Goal: Task Accomplishment & Management: Manage account settings

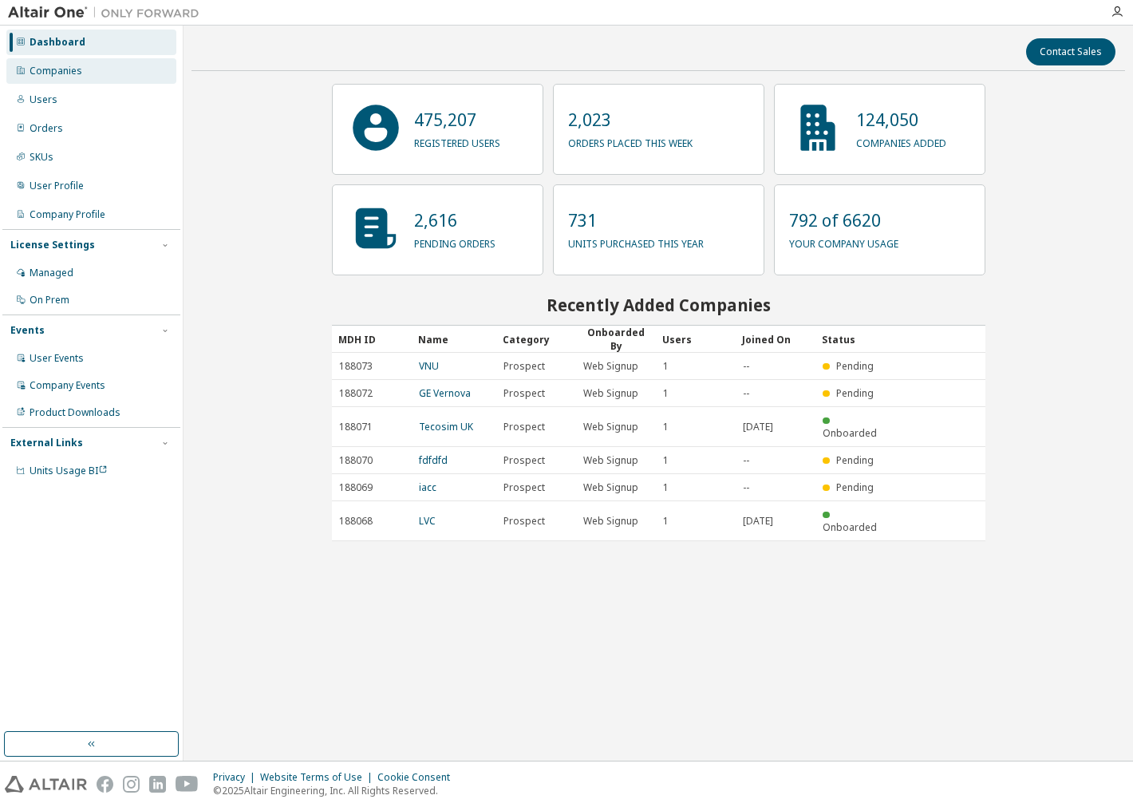
click at [85, 66] on div "Companies" at bounding box center [91, 71] width 170 height 26
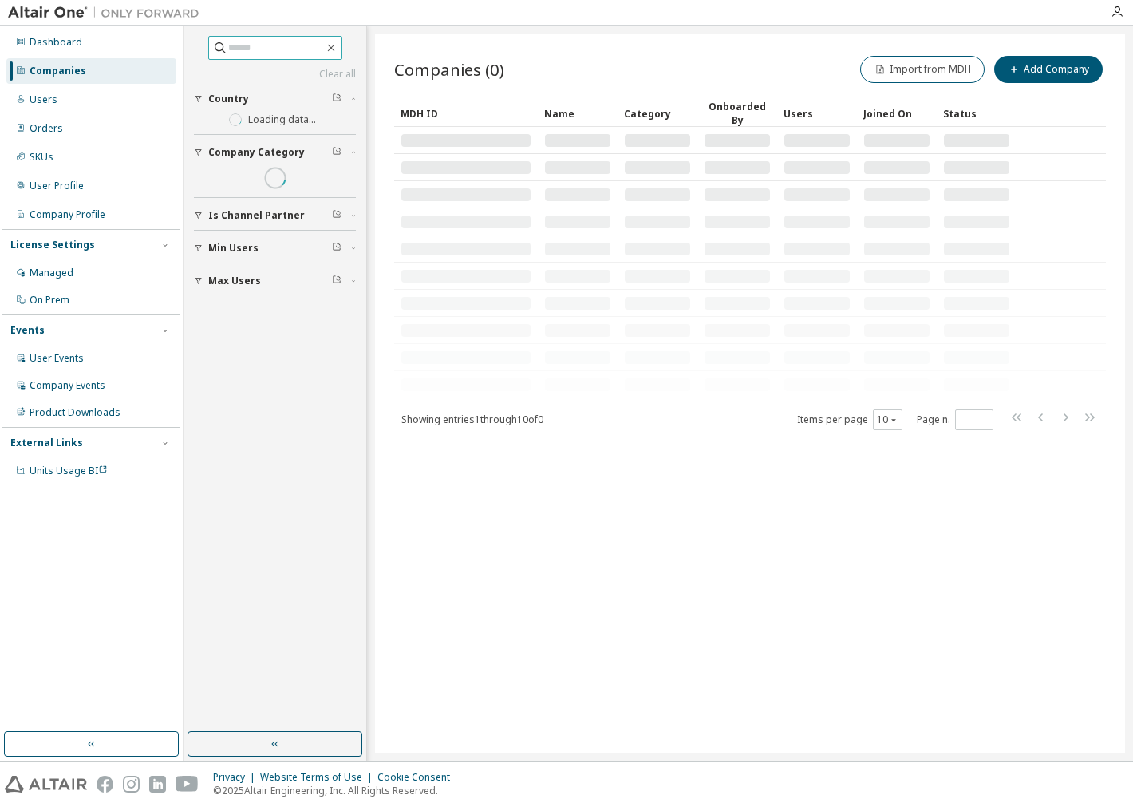
click at [250, 50] on input "text" at bounding box center [276, 48] width 96 height 16
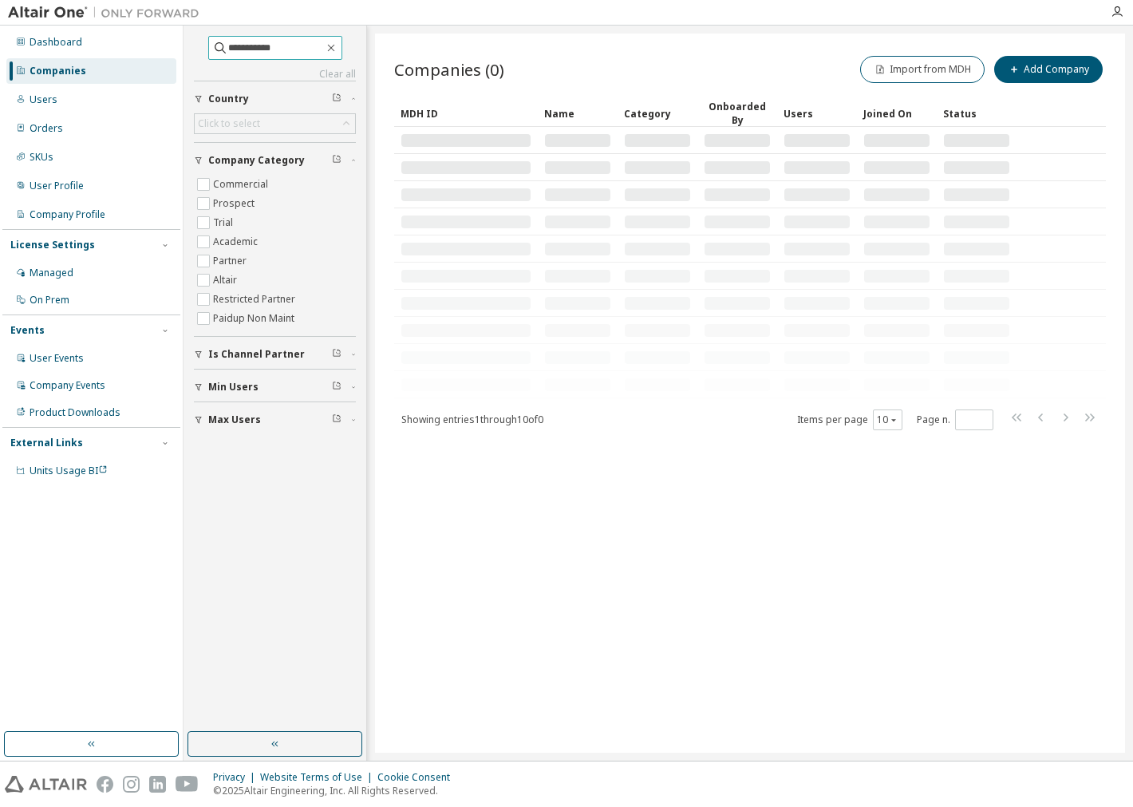
type input "**********"
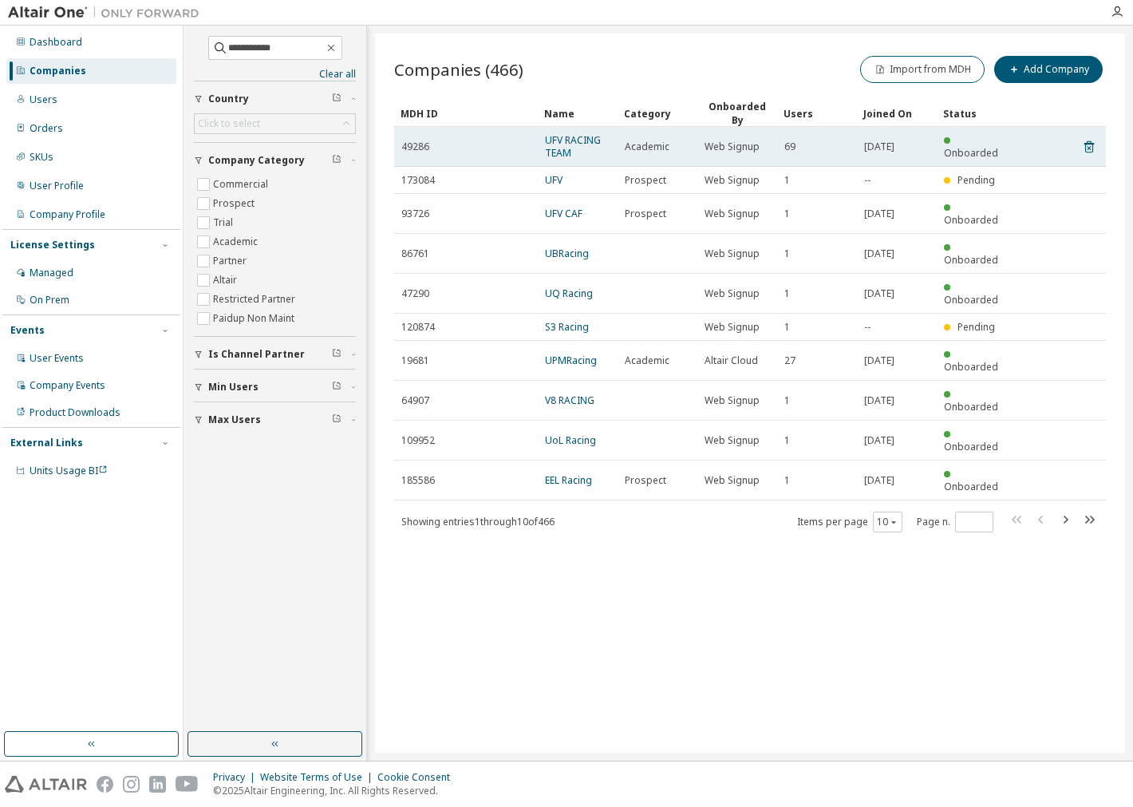
click at [586, 156] on span "UFV RACING TEAM" at bounding box center [577, 147] width 65 height 26
click at [547, 136] on link "UFV RACING TEAM" at bounding box center [573, 146] width 56 height 26
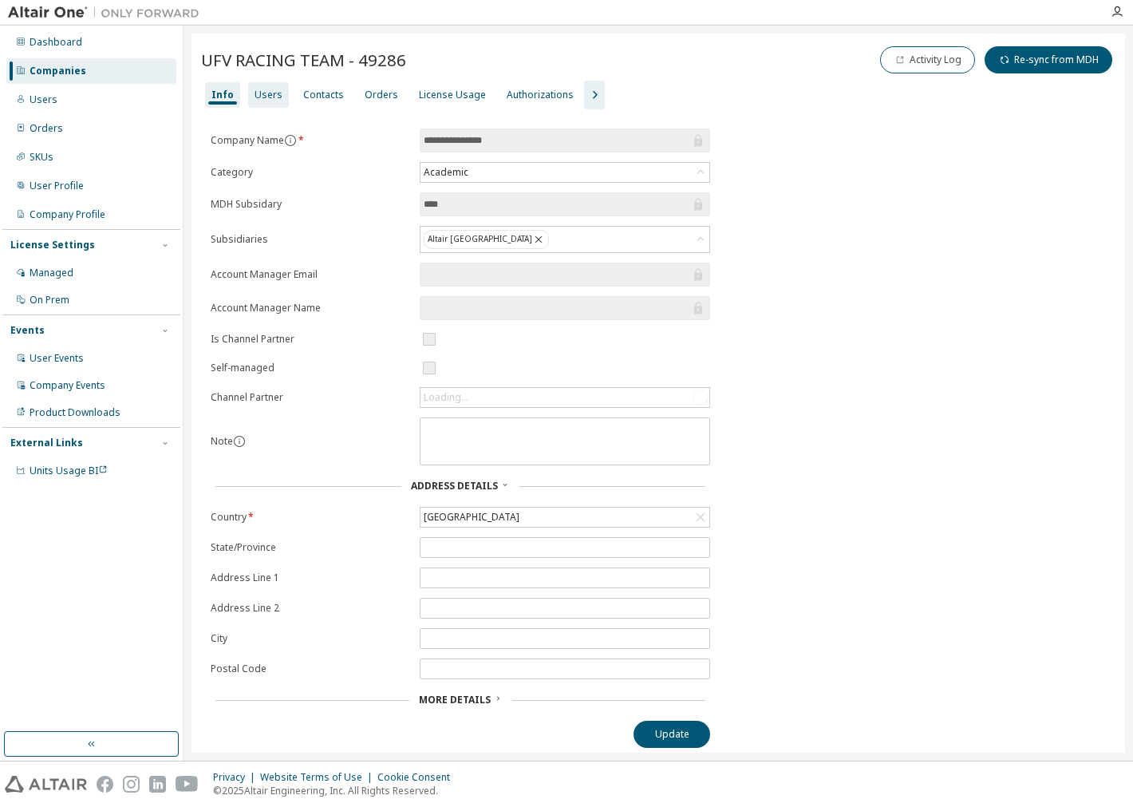
click at [275, 89] on div "Users" at bounding box center [269, 95] width 28 height 13
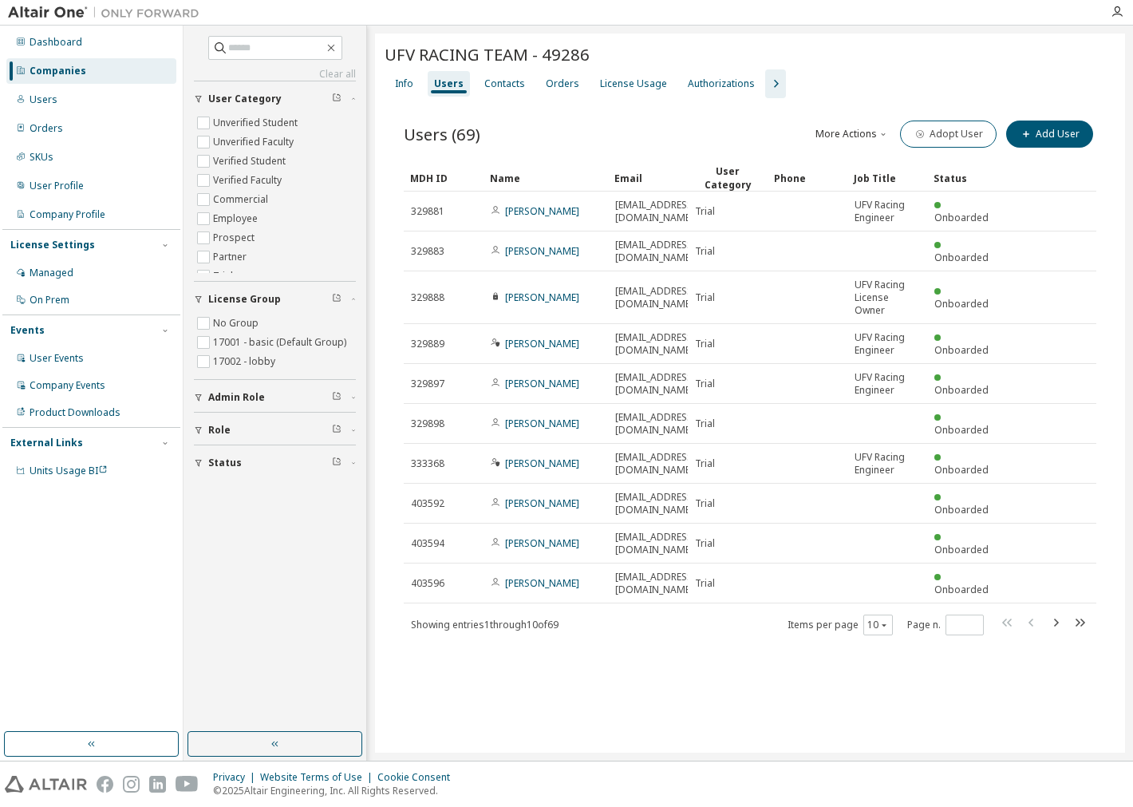
click at [512, 169] on div "Name" at bounding box center [546, 178] width 112 height 26
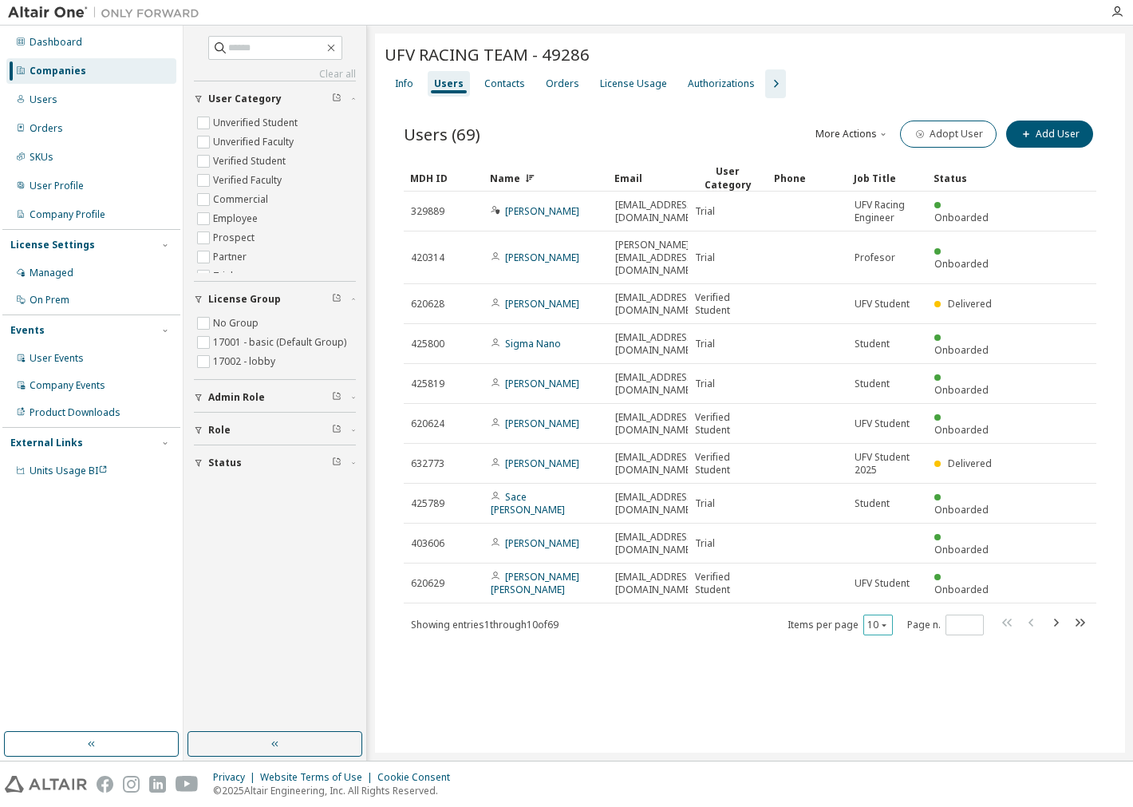
drag, startPoint x: 880, startPoint y: 546, endPoint x: 891, endPoint y: 559, distance: 17.0
click at [883, 620] on icon "button" at bounding box center [884, 625] width 10 height 10
click at [929, 656] on div "UFV RACING TEAM - 49286 Clear Load Save Save As Field Operator Value Select fil…" at bounding box center [750, 393] width 750 height 719
click at [919, 642] on div "UFV RACING TEAM - 49286 Clear Load Save Save As Field Operator Value Select fil…" at bounding box center [750, 393] width 750 height 719
drag, startPoint x: 863, startPoint y: 544, endPoint x: 870, endPoint y: 551, distance: 9.0
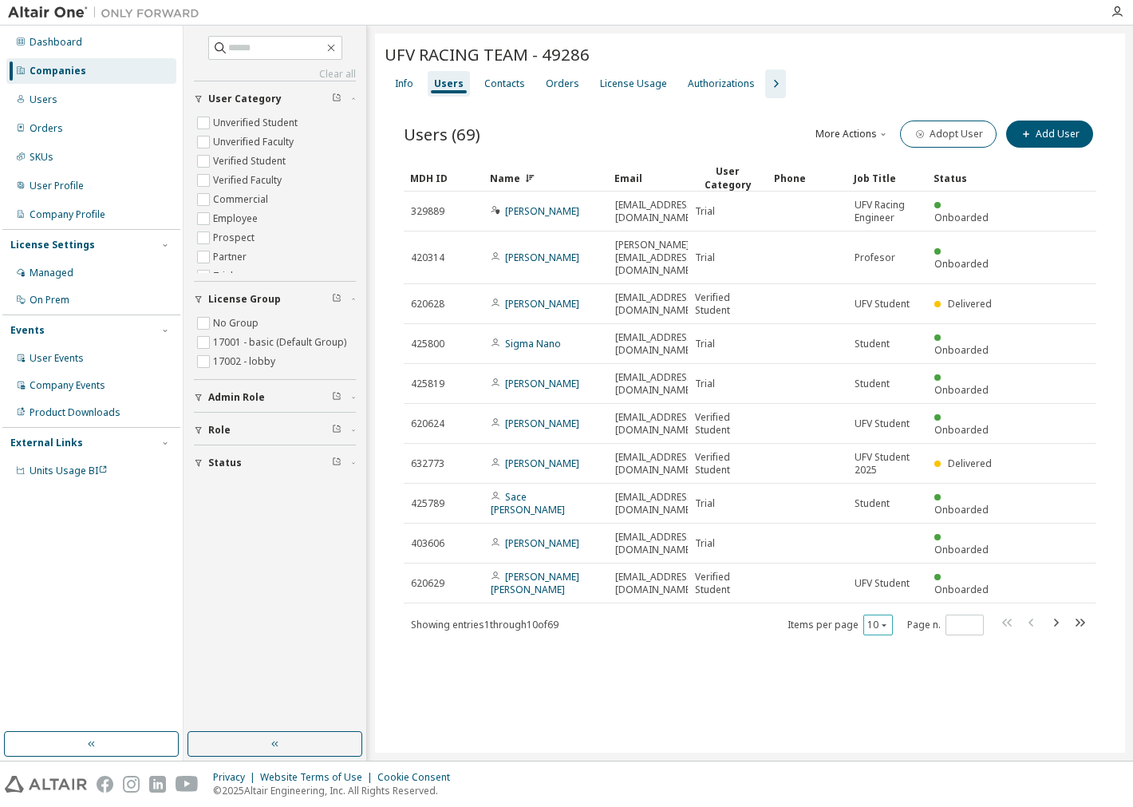
click at [863, 614] on div "10" at bounding box center [878, 624] width 30 height 21
click at [890, 614] on div "10" at bounding box center [878, 624] width 30 height 21
click at [883, 620] on icon "button" at bounding box center [884, 625] width 10 height 10
click at [912, 633] on div "50" at bounding box center [927, 626] width 128 height 19
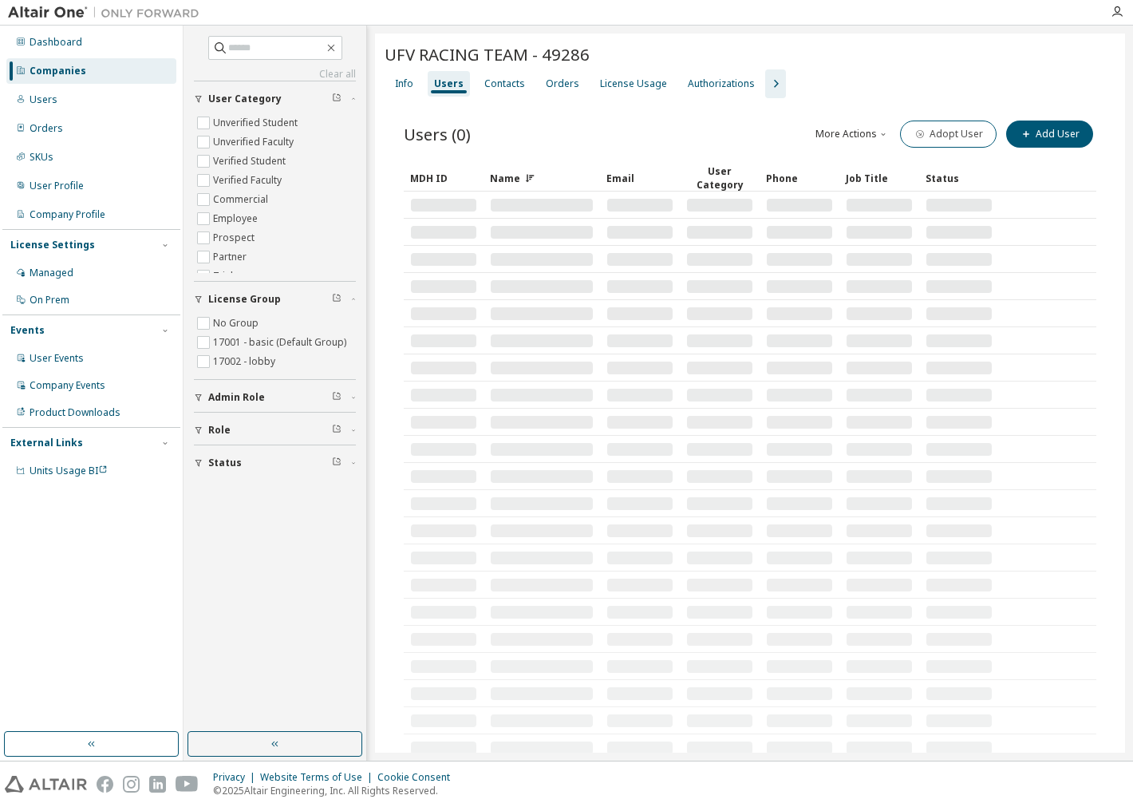
click at [863, 134] on button "More Actions" at bounding box center [852, 134] width 77 height 27
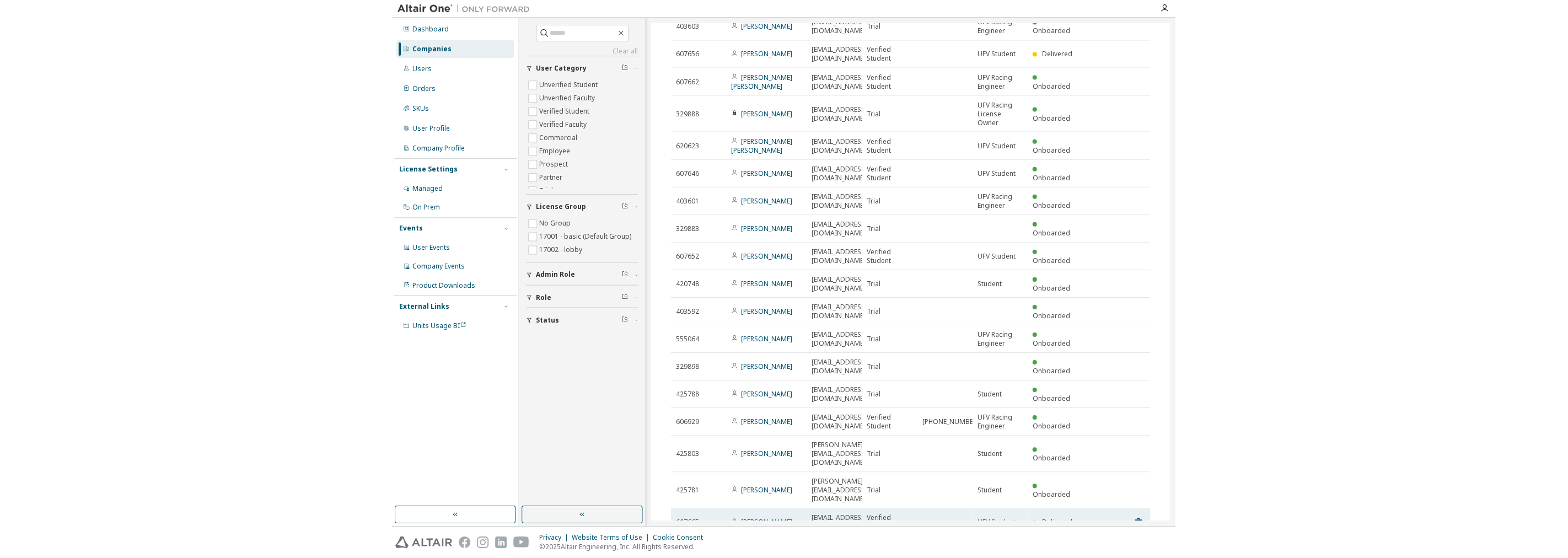
scroll to position [845, 0]
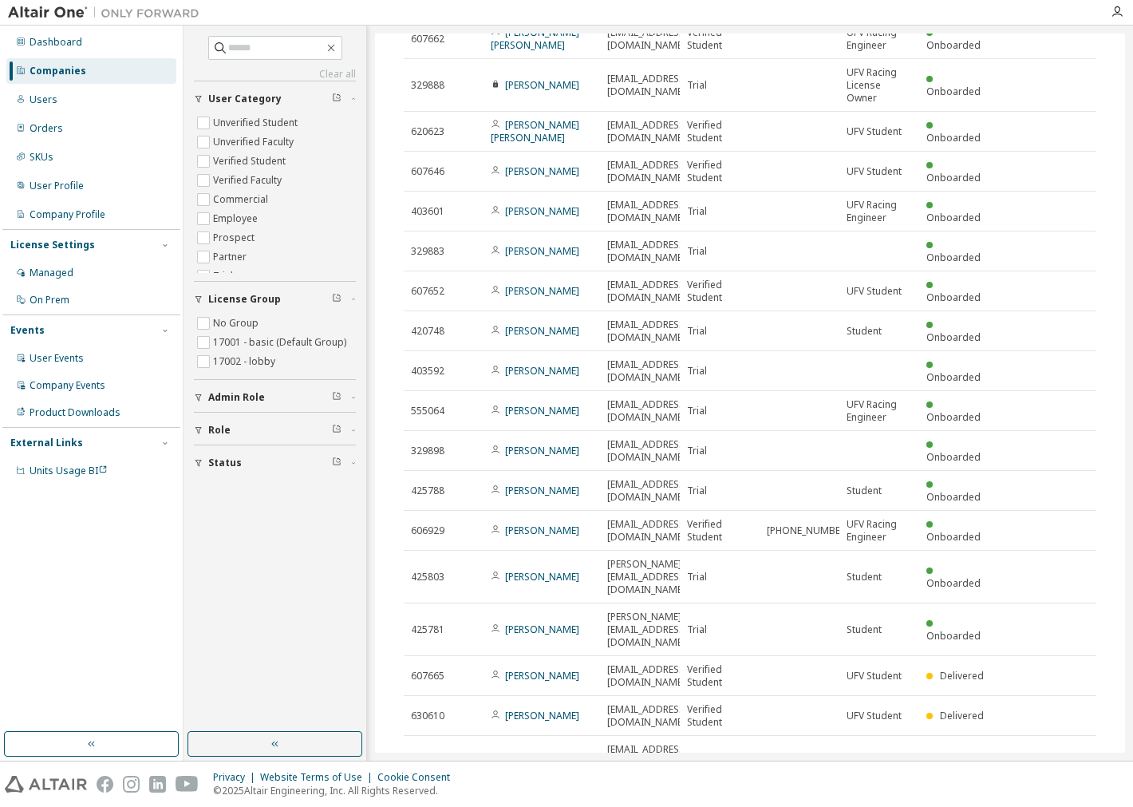
click at [872, 782] on div "100" at bounding box center [919, 788] width 128 height 19
type button "100"
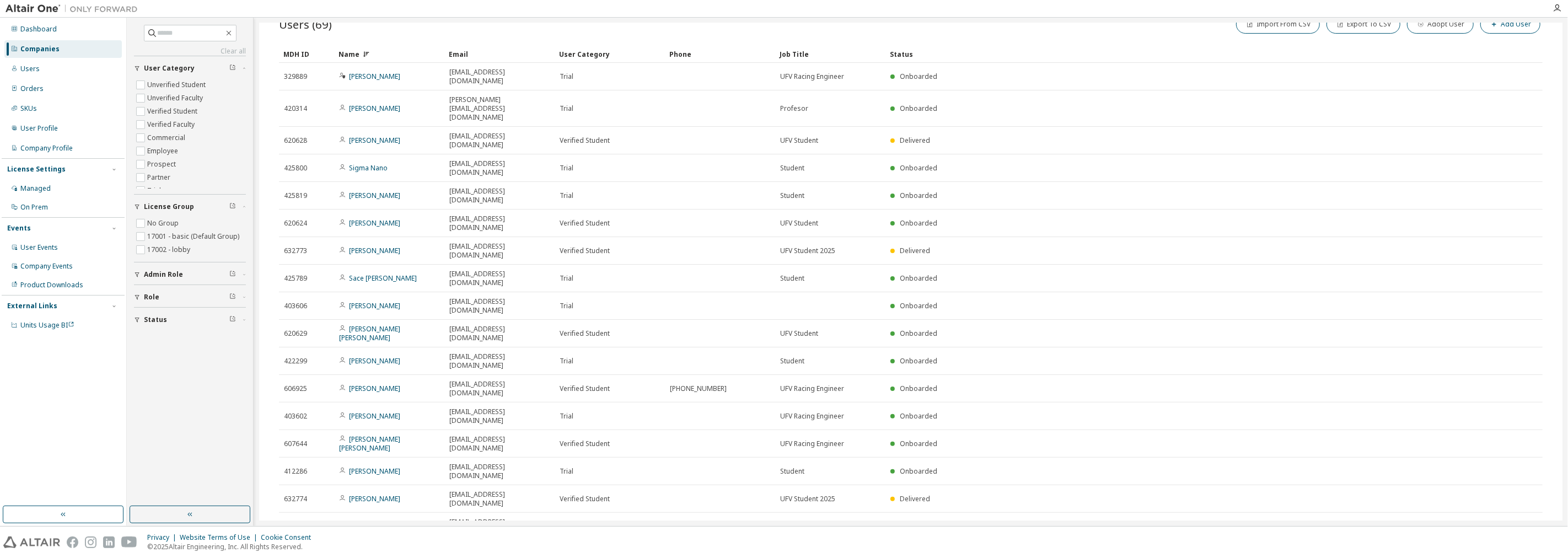
scroll to position [0, 0]
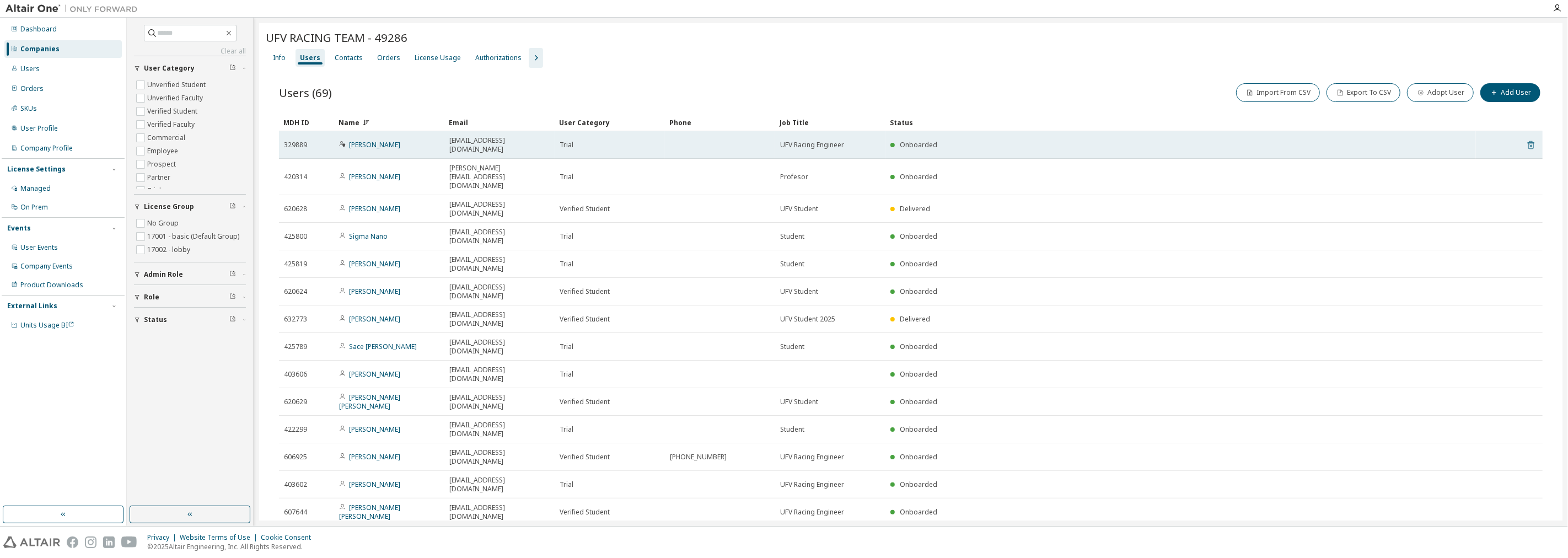
click at [782, 138] on icon at bounding box center [1531, 144] width 10 height 13
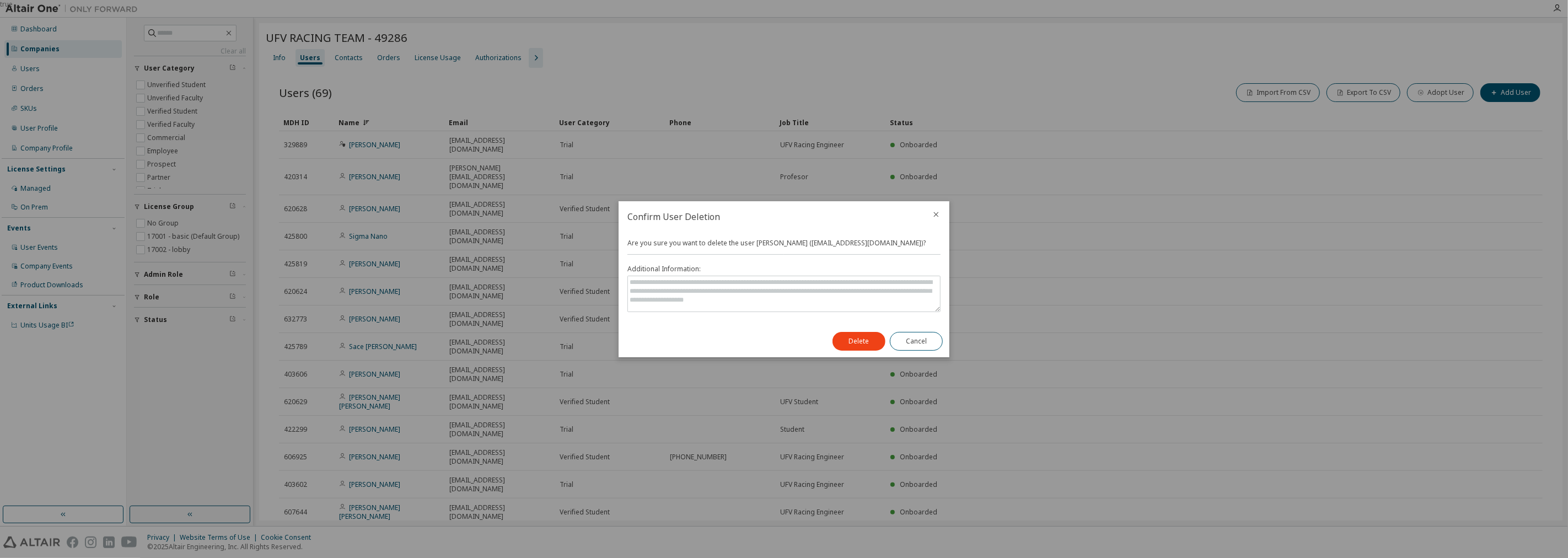
click at [782, 329] on div "Delete Cancel" at bounding box center [887, 341] width 124 height 32
click at [782, 329] on div "Delete Cancel" at bounding box center [887, 341] width 124 height 32
click at [782, 334] on button "Delete" at bounding box center [859, 340] width 53 height 19
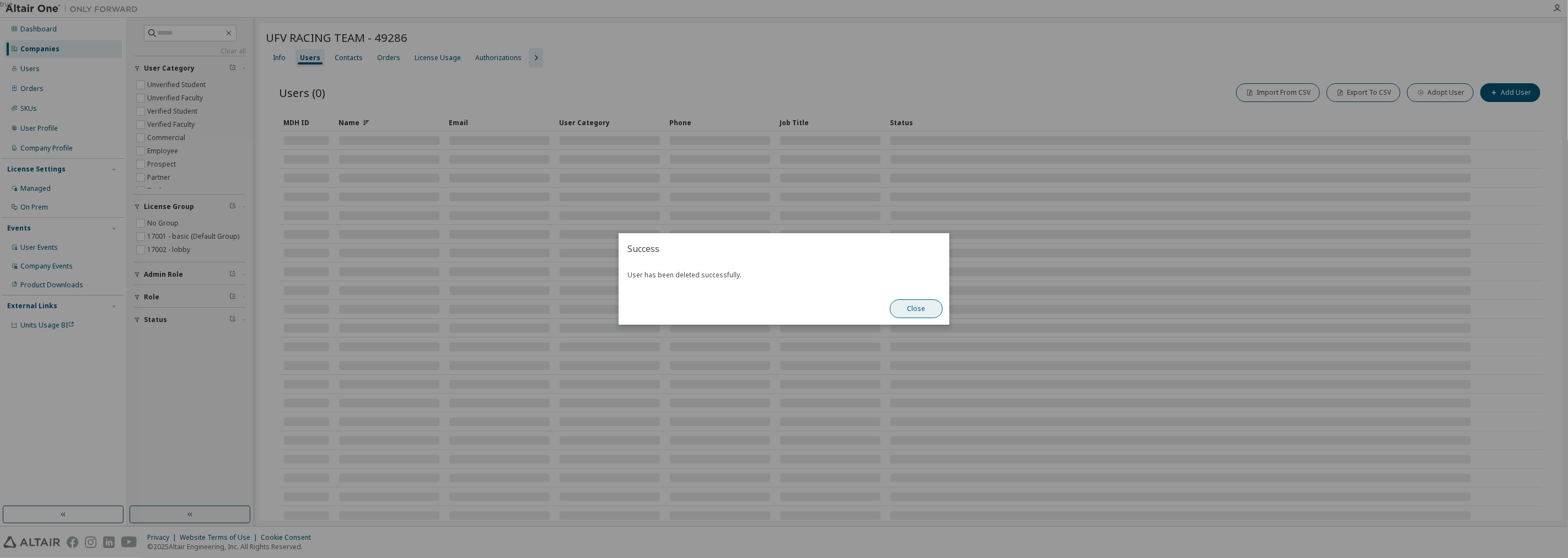
click at [782, 305] on button "Close" at bounding box center [916, 308] width 53 height 19
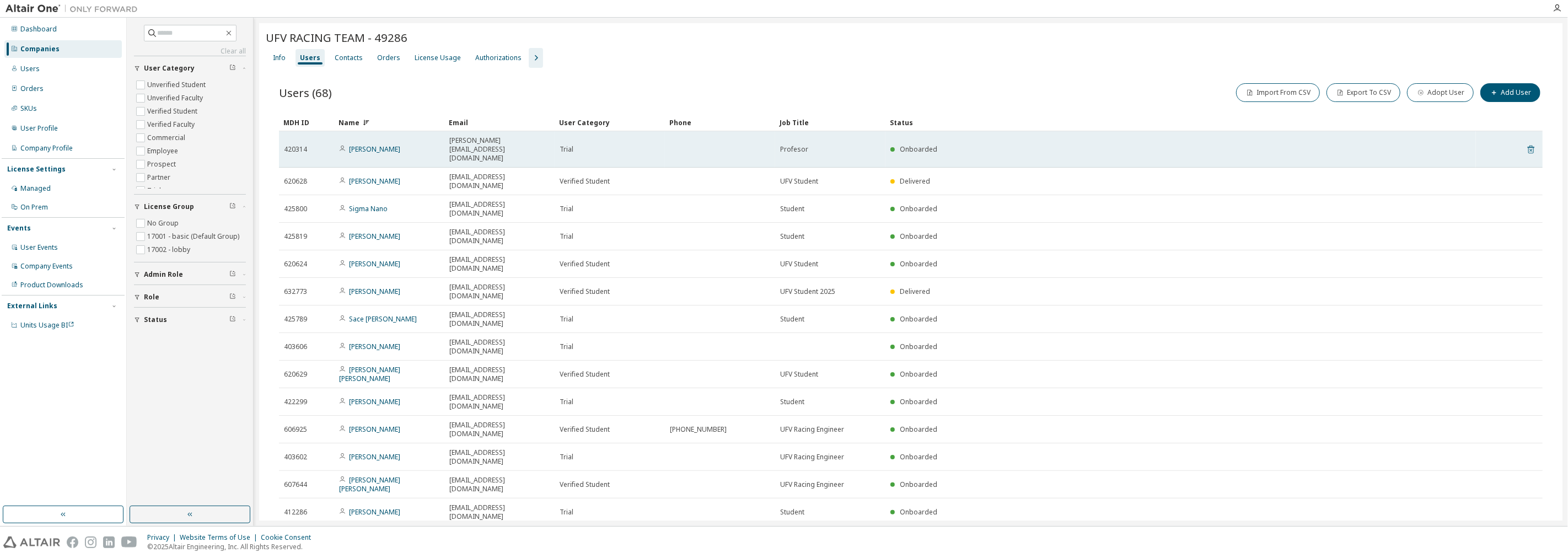
click at [782, 142] on tr "420314 Victor Amores victor.amores@ufv.es Trial Profesor Onboarded" at bounding box center [910, 149] width 1263 height 37
click at [782, 143] on icon at bounding box center [1531, 149] width 10 height 13
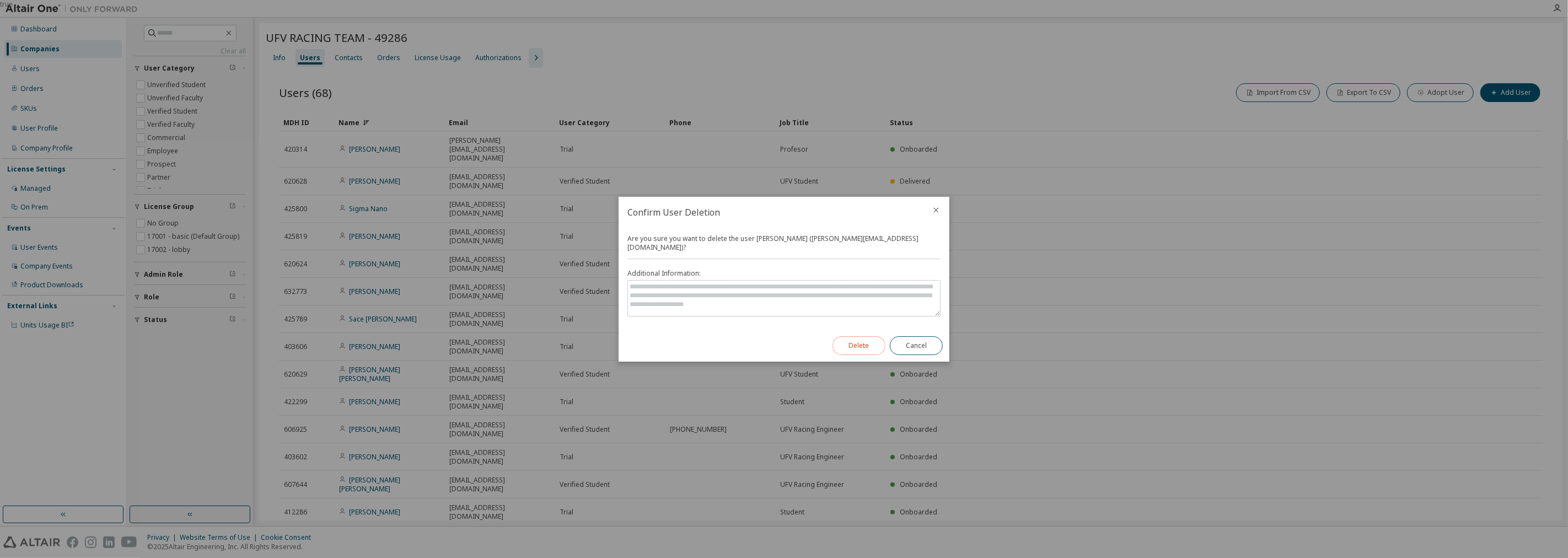
click at [782, 336] on button "Delete" at bounding box center [859, 345] width 53 height 19
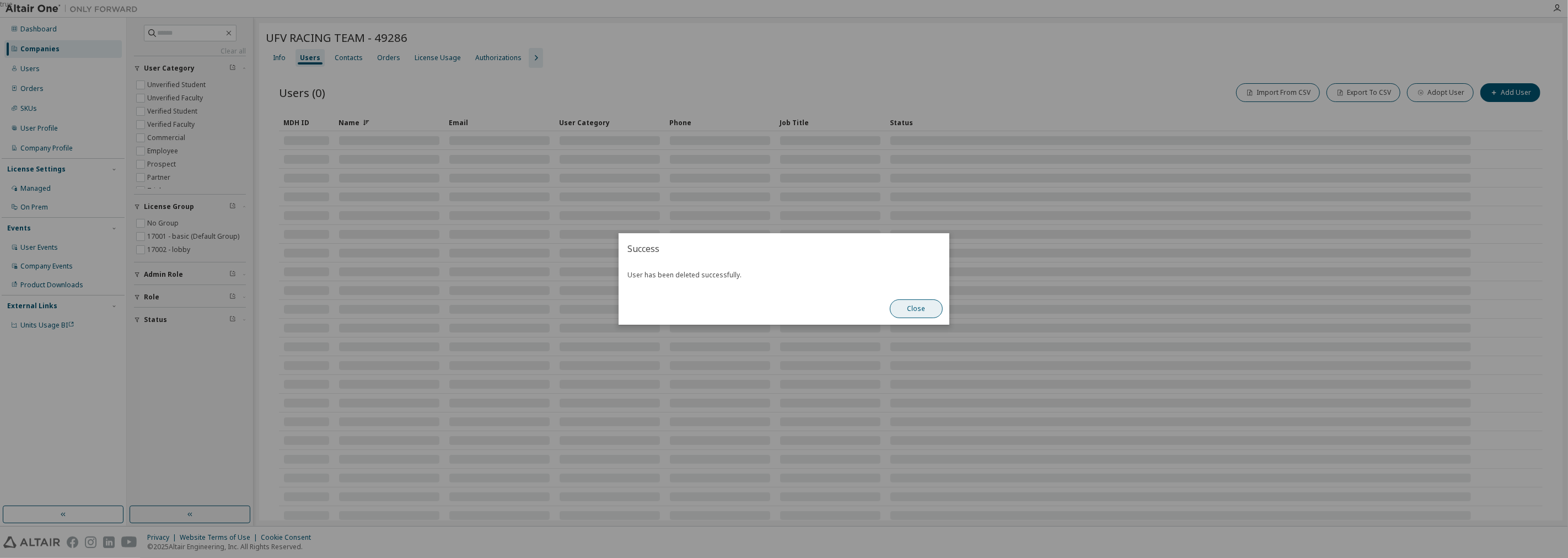
click at [782, 300] on button "Close" at bounding box center [916, 308] width 53 height 19
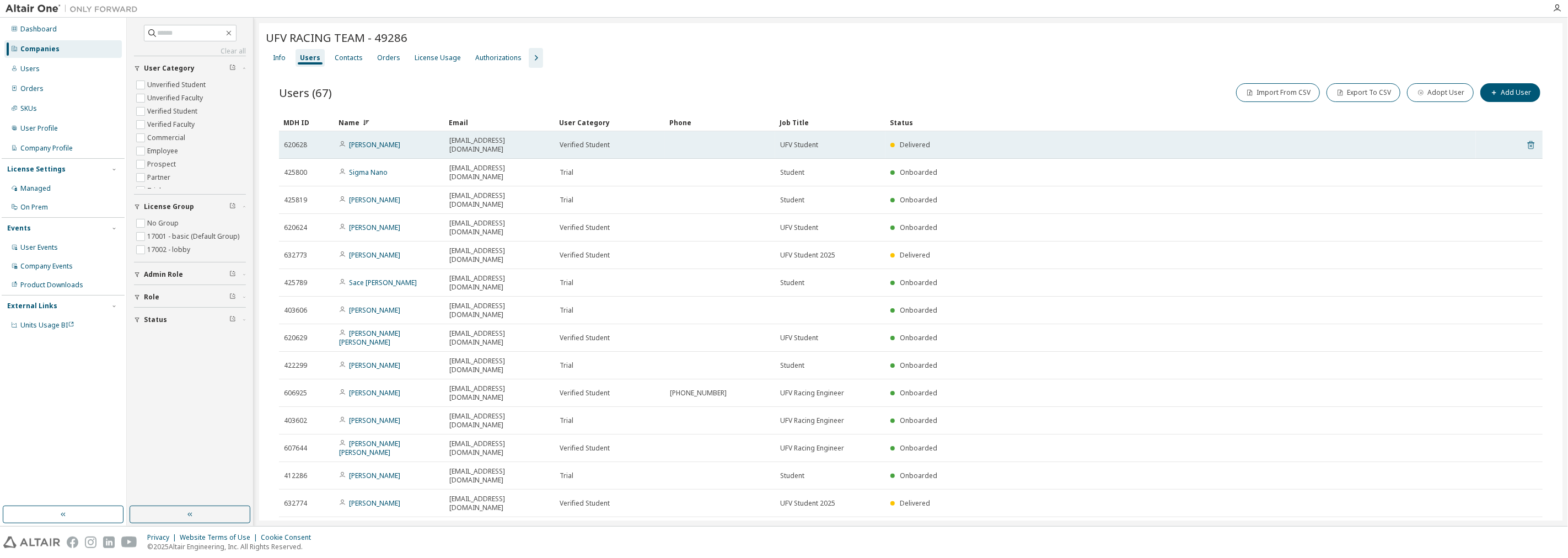
click at [782, 141] on icon at bounding box center [1531, 145] width 7 height 8
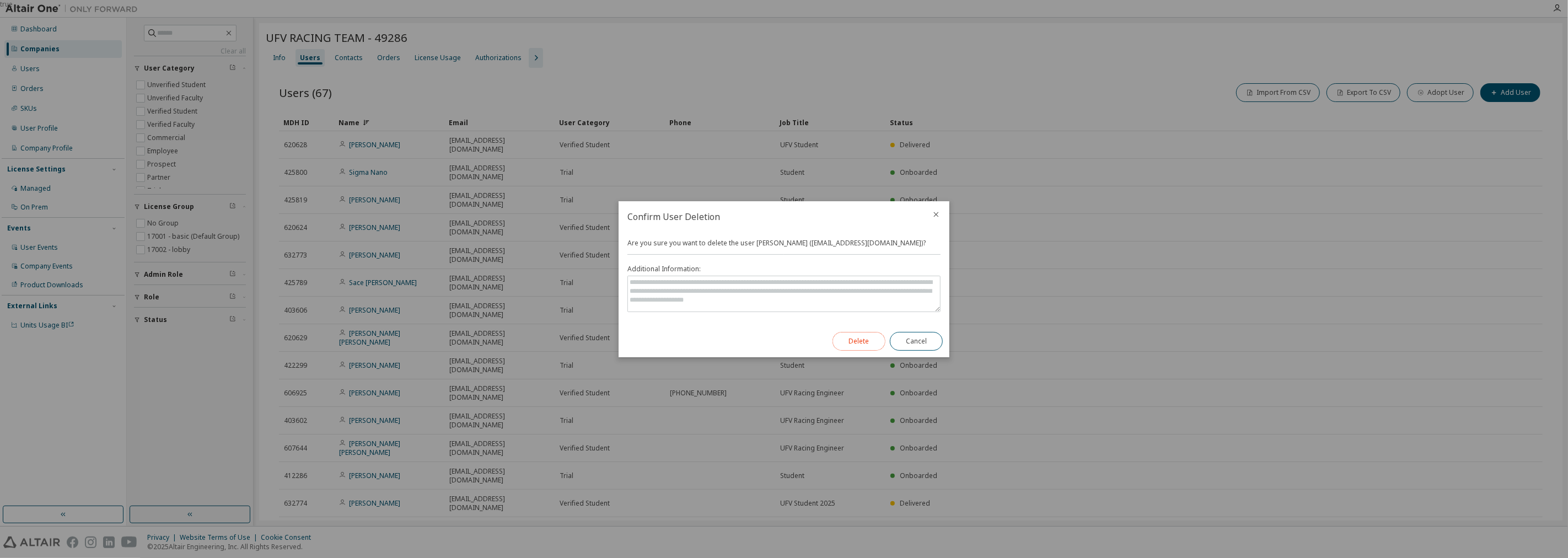
click at [782, 343] on button "Delete" at bounding box center [859, 340] width 53 height 19
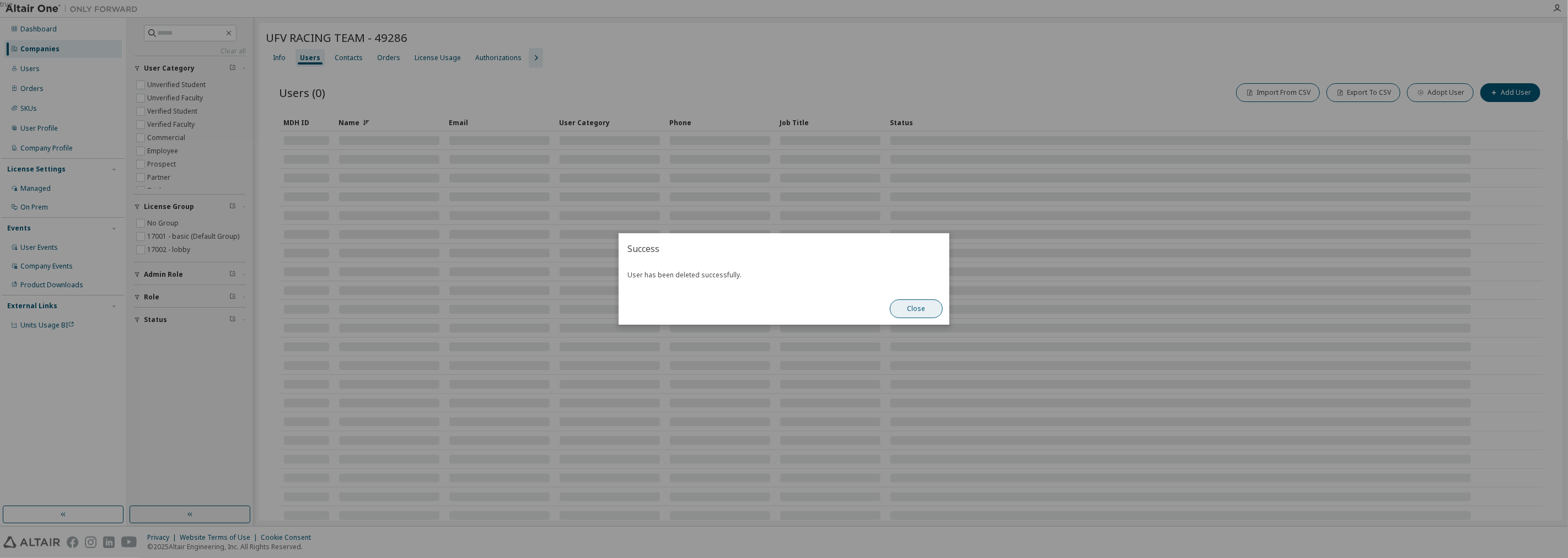
click at [782, 313] on button "Close" at bounding box center [916, 308] width 53 height 19
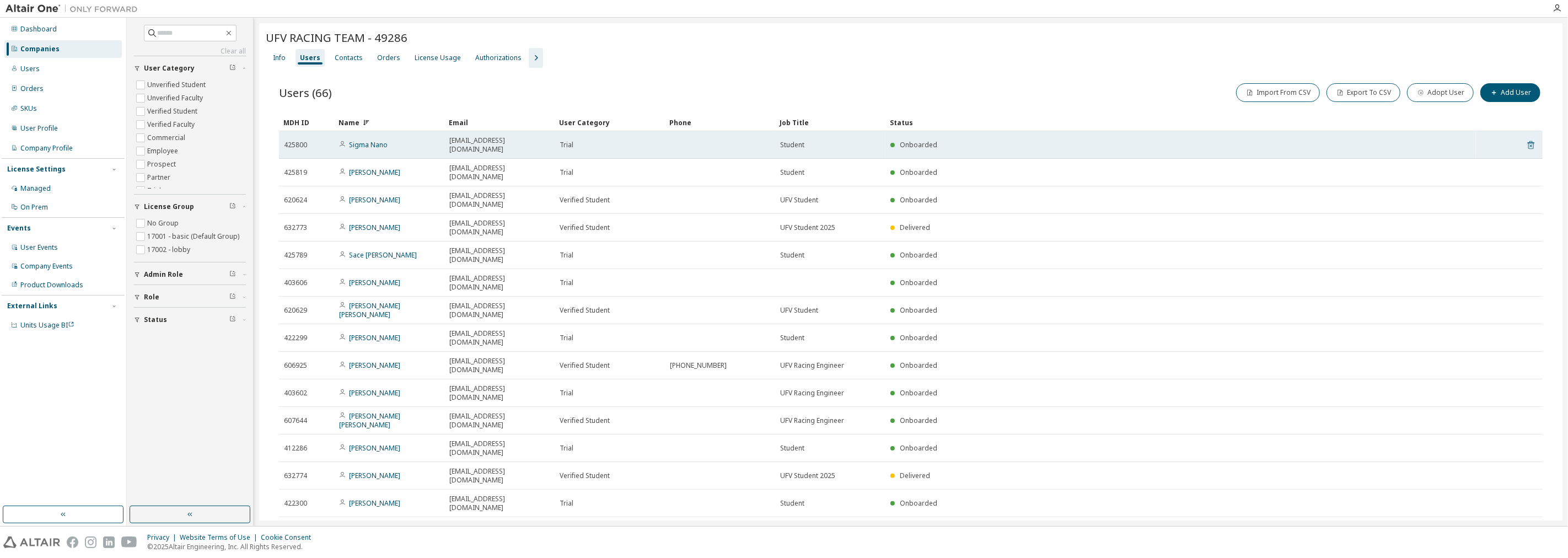
click at [782, 140] on icon at bounding box center [1531, 144] width 10 height 13
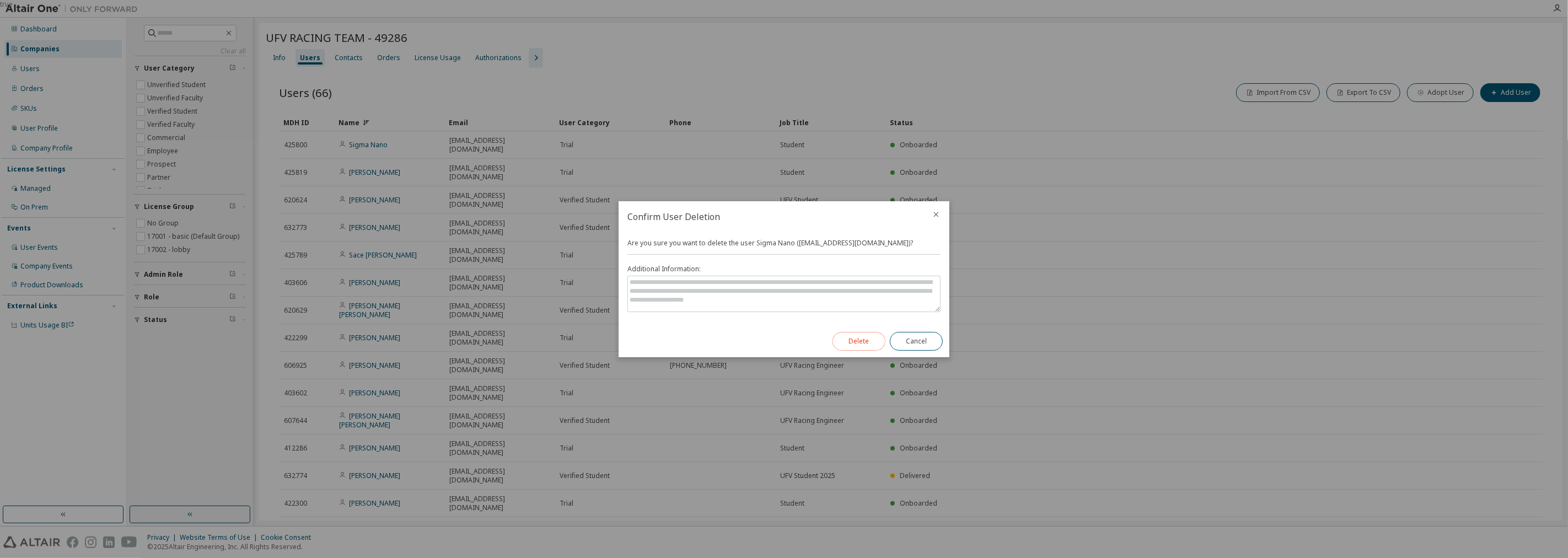
click at [782, 340] on button "Delete" at bounding box center [859, 340] width 53 height 19
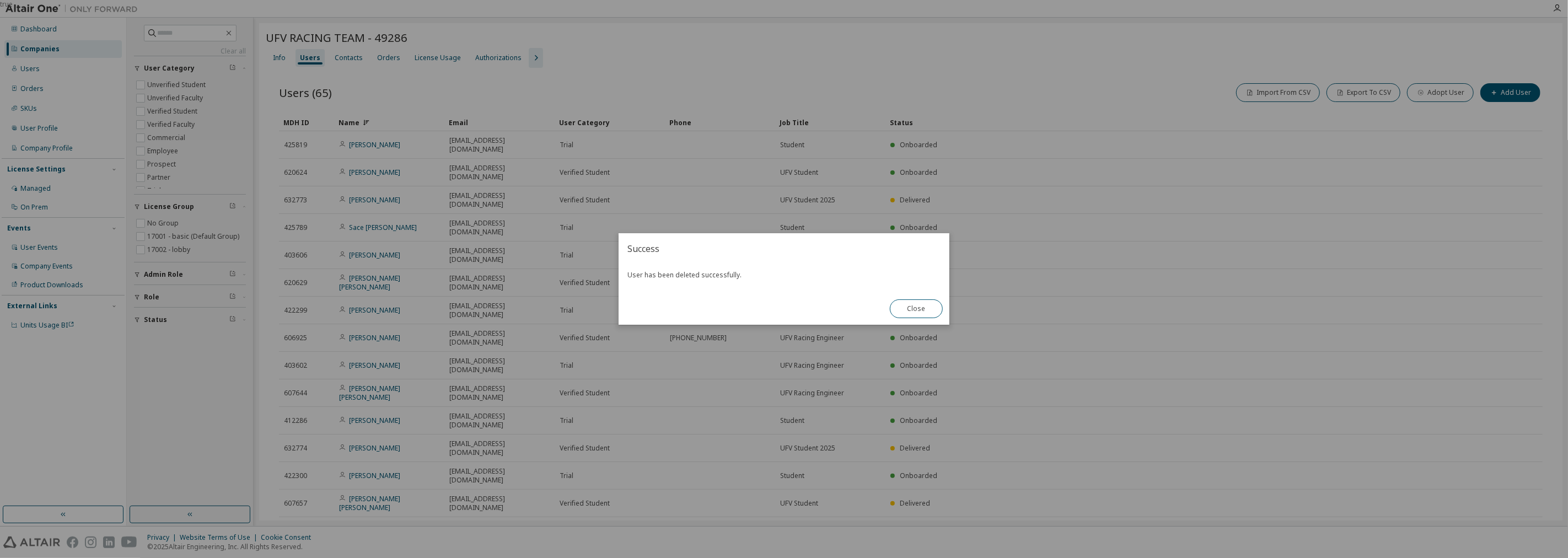
click at [782, 305] on div "Close" at bounding box center [916, 309] width 66 height 32
click at [782, 305] on button "Close" at bounding box center [916, 308] width 53 height 19
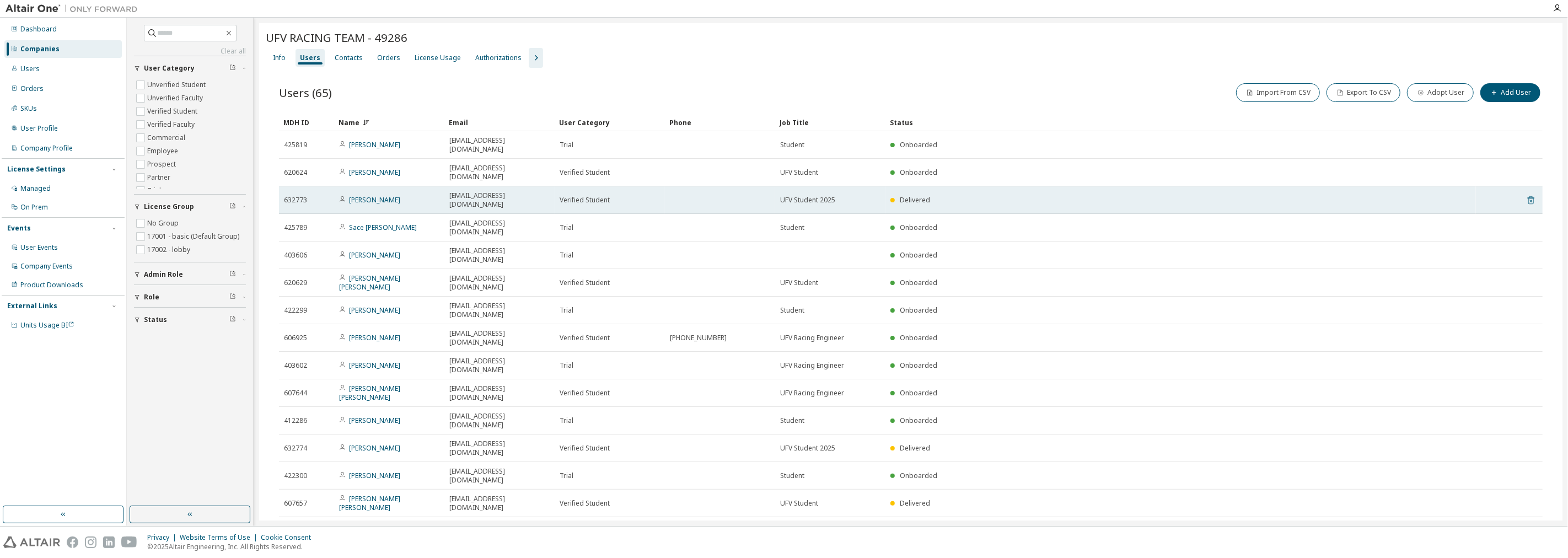
click at [782, 196] on icon at bounding box center [1531, 200] width 7 height 8
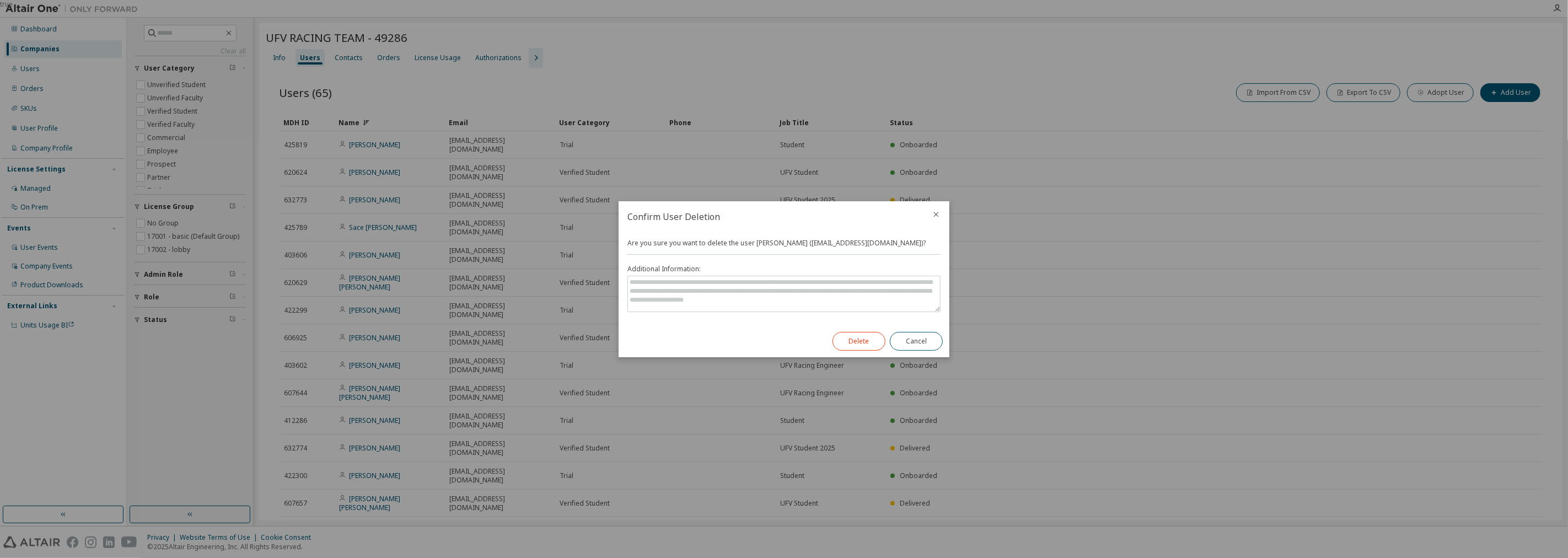
drag, startPoint x: 830, startPoint y: 338, endPoint x: 841, endPoint y: 338, distance: 11.0
click at [782, 338] on div "Delete Cancel" at bounding box center [887, 341] width 124 height 32
click at [782, 340] on button "Delete" at bounding box center [859, 340] width 53 height 19
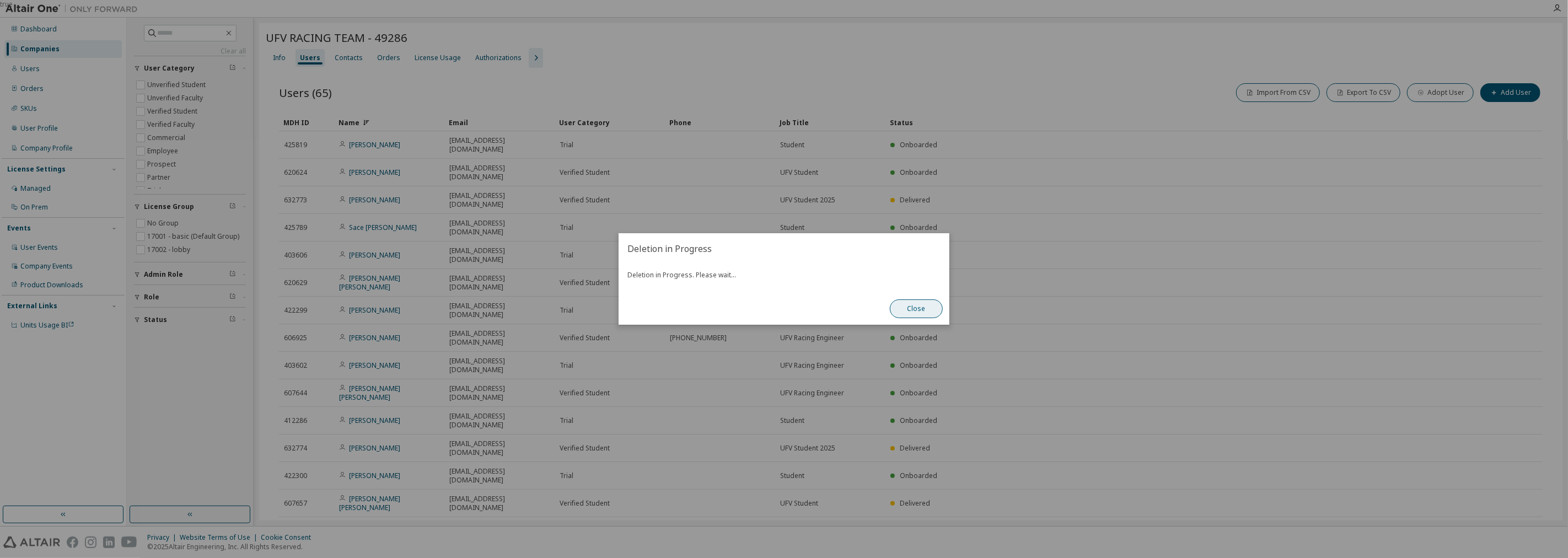
click at [782, 315] on button "Close" at bounding box center [916, 308] width 53 height 19
click at [782, 313] on button "Close" at bounding box center [916, 308] width 53 height 19
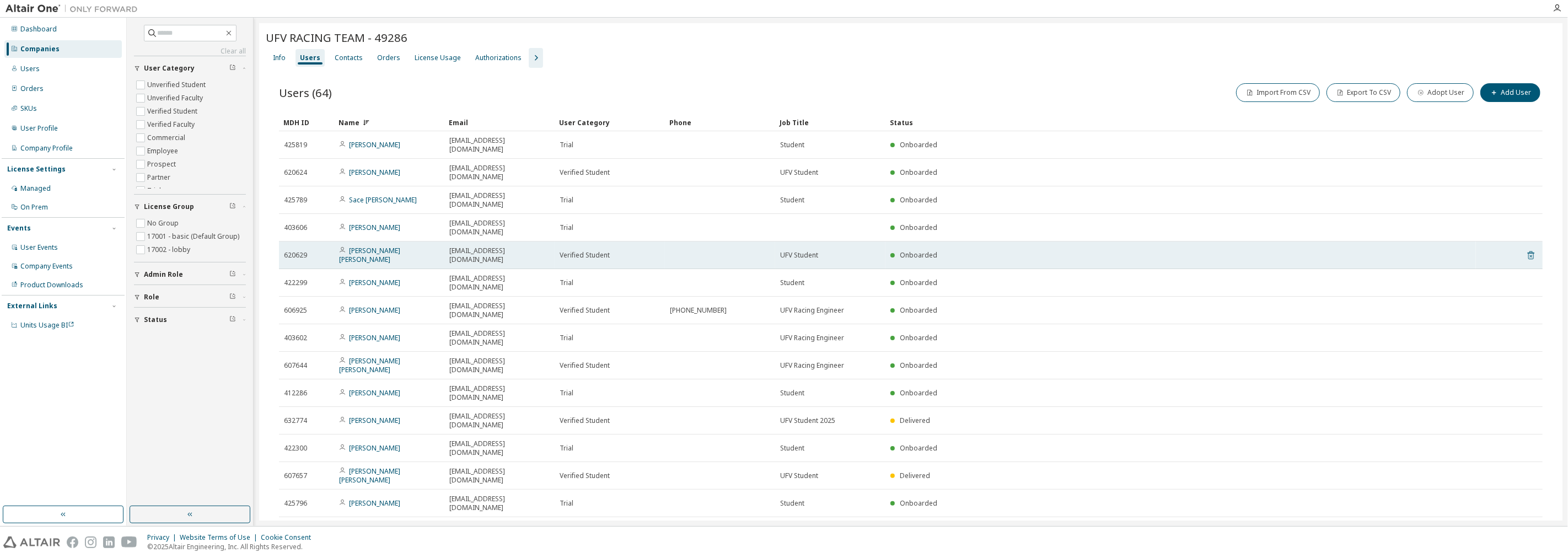
click at [782, 249] on icon at bounding box center [1531, 255] width 10 height 13
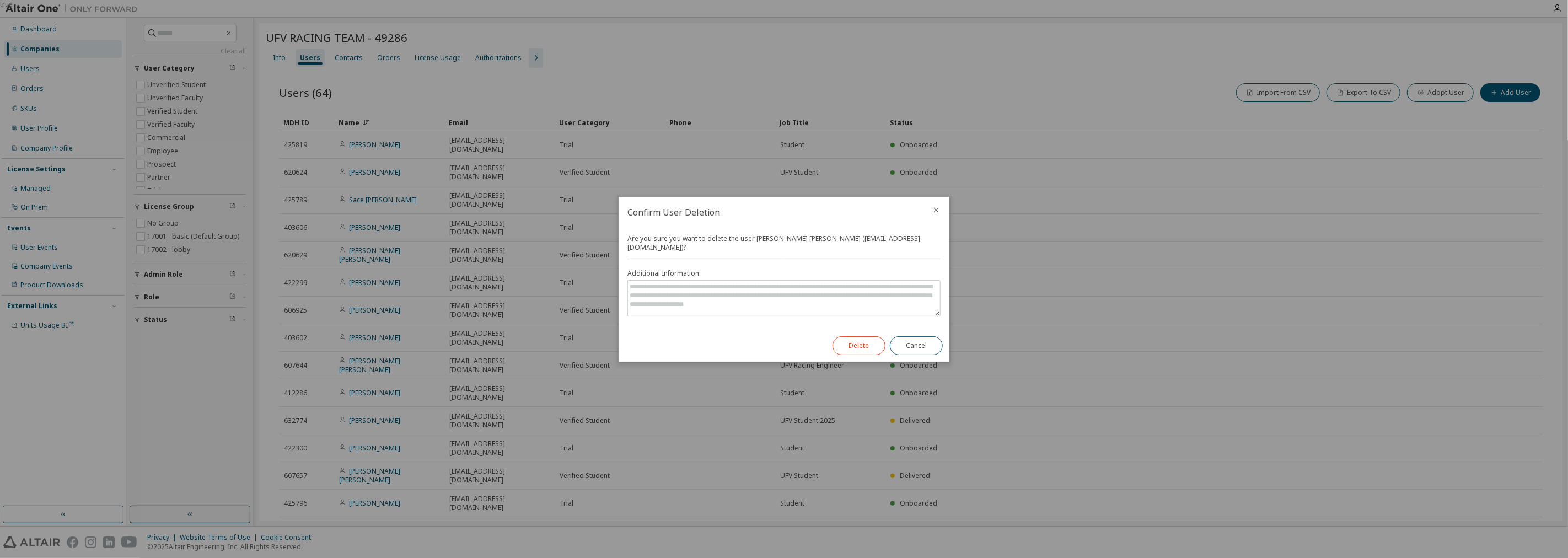
drag, startPoint x: 833, startPoint y: 345, endPoint x: 863, endPoint y: 340, distance: 30.4
click at [782, 345] on div "Delete Cancel" at bounding box center [887, 345] width 124 height 32
click at [782, 343] on button "Delete" at bounding box center [859, 345] width 53 height 19
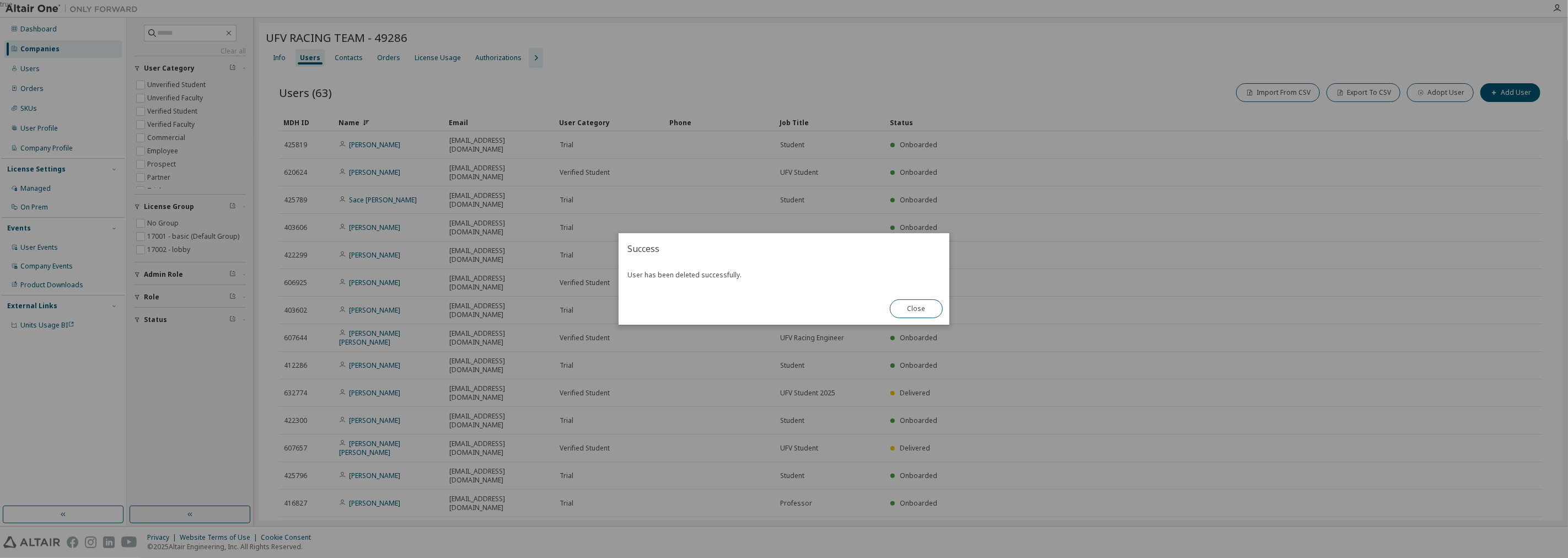
drag, startPoint x: 943, startPoint y: 281, endPoint x: 919, endPoint y: 305, distance: 33.9
click at [782, 282] on div "User has been deleted successfully." at bounding box center [783, 278] width 331 height 28
click at [782, 305] on button "Close" at bounding box center [916, 308] width 53 height 19
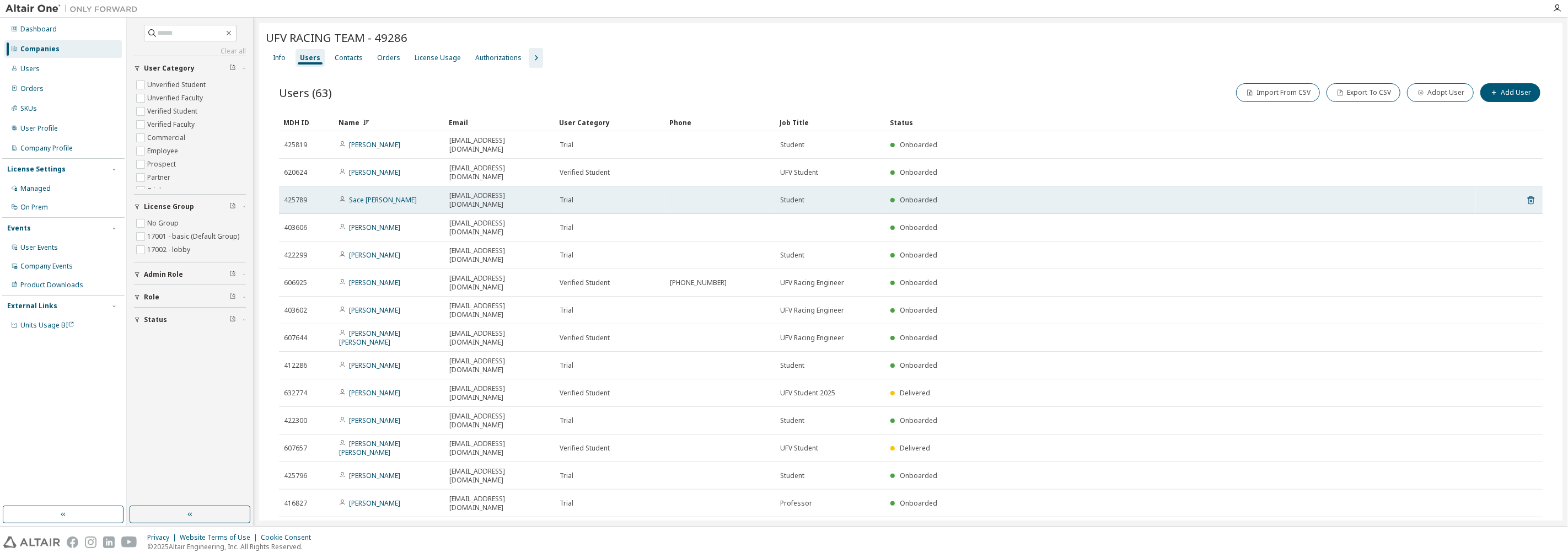
click at [782, 186] on td at bounding box center [1531, 200] width 10 height 28
click at [782, 196] on icon at bounding box center [1531, 200] width 7 height 8
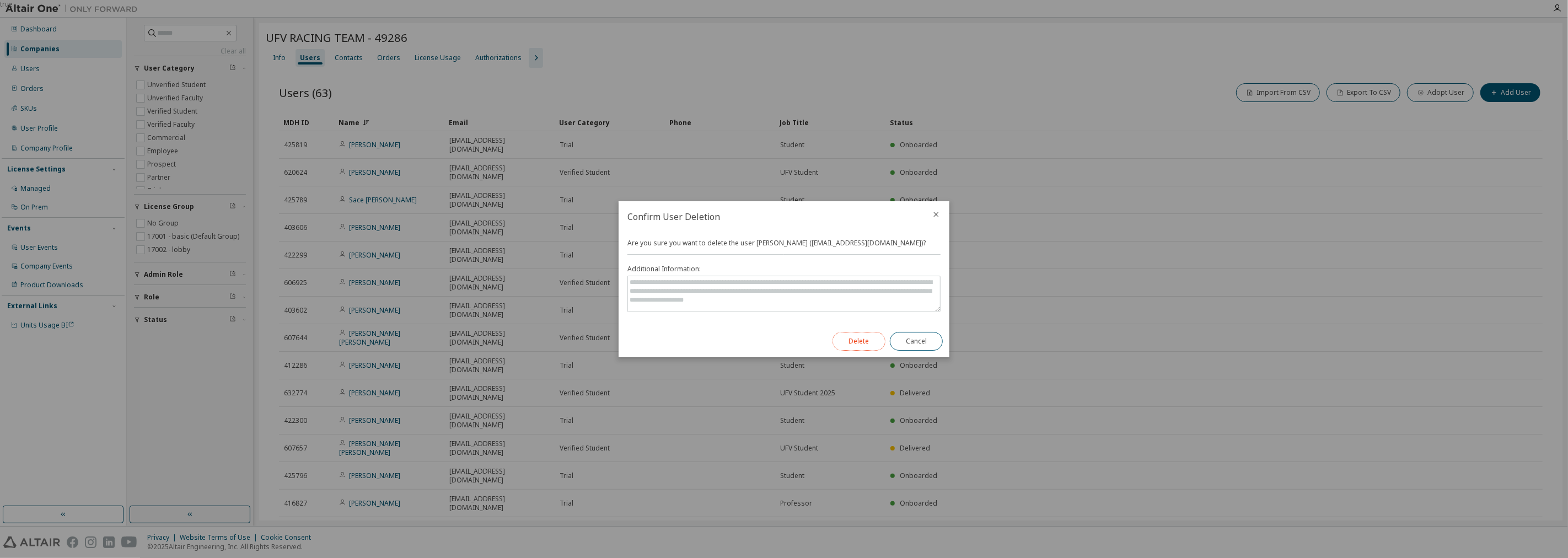
click at [782, 340] on button "Delete" at bounding box center [859, 340] width 53 height 19
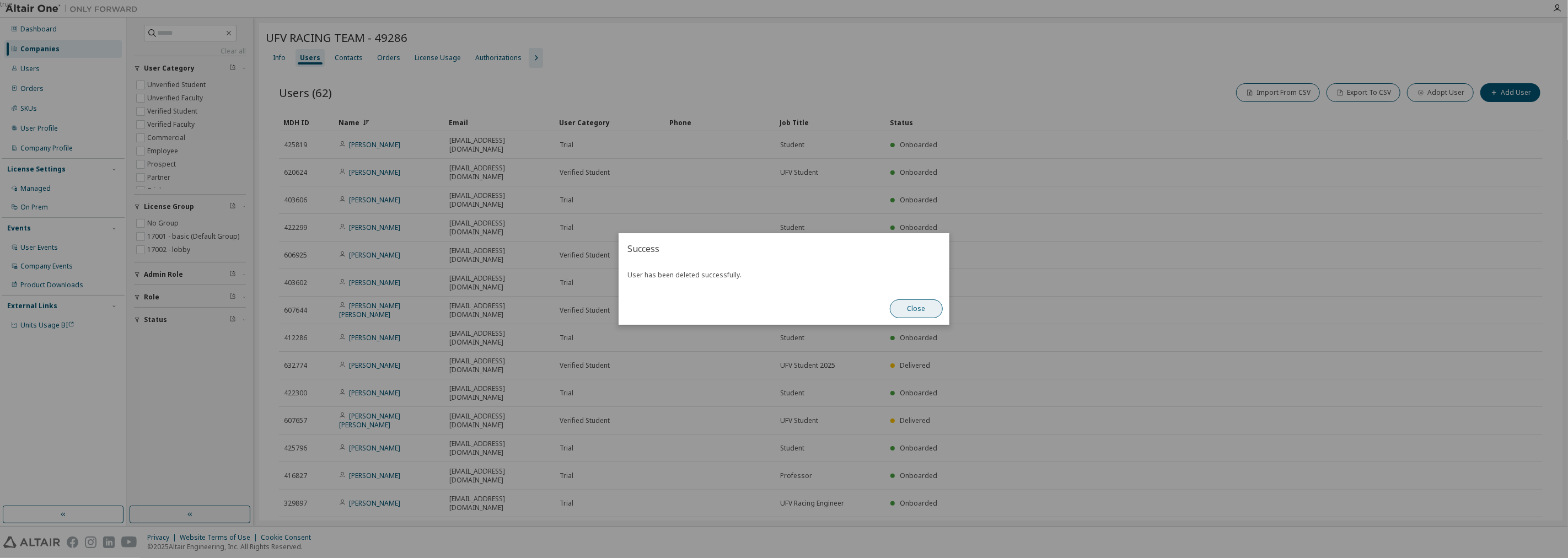
click at [782, 307] on button "Close" at bounding box center [916, 308] width 53 height 19
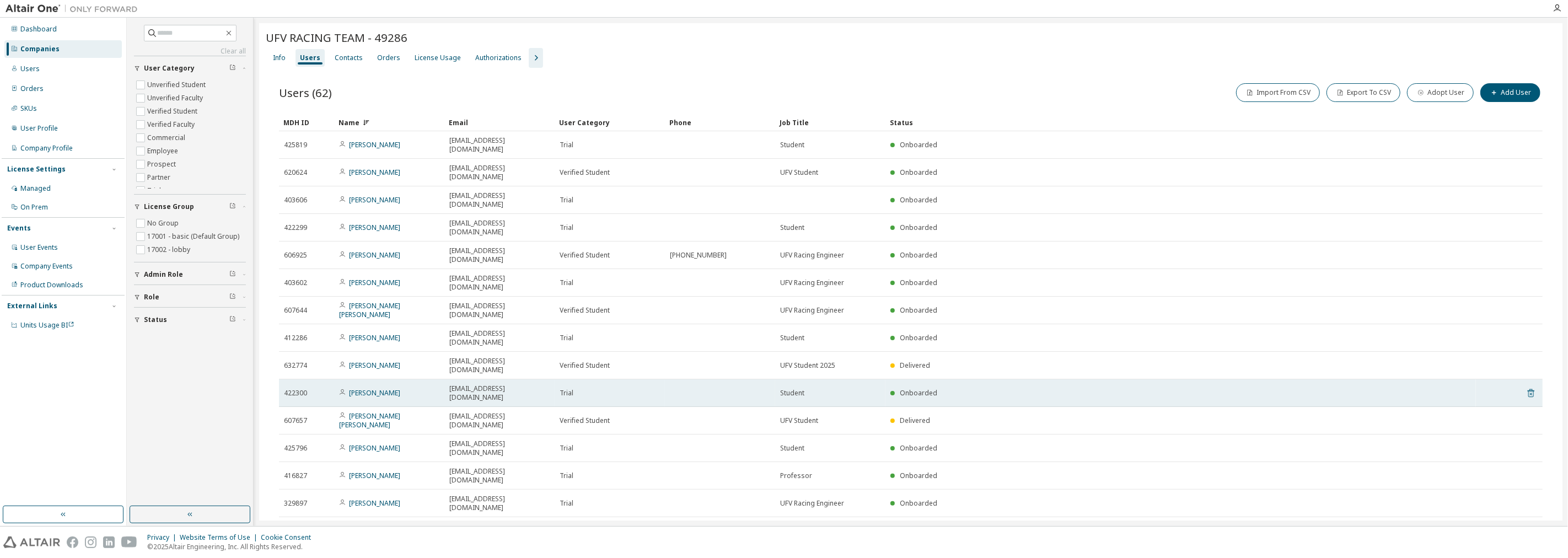
click at [782, 386] on icon at bounding box center [1531, 392] width 10 height 13
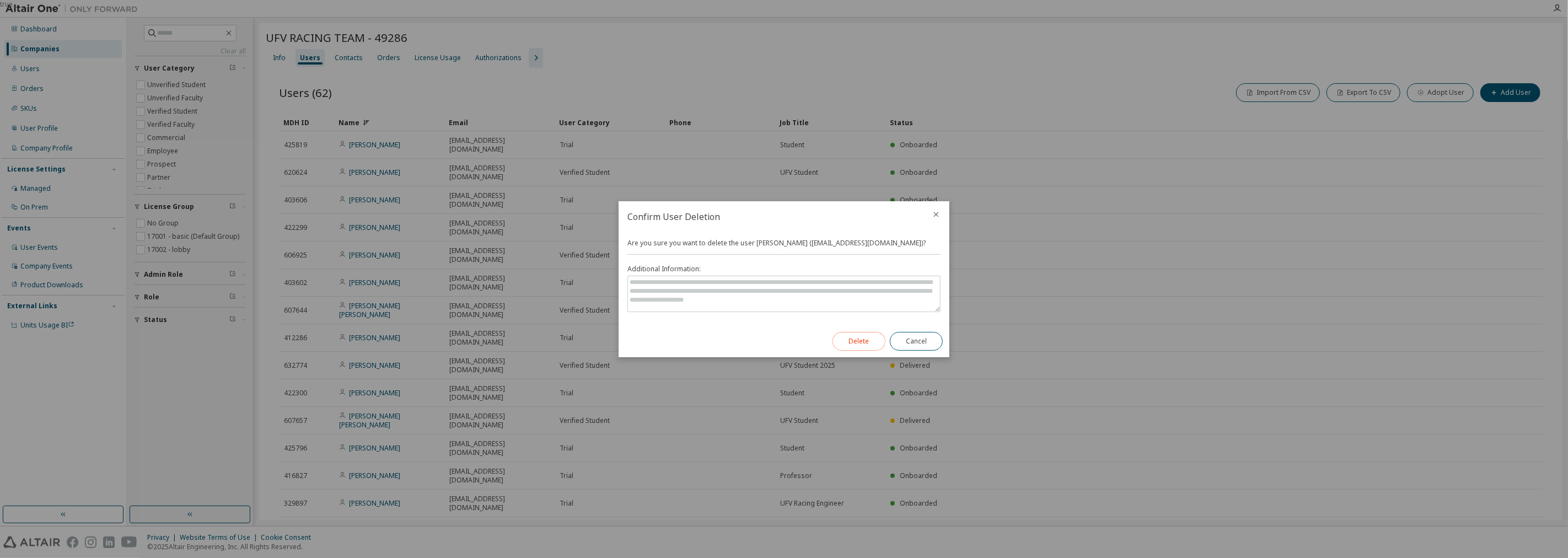
click at [782, 340] on button "Delete" at bounding box center [859, 340] width 53 height 19
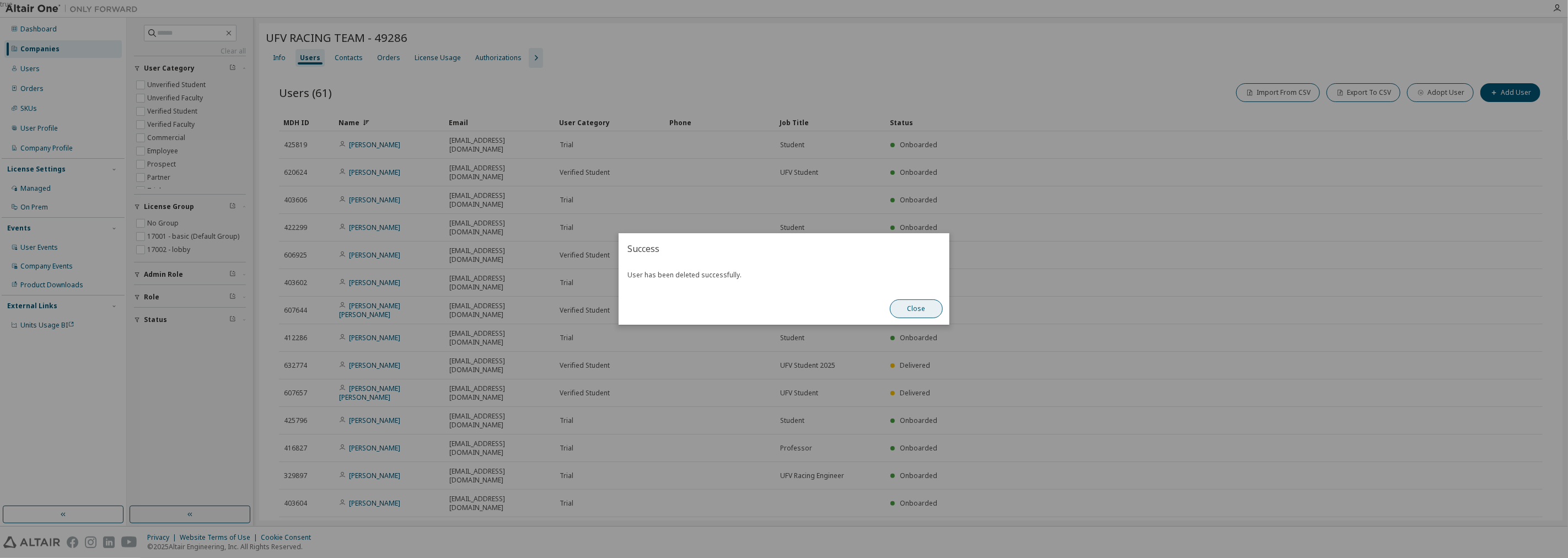
click at [782, 304] on button "Close" at bounding box center [916, 308] width 53 height 19
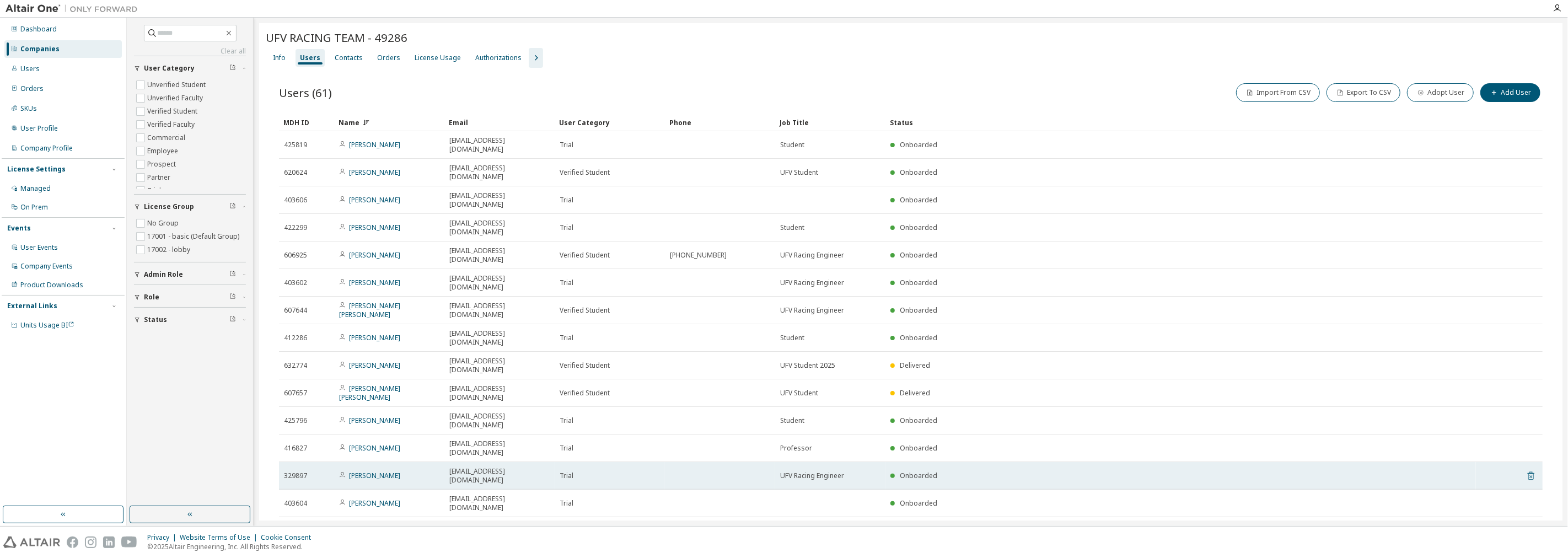
click at [782, 472] on icon at bounding box center [1531, 476] width 7 height 8
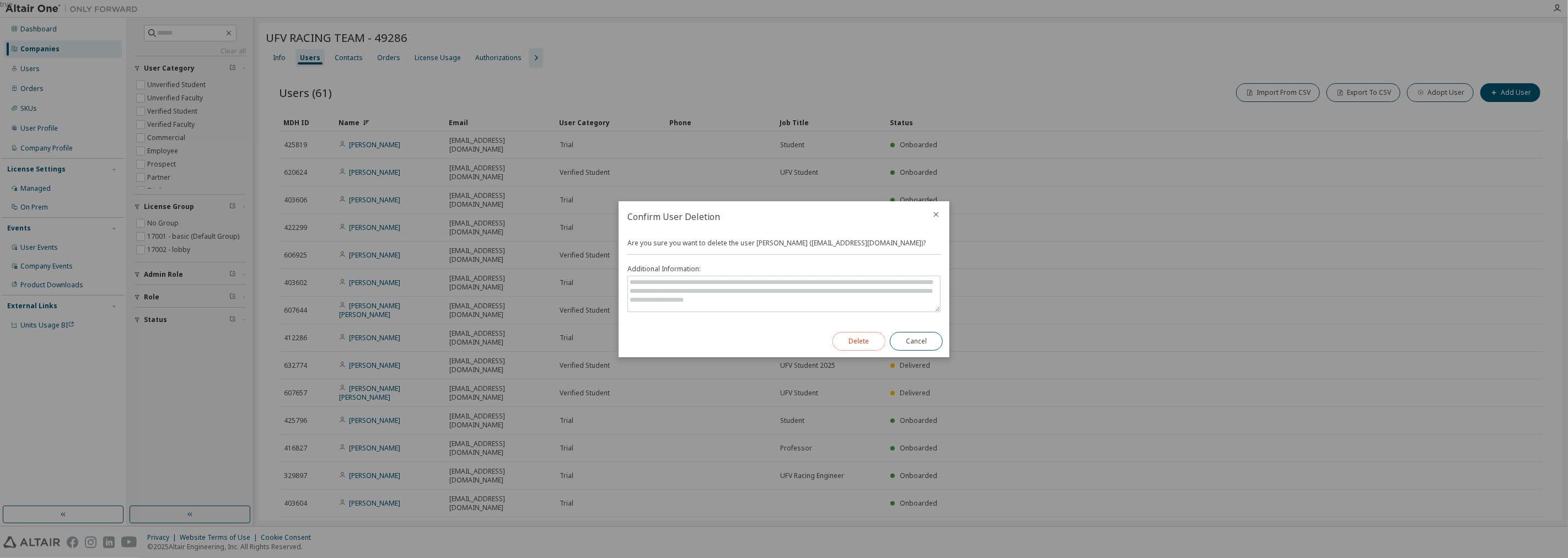
click at [782, 338] on button "Delete" at bounding box center [859, 340] width 53 height 19
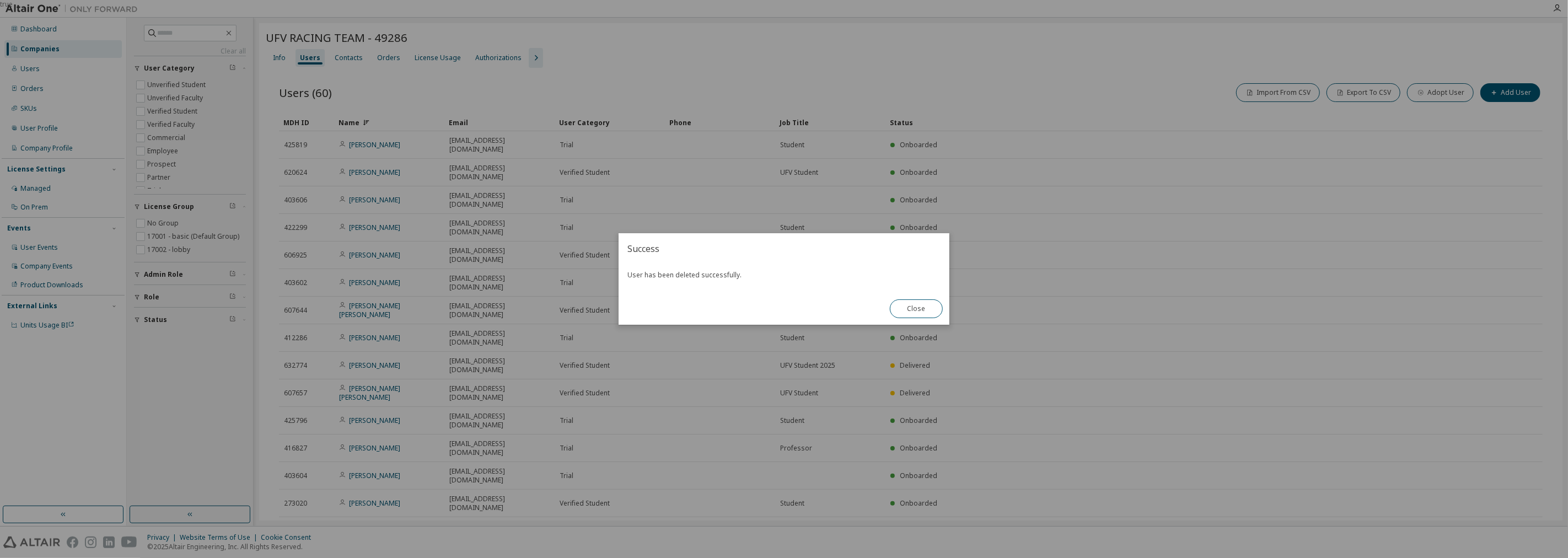
drag, startPoint x: 937, startPoint y: 266, endPoint x: 911, endPoint y: 280, distance: 29.5
click at [782, 262] on div "Success User has been deleted successfully. Close" at bounding box center [783, 279] width 331 height 91
click at [782, 301] on button "Close" at bounding box center [916, 308] width 53 height 19
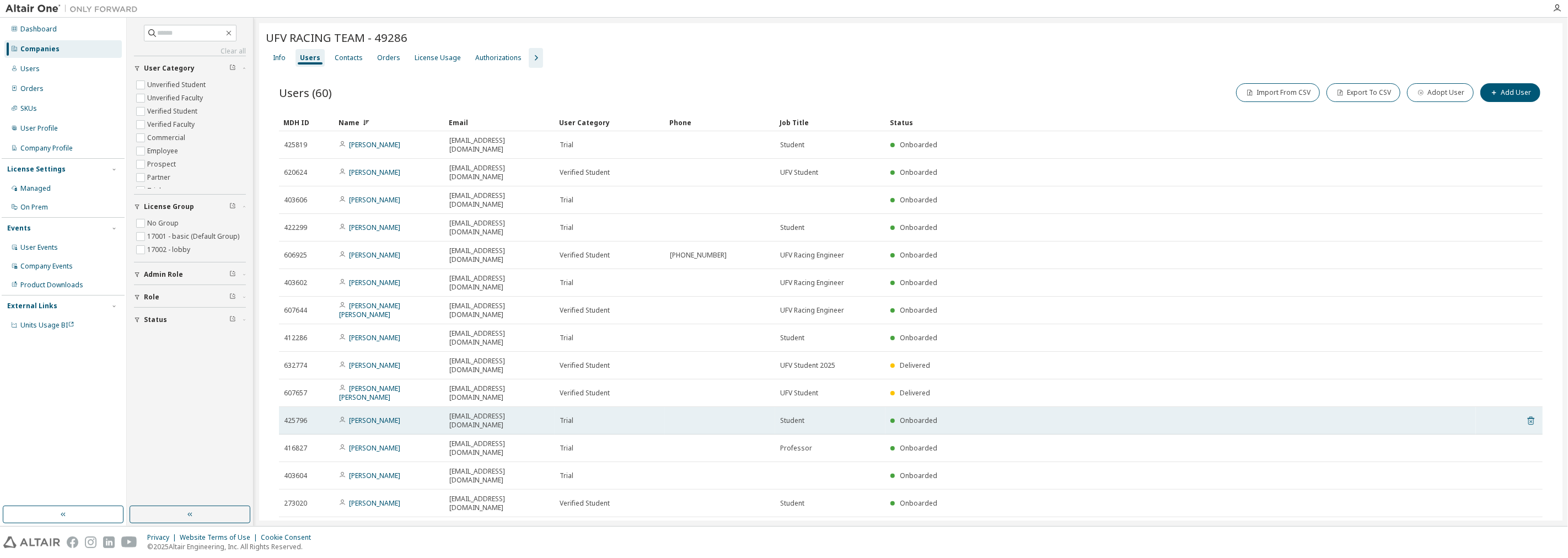
click at [782, 416] on icon at bounding box center [1531, 421] width 7 height 8
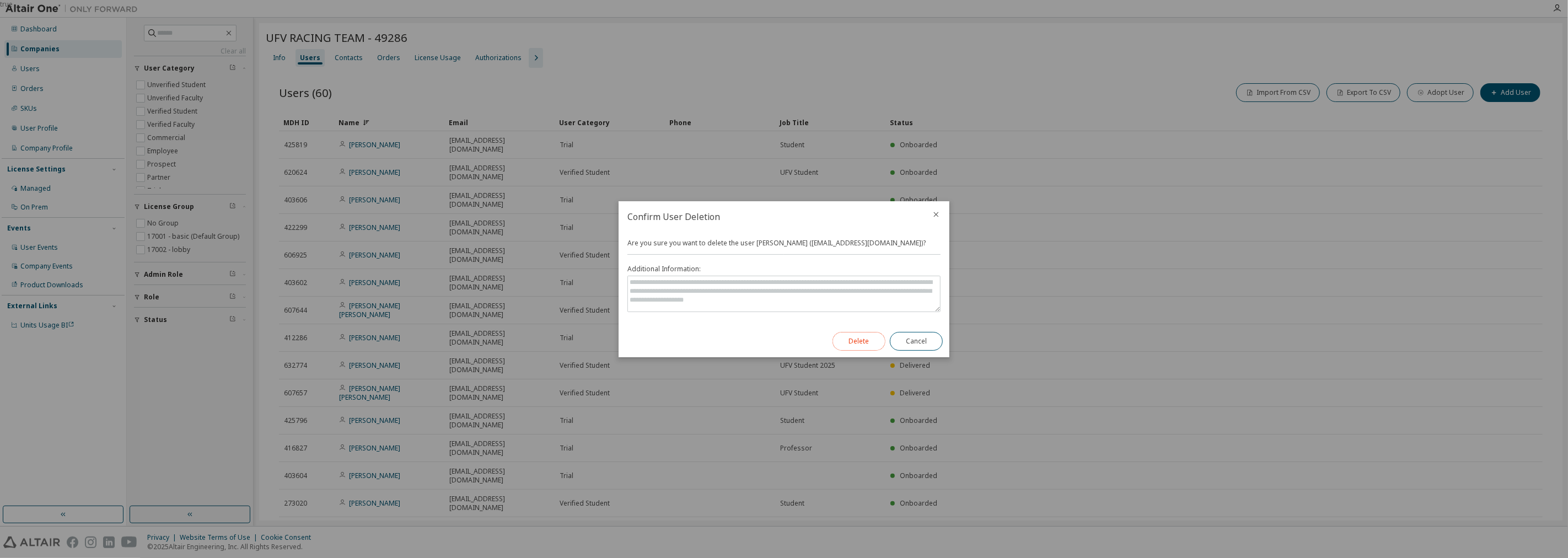
click at [782, 334] on button "Delete" at bounding box center [859, 340] width 53 height 19
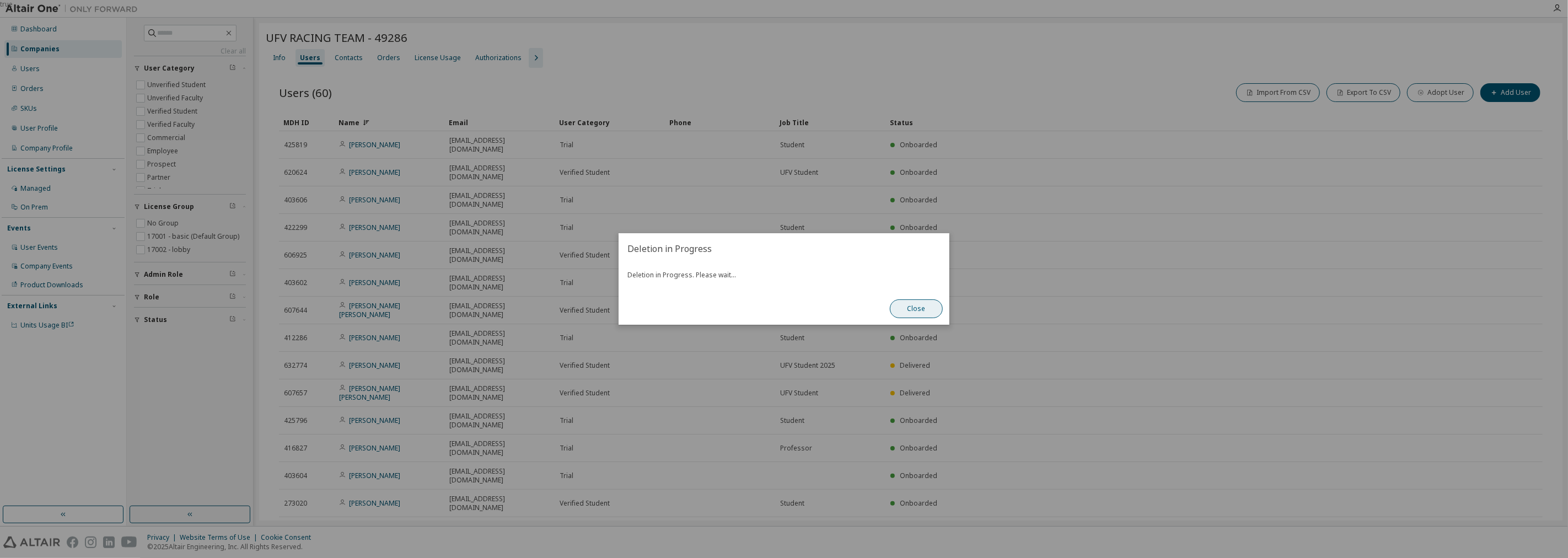
click at [782, 315] on button "Close" at bounding box center [916, 308] width 53 height 19
click at [782, 304] on button "Close" at bounding box center [916, 308] width 53 height 19
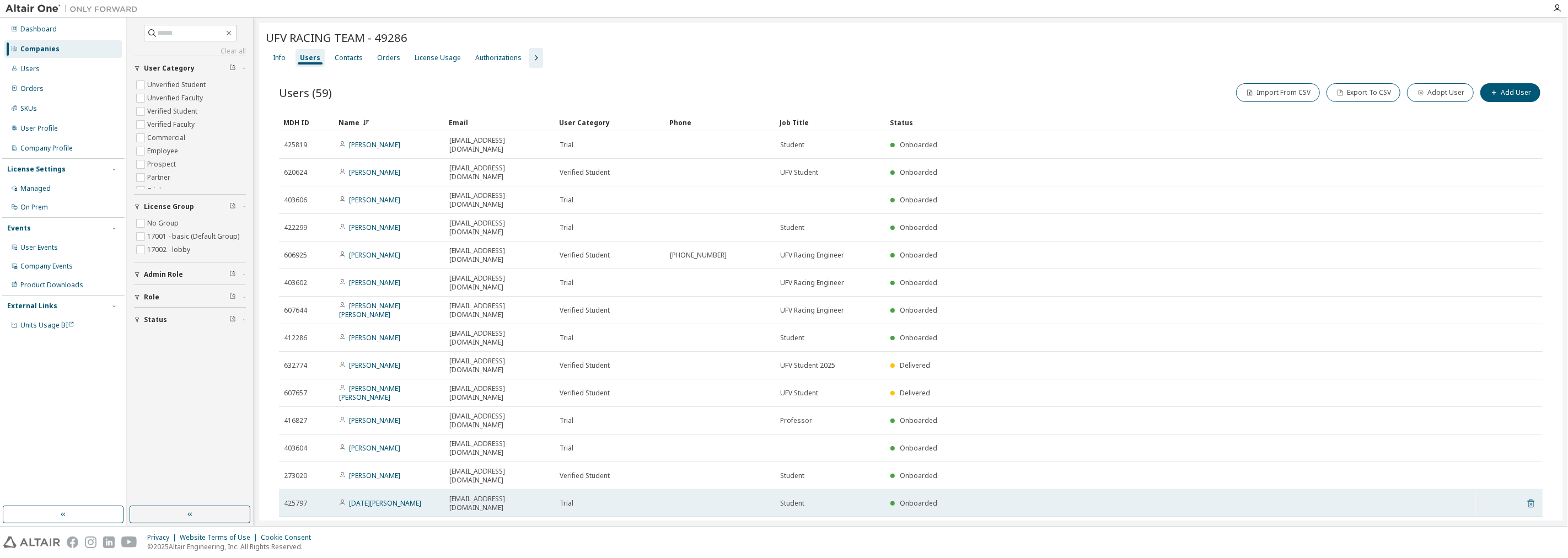
click at [782, 497] on icon at bounding box center [1531, 503] width 10 height 13
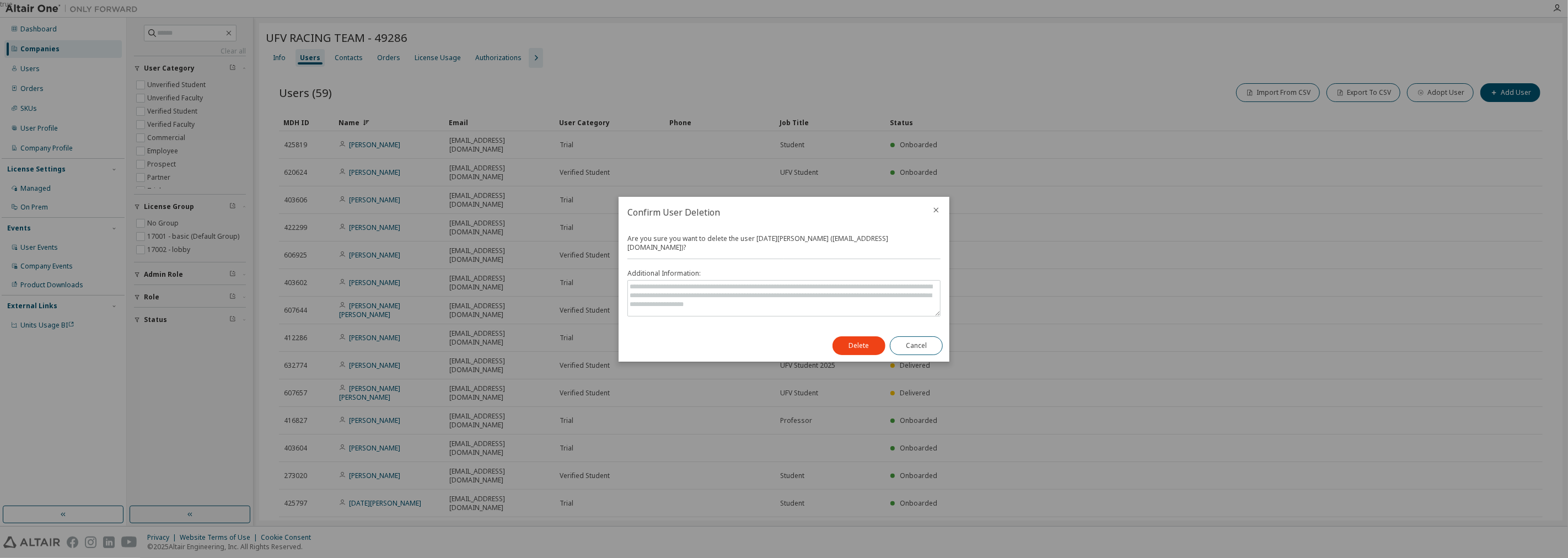
click at [782, 331] on div "Delete Cancel" at bounding box center [887, 345] width 124 height 32
click at [782, 336] on button "Delete" at bounding box center [859, 345] width 53 height 19
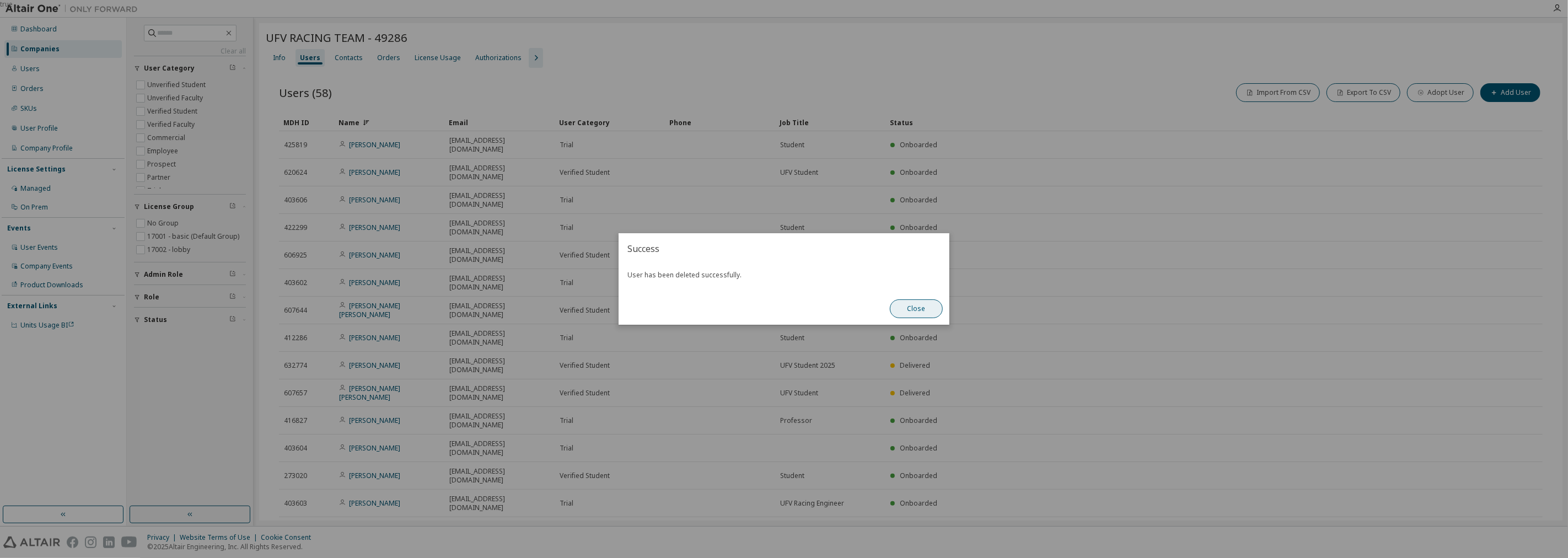
click at [782, 304] on button "Close" at bounding box center [916, 308] width 53 height 19
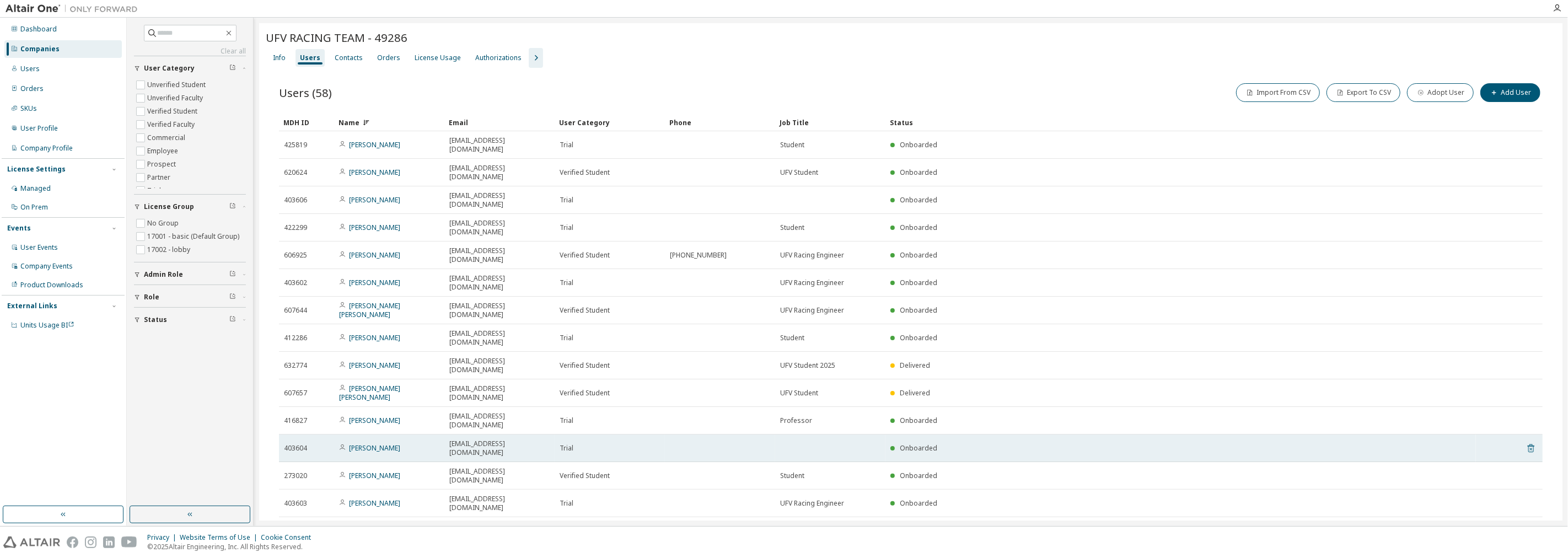
click at [782, 441] on icon at bounding box center [1531, 448] width 10 height 13
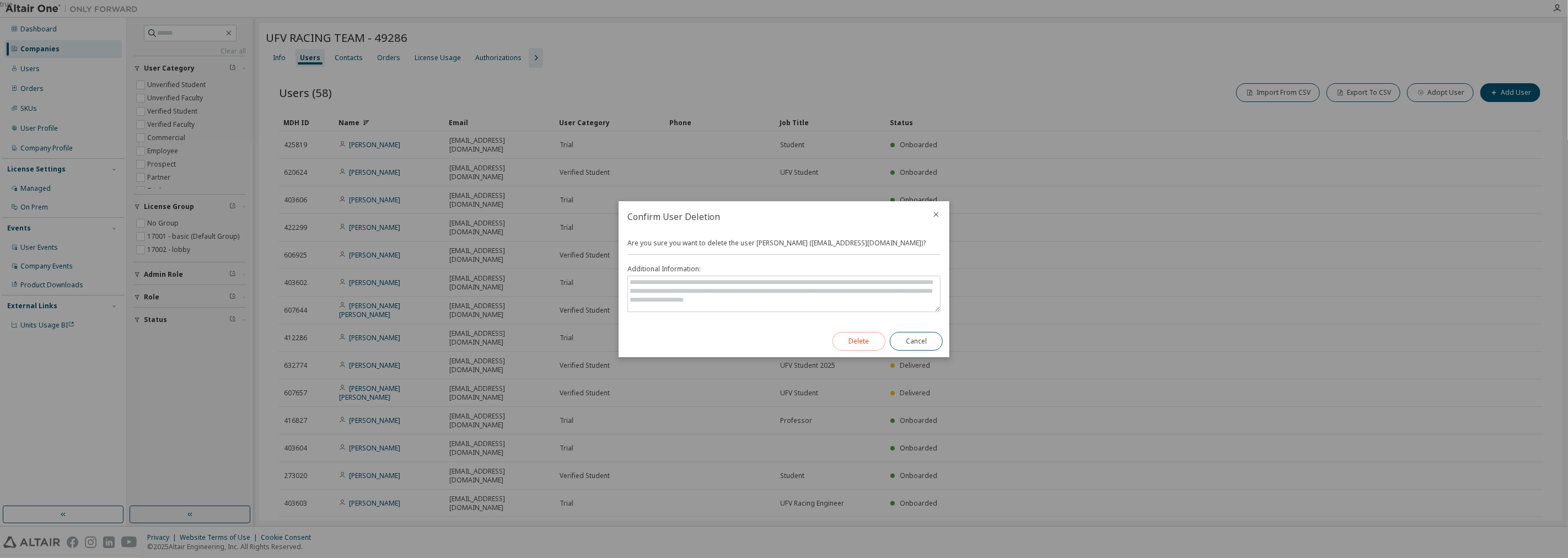
click at [782, 342] on button "Delete" at bounding box center [859, 340] width 53 height 19
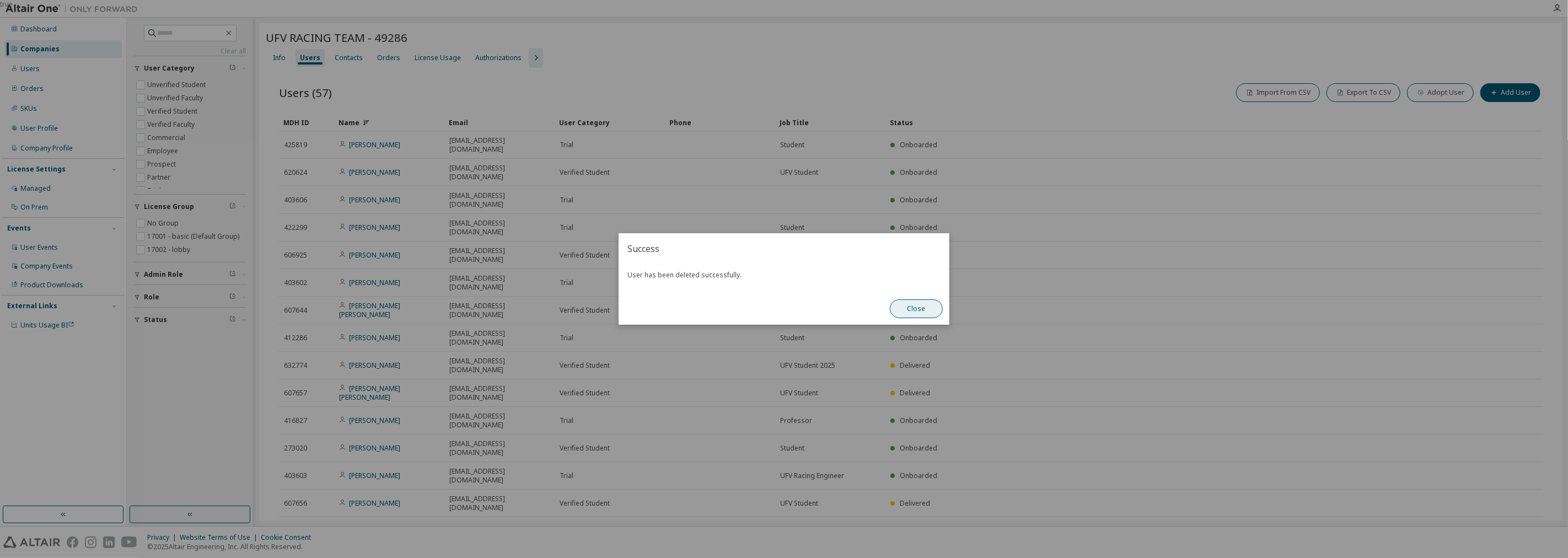
click at [782, 307] on button "Close" at bounding box center [916, 308] width 53 height 19
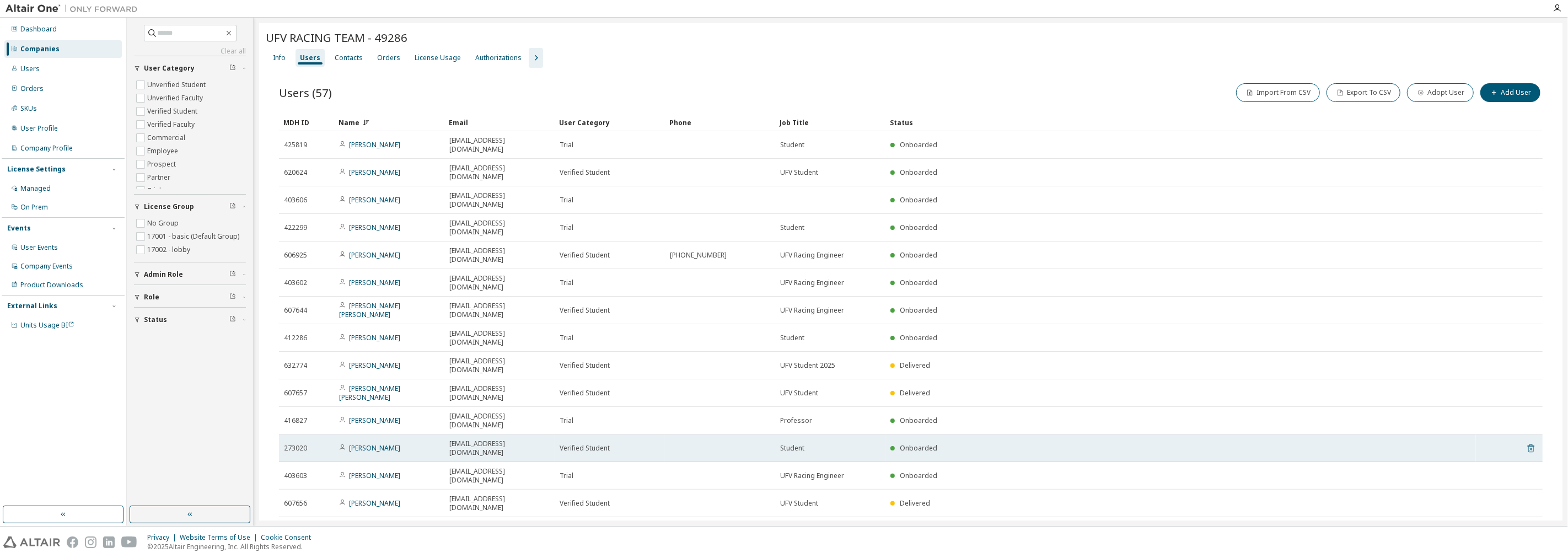
click at [782, 441] on icon at bounding box center [1531, 448] width 10 height 13
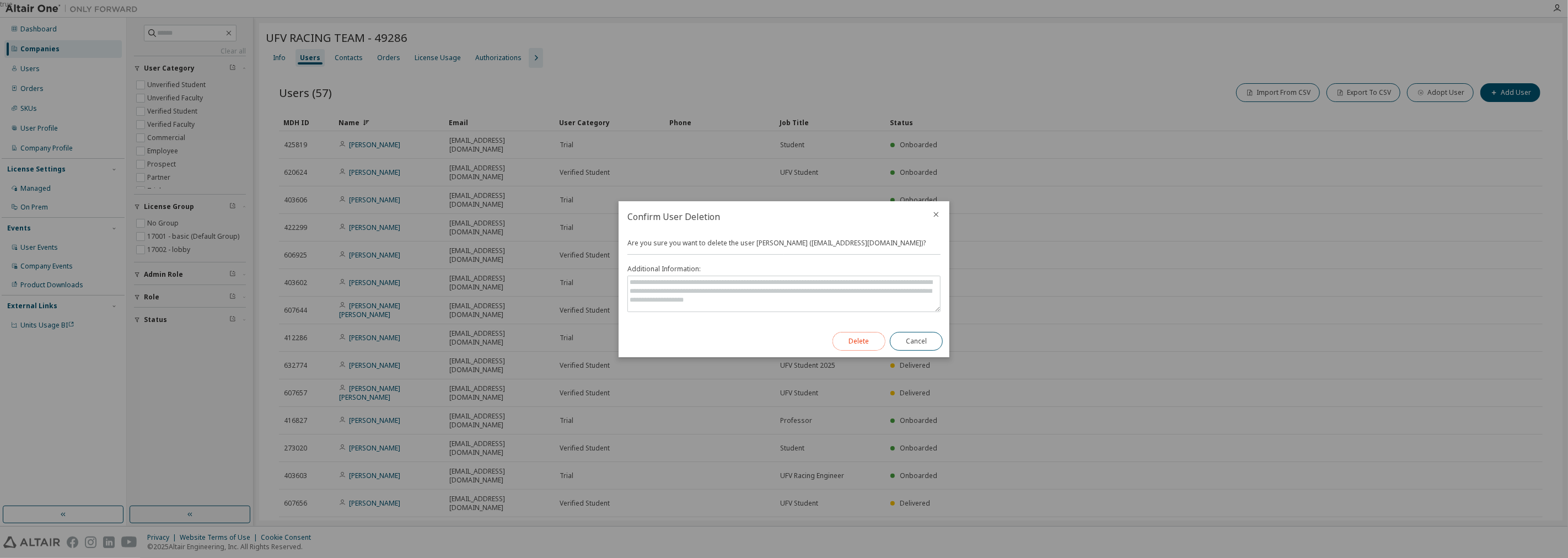
click at [782, 340] on button "Delete" at bounding box center [859, 340] width 53 height 19
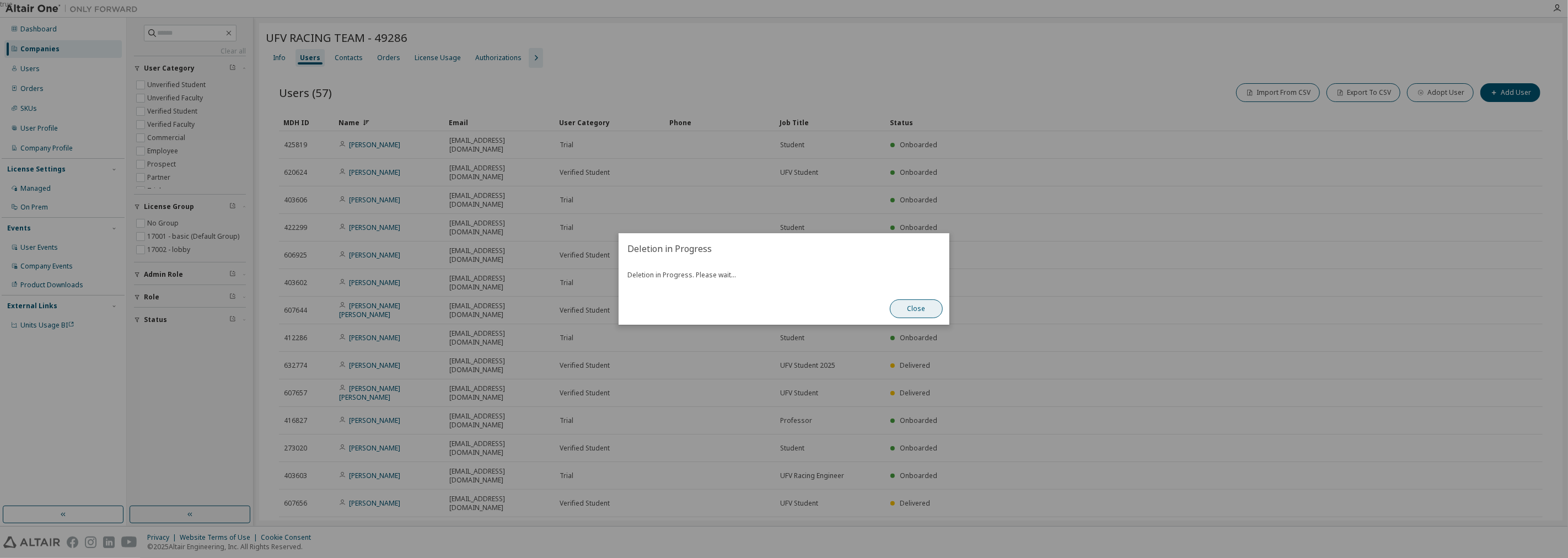
click at [782, 305] on button "Close" at bounding box center [916, 308] width 53 height 19
drag, startPoint x: 919, startPoint y: 289, endPoint x: 915, endPoint y: 296, distance: 8.1
click at [782, 289] on div "User has been deleted successfully." at bounding box center [783, 278] width 331 height 28
drag, startPoint x: 915, startPoint y: 296, endPoint x: 911, endPoint y: 316, distance: 20.4
click at [782, 296] on div "Close" at bounding box center [916, 309] width 66 height 32
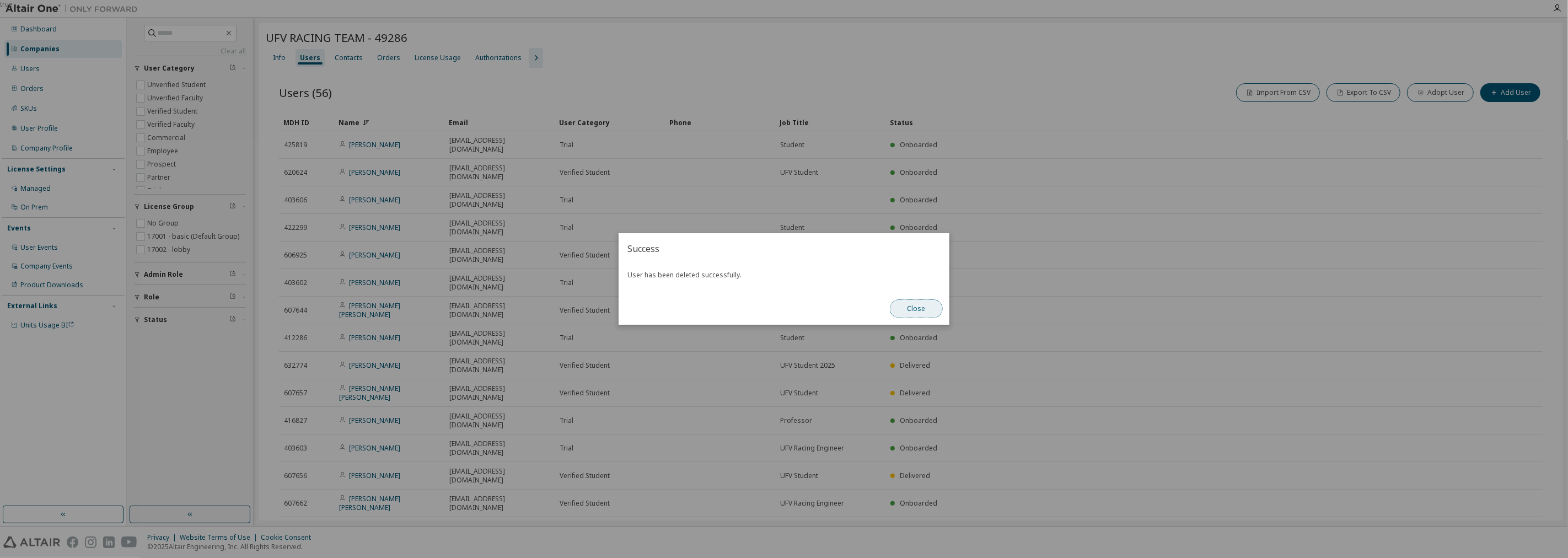
click at [782, 318] on button "Close" at bounding box center [916, 308] width 53 height 19
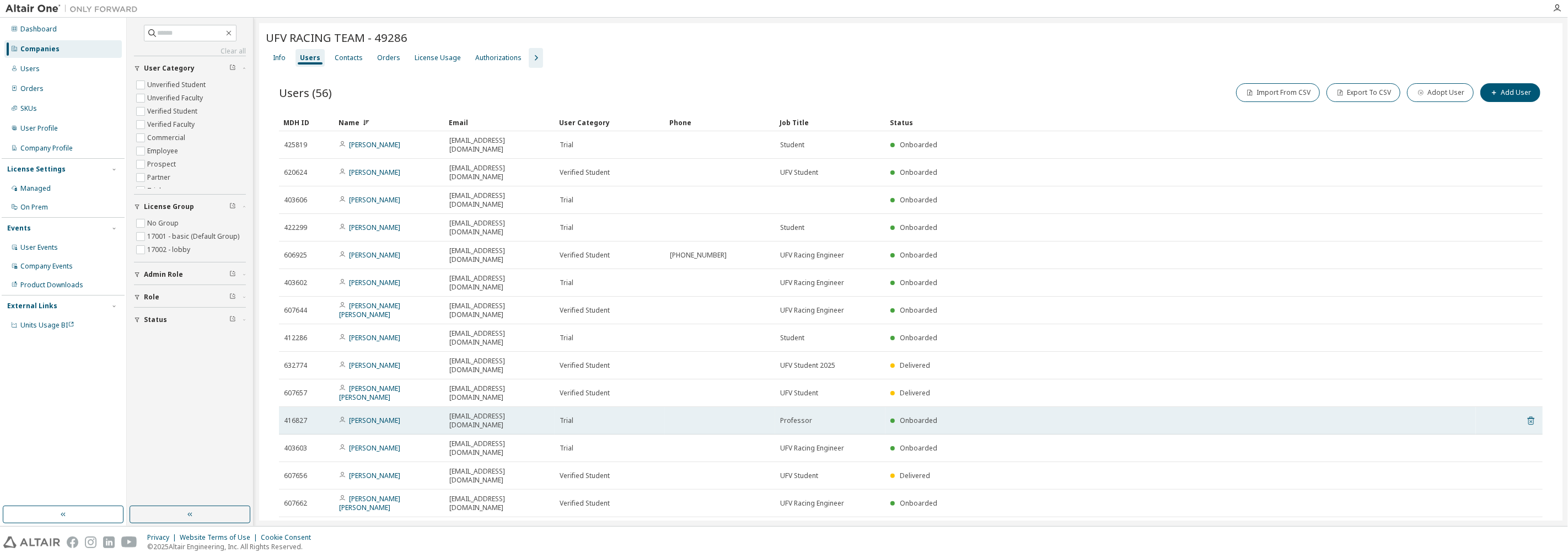
click at [782, 414] on icon at bounding box center [1531, 420] width 10 height 13
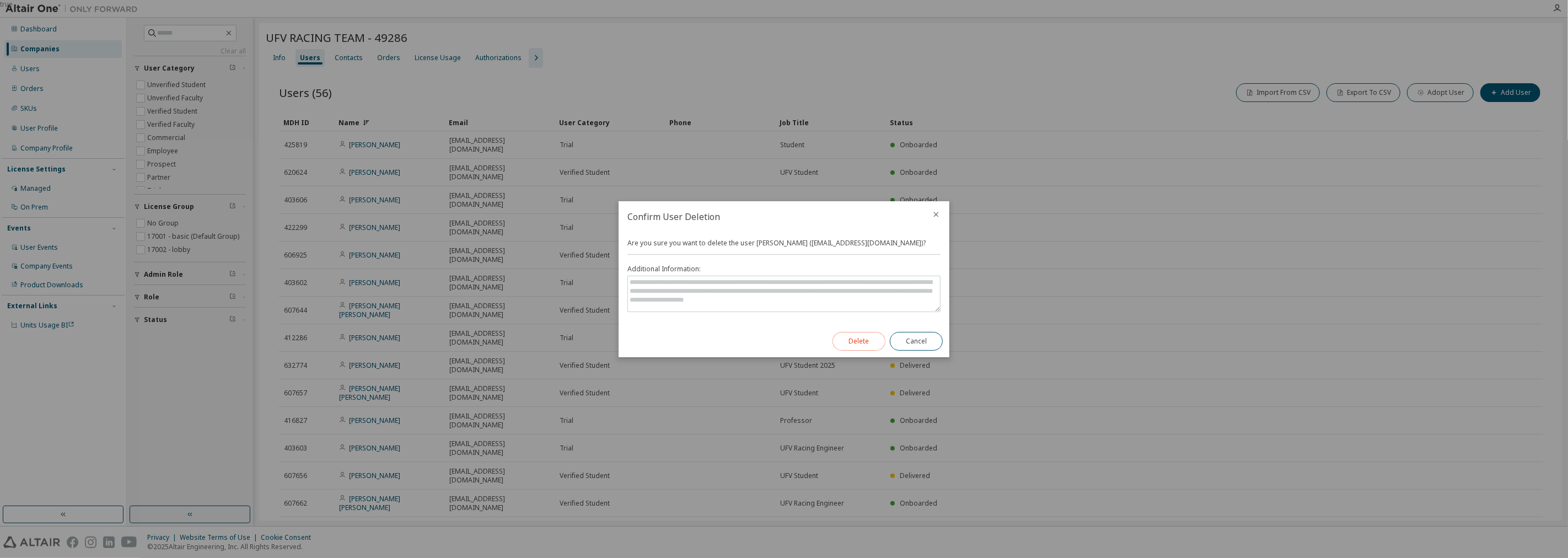
click at [782, 335] on button "Delete" at bounding box center [859, 340] width 53 height 19
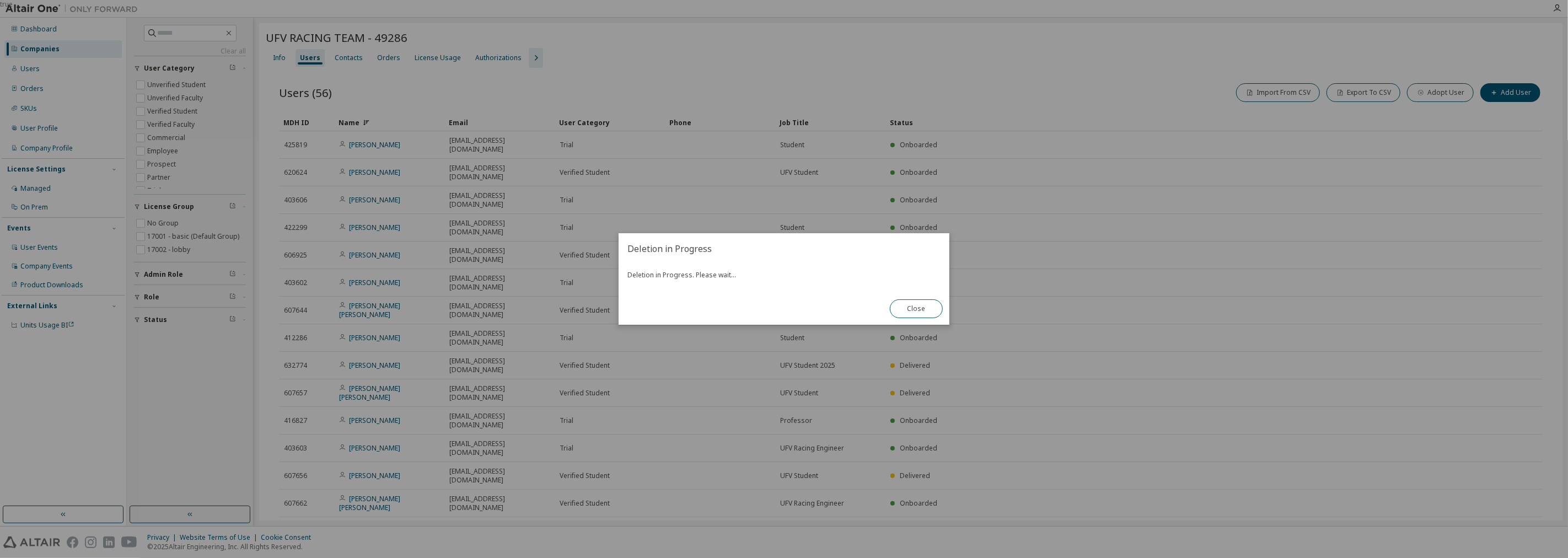
drag, startPoint x: 850, startPoint y: 452, endPoint x: 866, endPoint y: 456, distance: 16.5
click at [782, 455] on div "true" at bounding box center [784, 279] width 1568 height 558
click at [782, 307] on button "Close" at bounding box center [916, 308] width 53 height 19
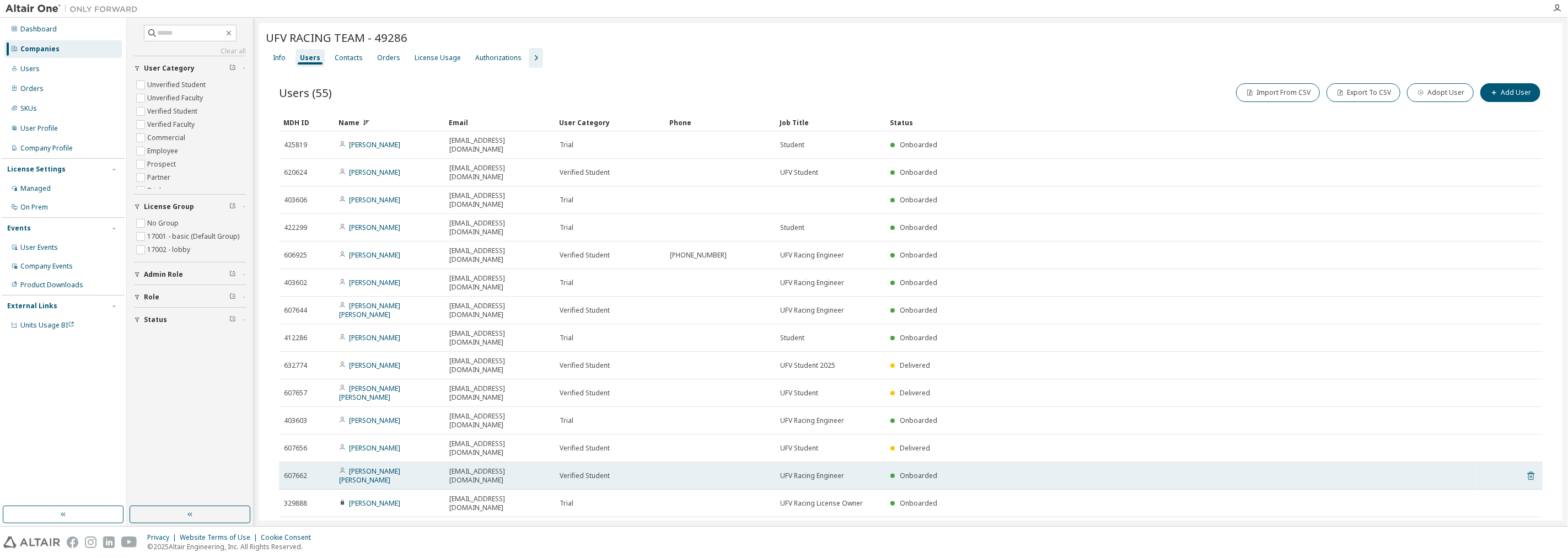
click at [782, 469] on icon at bounding box center [1531, 475] width 10 height 13
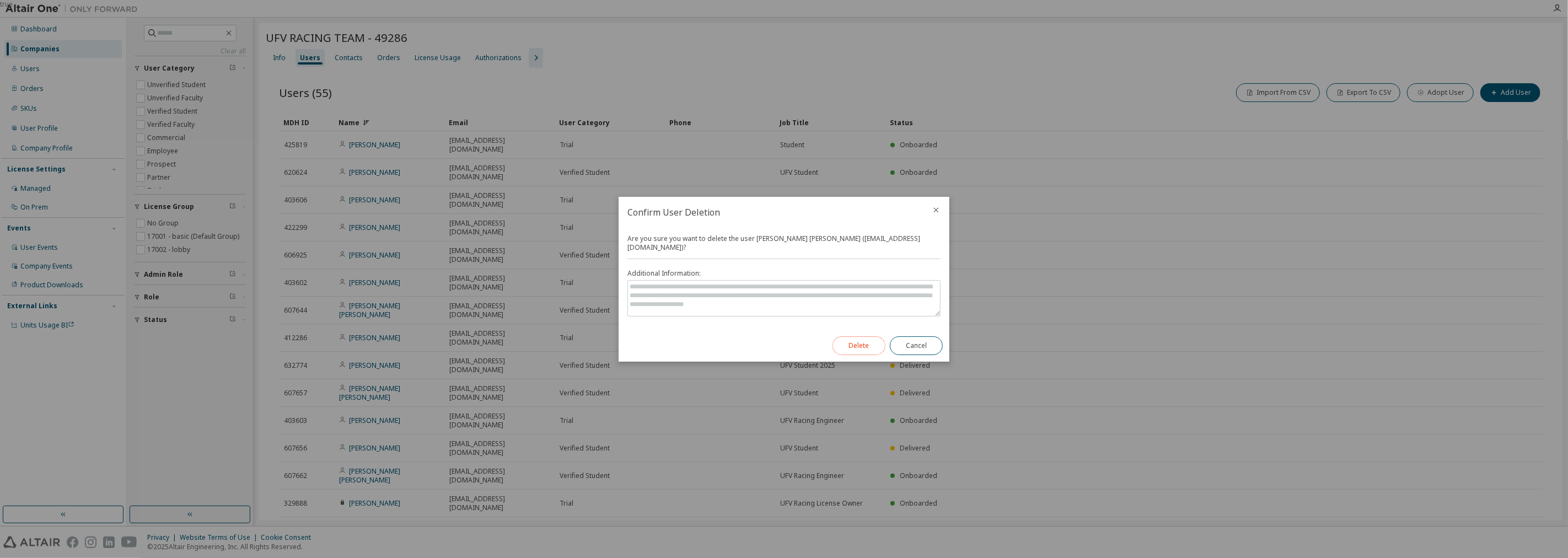
click at [782, 336] on button "Delete" at bounding box center [859, 345] width 53 height 19
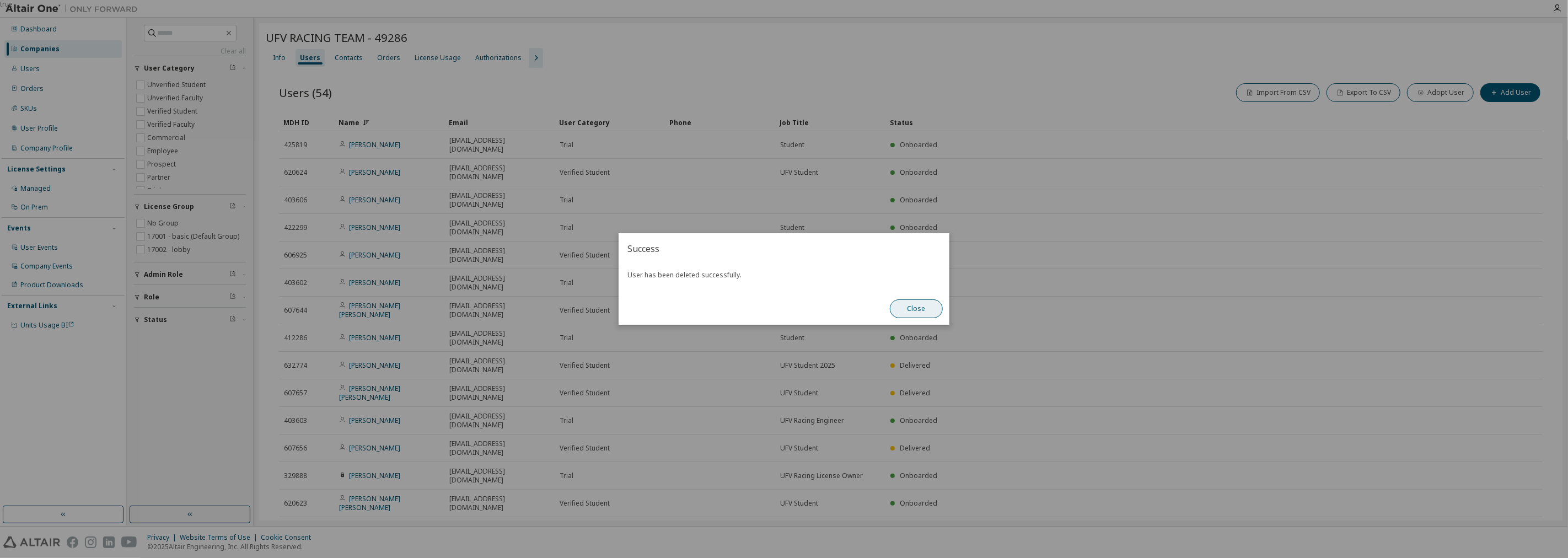
click at [782, 306] on button "Close" at bounding box center [916, 308] width 53 height 19
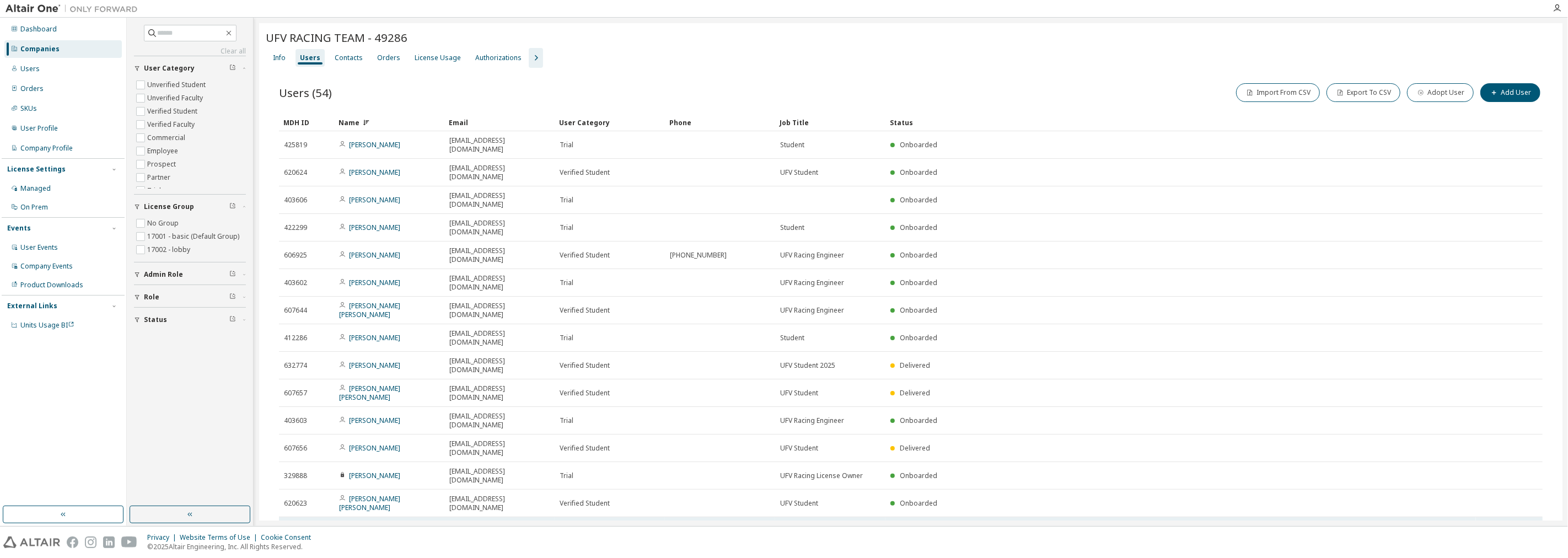
click at [782, 524] on icon at bounding box center [1531, 530] width 10 height 13
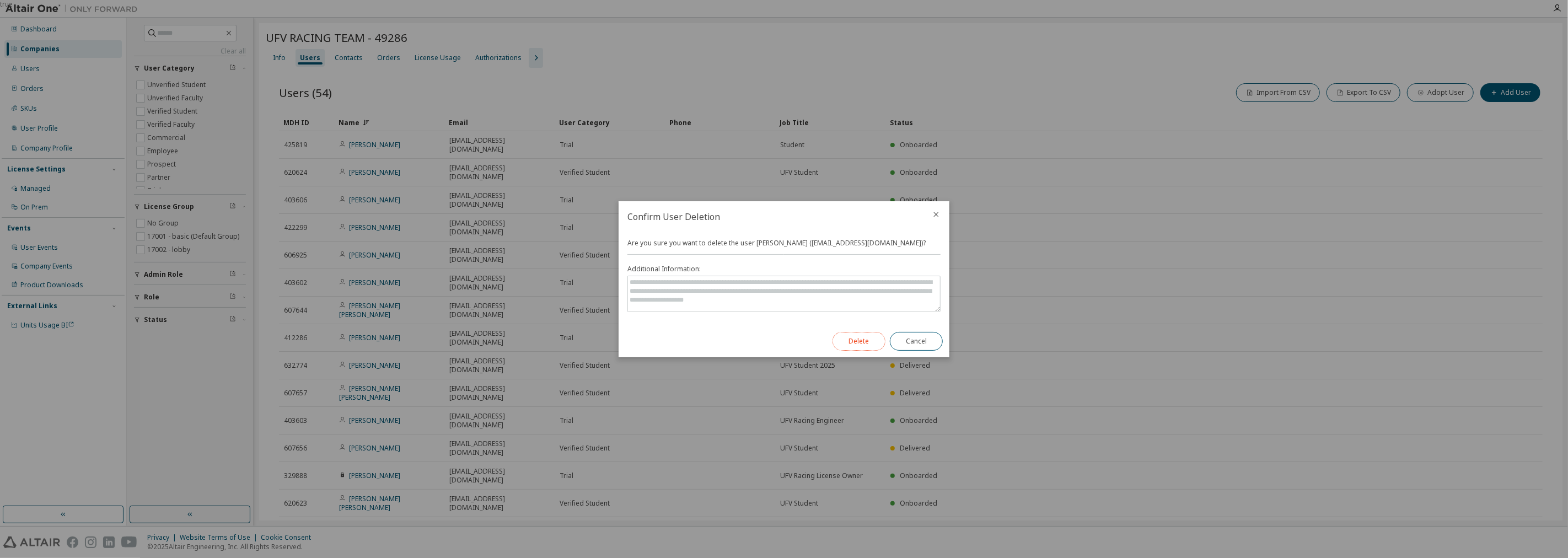
click at [782, 344] on button "Delete" at bounding box center [859, 340] width 53 height 19
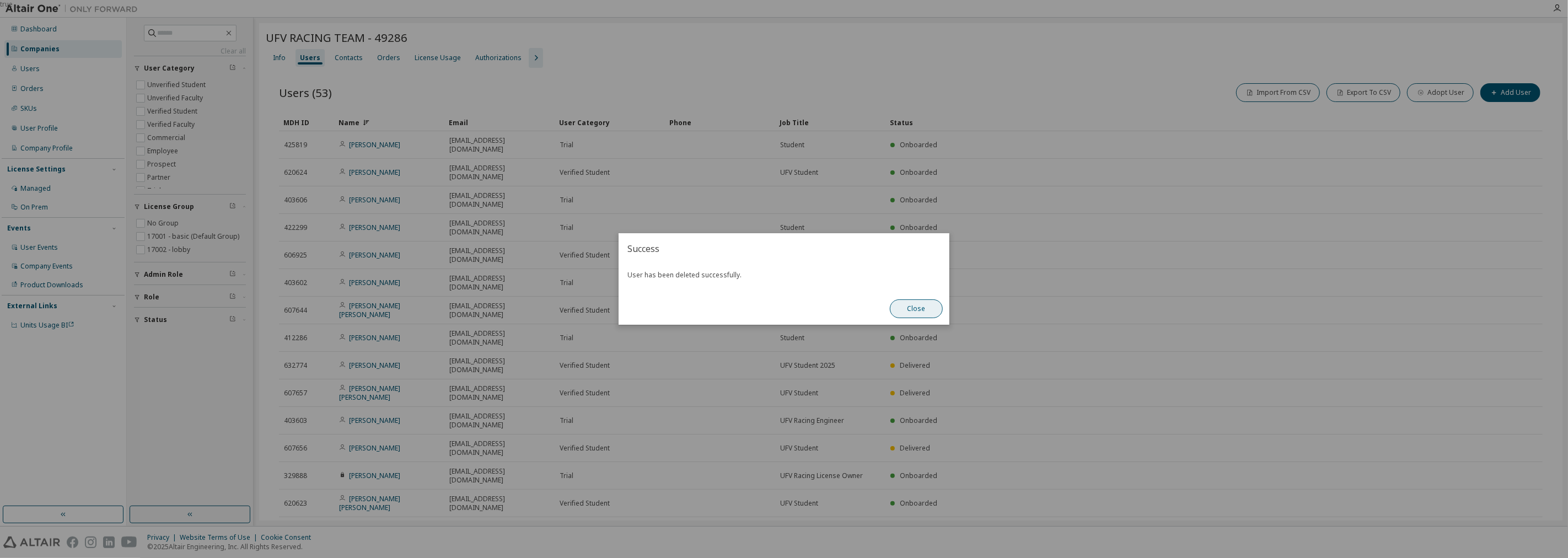
click at [782, 316] on button "Close" at bounding box center [916, 308] width 53 height 19
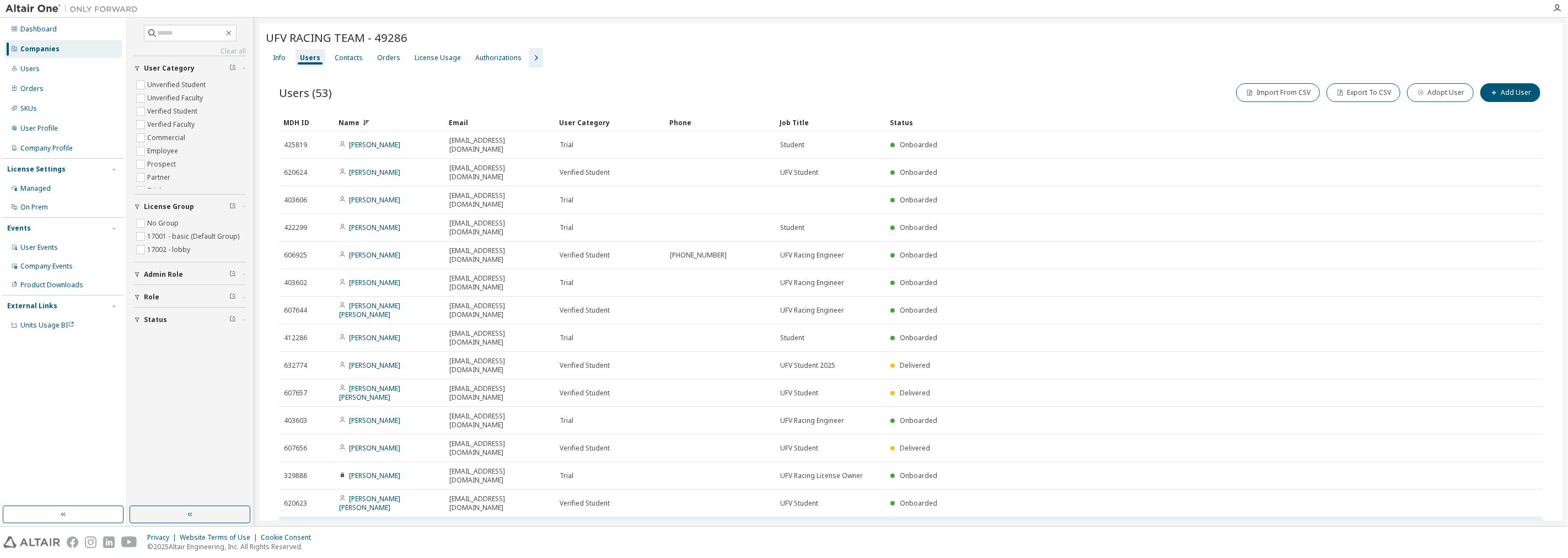
click at [782, 517] on td at bounding box center [1531, 531] width 10 height 28
click at [782, 527] on icon at bounding box center [1531, 531] width 7 height 8
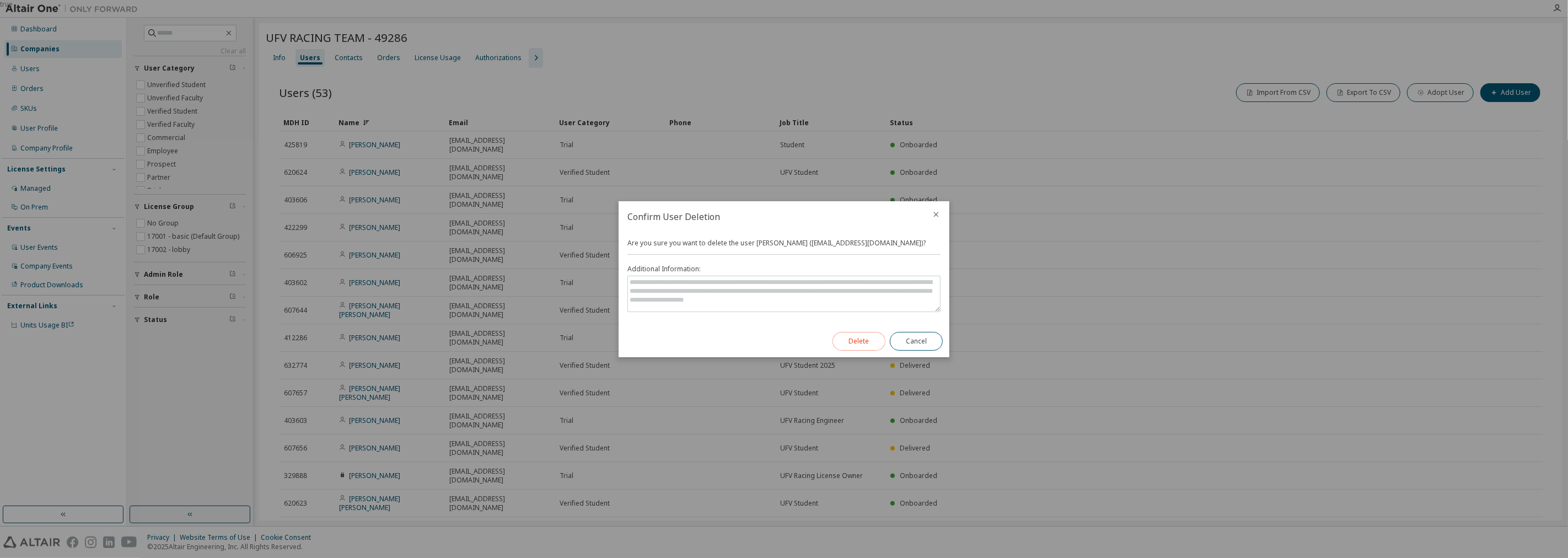
click at [782, 338] on button "Delete" at bounding box center [859, 340] width 53 height 19
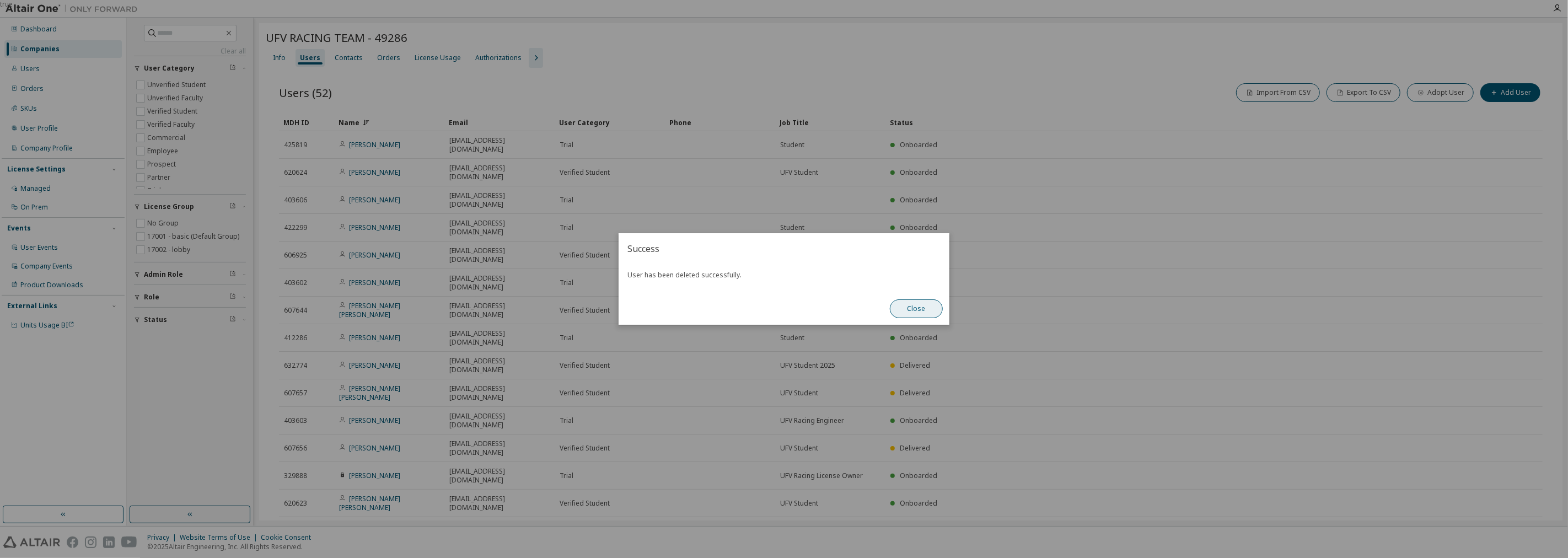
click at [782, 307] on button "Close" at bounding box center [916, 308] width 53 height 19
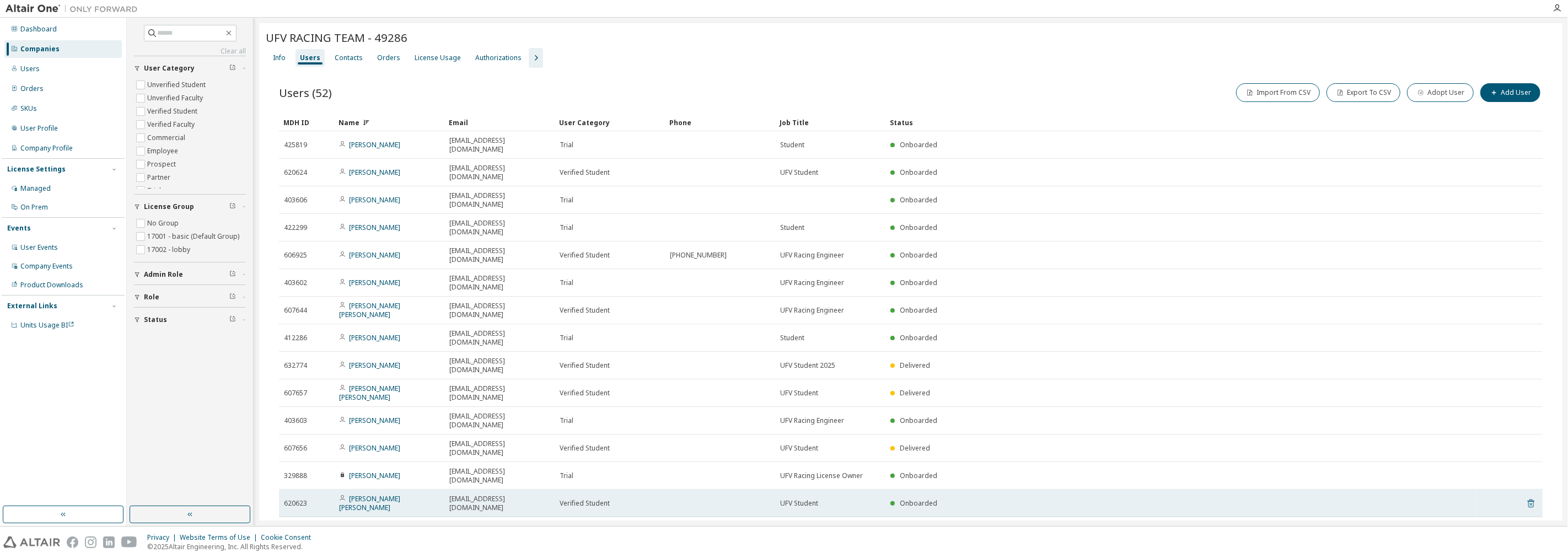
click at [782, 499] on icon at bounding box center [1531, 503] width 7 height 8
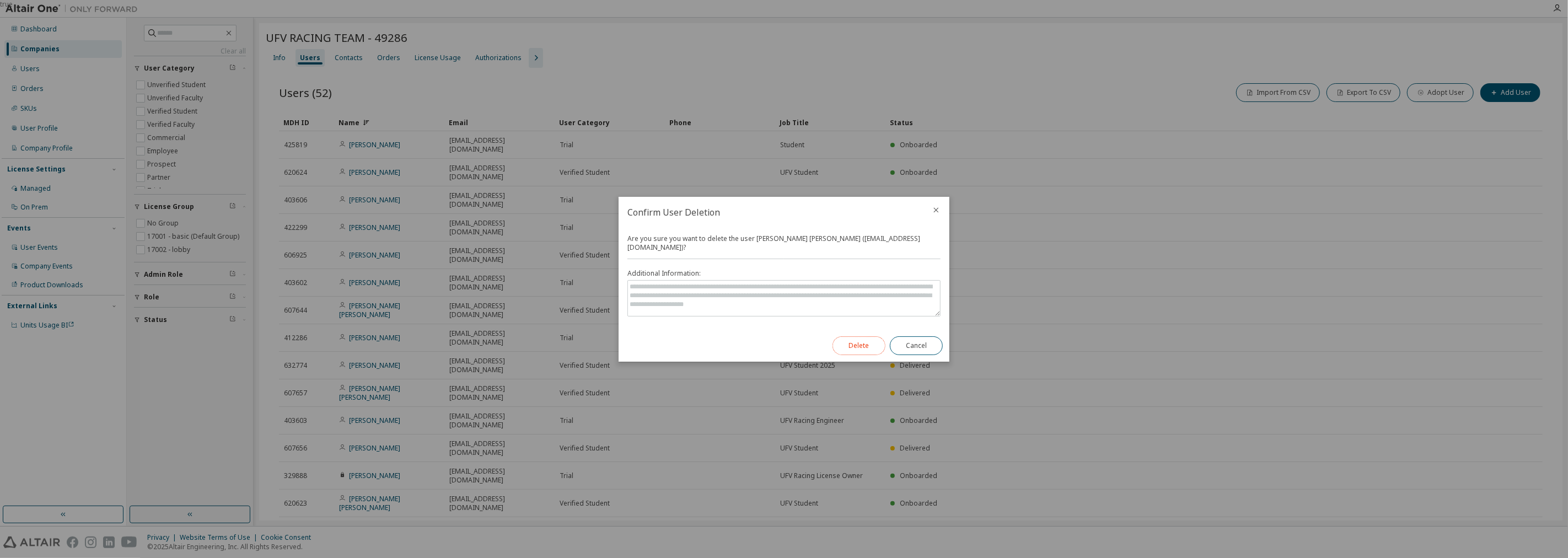
click at [782, 338] on button "Delete" at bounding box center [859, 345] width 53 height 19
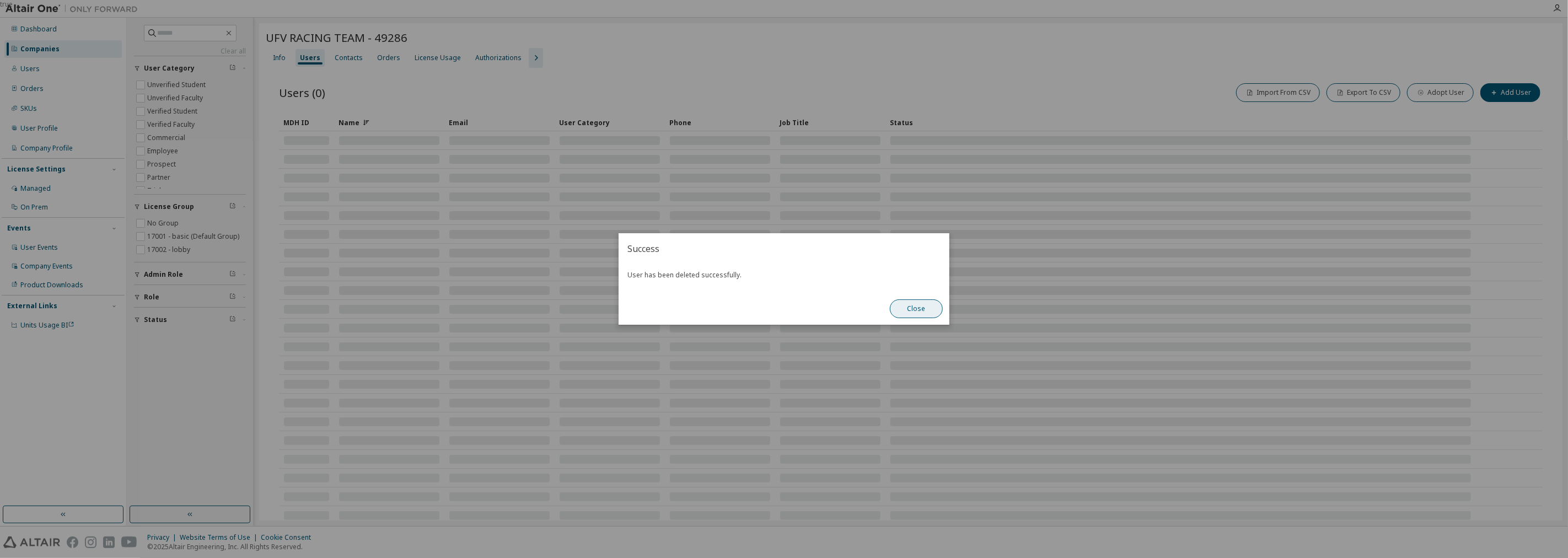
click at [782, 310] on button "Close" at bounding box center [916, 308] width 53 height 19
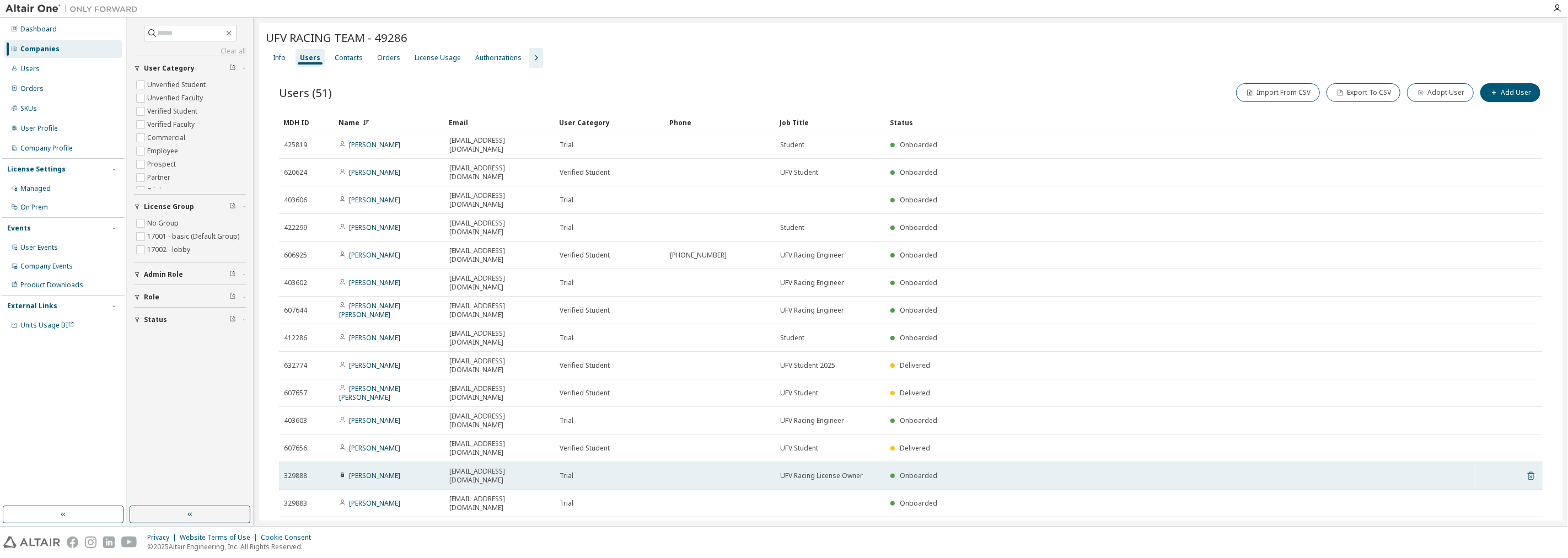
click at [782, 472] on icon at bounding box center [1531, 476] width 7 height 8
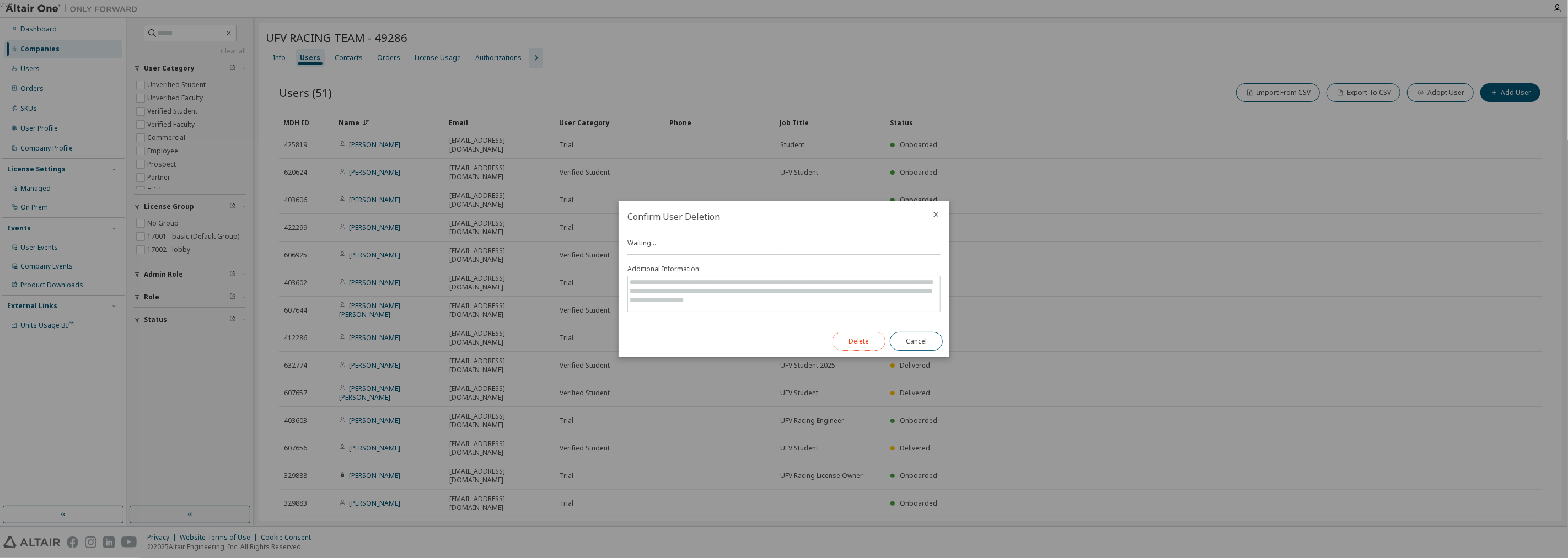
click at [782, 343] on button "Delete" at bounding box center [859, 340] width 53 height 19
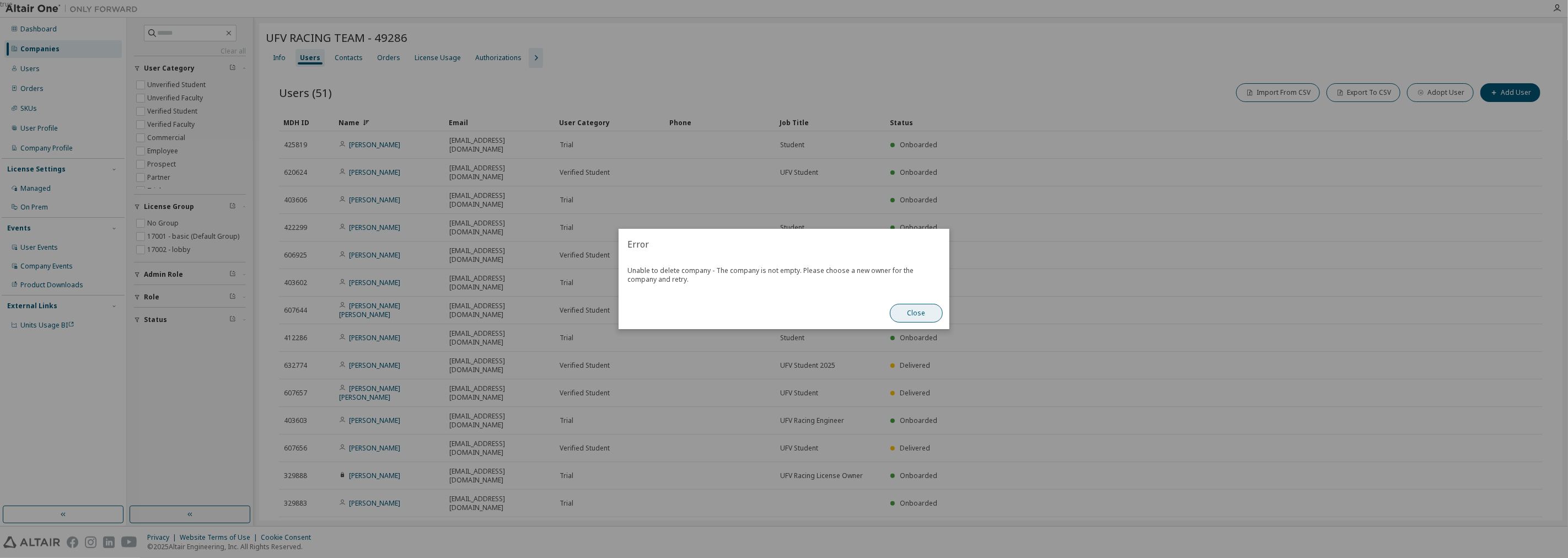
click at [782, 321] on button "Close" at bounding box center [916, 313] width 53 height 19
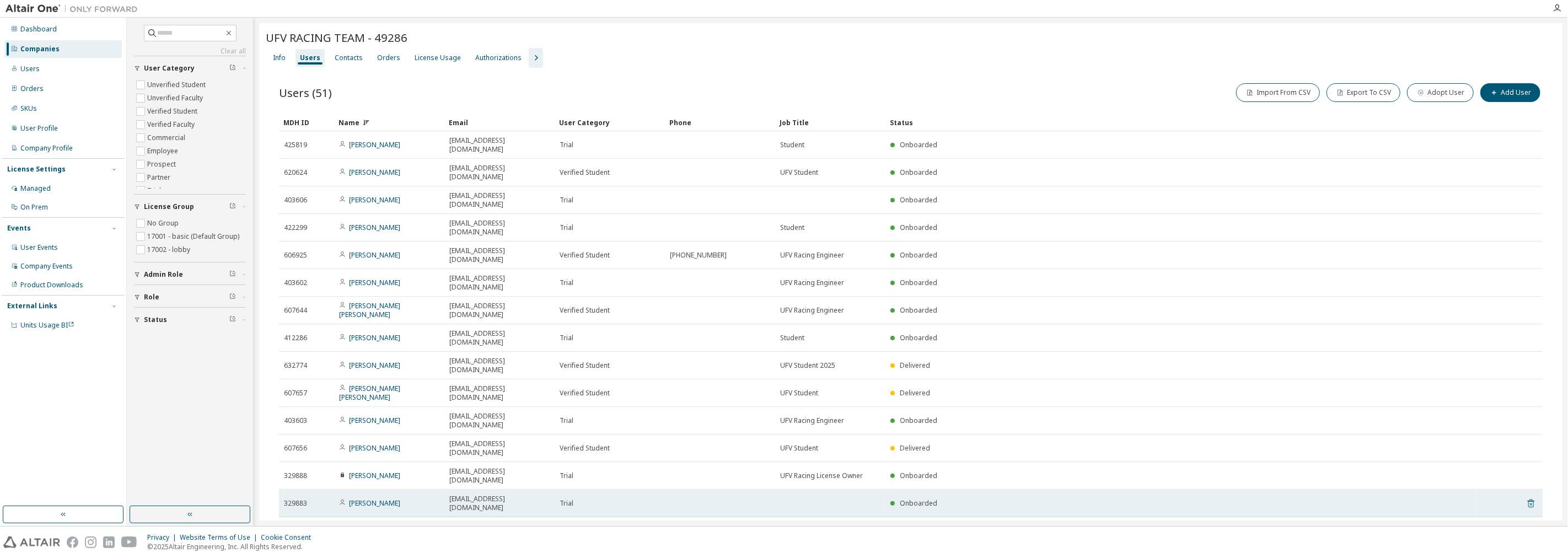
click at [782, 497] on icon at bounding box center [1531, 503] width 10 height 13
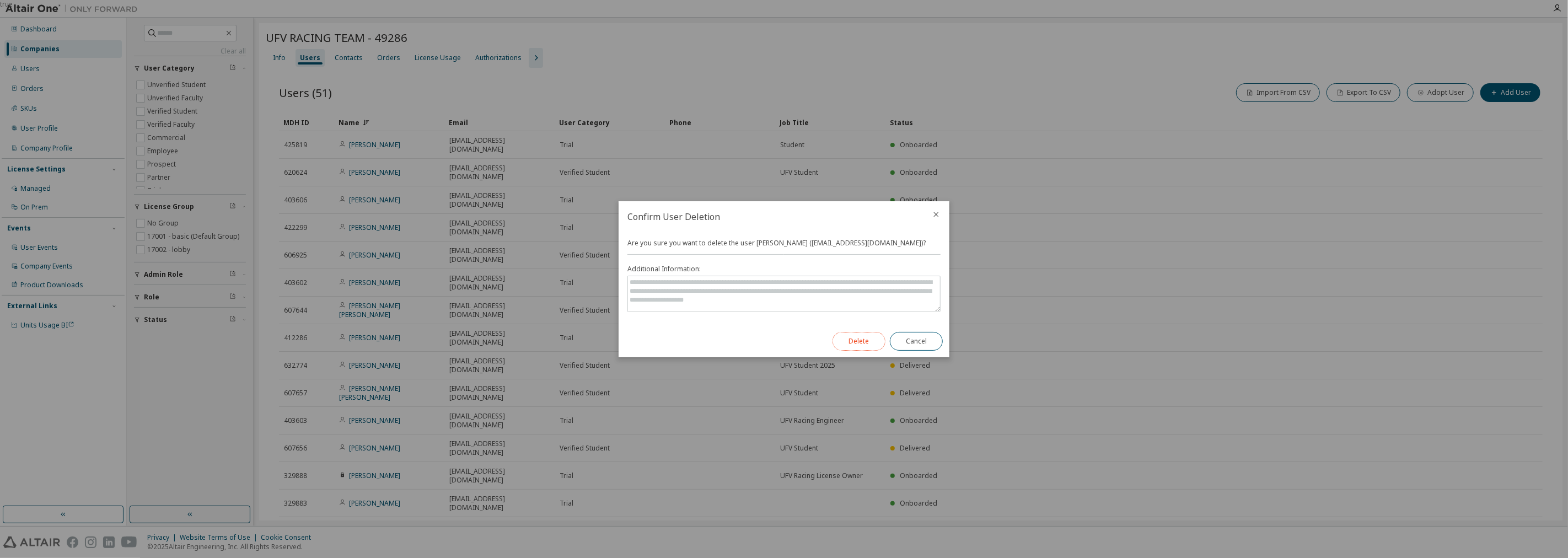
click at [782, 342] on button "Delete" at bounding box center [859, 340] width 53 height 19
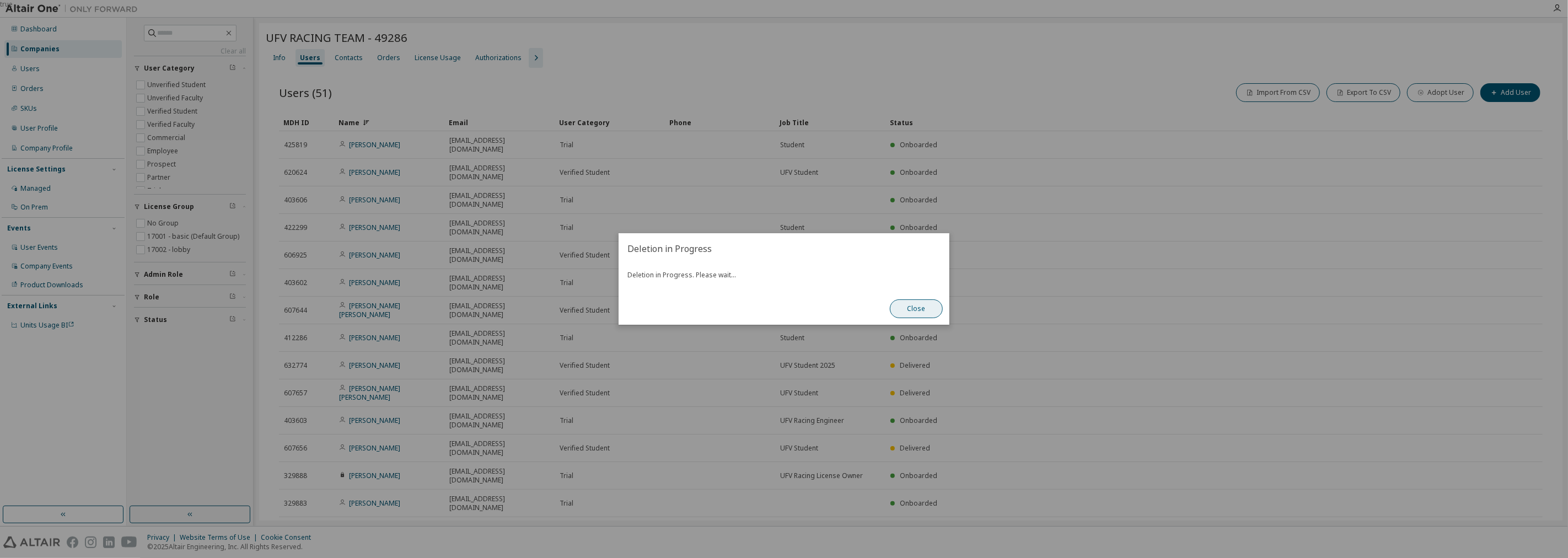
click at [782, 294] on div "Close" at bounding box center [916, 309] width 66 height 32
click at [782, 306] on button "Close" at bounding box center [916, 308] width 53 height 19
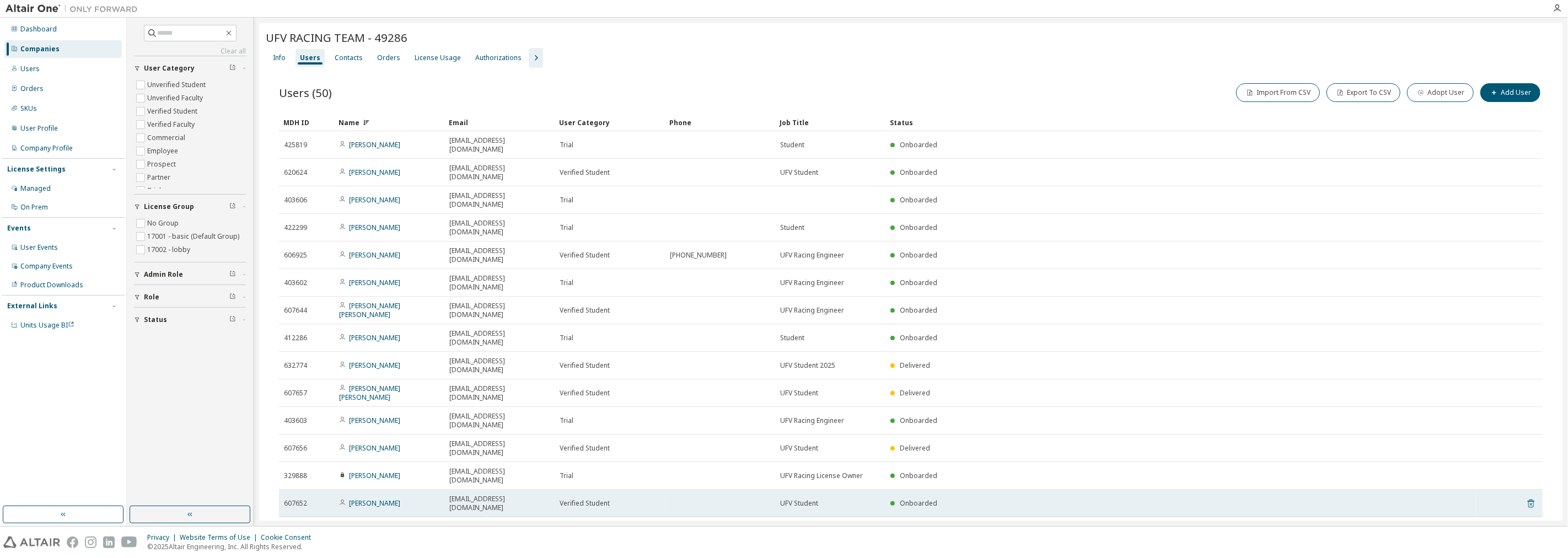
click at [782, 503] on icon at bounding box center [1531, 504] width 3 height 3
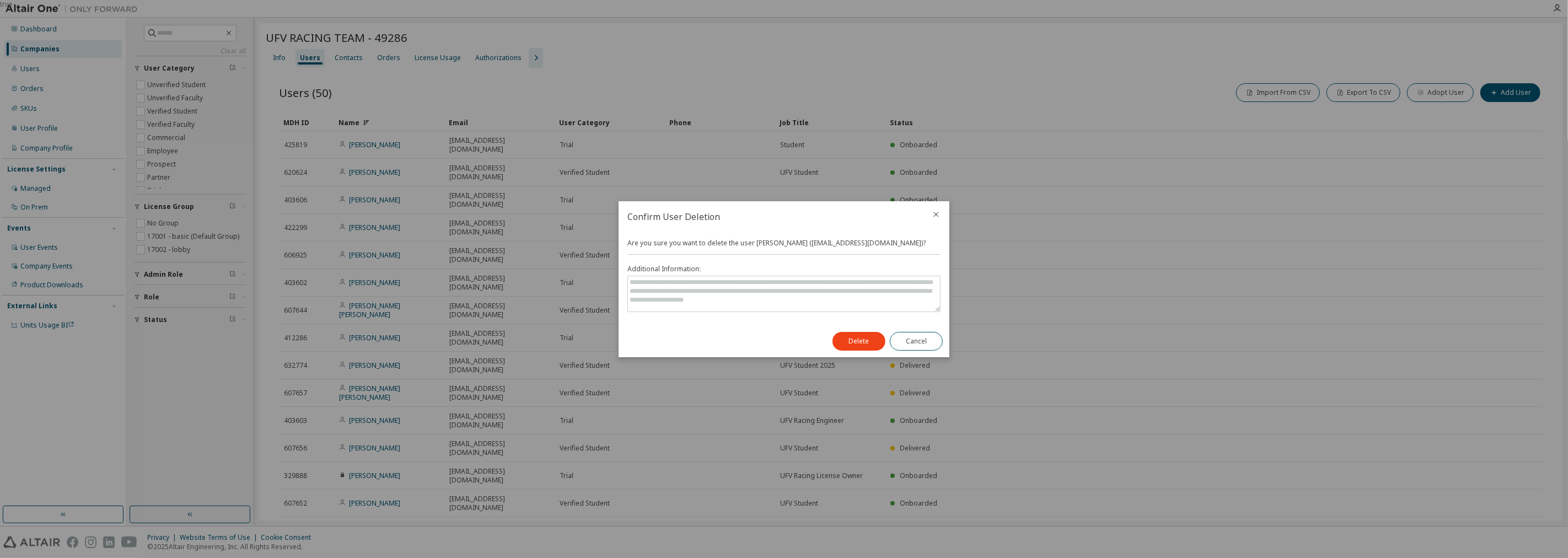
click at [782, 326] on div "Delete Cancel" at bounding box center [887, 341] width 124 height 32
click at [782, 337] on button "Delete" at bounding box center [859, 340] width 53 height 19
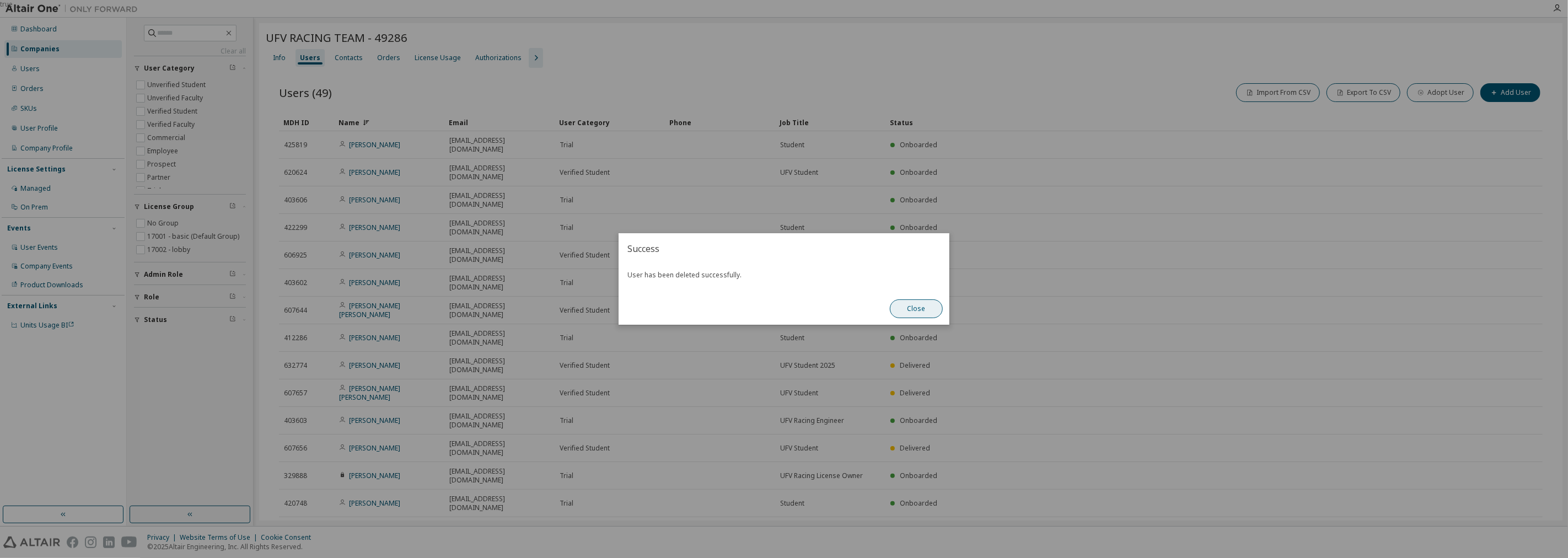
click at [782, 300] on button "Close" at bounding box center [916, 308] width 53 height 19
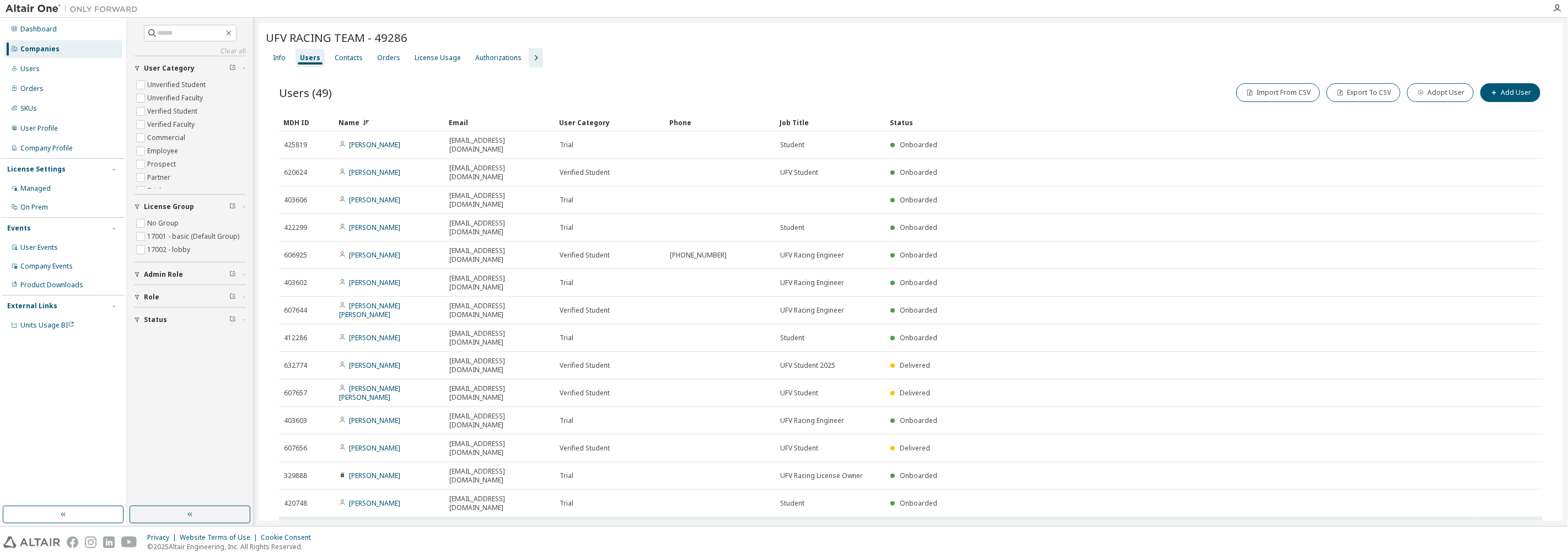
click at [782, 524] on icon at bounding box center [1531, 530] width 10 height 13
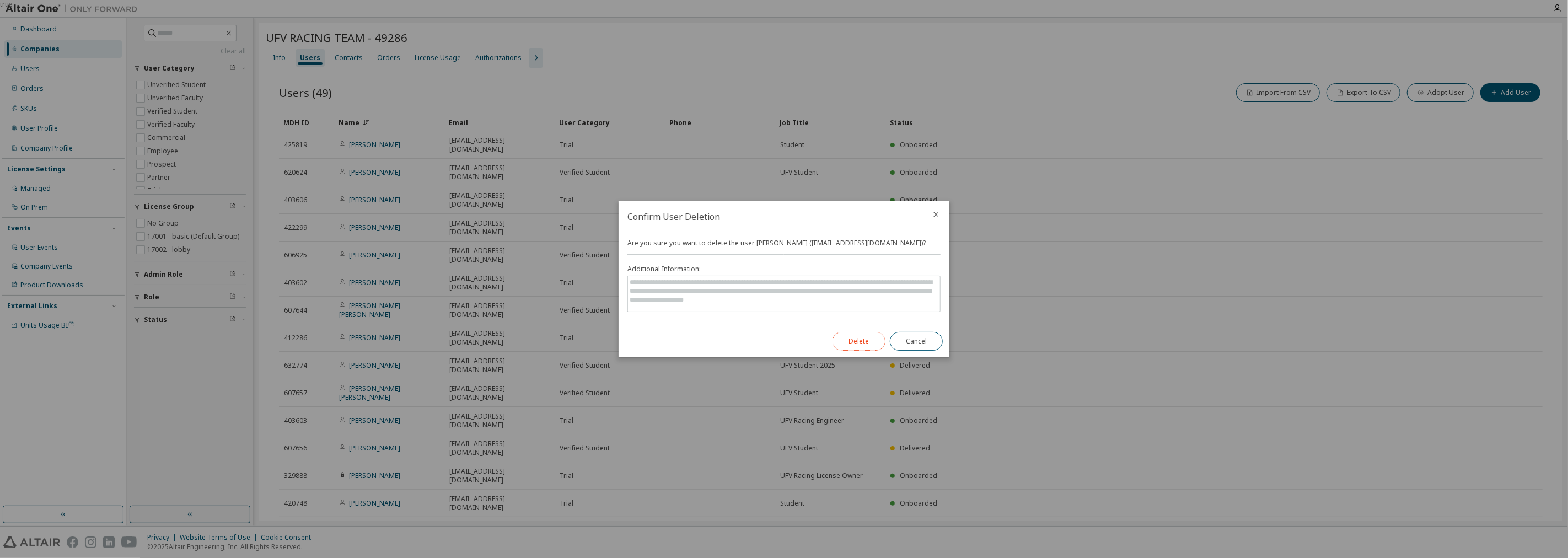
click at [782, 334] on button "Delete" at bounding box center [859, 340] width 53 height 19
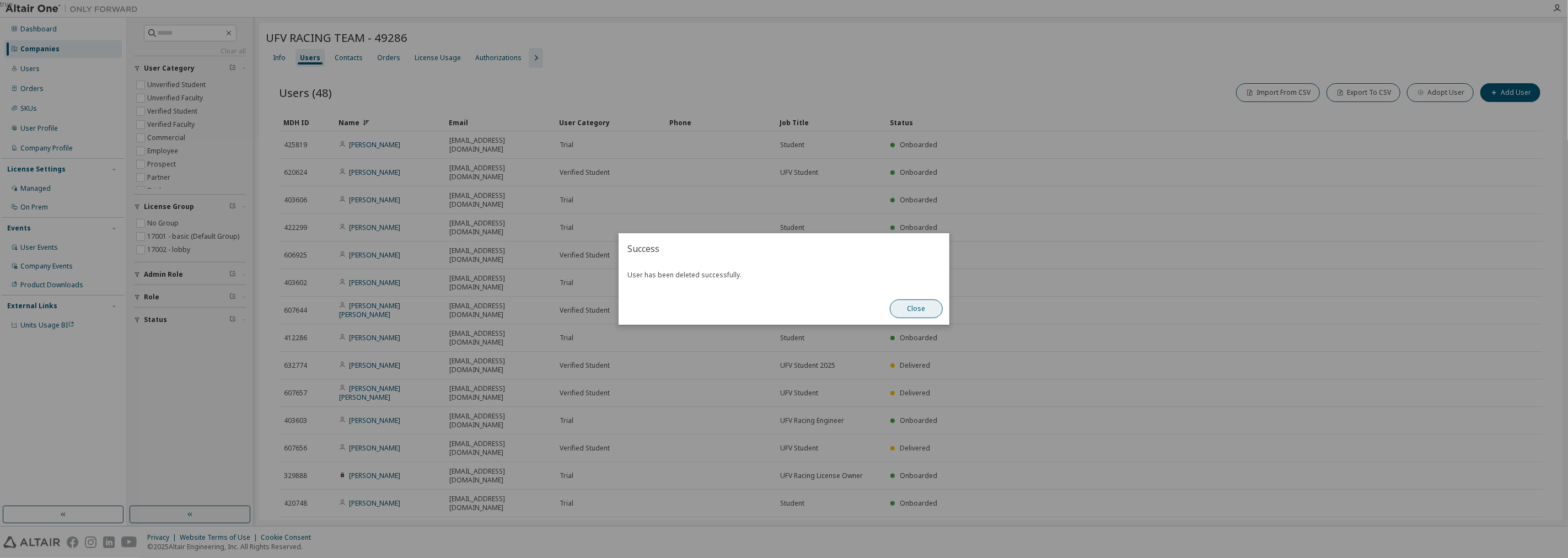
click at [782, 314] on button "Close" at bounding box center [916, 308] width 53 height 19
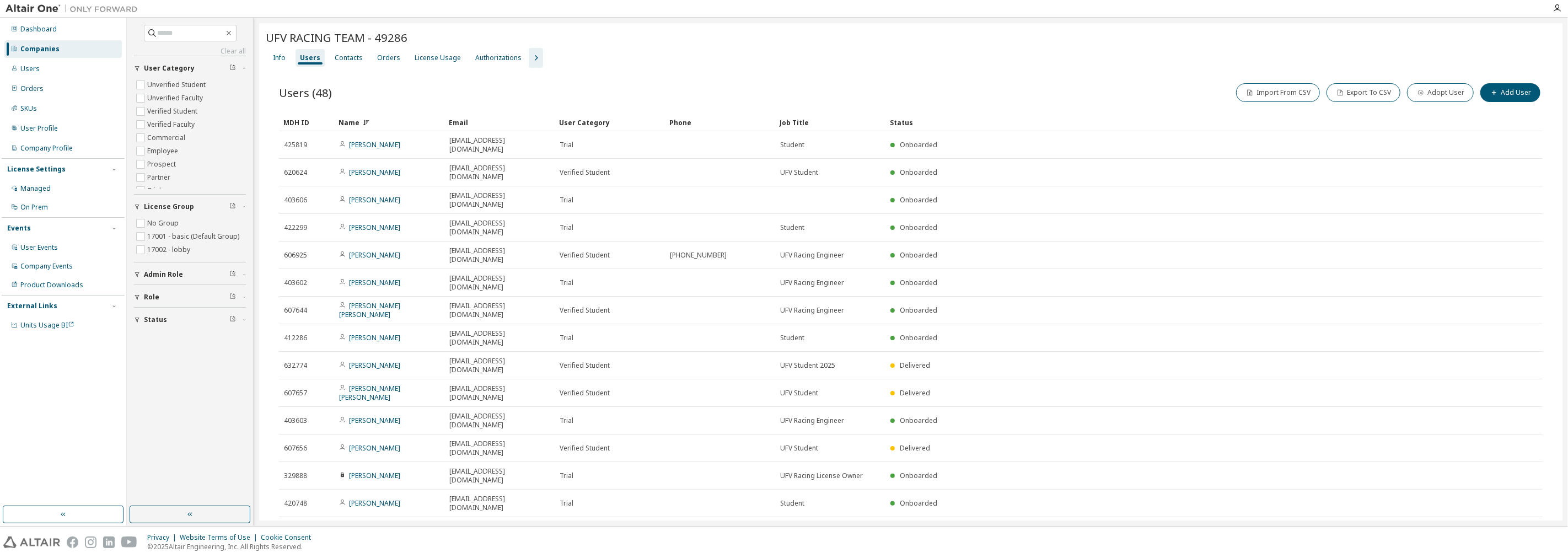
click at [782, 44] on div "UFV RACING TEAM - 49286" at bounding box center [910, 37] width 1290 height 15
click at [782, 93] on button "Import From CSV" at bounding box center [1277, 93] width 84 height 19
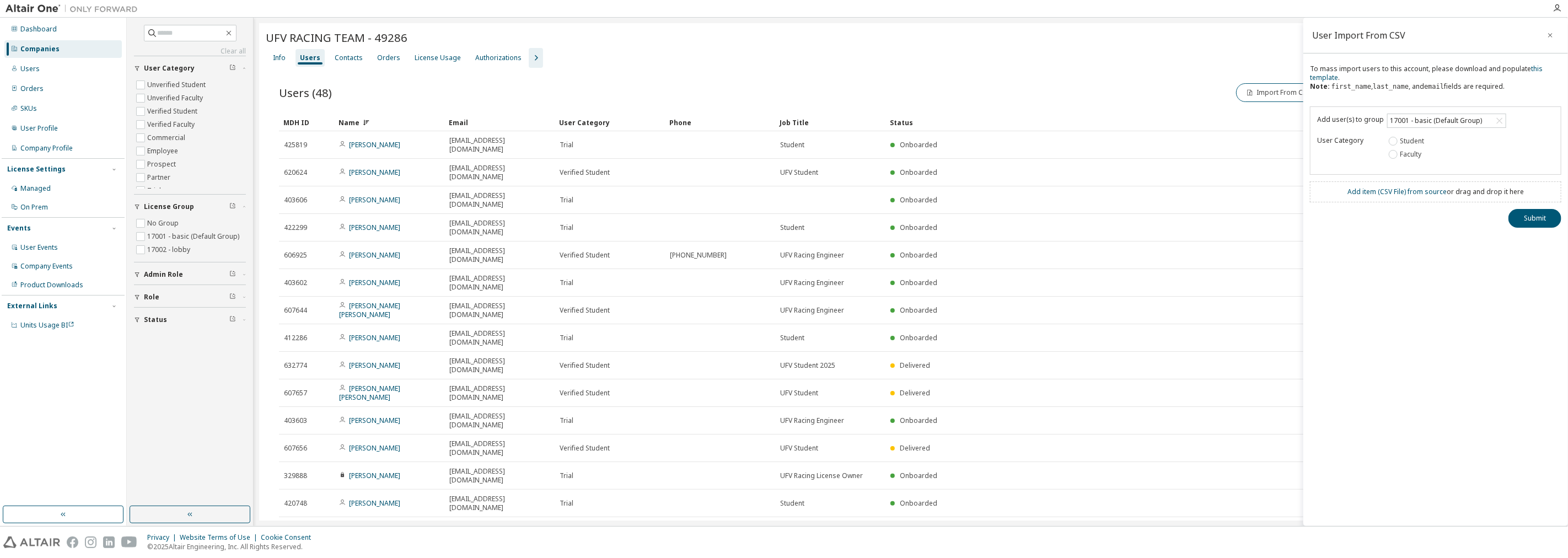
click at [782, 199] on div "Add item ( CSV File ) from source or drag and drop it here" at bounding box center [1435, 192] width 251 height 21
click at [782, 76] on link "this template" at bounding box center [1426, 73] width 233 height 18
click at [782, 32] on icon "button" at bounding box center [1549, 35] width 8 height 9
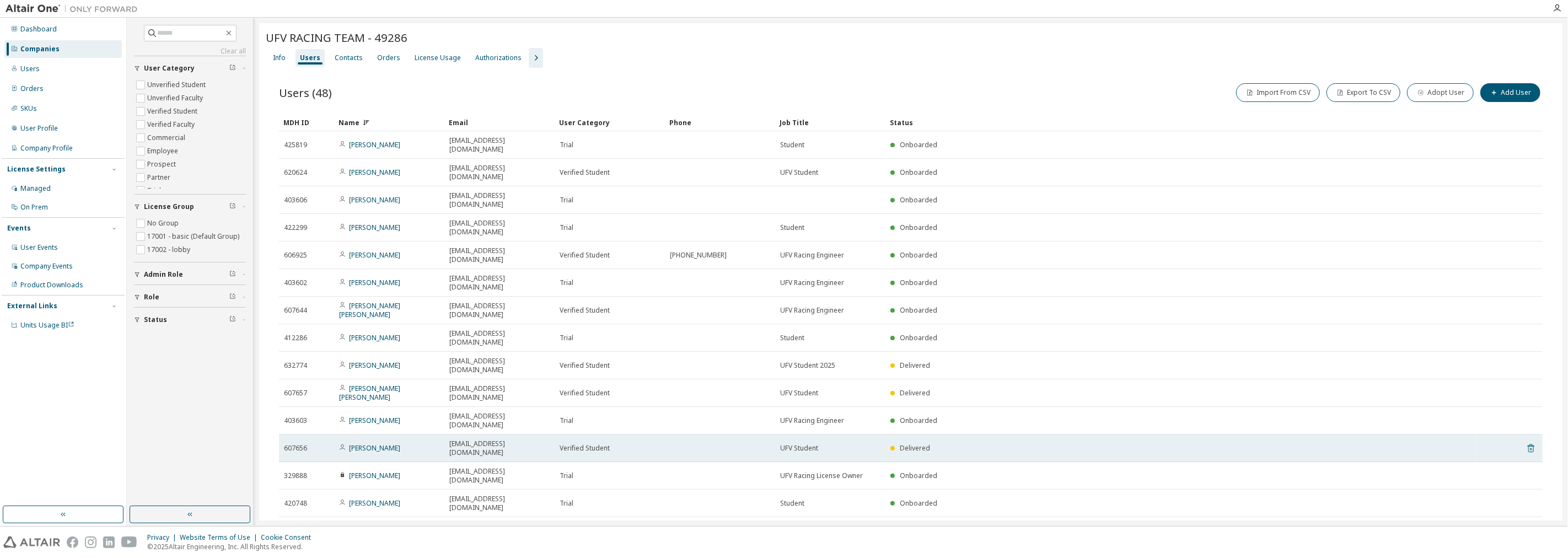
click at [782, 441] on icon at bounding box center [1531, 448] width 10 height 13
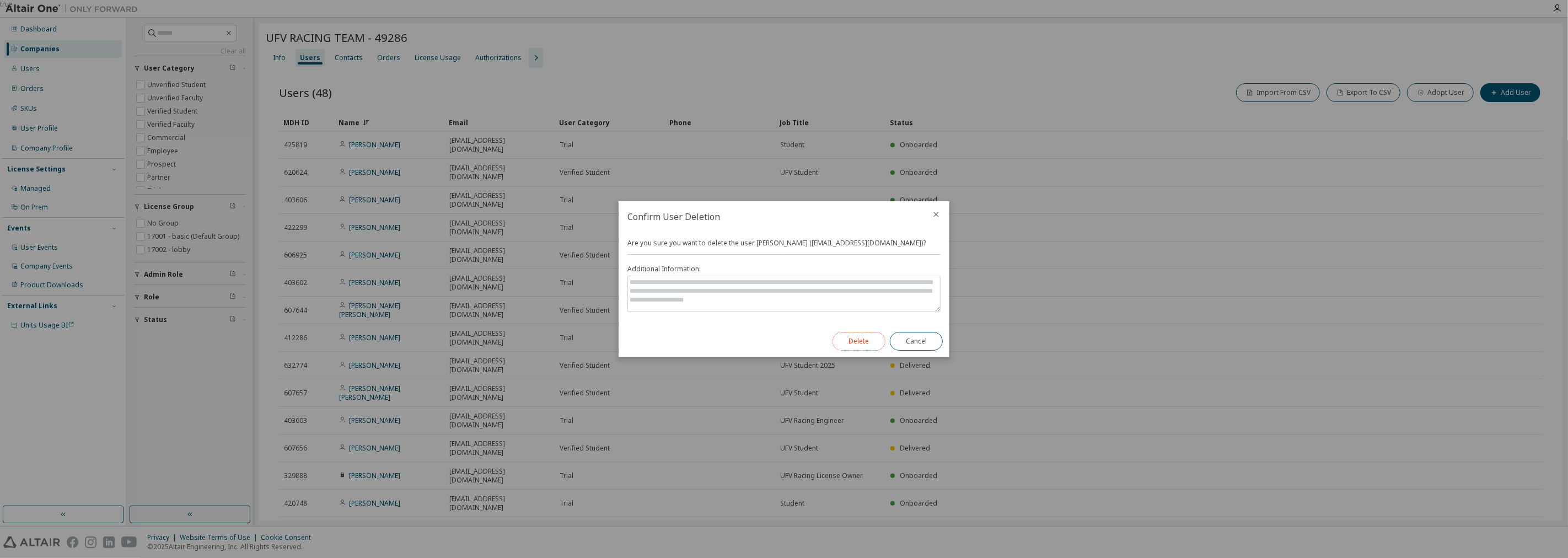
click at [782, 338] on button "Delete" at bounding box center [859, 340] width 53 height 19
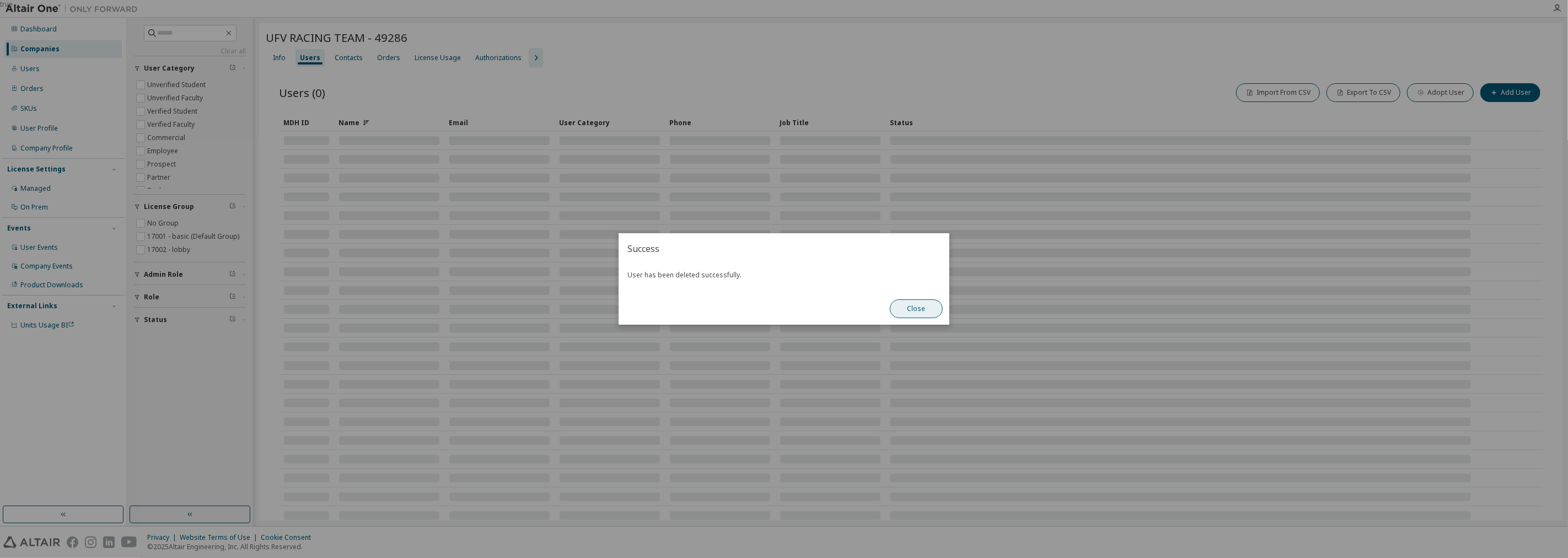
click at [782, 318] on button "Close" at bounding box center [916, 308] width 53 height 19
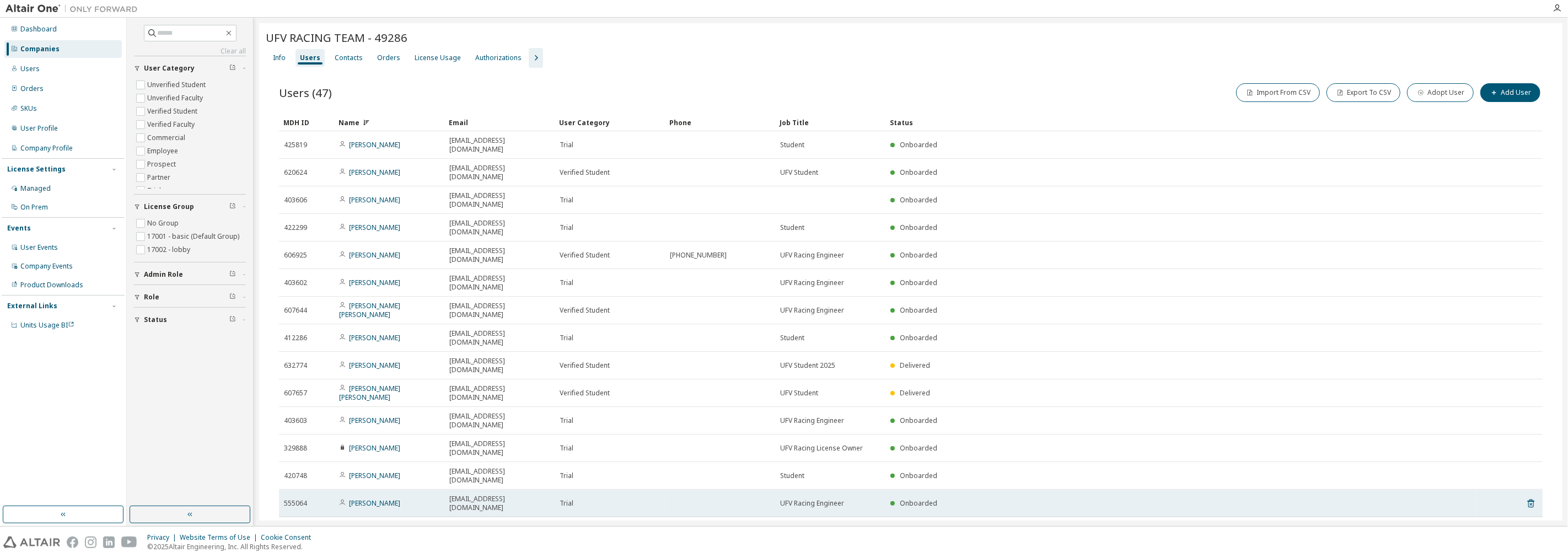
click at [782, 490] on tr "555064 Jaime Acosta 9300234@alumnos.ufv.es Trial UFV Racing Engineer Onboarded" at bounding box center [910, 503] width 1263 height 28
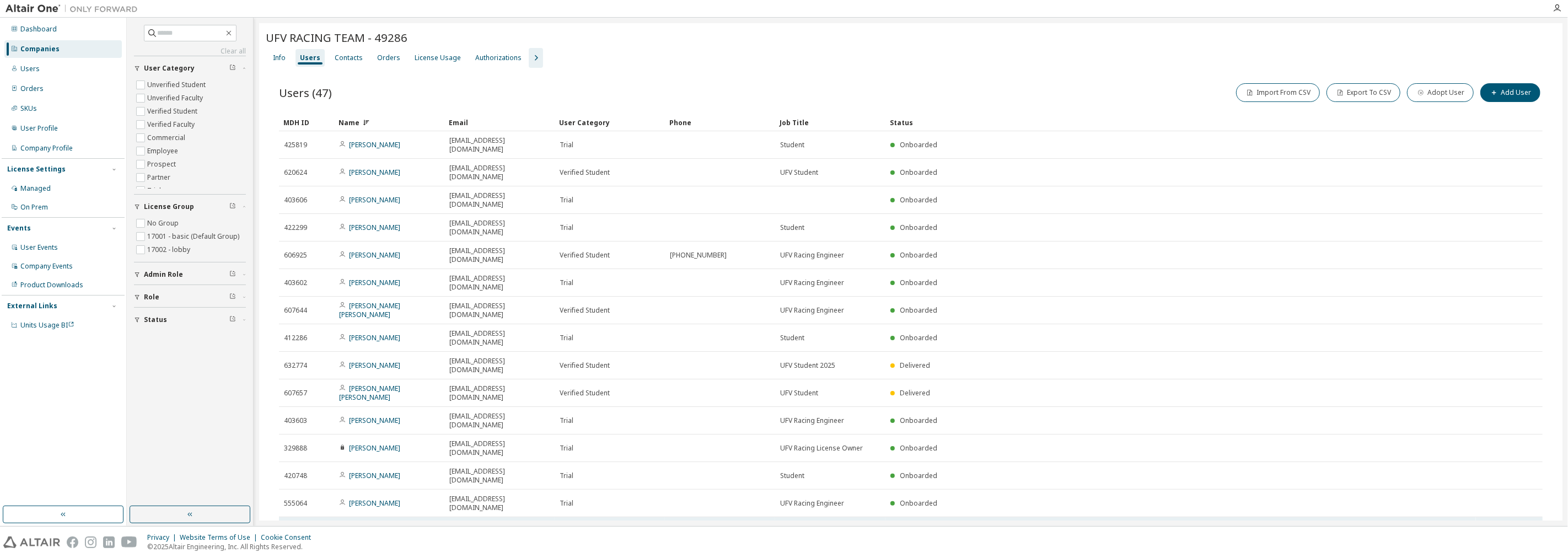
click at [782, 527] on icon at bounding box center [1531, 531] width 7 height 8
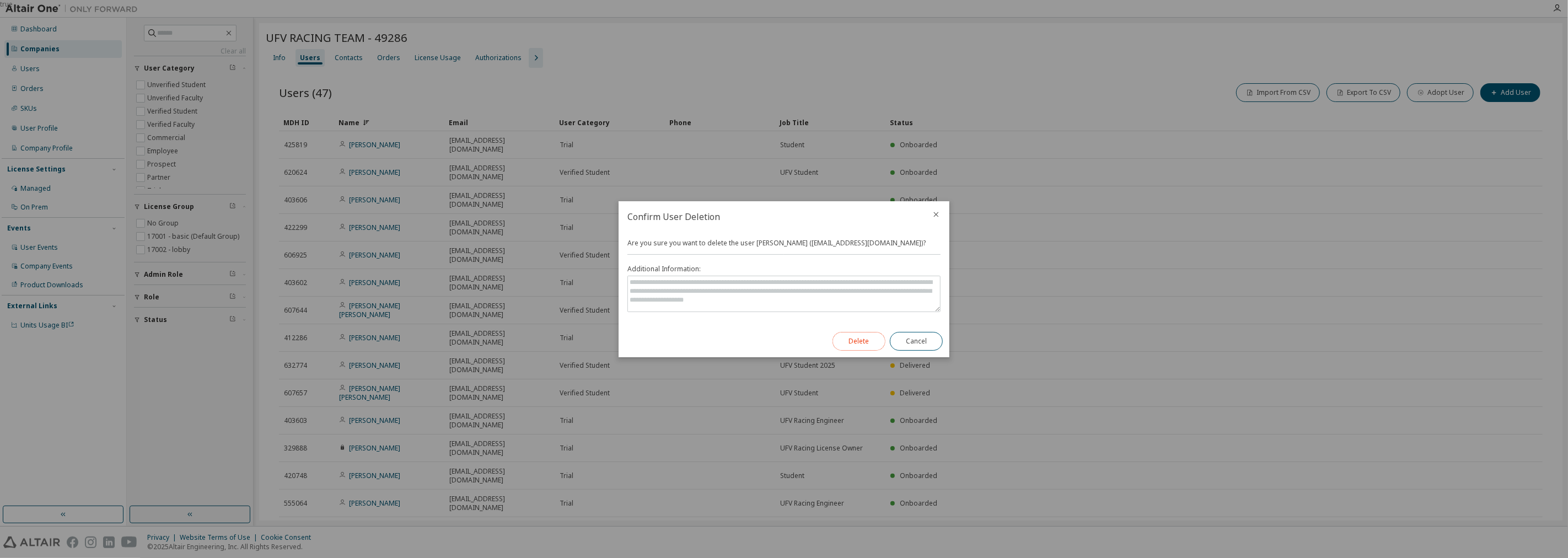
click at [782, 332] on button "Delete" at bounding box center [859, 340] width 53 height 19
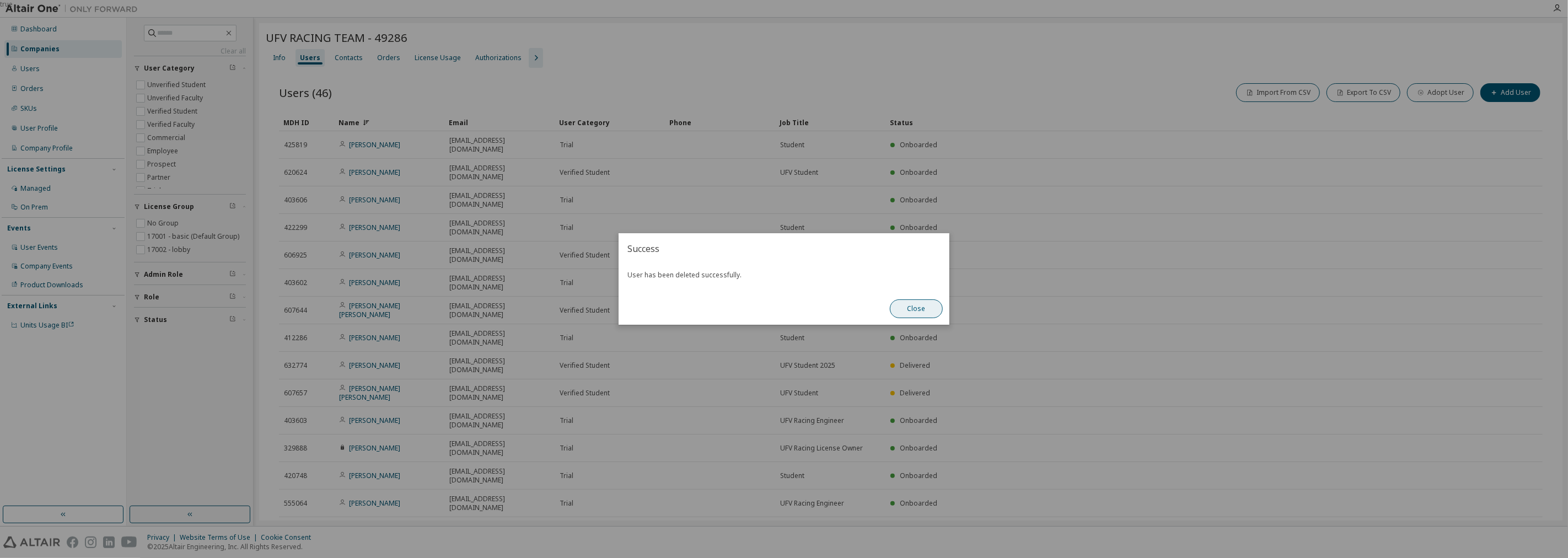
click at [782, 302] on button "Close" at bounding box center [916, 308] width 53 height 19
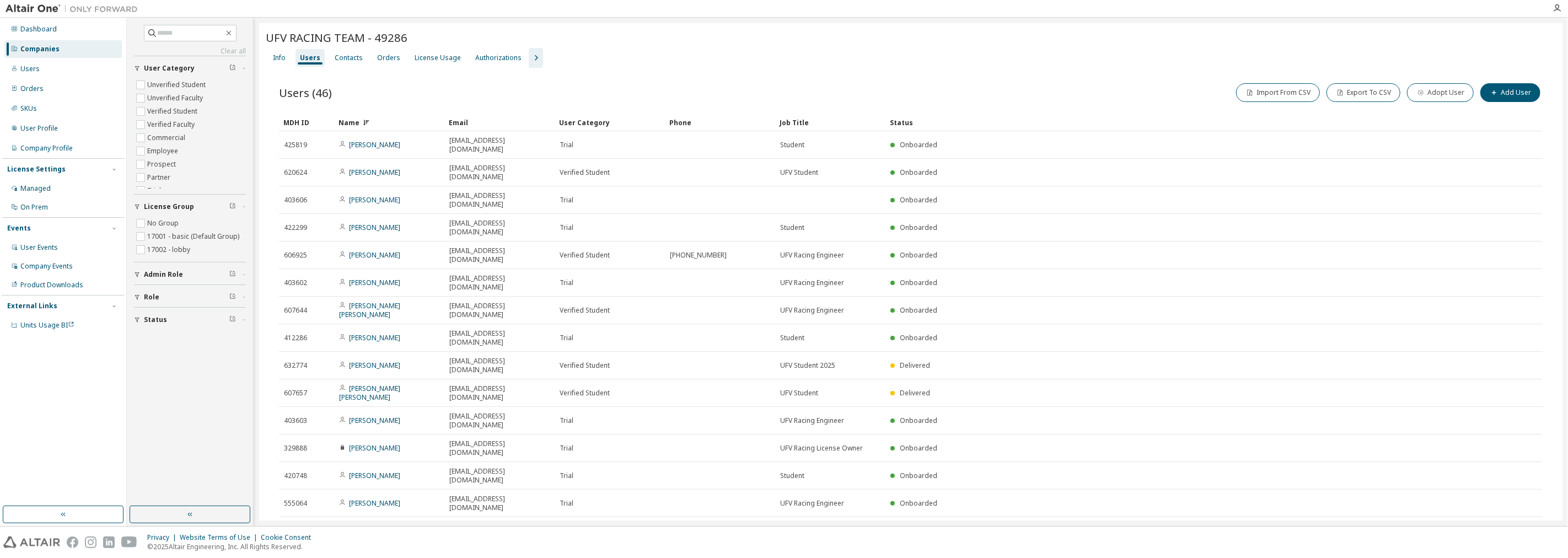
click at [782, 555] on icon at bounding box center [1531, 559] width 7 height 8
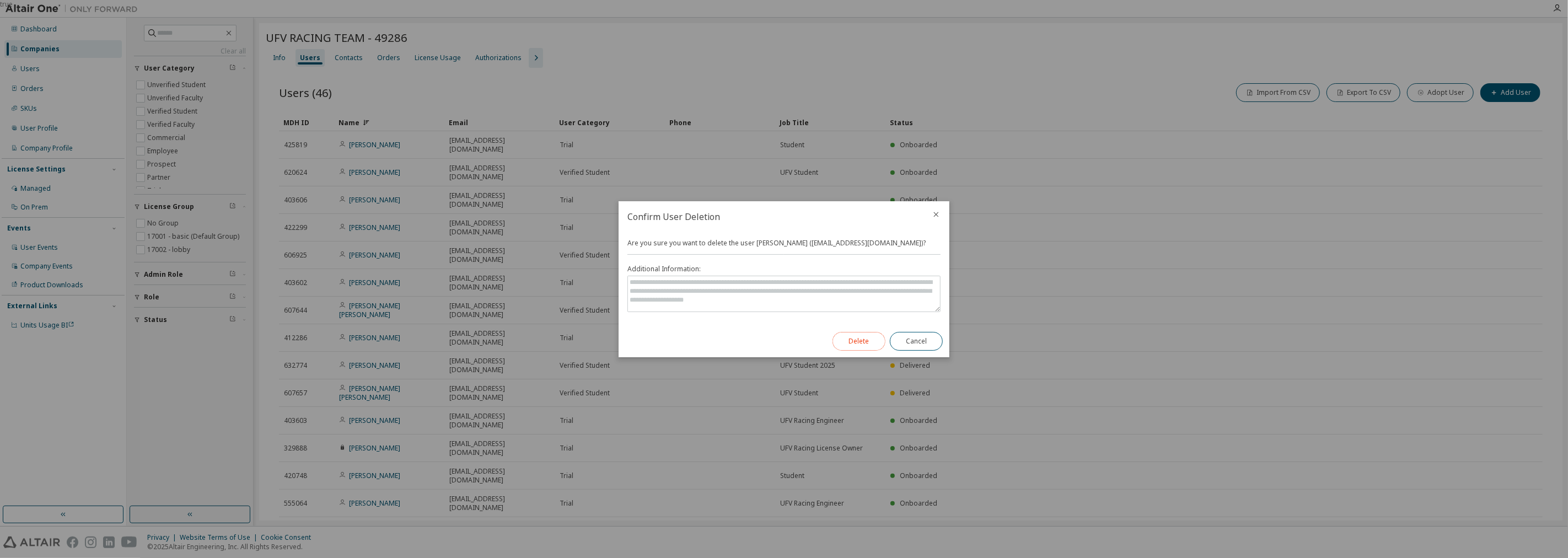
click at [782, 349] on button "Delete" at bounding box center [859, 340] width 53 height 19
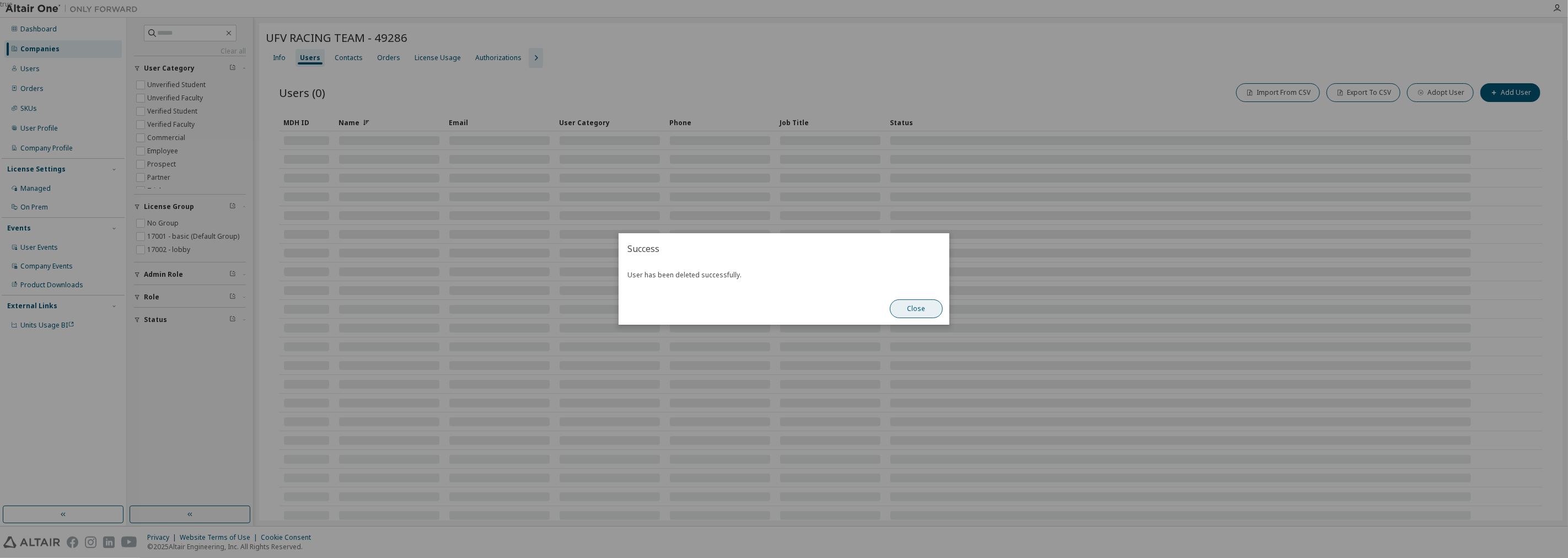
click at [782, 303] on button "Close" at bounding box center [916, 308] width 53 height 19
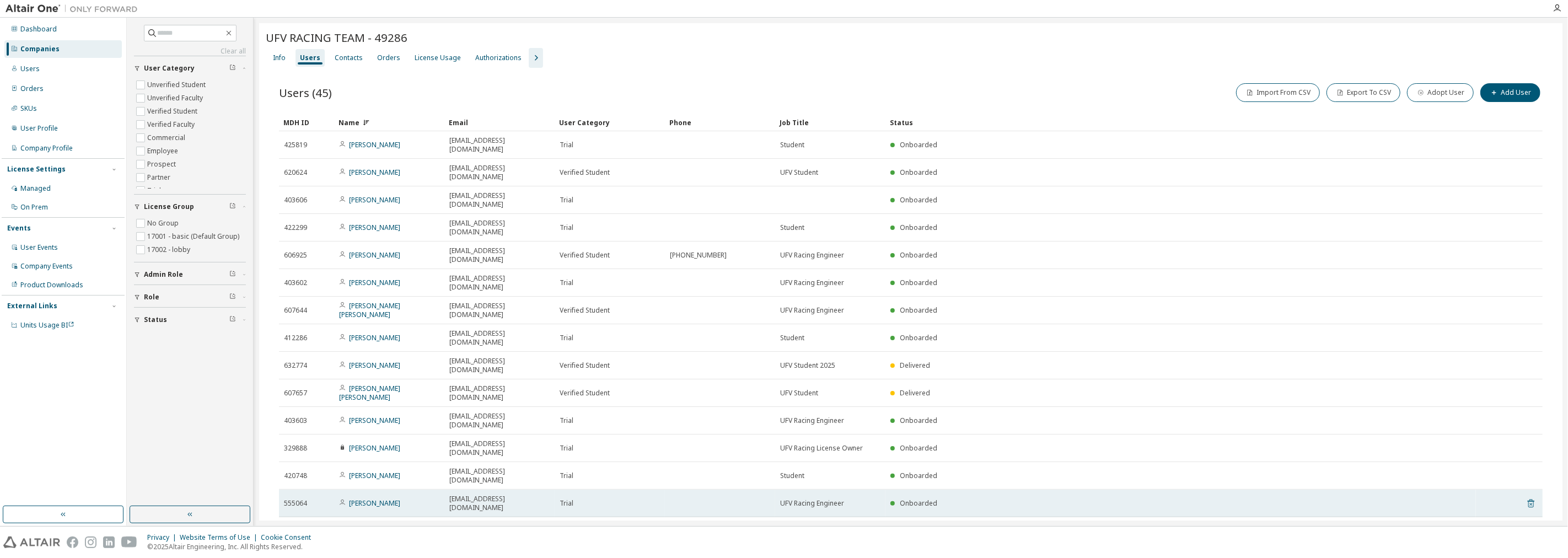
click at [782, 497] on icon at bounding box center [1531, 503] width 10 height 13
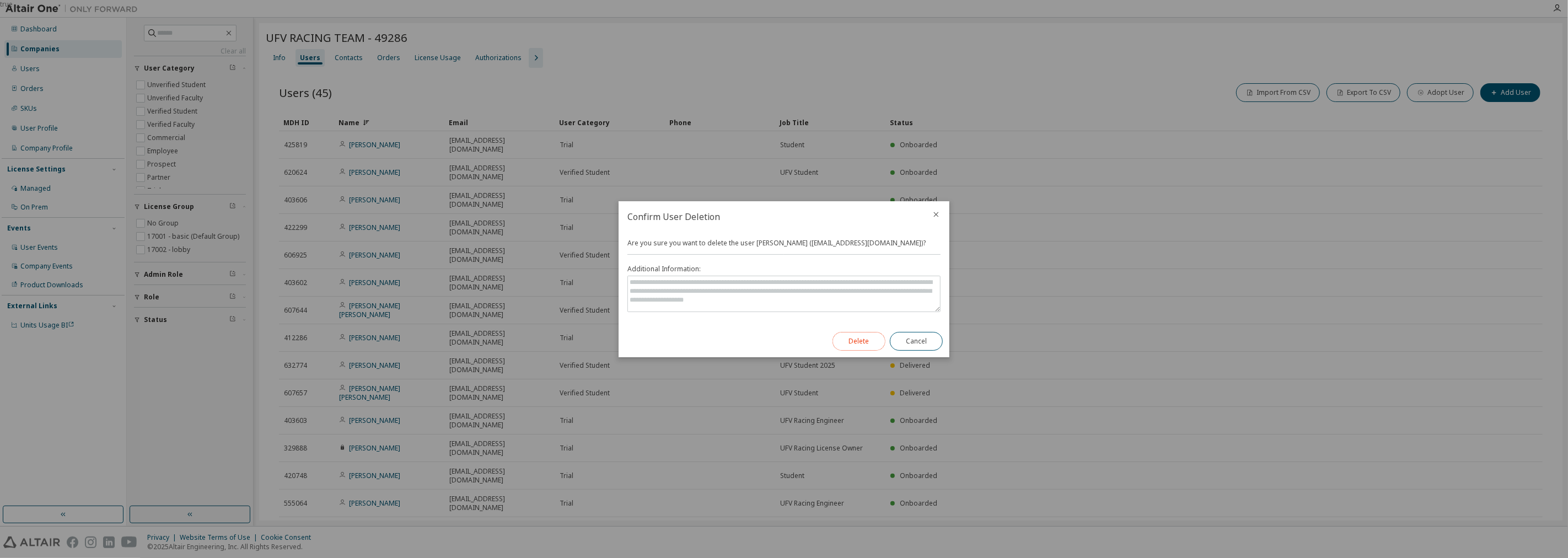
click at [782, 340] on button "Delete" at bounding box center [859, 340] width 53 height 19
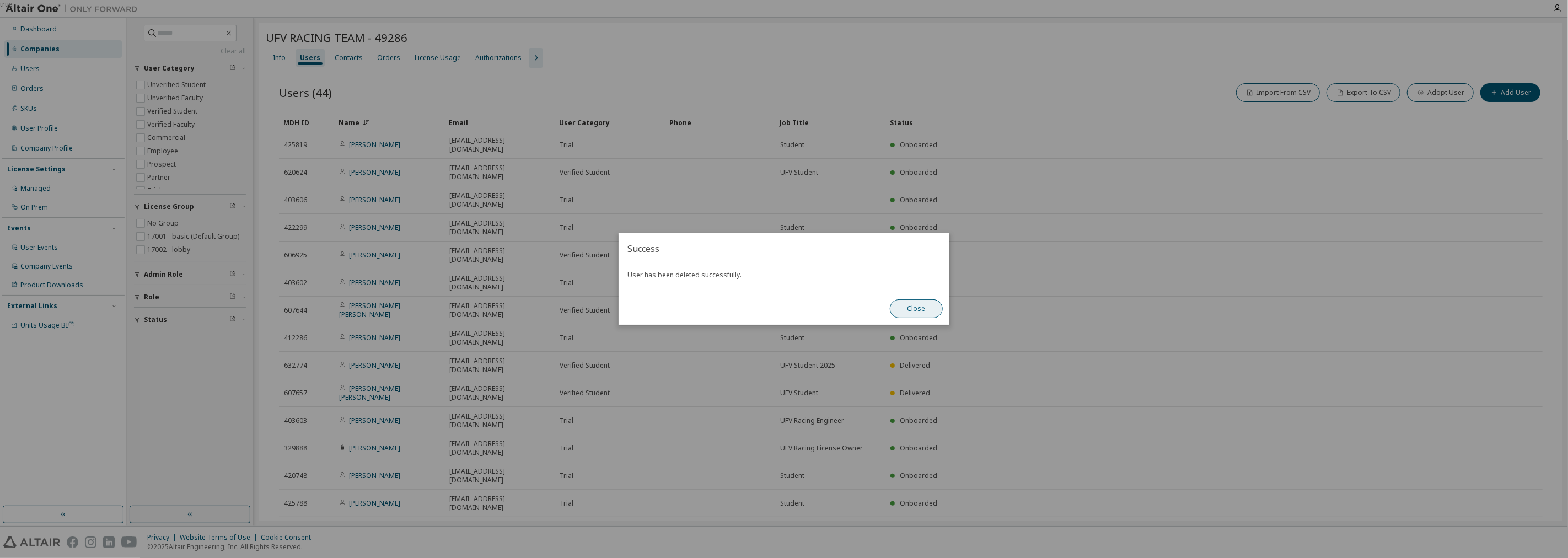
click at [782, 315] on button "Close" at bounding box center [916, 308] width 53 height 19
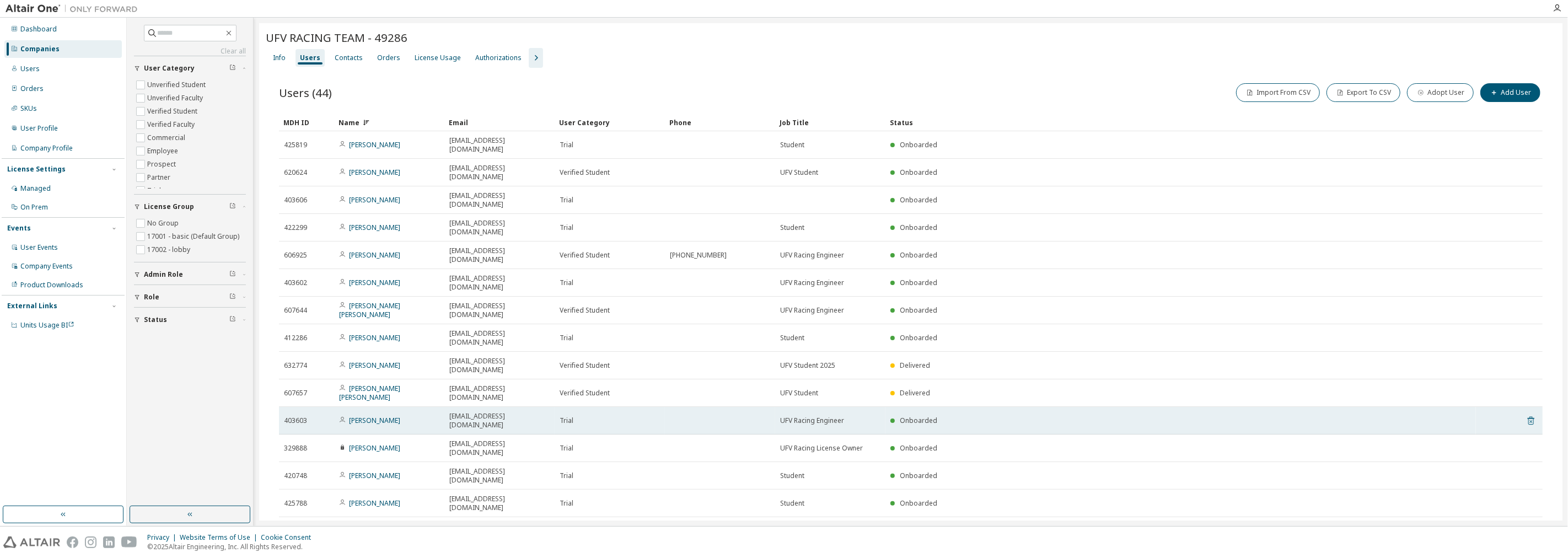
click at [782, 416] on icon at bounding box center [1531, 421] width 7 height 8
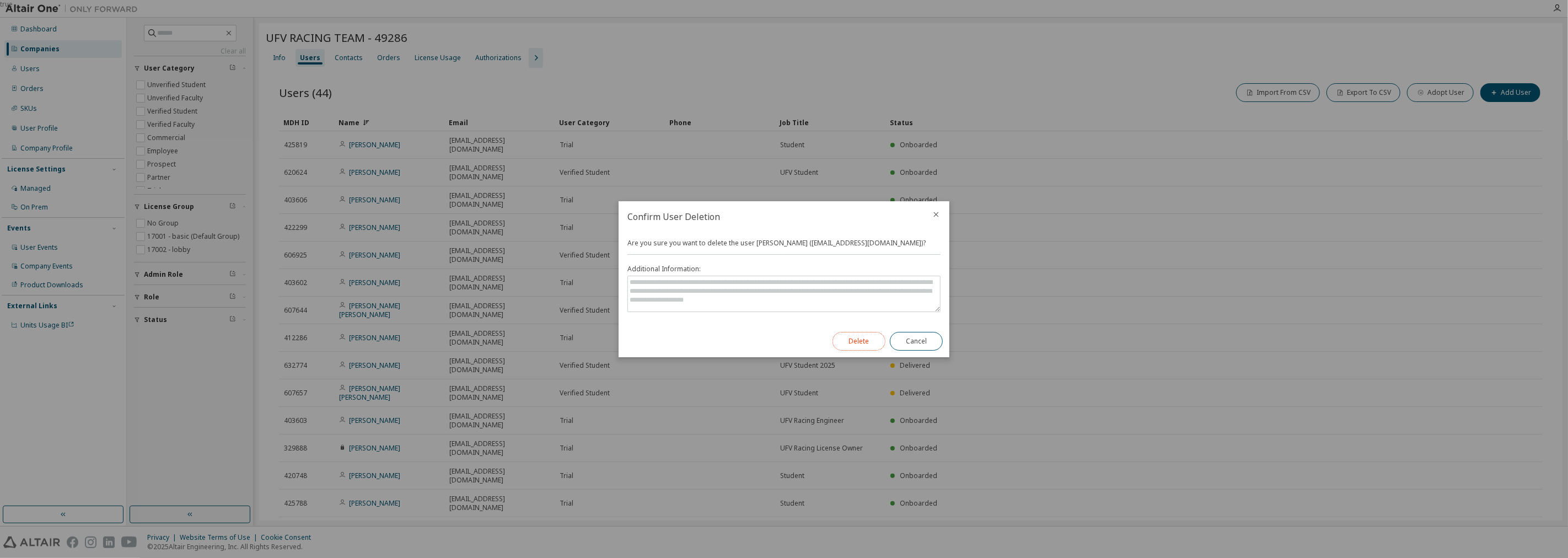
click at [782, 343] on button "Delete" at bounding box center [859, 340] width 53 height 19
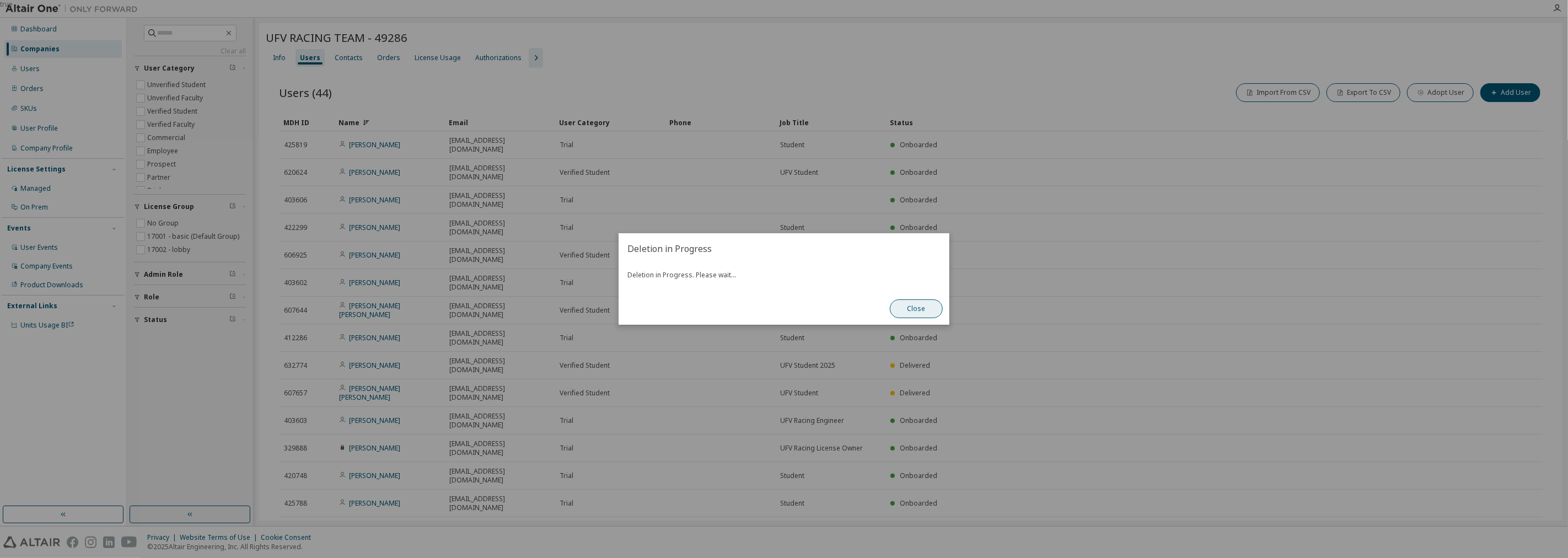
click at [782, 311] on button "Close" at bounding box center [916, 308] width 53 height 19
click at [782, 305] on button "Close" at bounding box center [916, 308] width 53 height 19
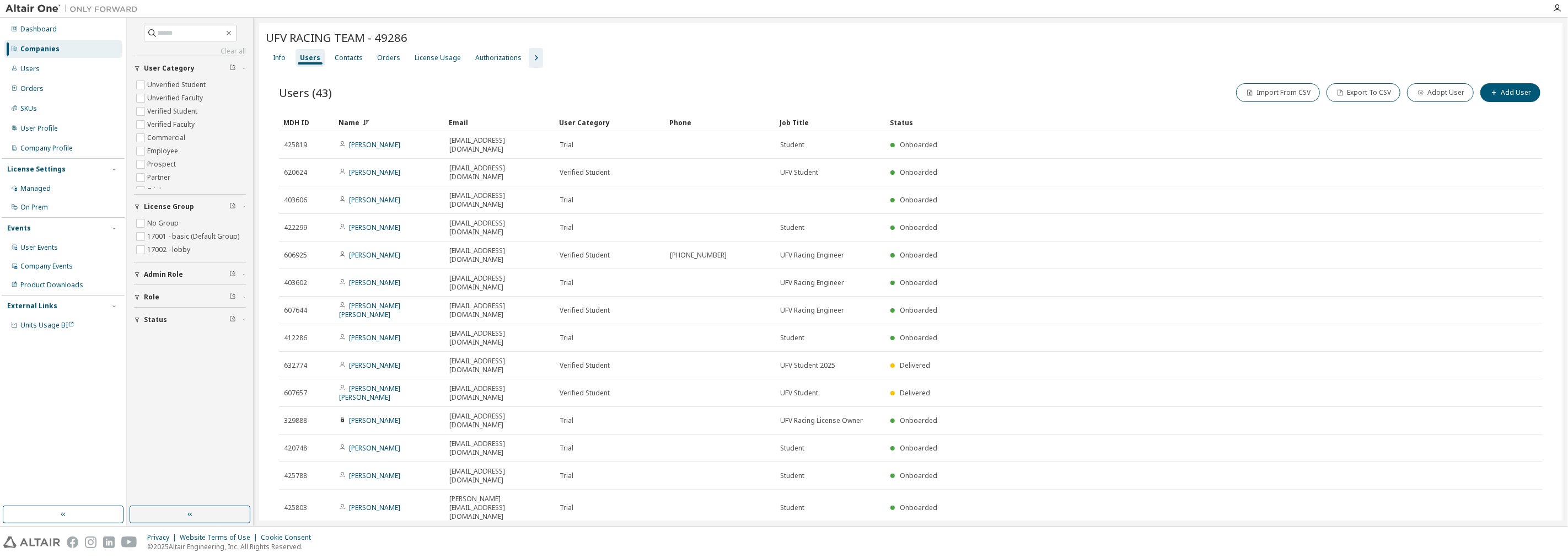
click at [782, 537] on icon at bounding box center [1531, 543] width 10 height 13
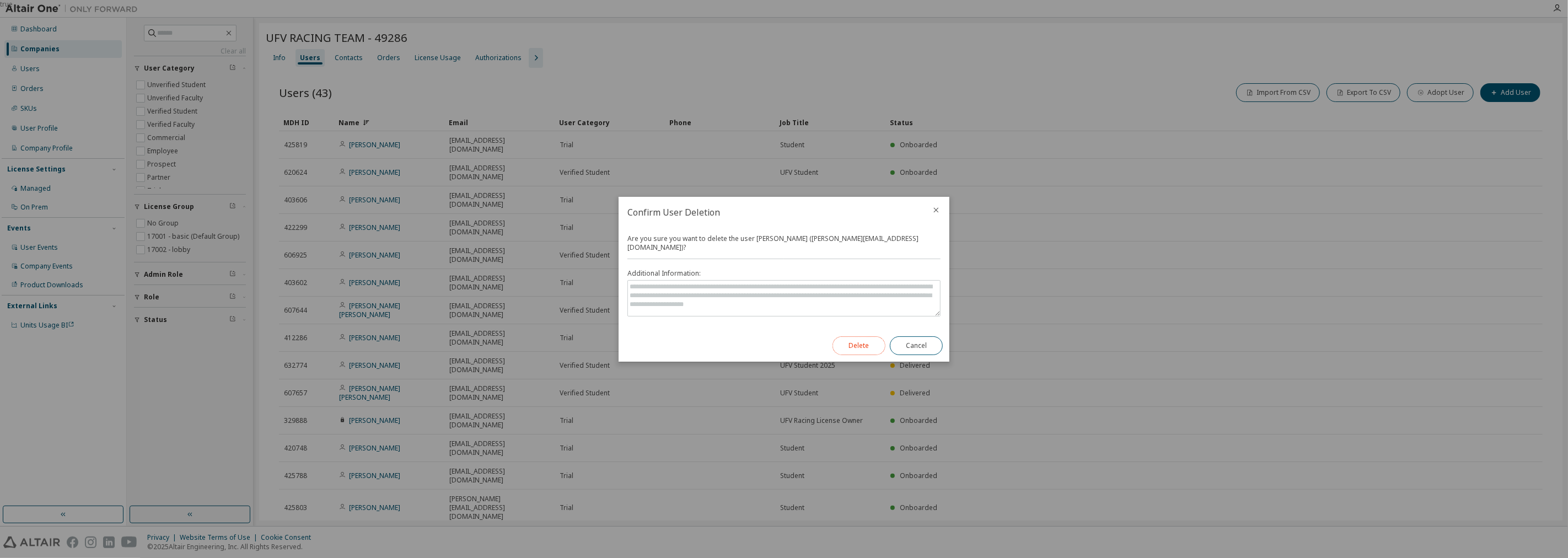
click at [782, 349] on button "Delete" at bounding box center [859, 345] width 53 height 19
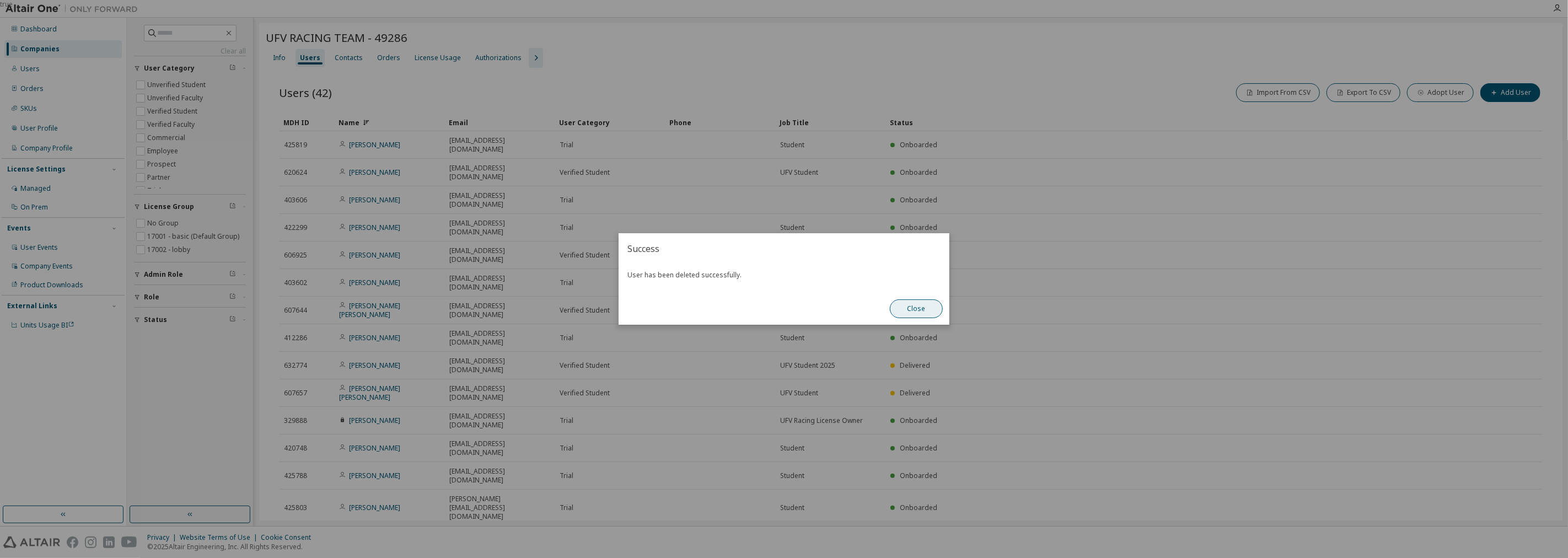
click at [782, 299] on button "Close" at bounding box center [916, 308] width 53 height 19
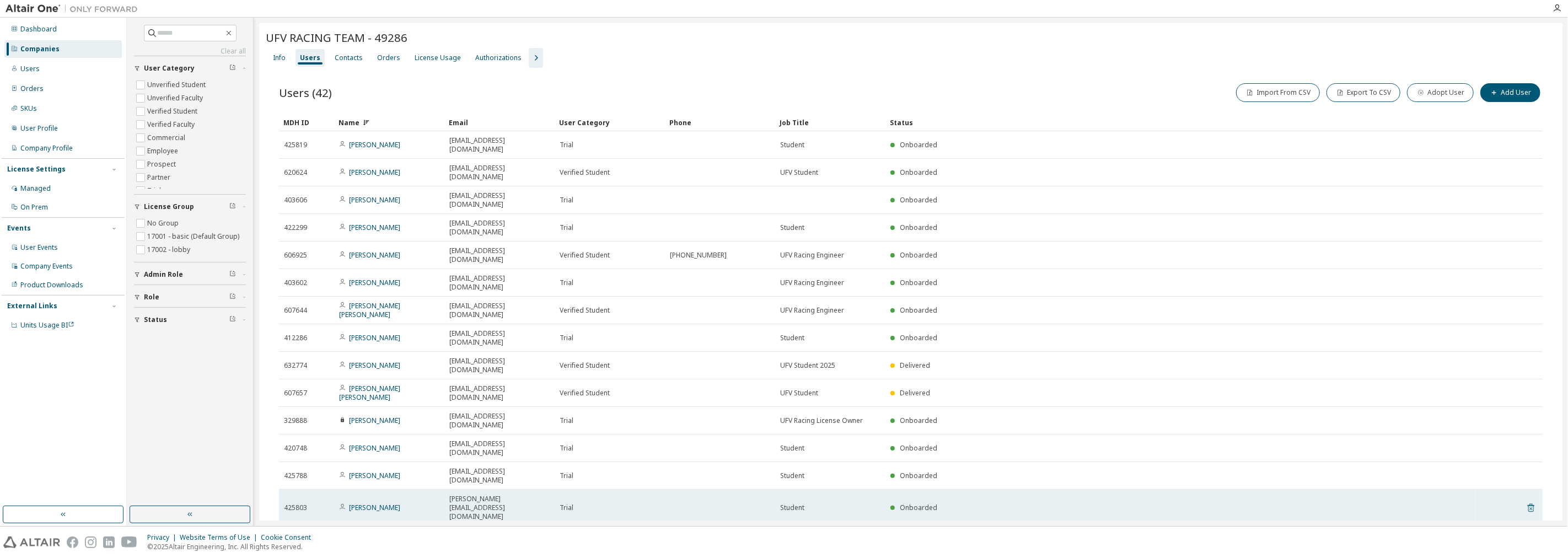
click at [782, 501] on icon at bounding box center [1531, 507] width 10 height 13
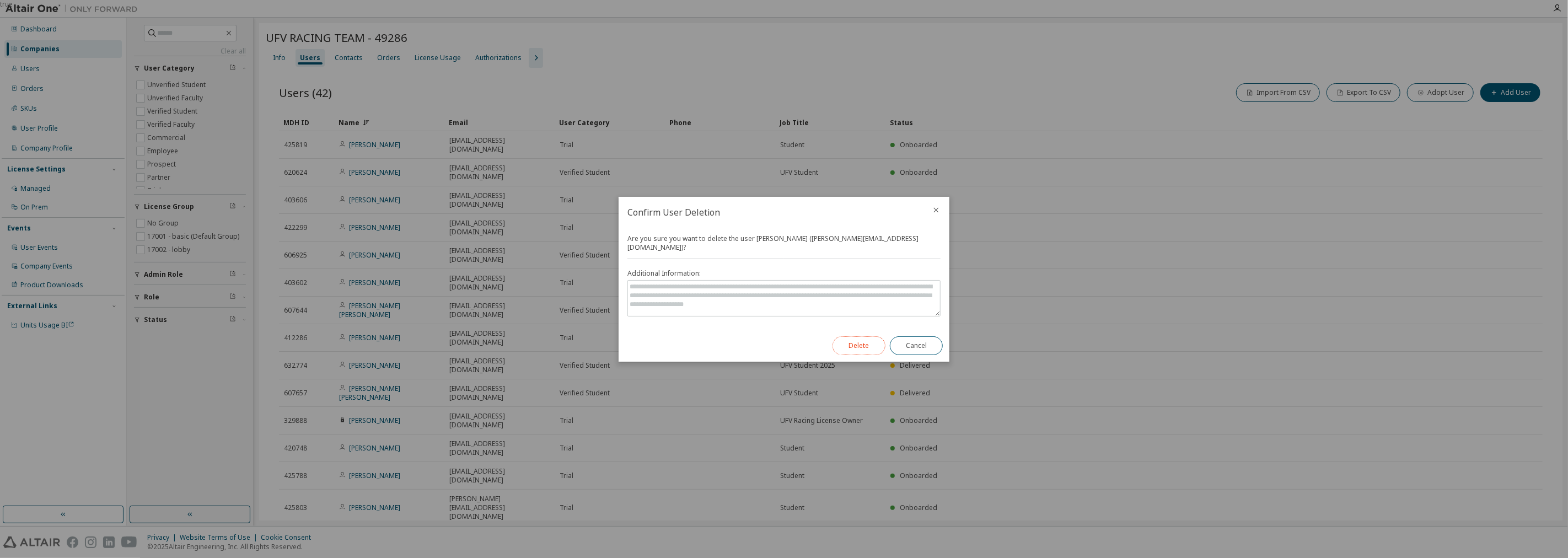
click at [782, 349] on button "Delete" at bounding box center [859, 345] width 53 height 19
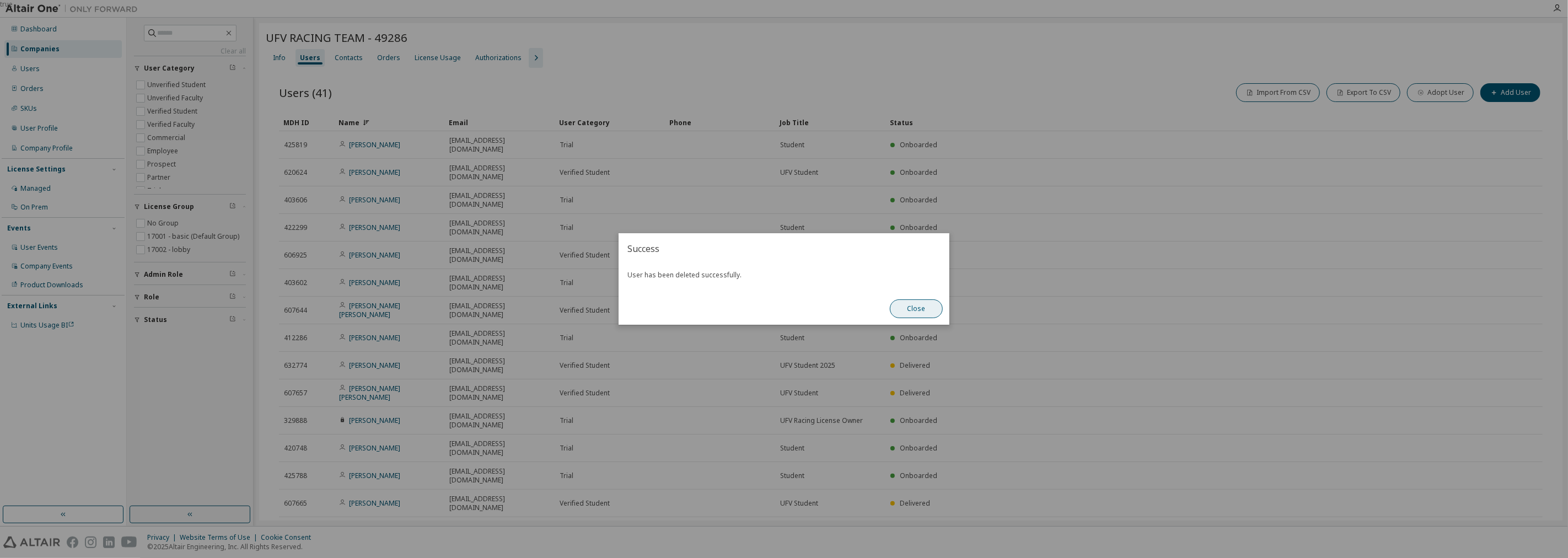
click at [782, 309] on button "Close" at bounding box center [916, 308] width 53 height 19
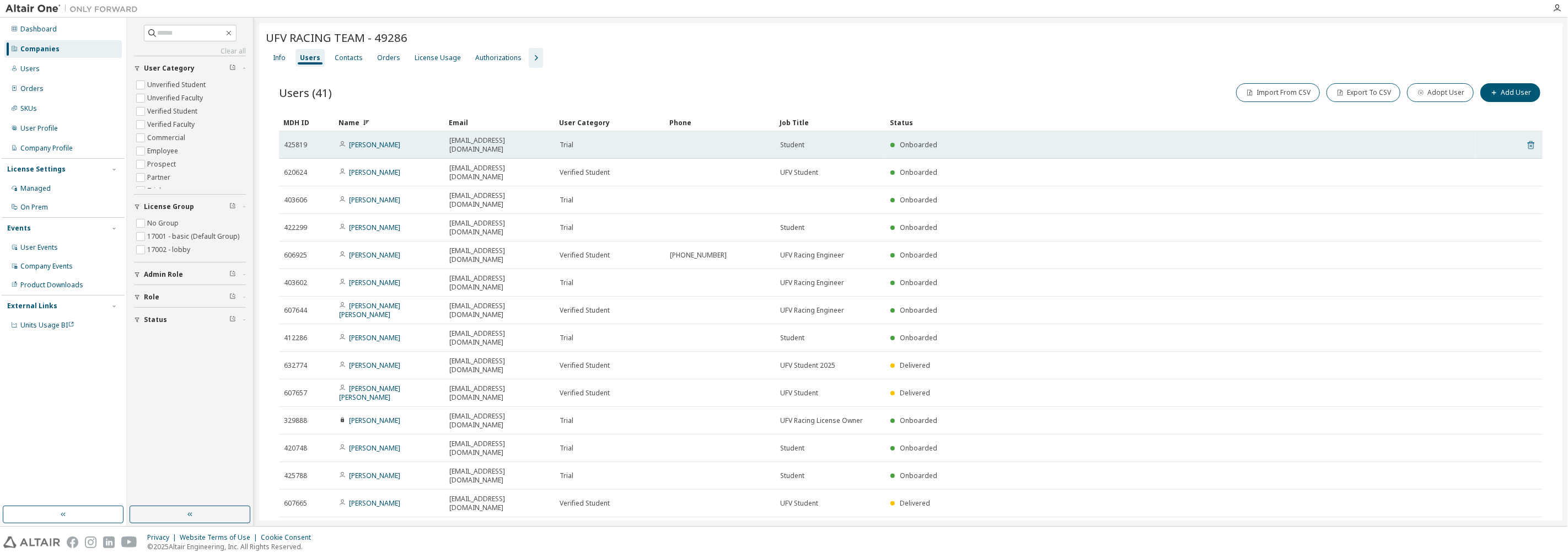
click at [782, 142] on icon at bounding box center [1531, 144] width 10 height 13
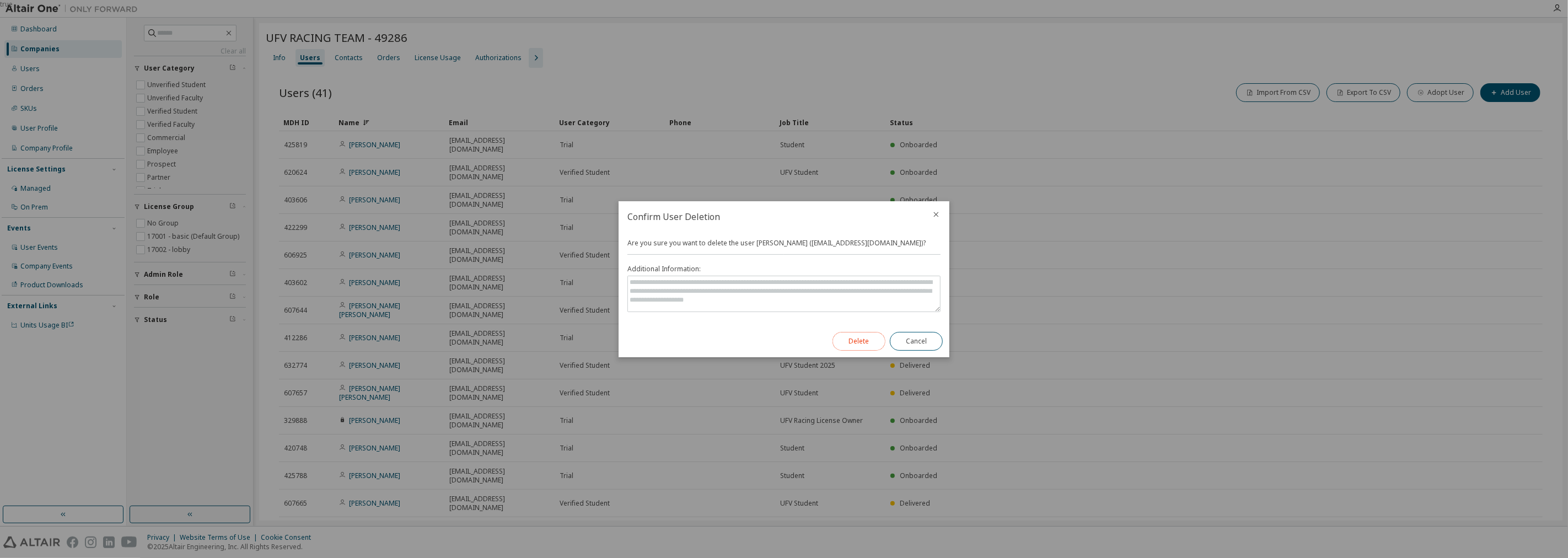
click at [782, 337] on button "Delete" at bounding box center [859, 340] width 53 height 19
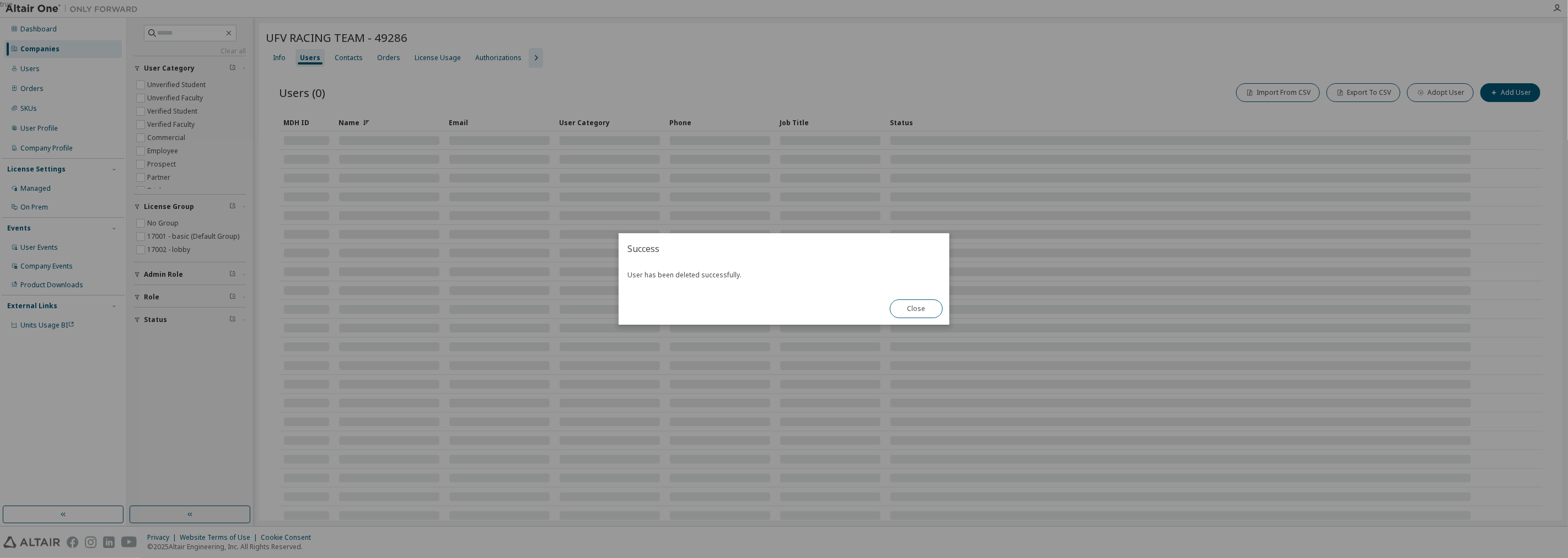
click at [782, 309] on div "Close" at bounding box center [916, 309] width 66 height 32
click at [782, 312] on button "Close" at bounding box center [916, 308] width 53 height 19
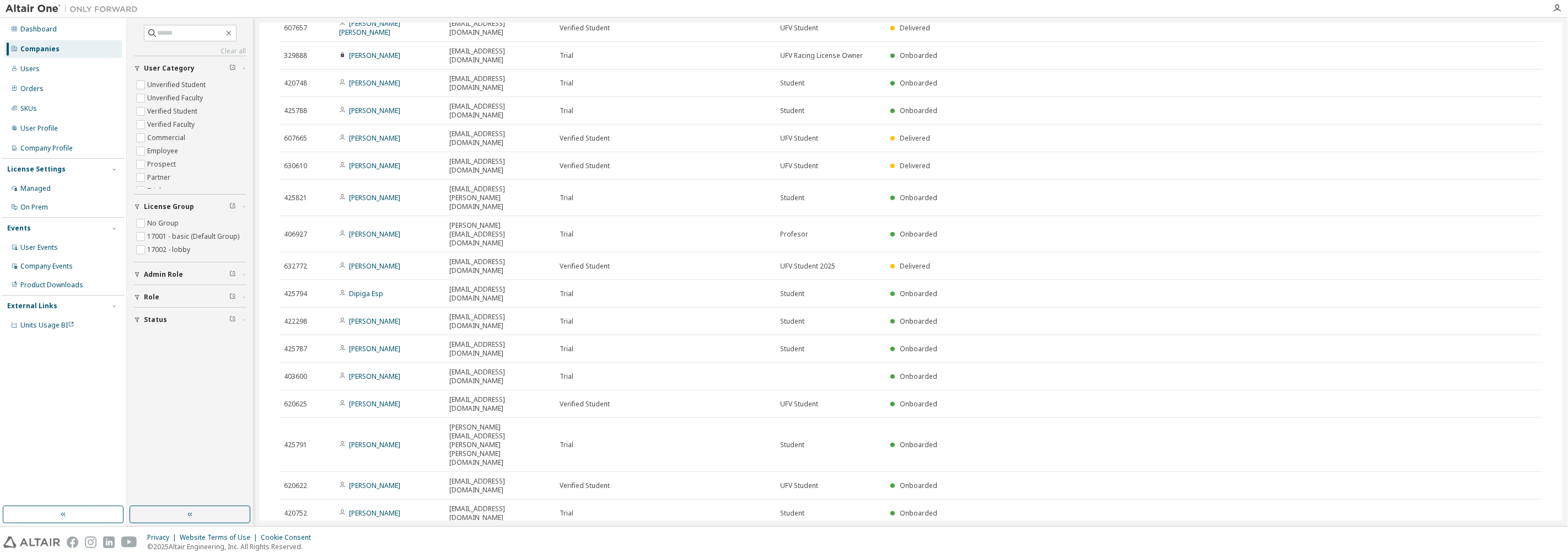
scroll to position [417, 0]
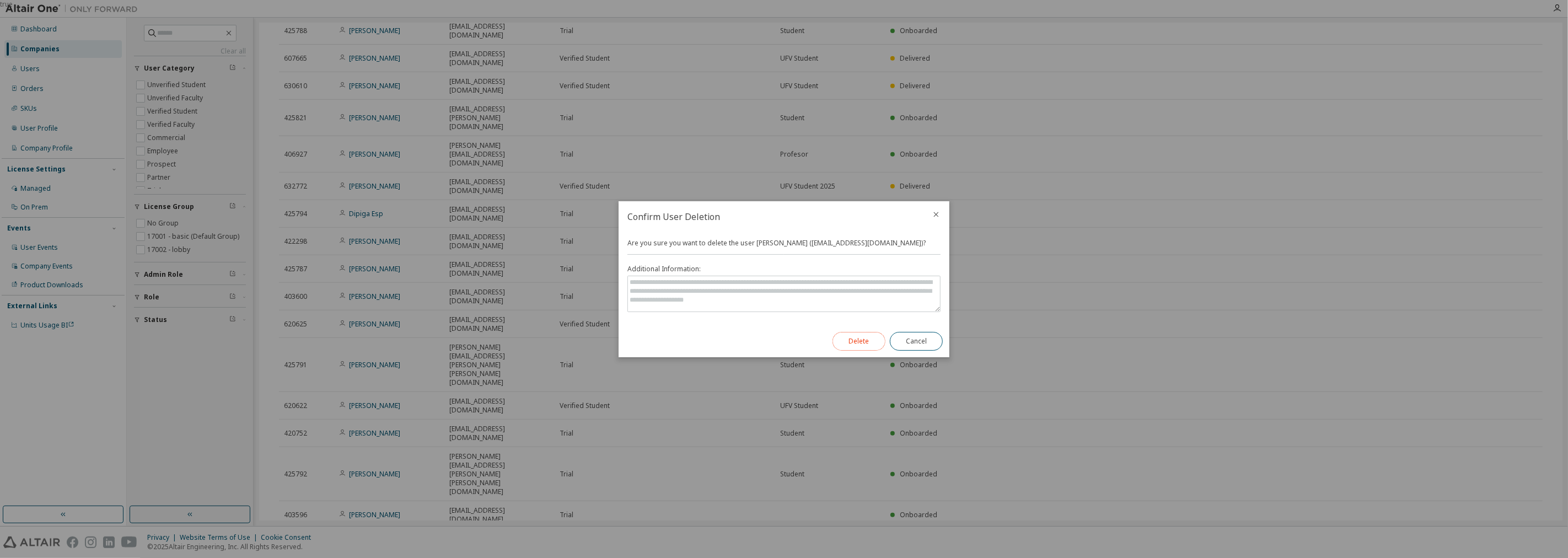
click at [782, 336] on button "Delete" at bounding box center [859, 340] width 53 height 19
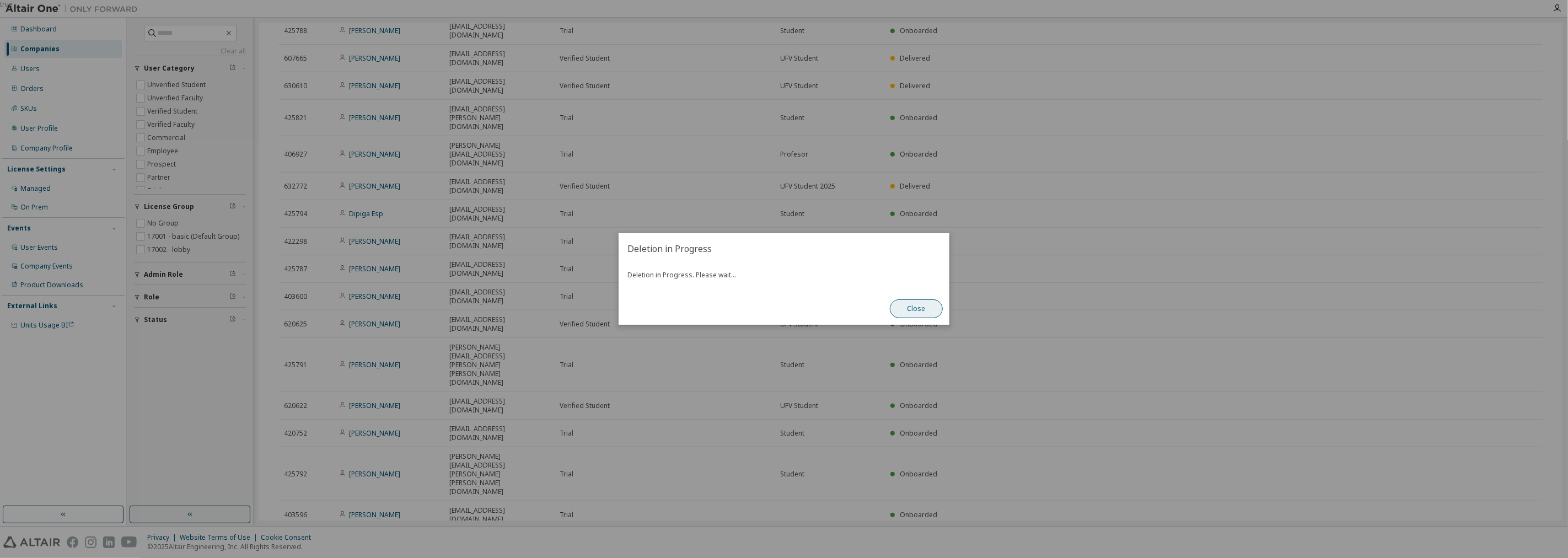
click at [782, 303] on button "Close" at bounding box center [916, 308] width 53 height 19
click at [782, 476] on div "true" at bounding box center [784, 279] width 1568 height 558
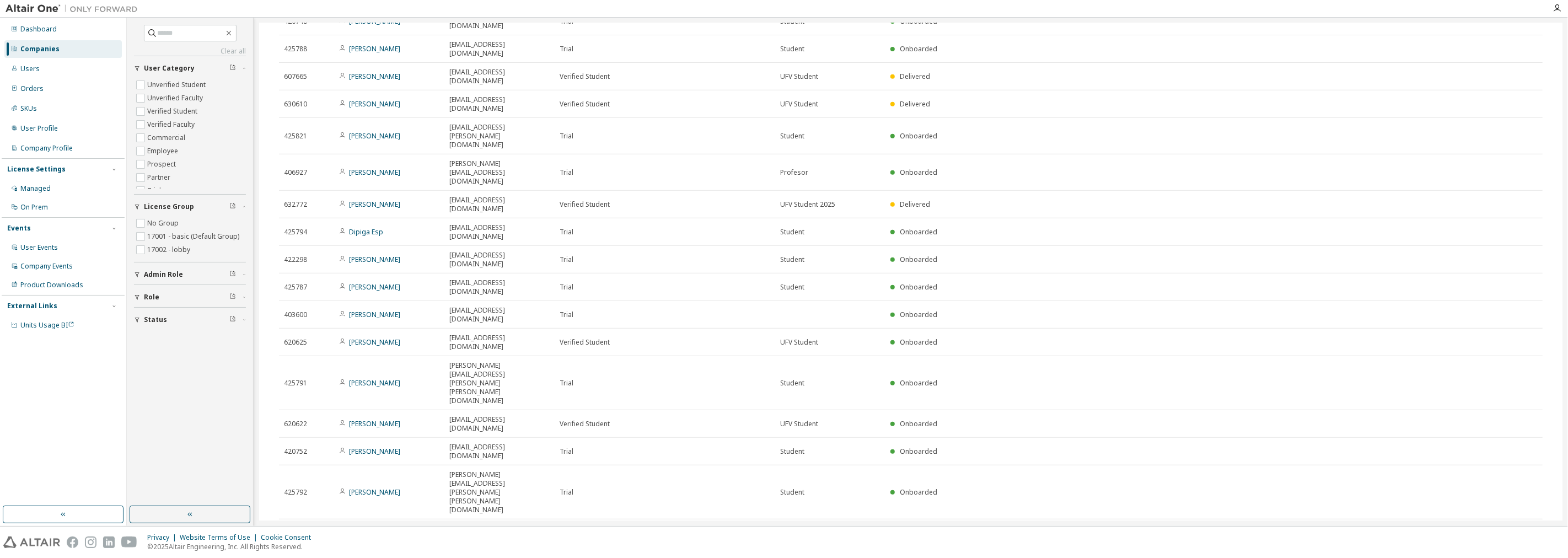
scroll to position [398, 0]
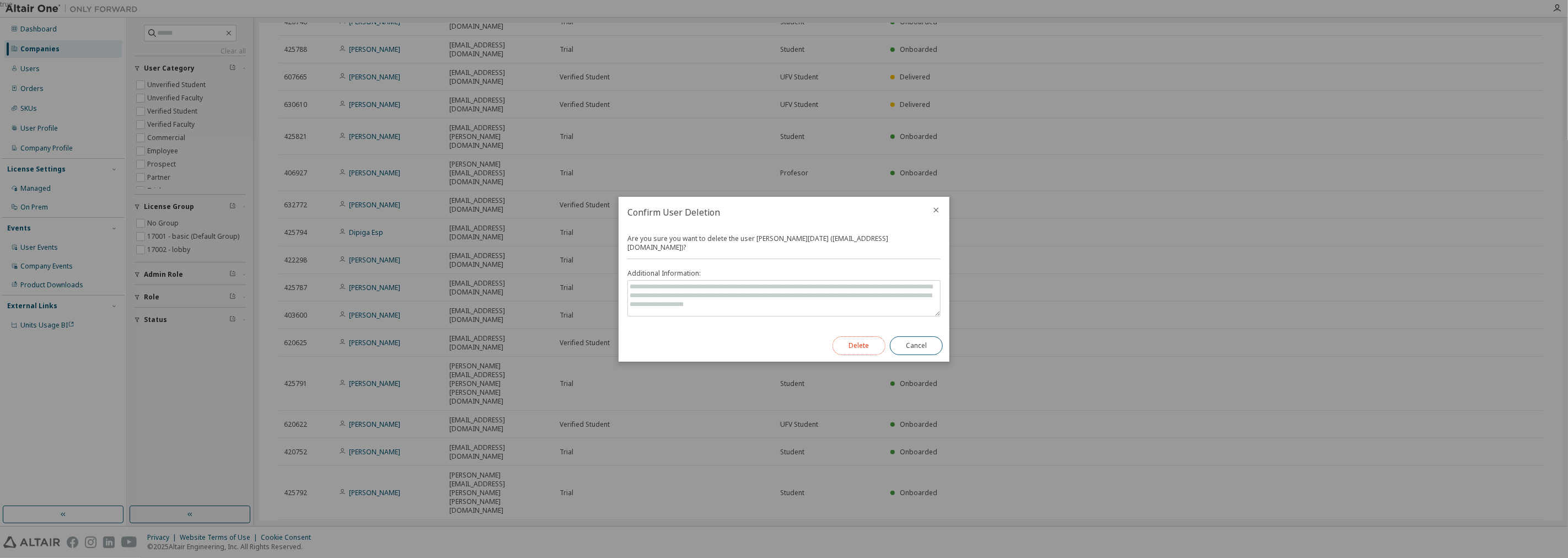
click at [782, 339] on button "Delete" at bounding box center [859, 345] width 53 height 19
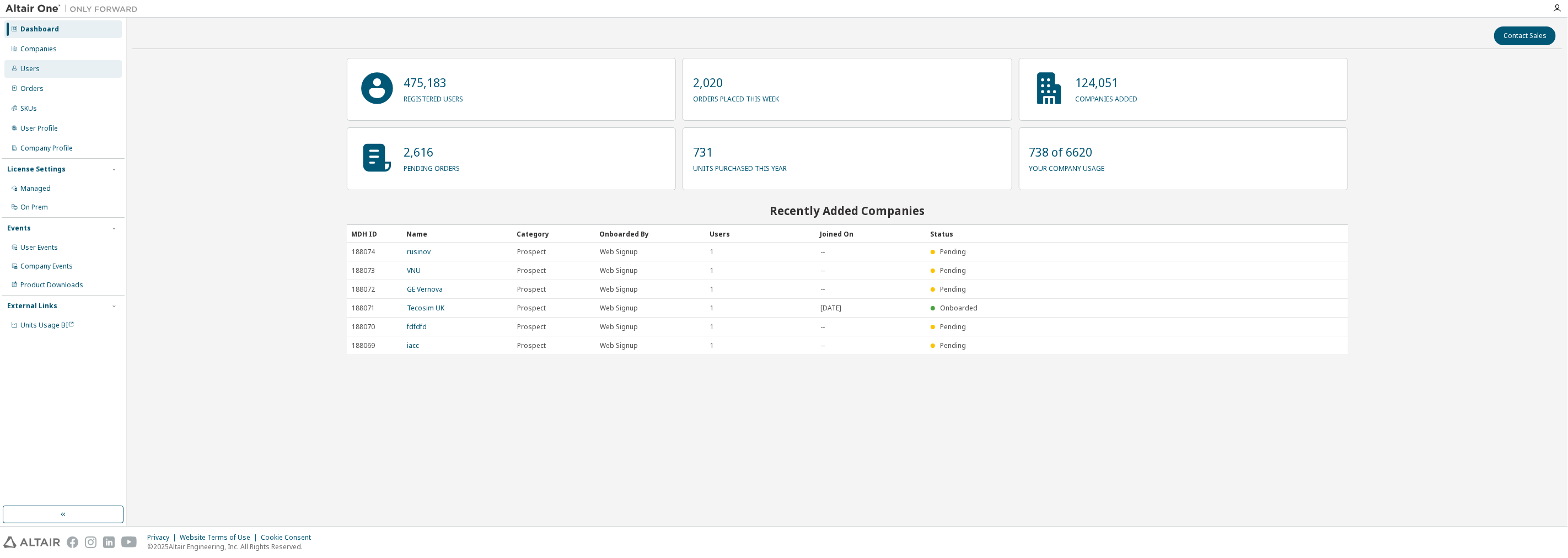
click at [41, 50] on div "Companies" at bounding box center [39, 49] width 37 height 9
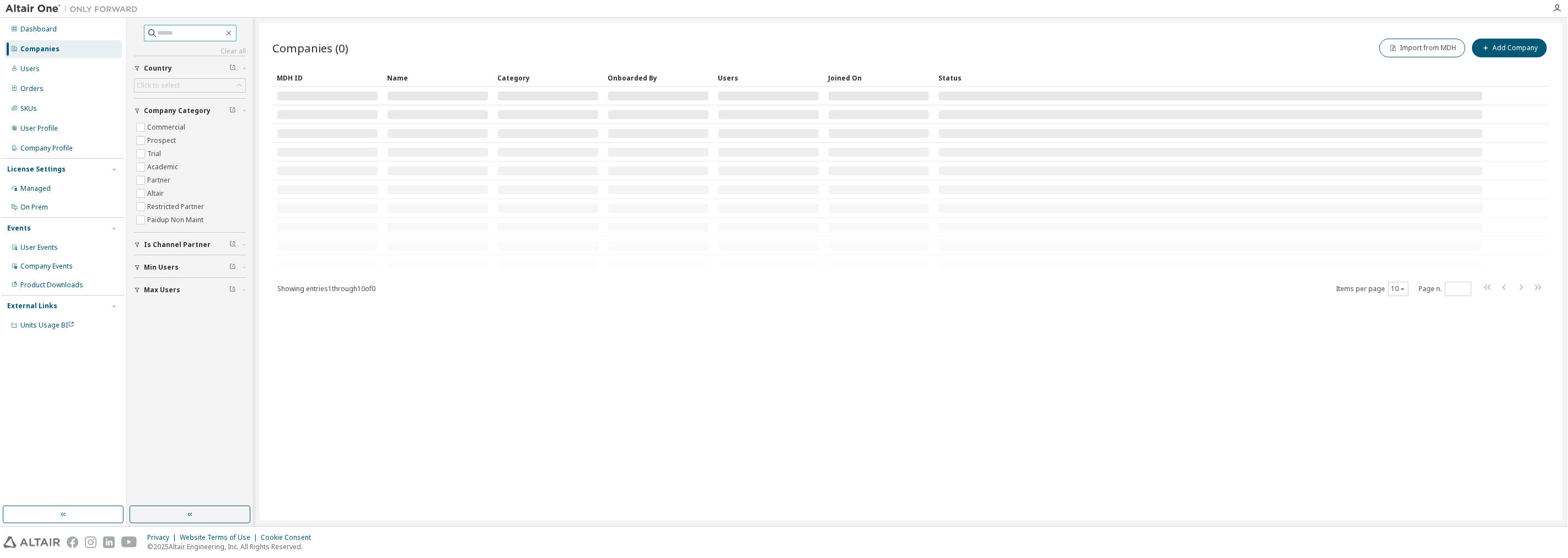
click at [184, 26] on span at bounding box center [190, 33] width 93 height 17
click at [164, 37] on input "text" at bounding box center [191, 33] width 66 height 11
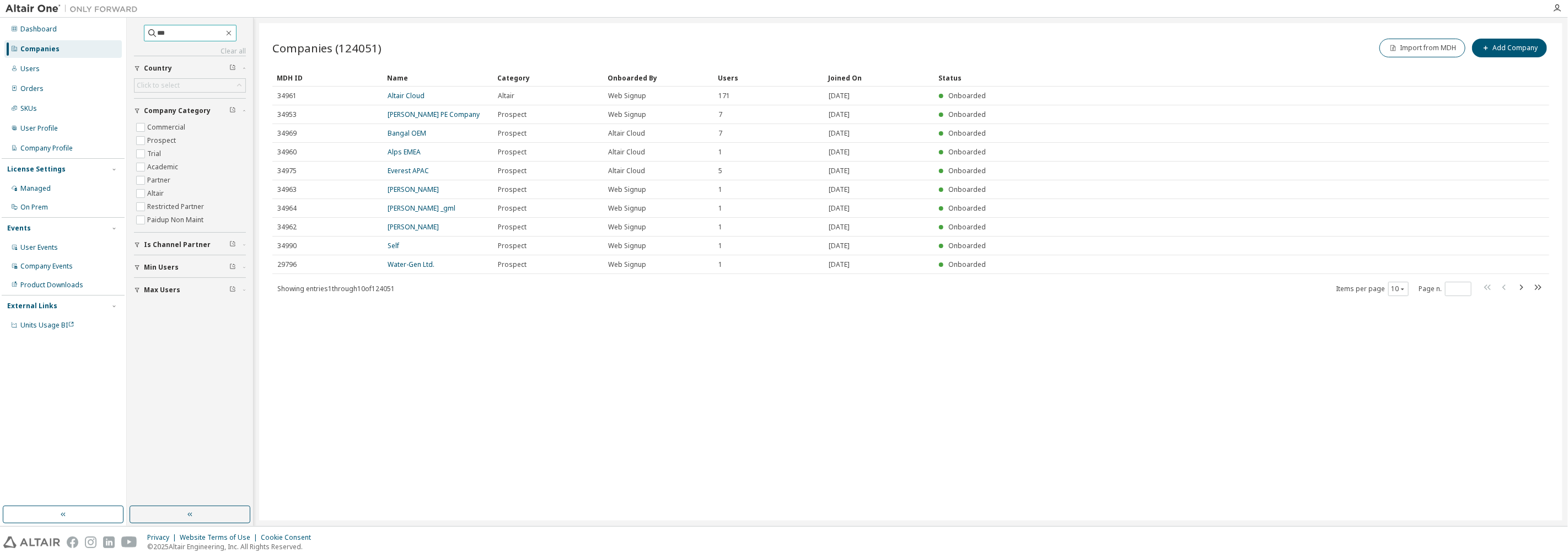
type input "***"
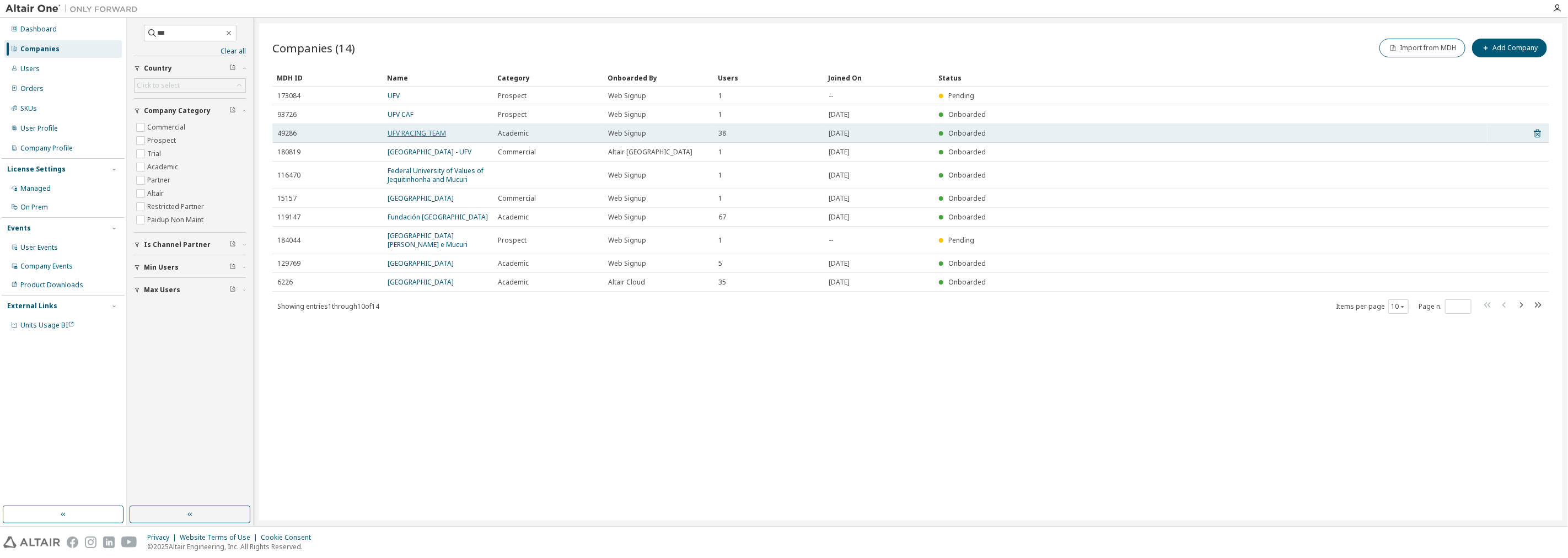
click at [424, 135] on link "UFV RACING TEAM" at bounding box center [417, 133] width 59 height 10
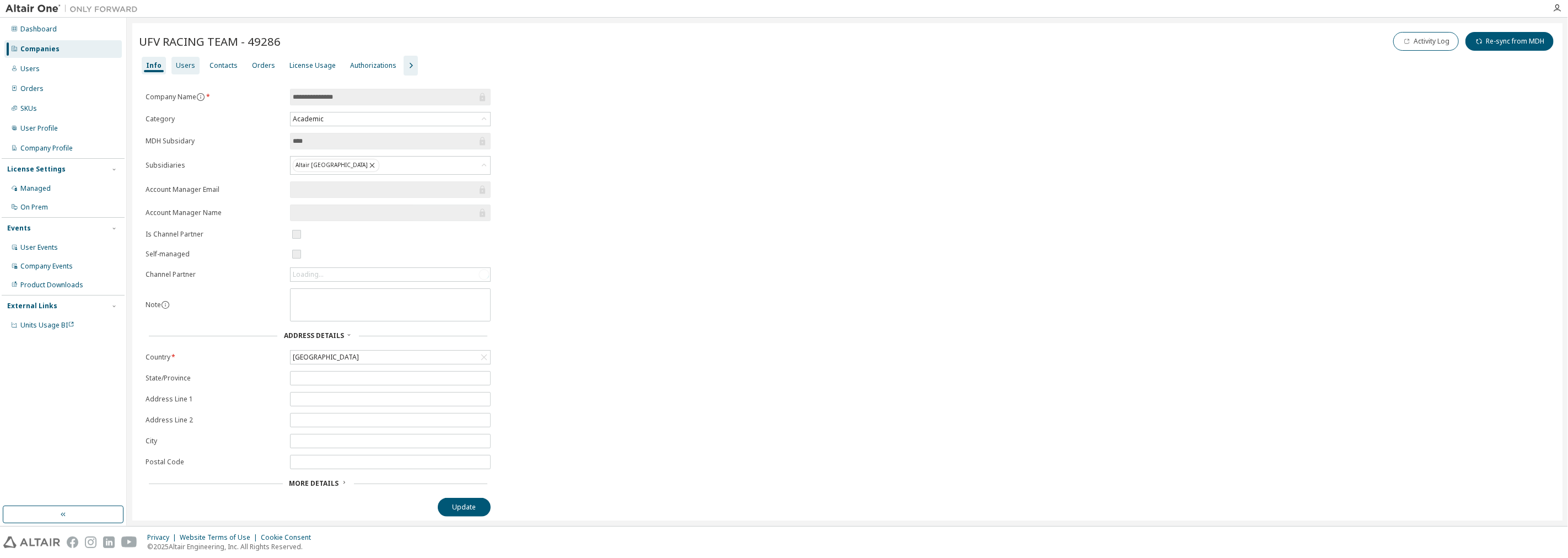
click at [195, 70] on div "Users" at bounding box center [185, 66] width 28 height 18
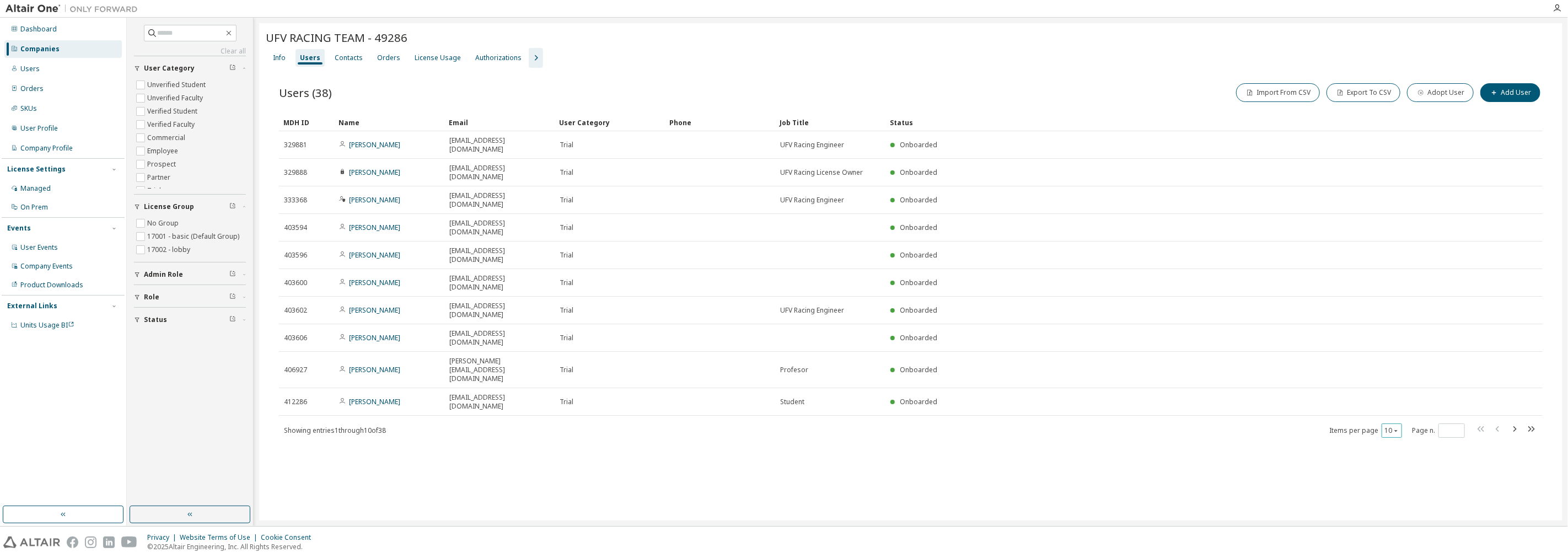
click at [1396, 423] on div "10" at bounding box center [1392, 430] width 21 height 15
click at [1379, 423] on span "Items per page 10" at bounding box center [1365, 430] width 73 height 15
click at [1395, 426] on button "10" at bounding box center [1392, 430] width 15 height 9
click at [1402, 403] on div "100" at bounding box center [1426, 401] width 88 height 13
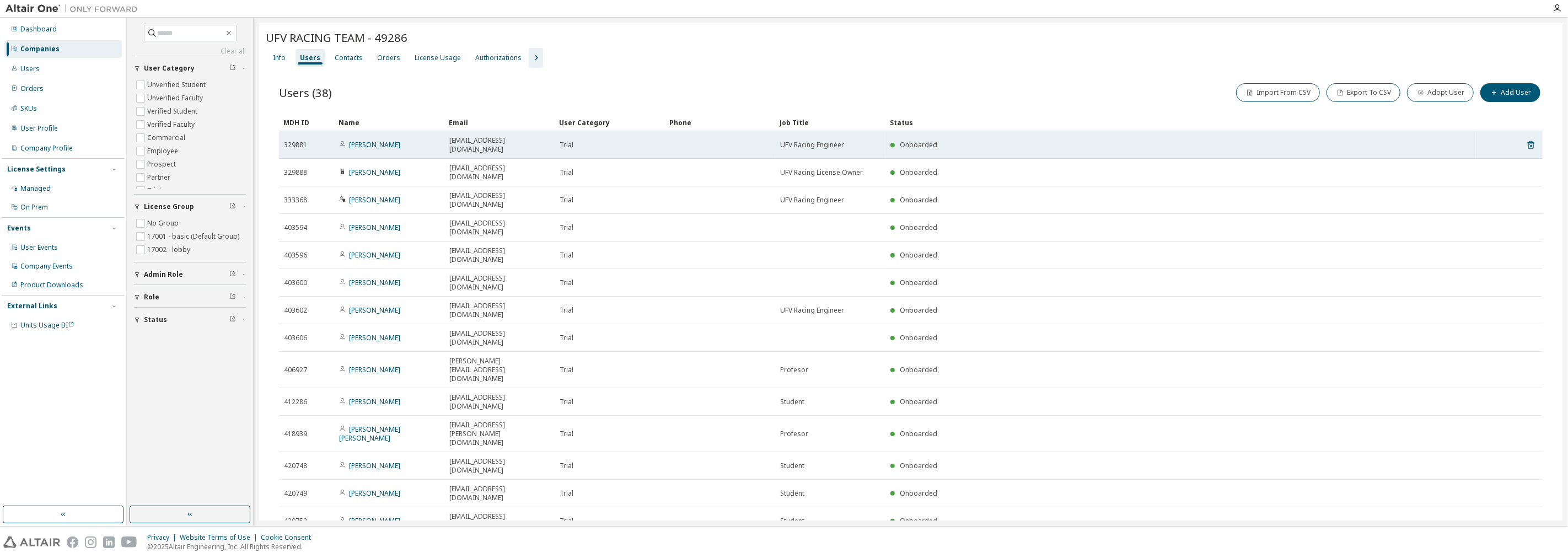
click at [1516, 145] on tr "329881 Alvaro de Santos 9102038@alumnos.ufv.es Trial UFV Racing Engineer Onboar…" at bounding box center [910, 145] width 1263 height 28
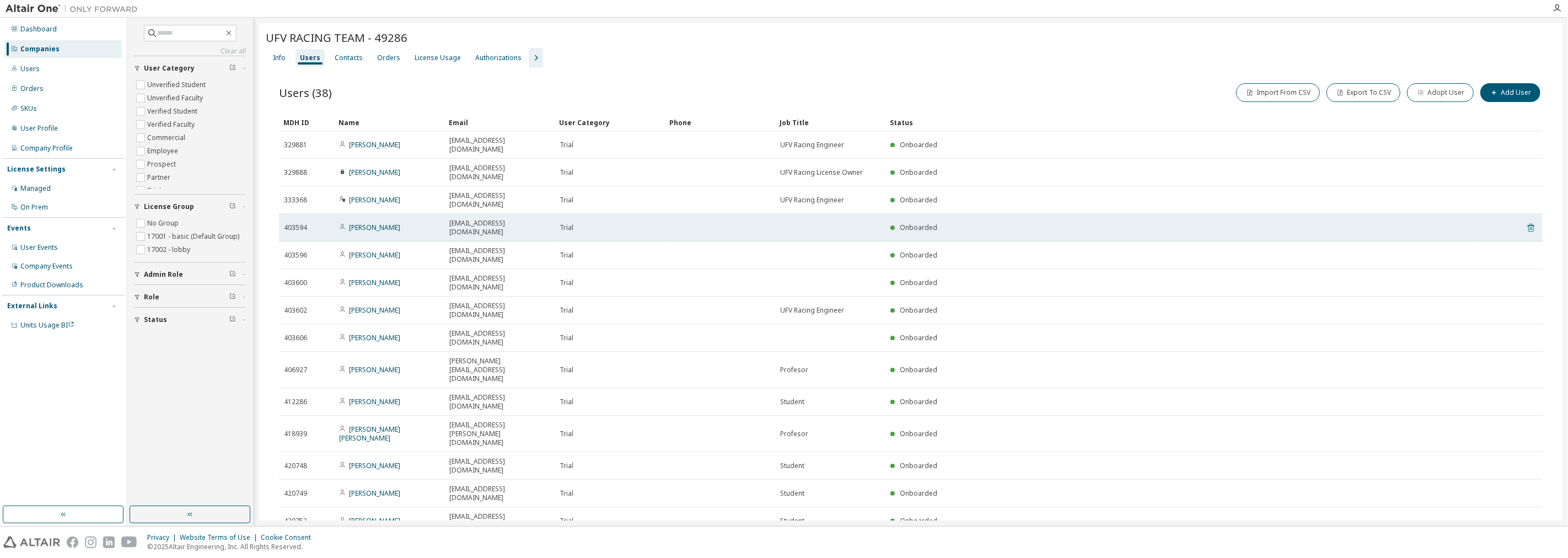
click at [1526, 221] on icon at bounding box center [1531, 227] width 10 height 13
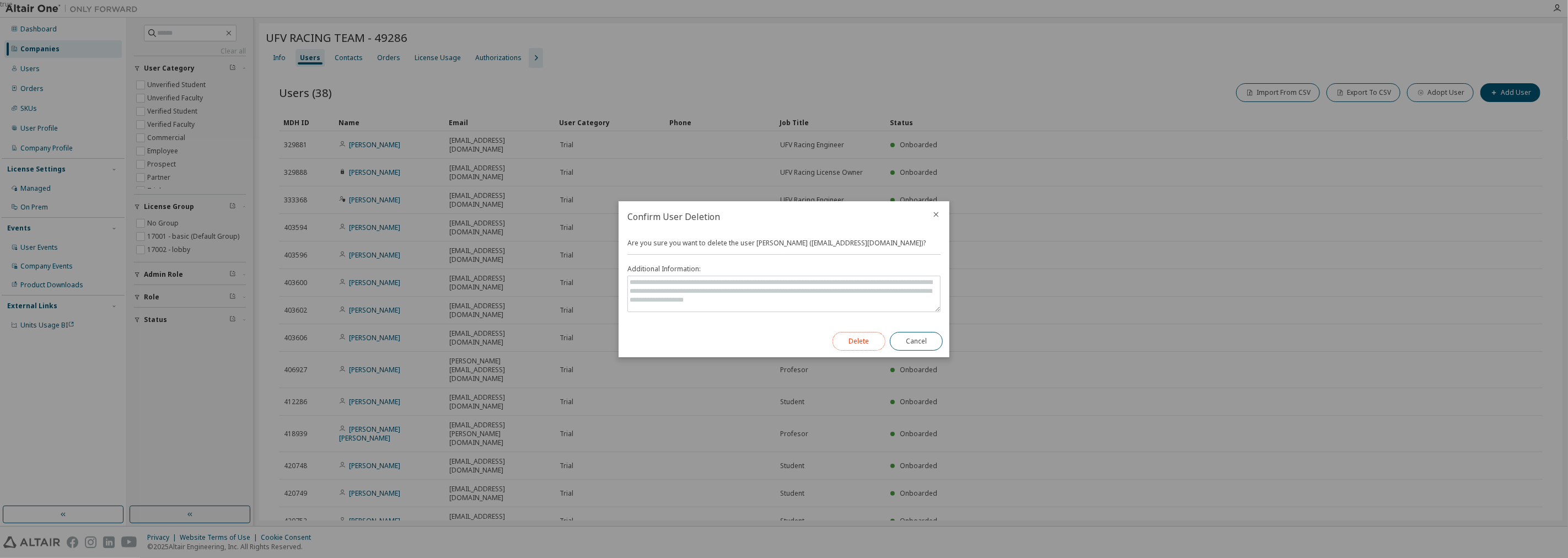
click at [861, 342] on button "Delete" at bounding box center [859, 340] width 53 height 19
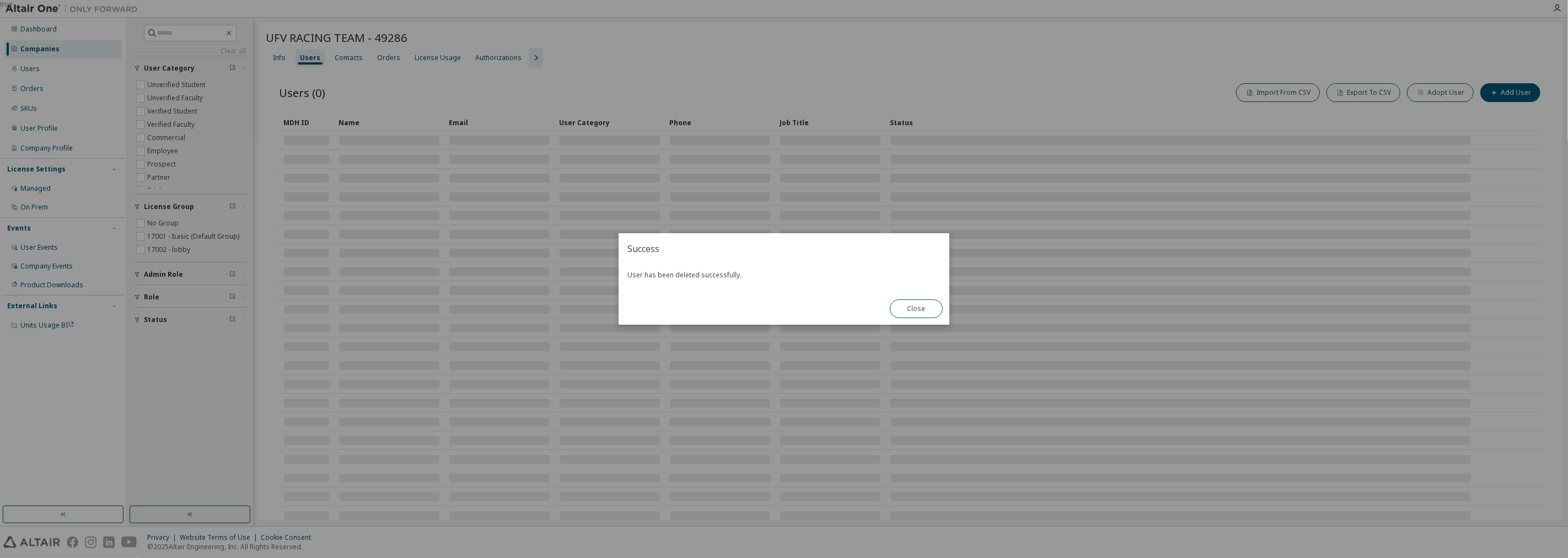
click at [1084, 368] on div "true" at bounding box center [784, 279] width 1568 height 558
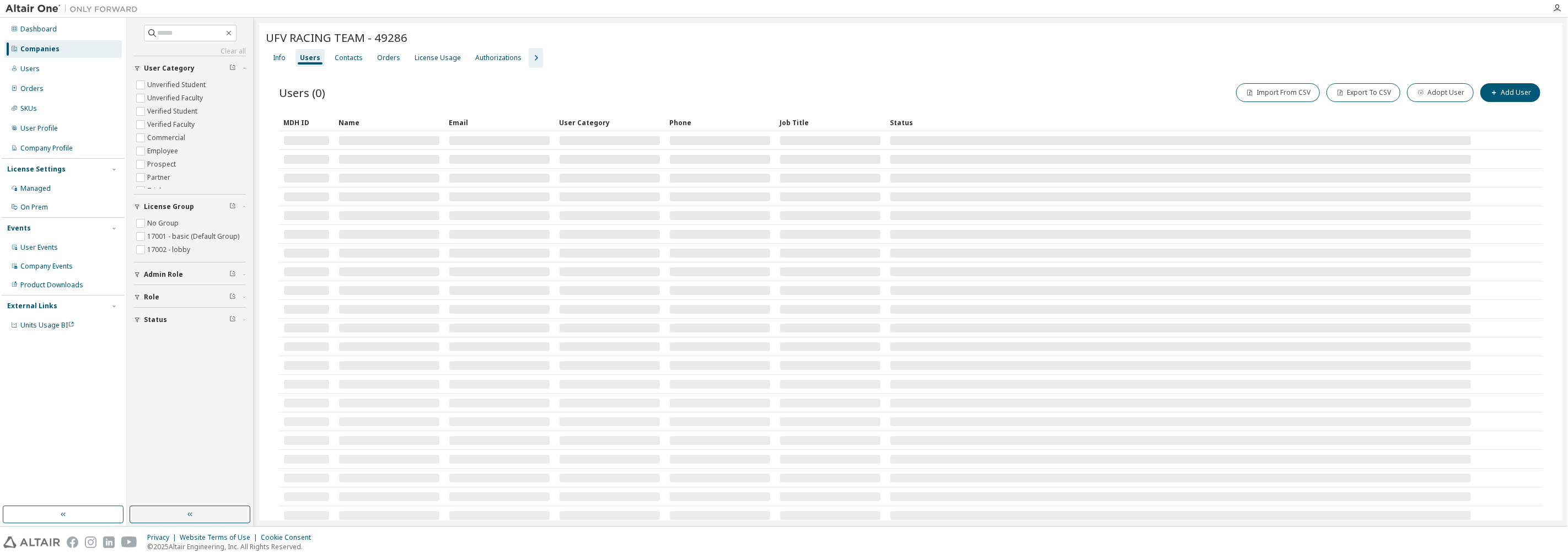
click at [907, 305] on div at bounding box center [1180, 309] width 580 height 9
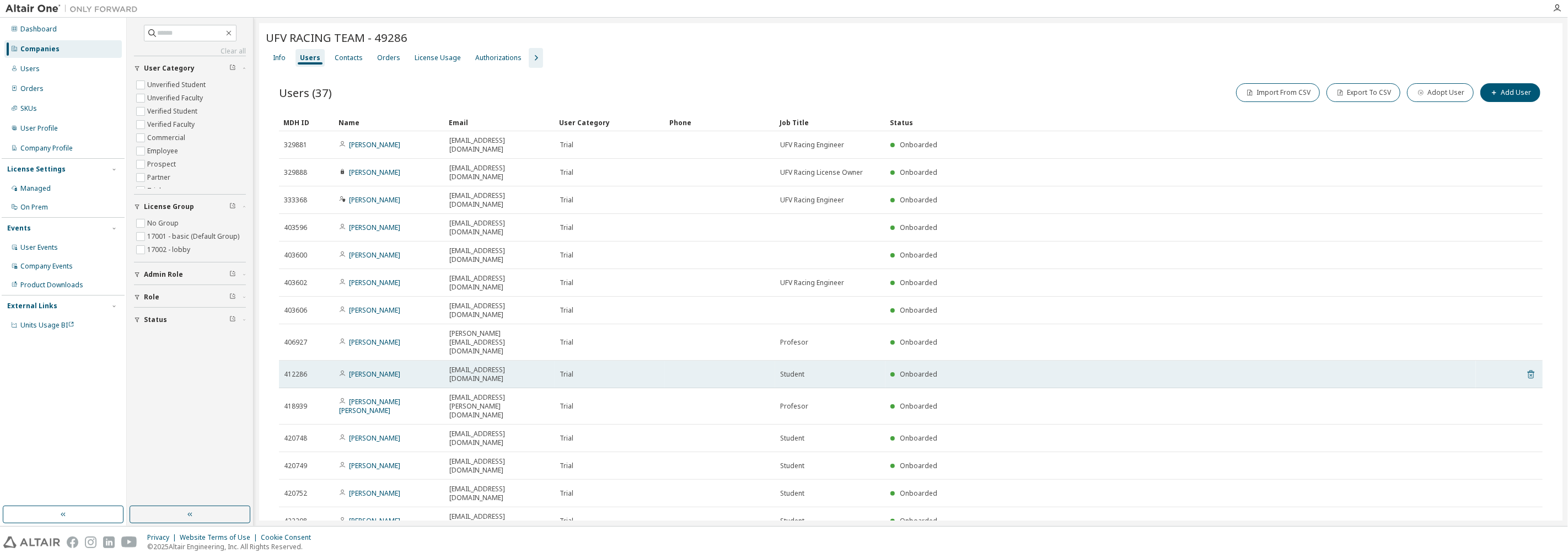
click at [1529, 374] on icon at bounding box center [1531, 375] width 3 height 3
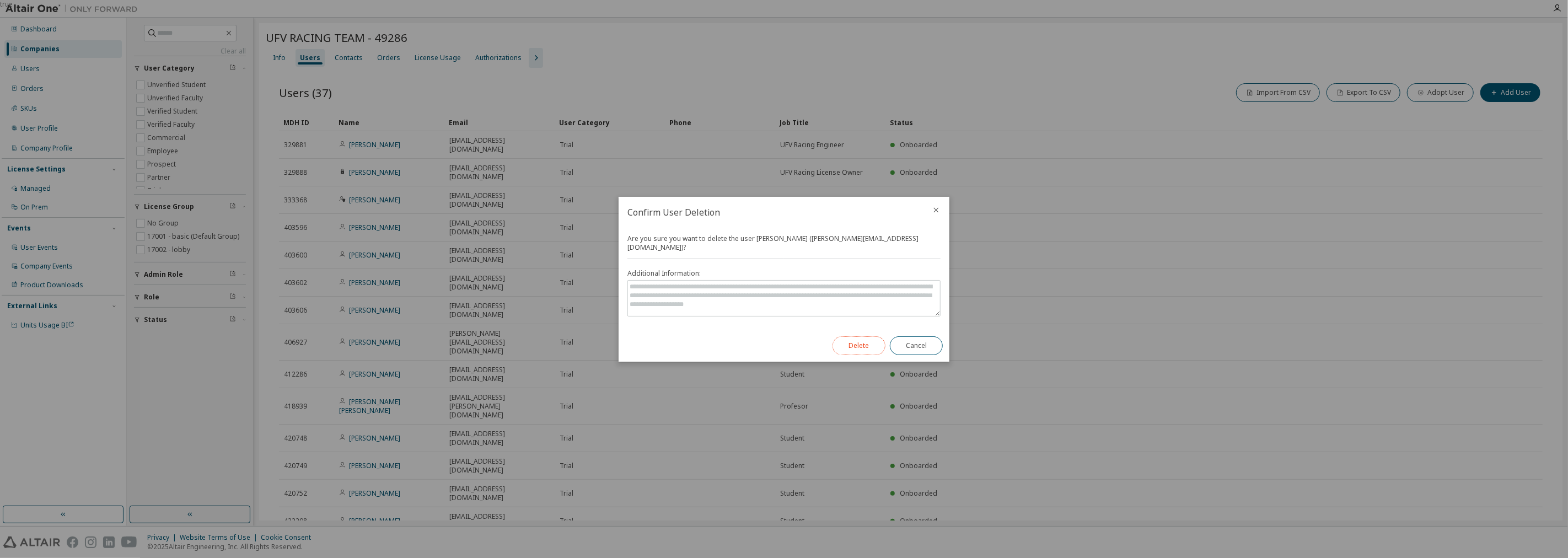
click at [877, 340] on button "Delete" at bounding box center [859, 345] width 53 height 19
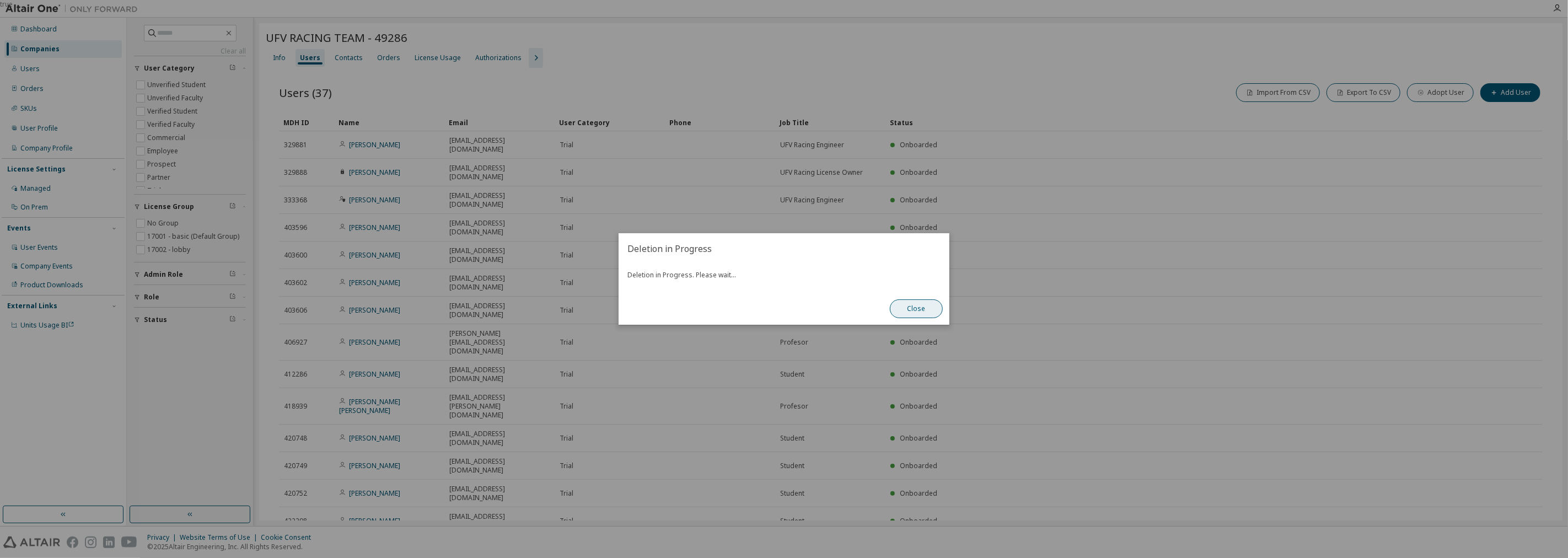
click at [922, 309] on button "Close" at bounding box center [916, 308] width 53 height 19
click at [916, 291] on div "Deletion in Progress. Please wait..." at bounding box center [783, 278] width 331 height 28
click at [919, 310] on button "Close" at bounding box center [916, 308] width 53 height 19
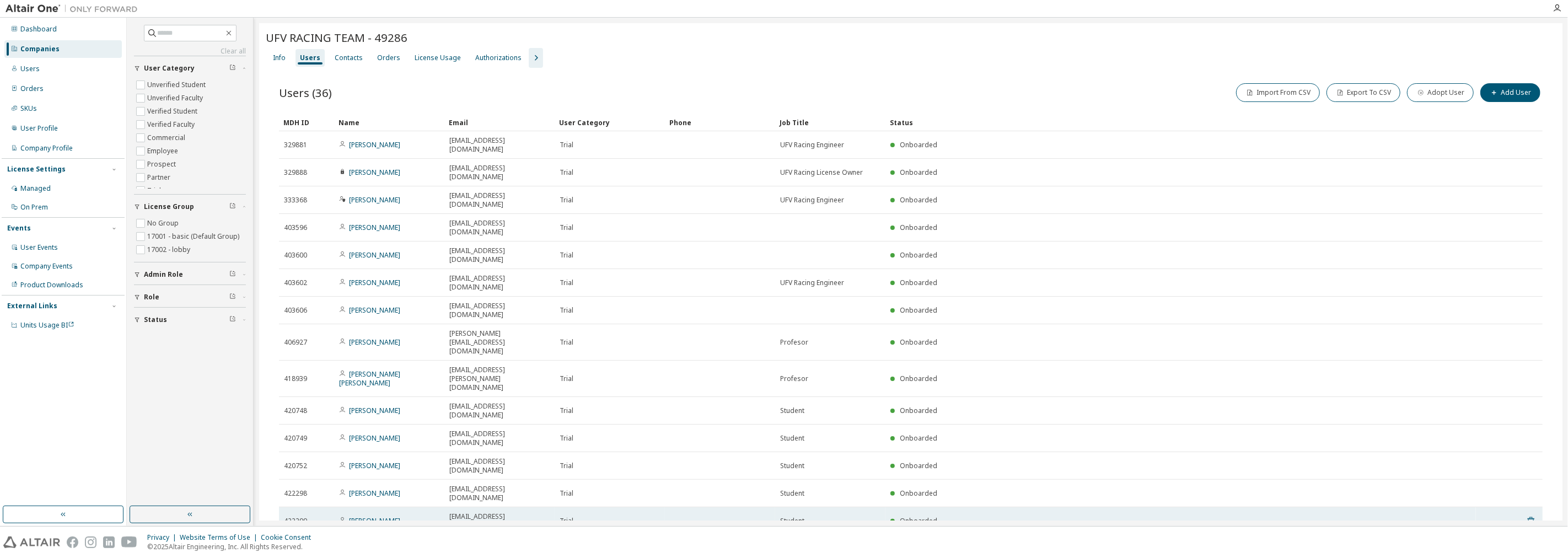
click at [1529, 514] on icon at bounding box center [1531, 521] width 10 height 13
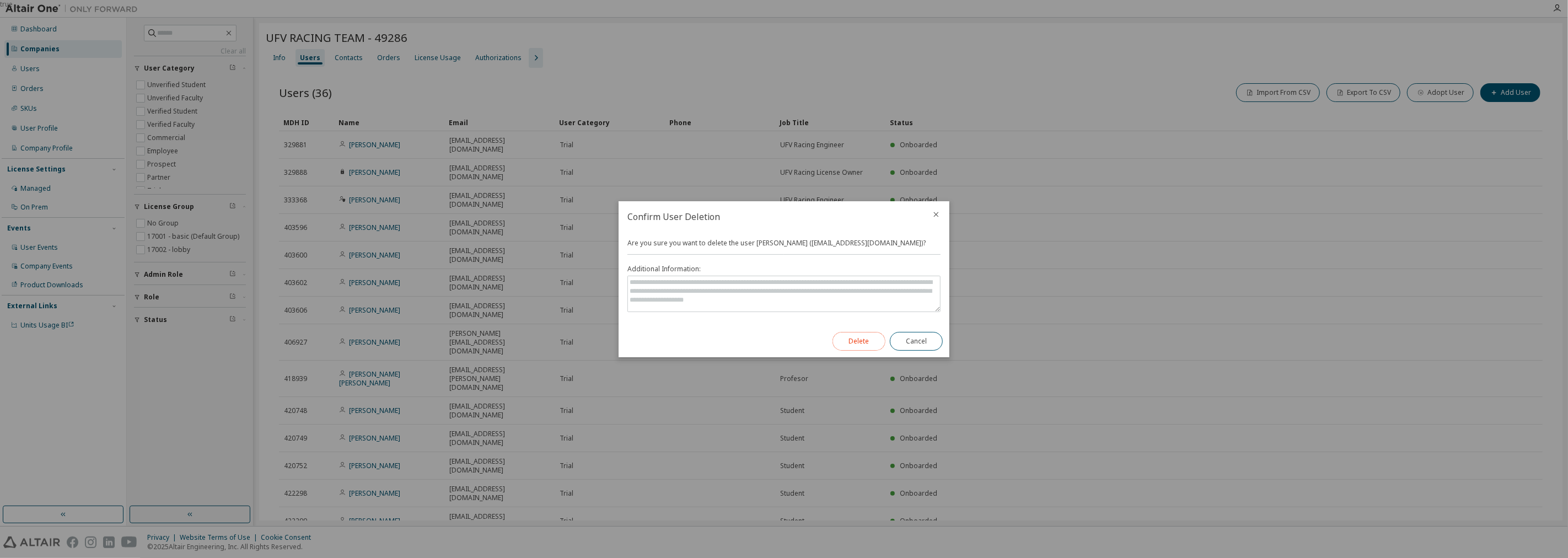
click at [861, 344] on button "Delete" at bounding box center [859, 340] width 53 height 19
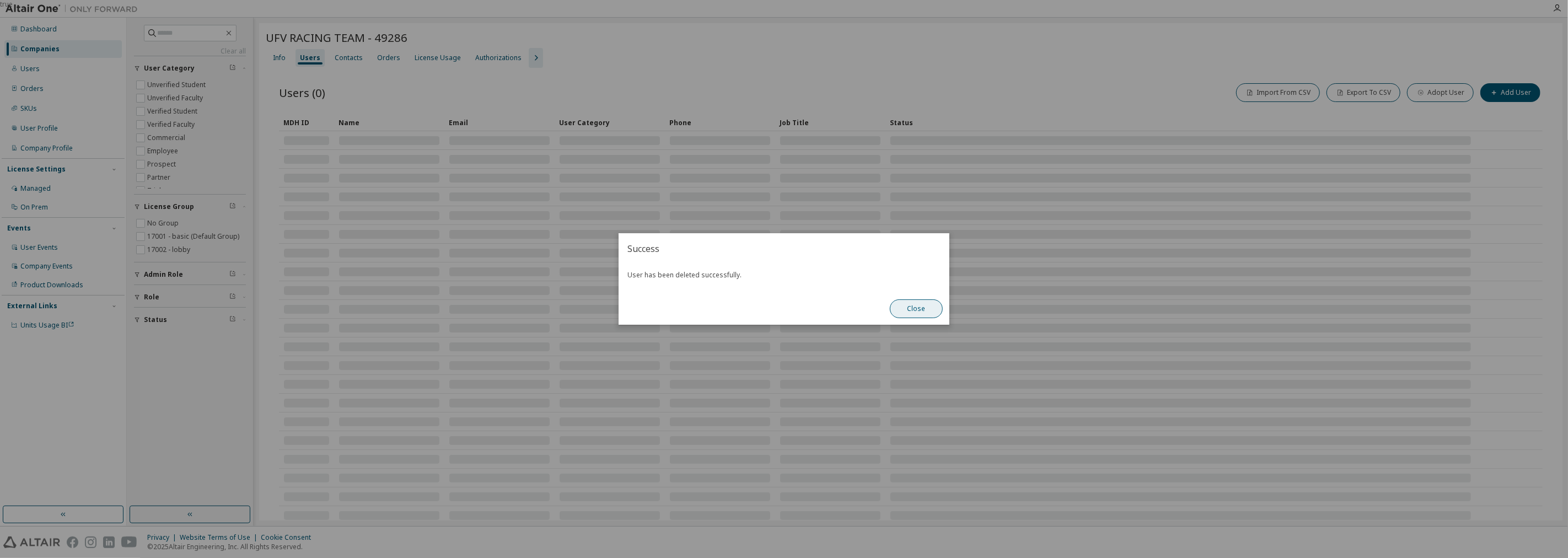
click at [923, 307] on button "Close" at bounding box center [916, 308] width 53 height 19
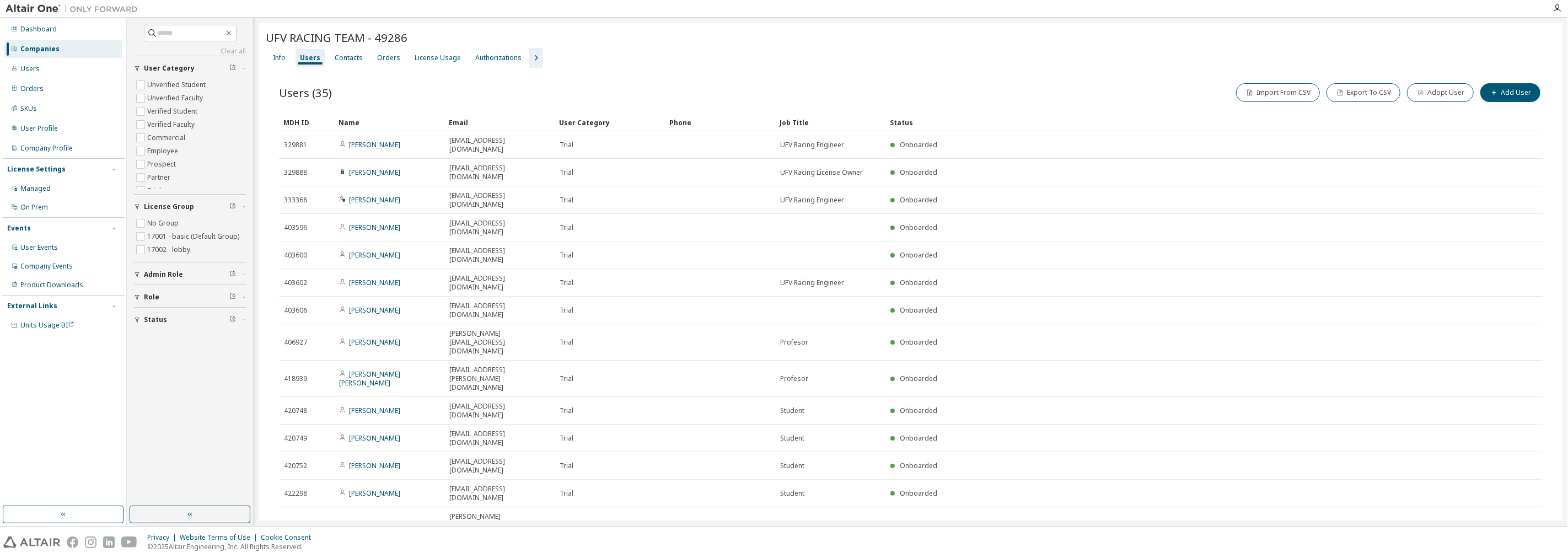
click at [1527, 557] on icon at bounding box center [1531, 566] width 7 height 8
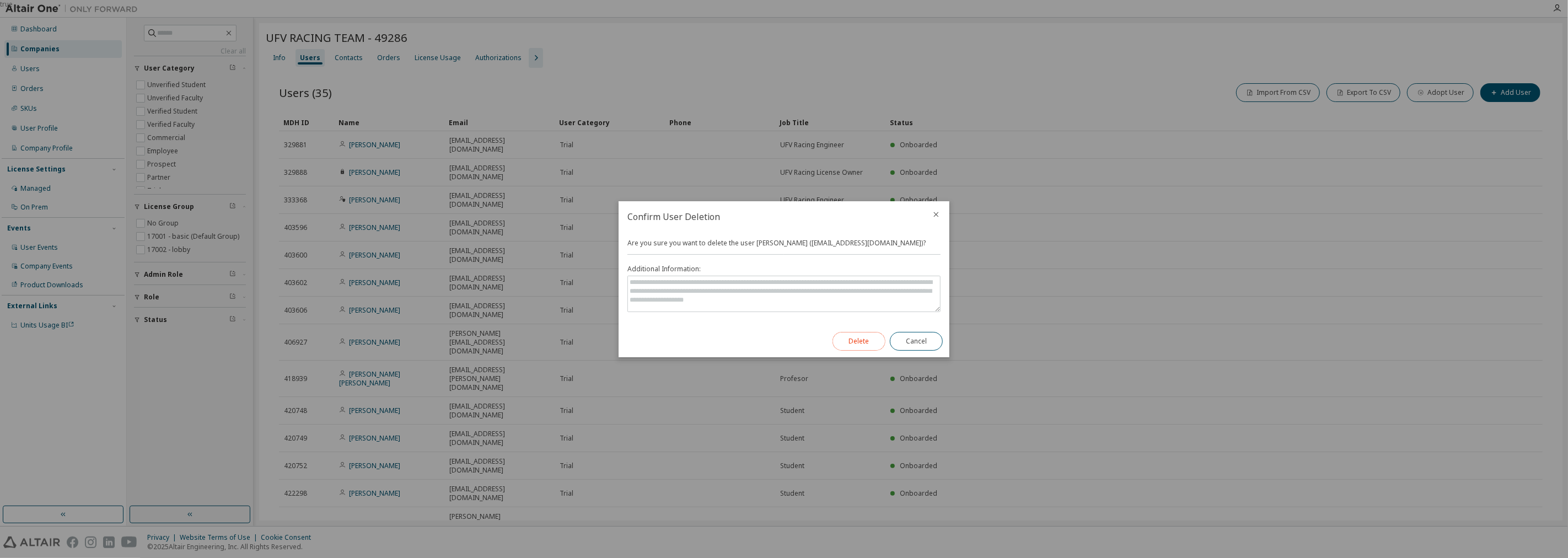
click at [856, 343] on button "Delete" at bounding box center [859, 340] width 53 height 19
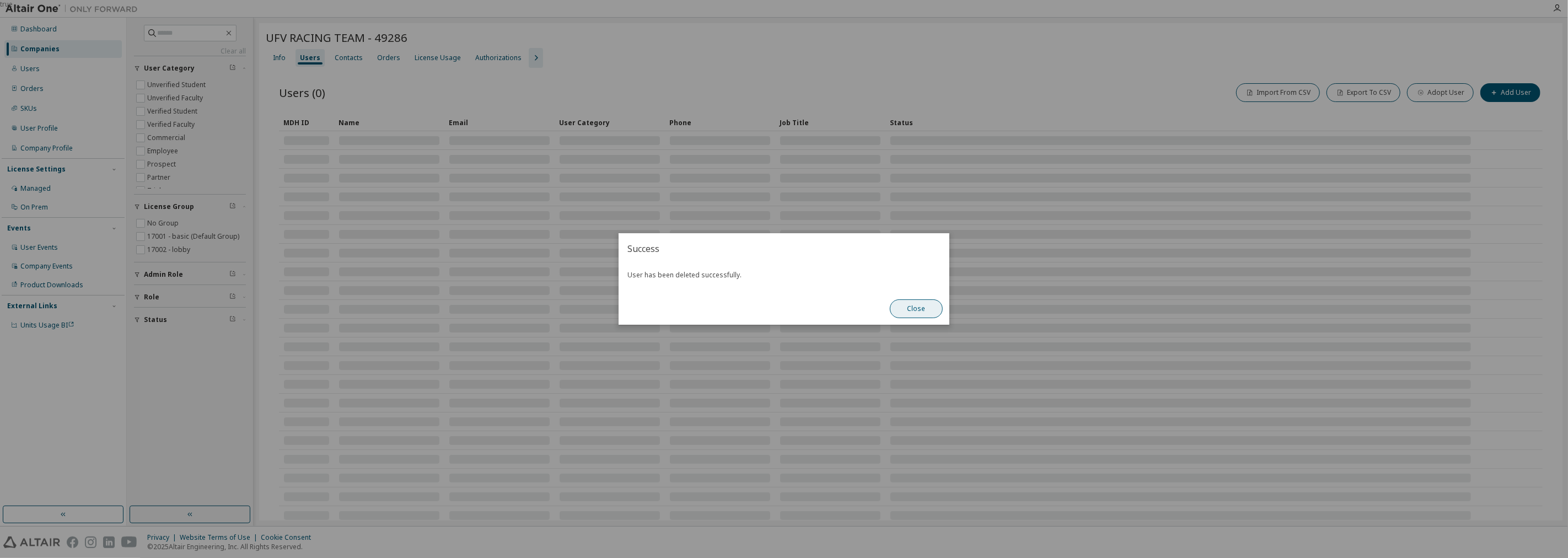
click at [901, 311] on button "Close" at bounding box center [916, 308] width 53 height 19
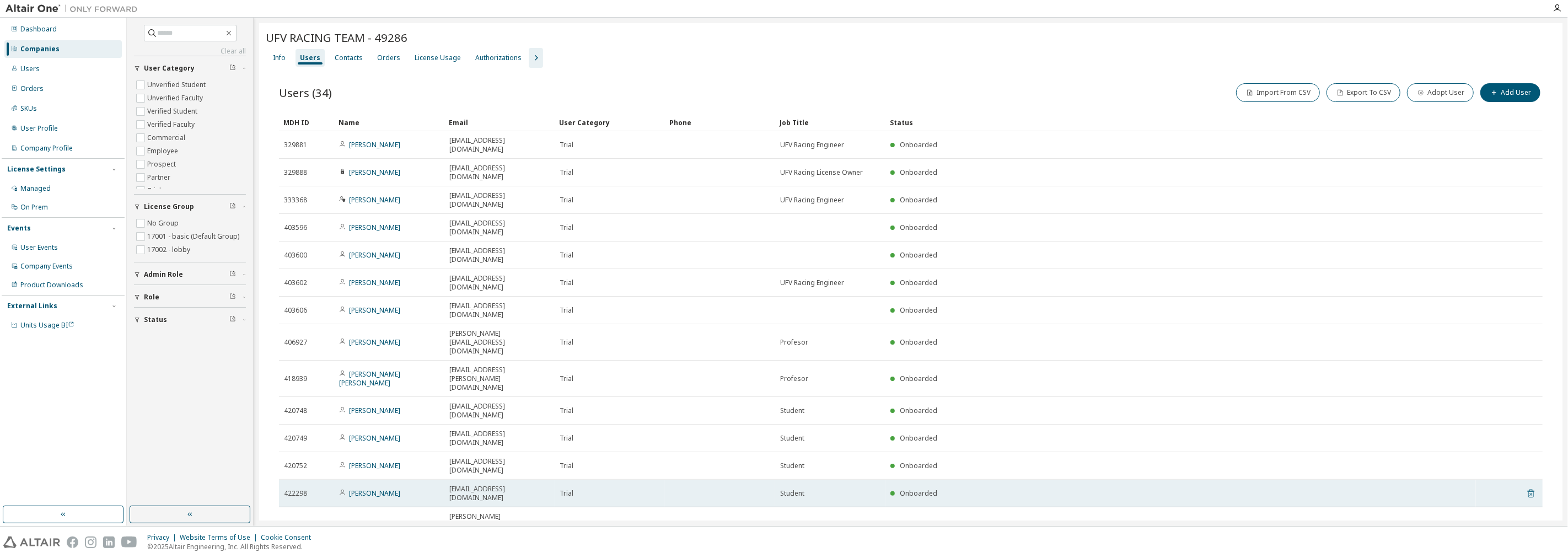
click at [1526, 487] on icon at bounding box center [1531, 493] width 10 height 13
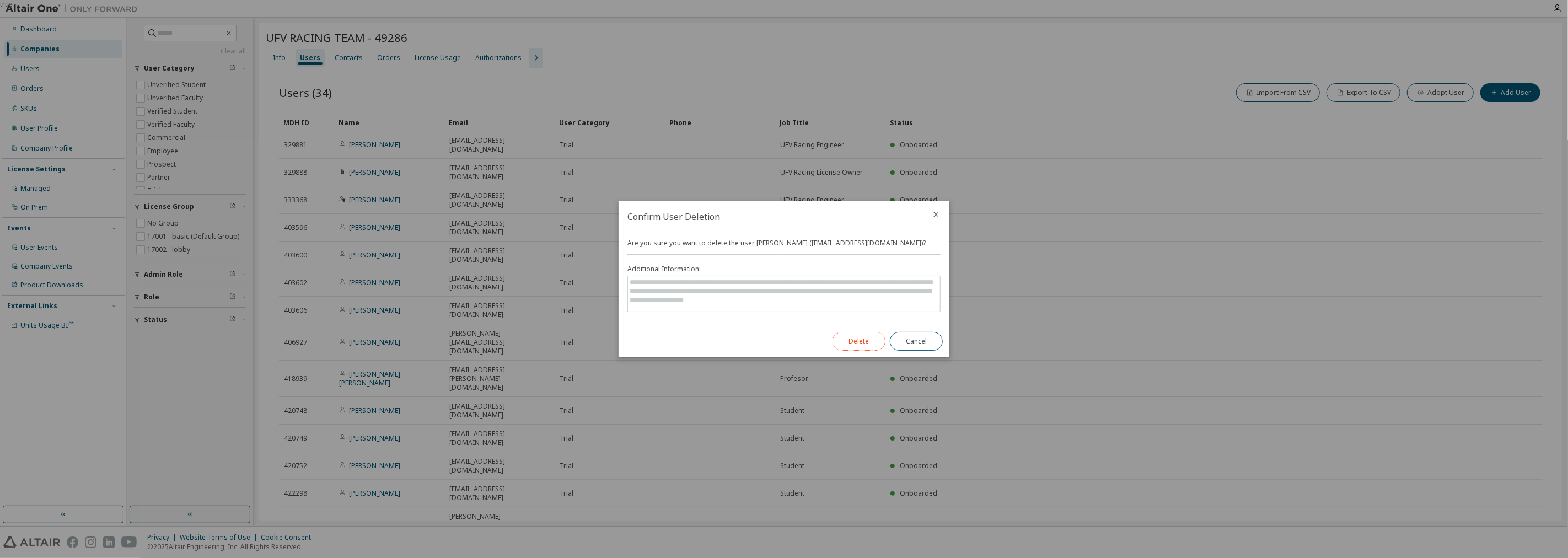
click at [862, 334] on button "Delete" at bounding box center [859, 340] width 53 height 19
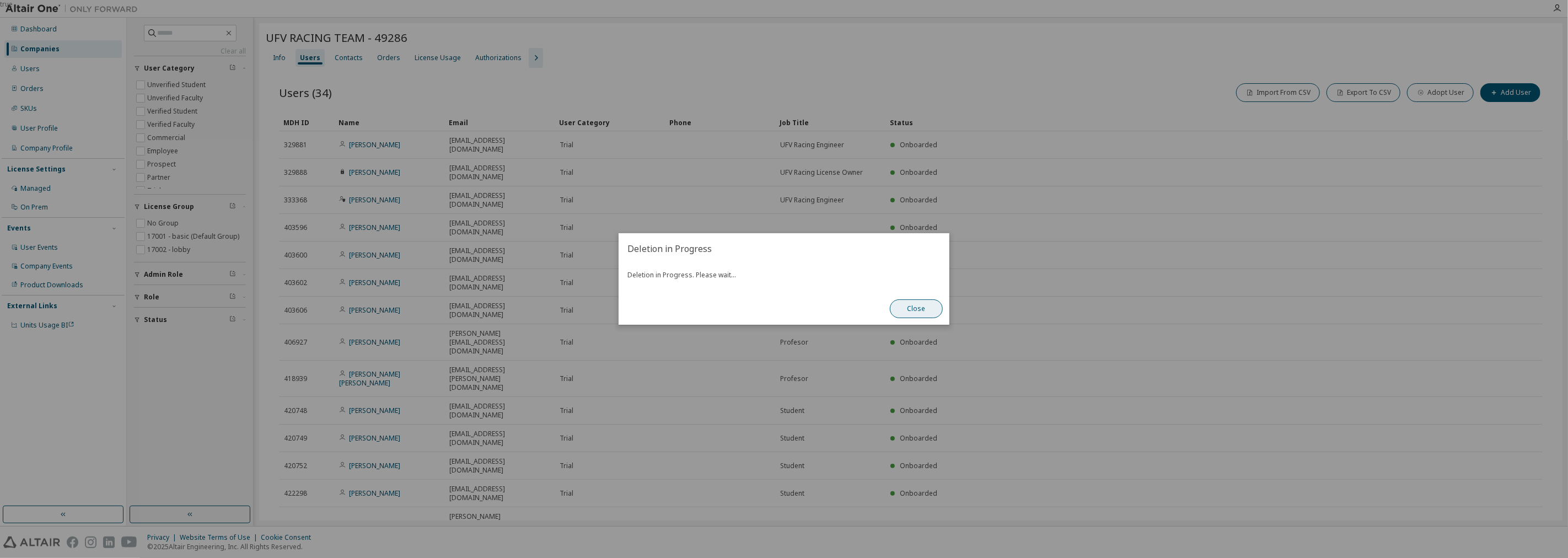
click at [924, 309] on button "Close" at bounding box center [916, 308] width 53 height 19
click at [930, 310] on button "Close" at bounding box center [916, 308] width 53 height 19
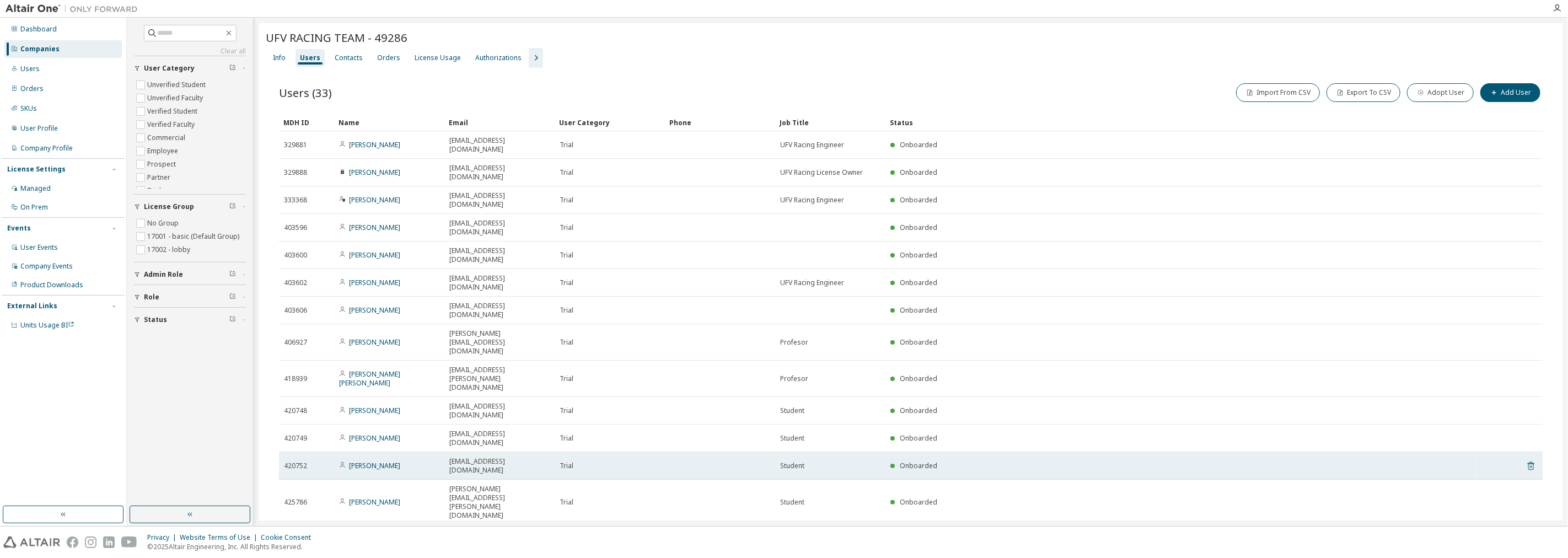
click at [1527, 462] on icon at bounding box center [1531, 466] width 7 height 8
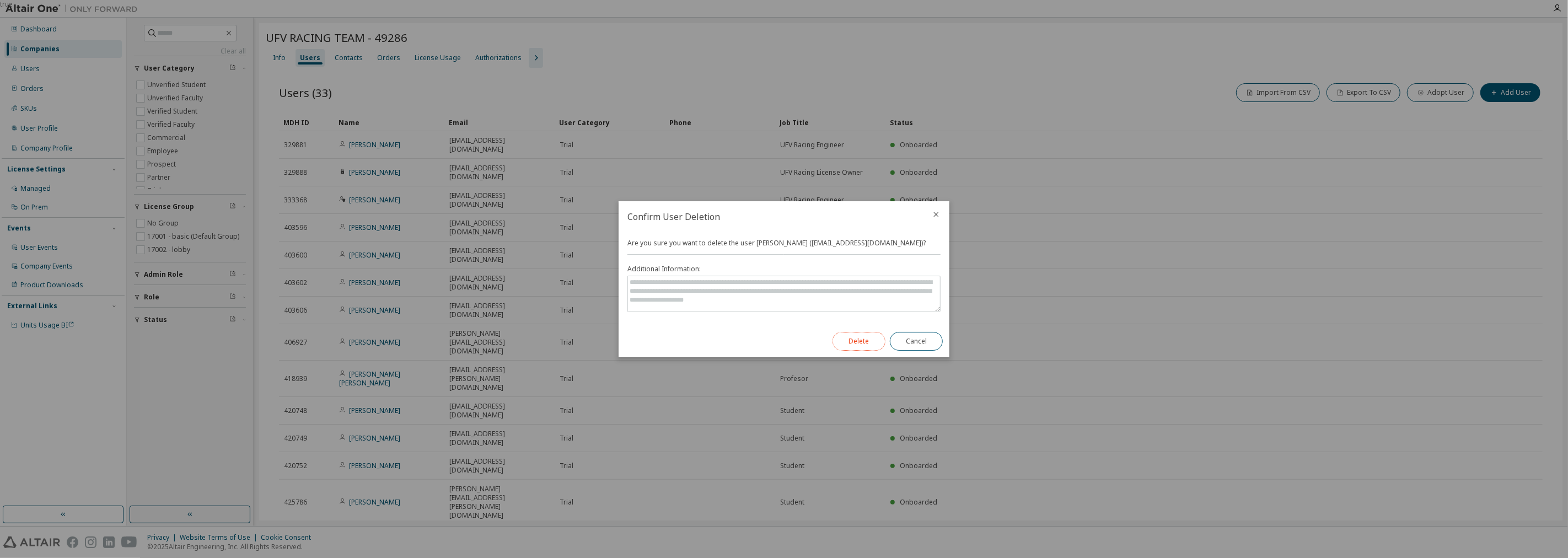
click at [848, 335] on button "Delete" at bounding box center [859, 340] width 53 height 19
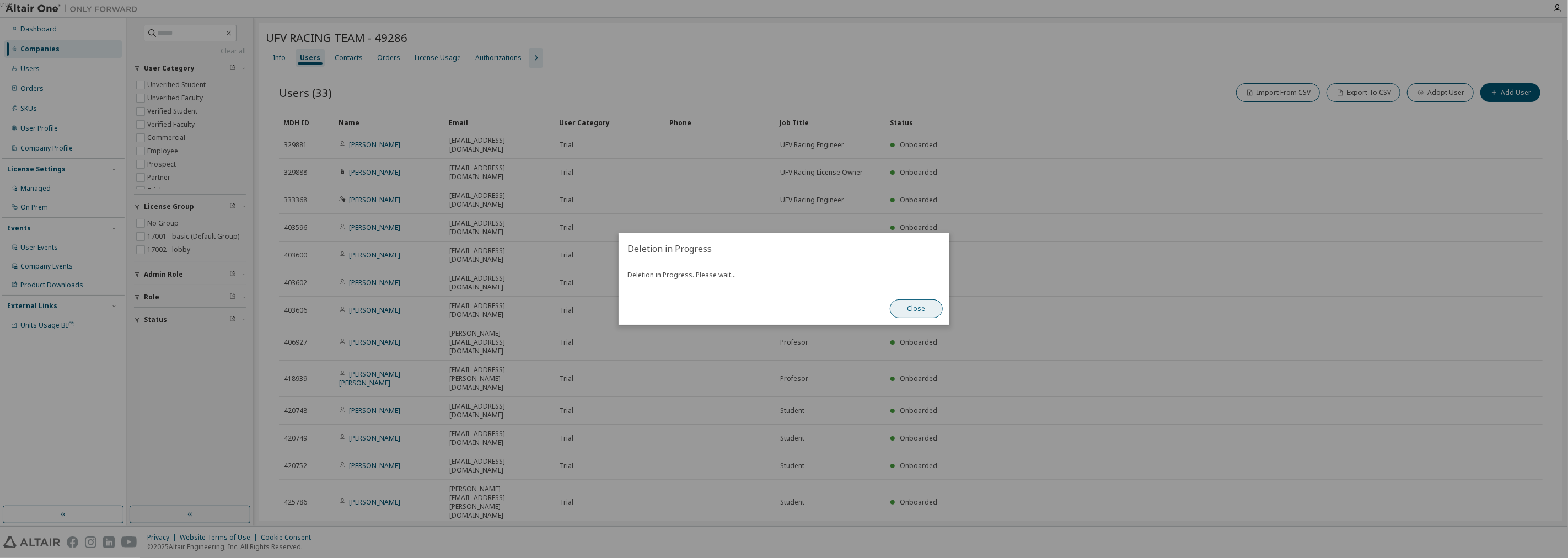
click at [916, 312] on button "Close" at bounding box center [916, 308] width 53 height 19
click at [902, 314] on button "Close" at bounding box center [916, 308] width 53 height 19
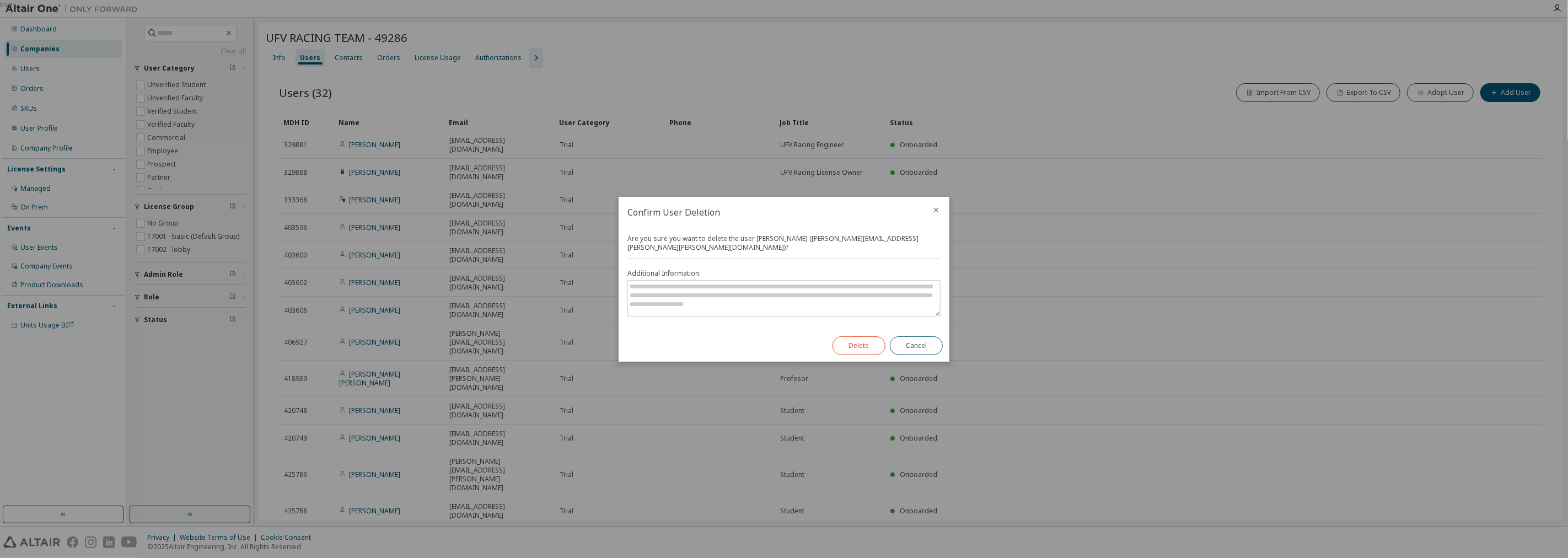
click at [872, 329] on div "Delete Cancel" at bounding box center [887, 345] width 124 height 32
click at [872, 337] on button "Delete" at bounding box center [859, 345] width 53 height 19
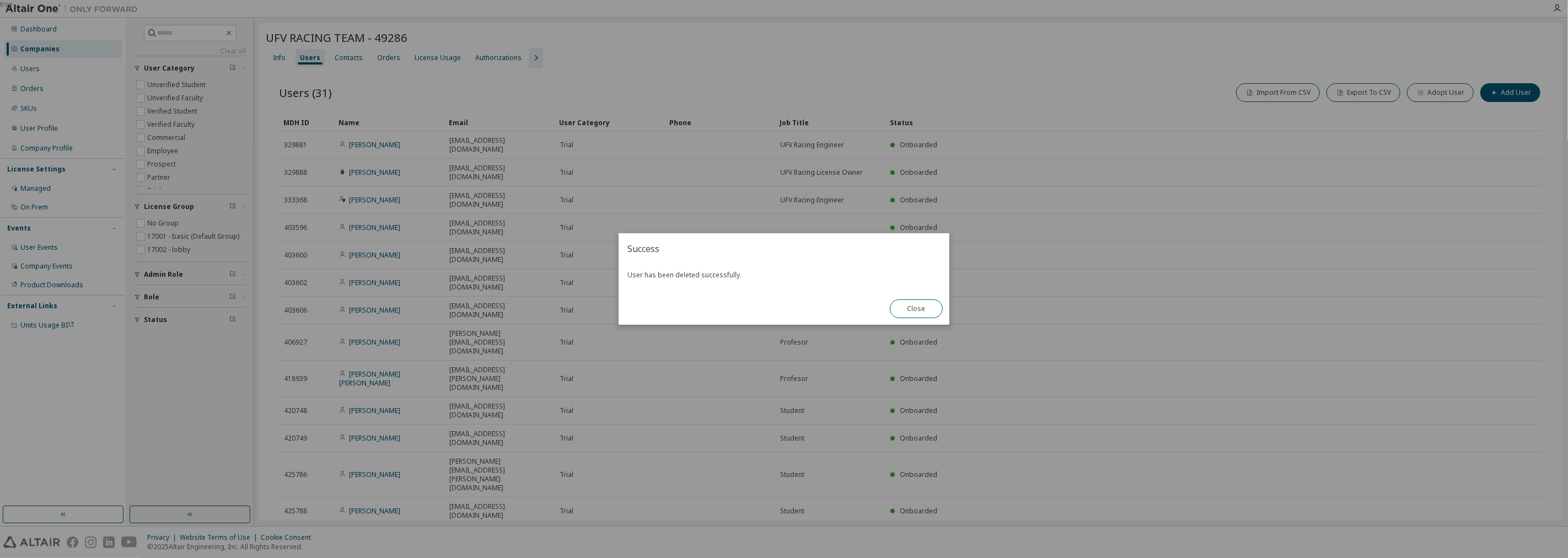
click at [1473, 457] on div "true" at bounding box center [784, 279] width 1568 height 558
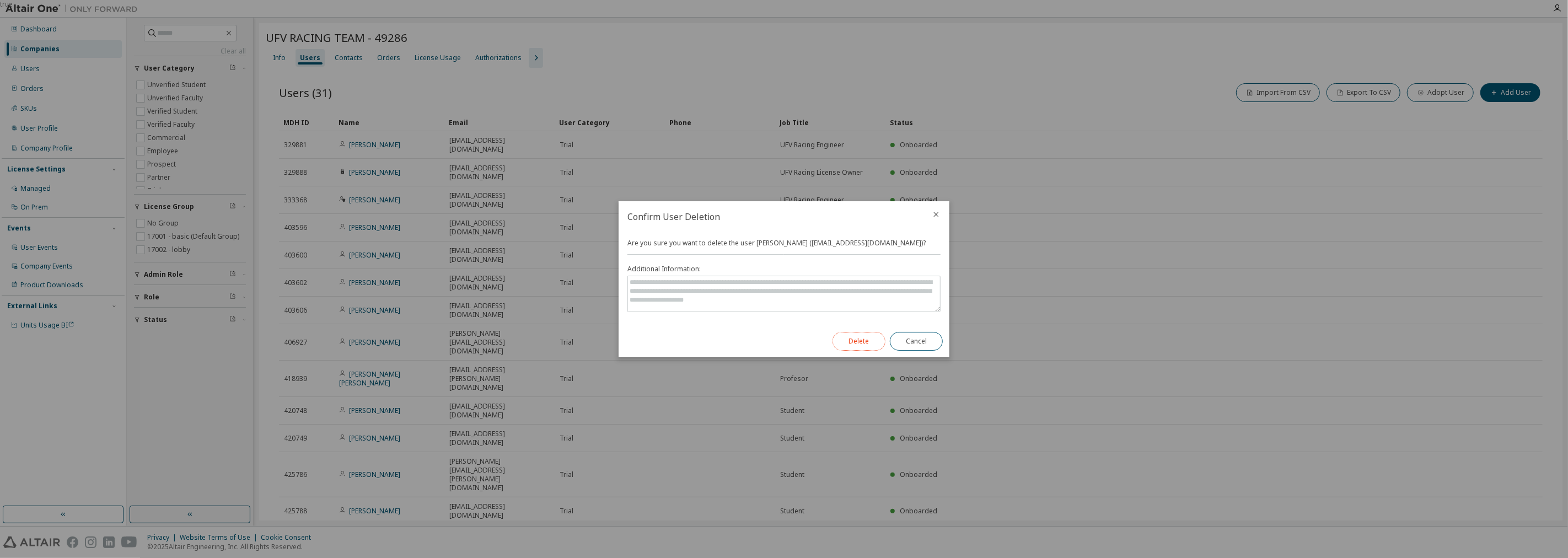
drag, startPoint x: 866, startPoint y: 334, endPoint x: 868, endPoint y: 340, distance: 6.3
click at [868, 340] on button "Delete" at bounding box center [859, 340] width 53 height 19
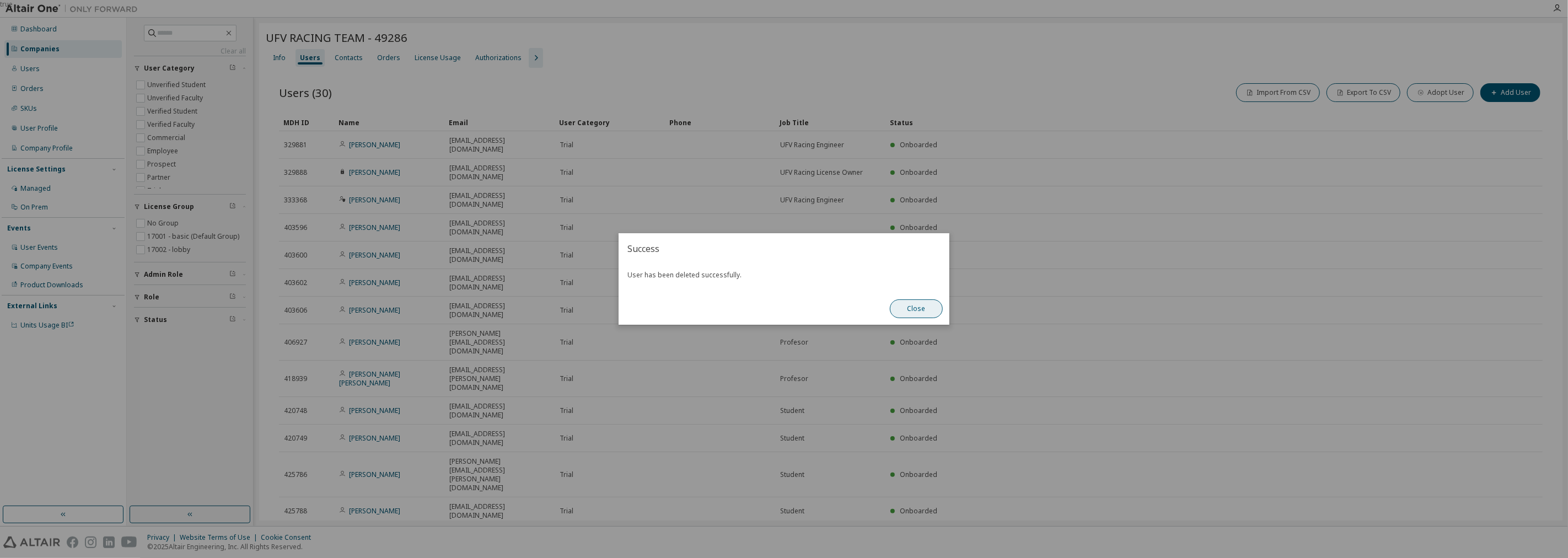
click at [925, 306] on button "Close" at bounding box center [916, 308] width 53 height 19
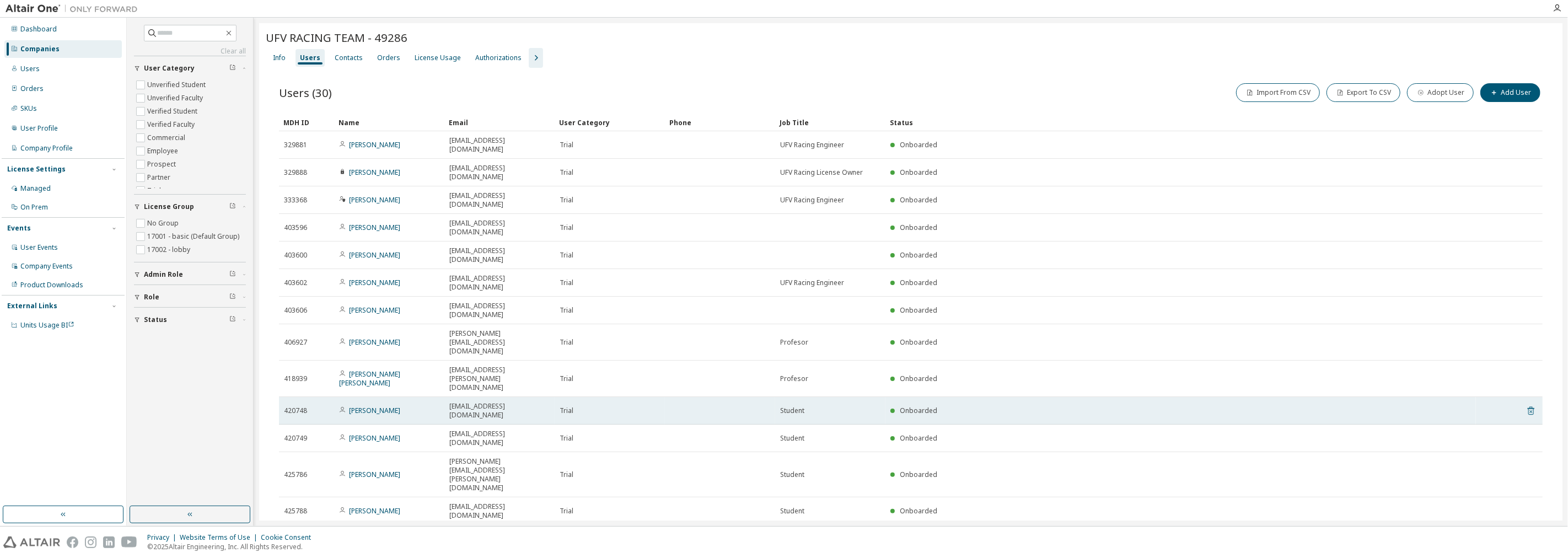
click at [1526, 404] on icon at bounding box center [1531, 410] width 10 height 13
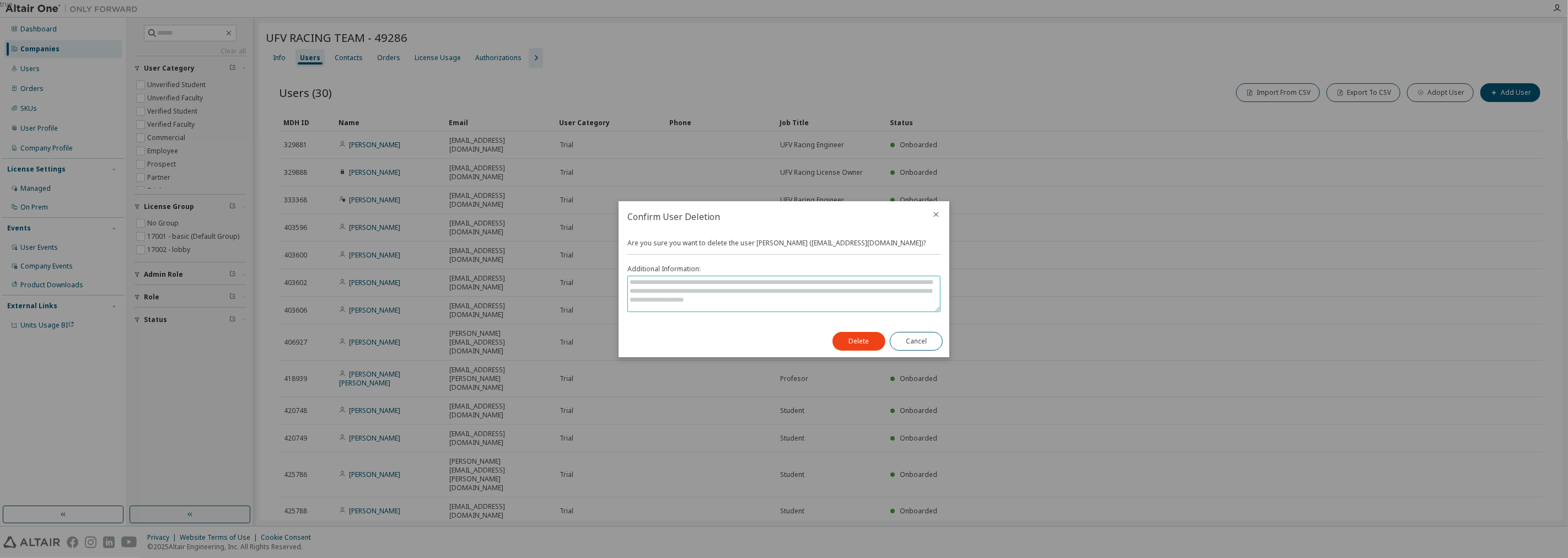
click at [872, 309] on textarea at bounding box center [784, 294] width 312 height 35
click at [854, 347] on button "Delete" at bounding box center [859, 340] width 53 height 19
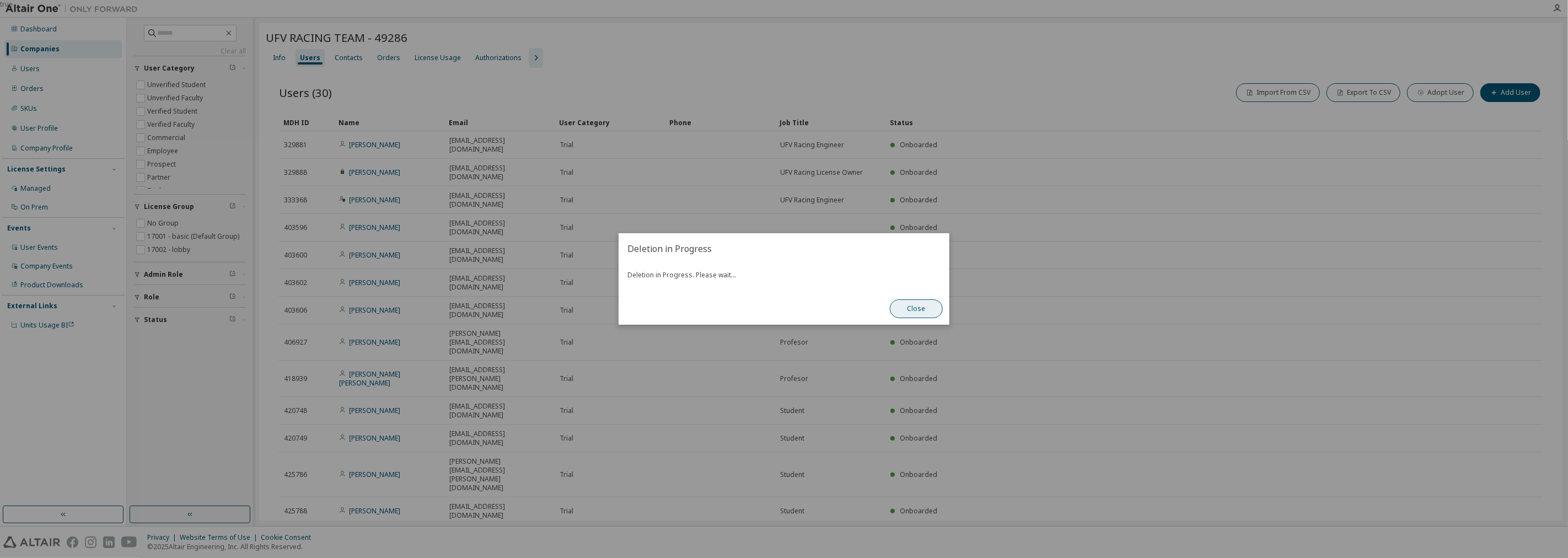
click at [930, 310] on button "Close" at bounding box center [916, 308] width 53 height 19
click at [908, 309] on button "Close" at bounding box center [916, 308] width 53 height 19
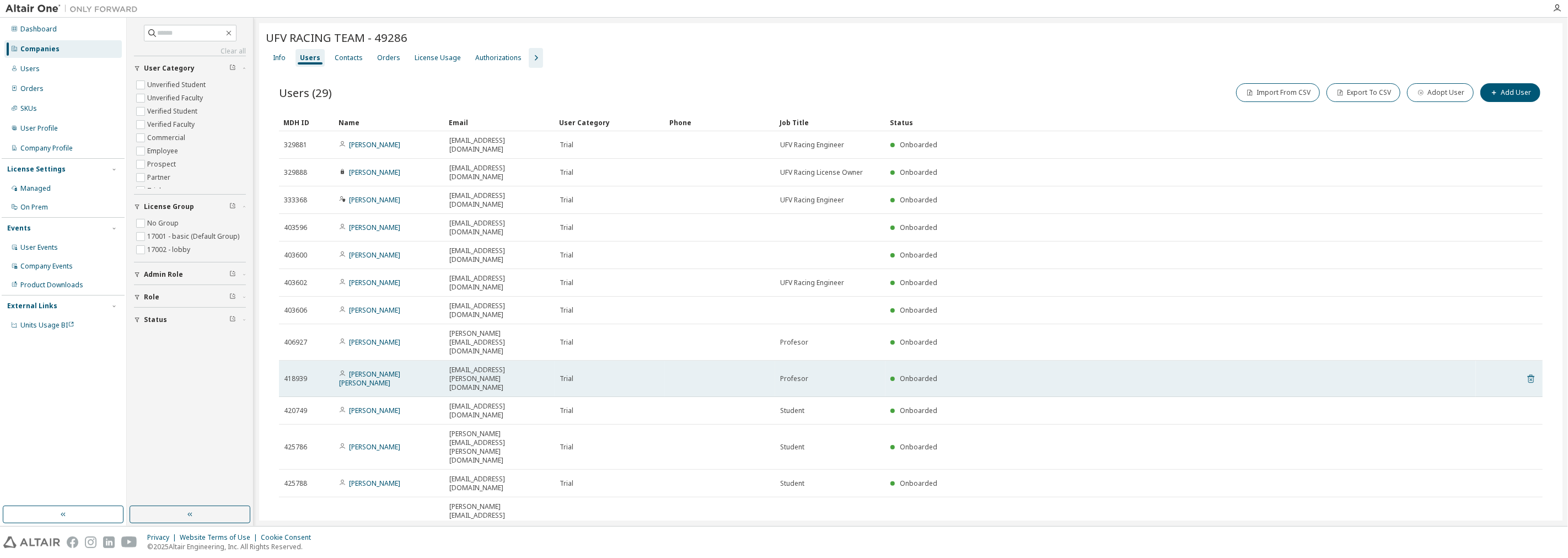
click at [1526, 372] on icon at bounding box center [1531, 378] width 10 height 13
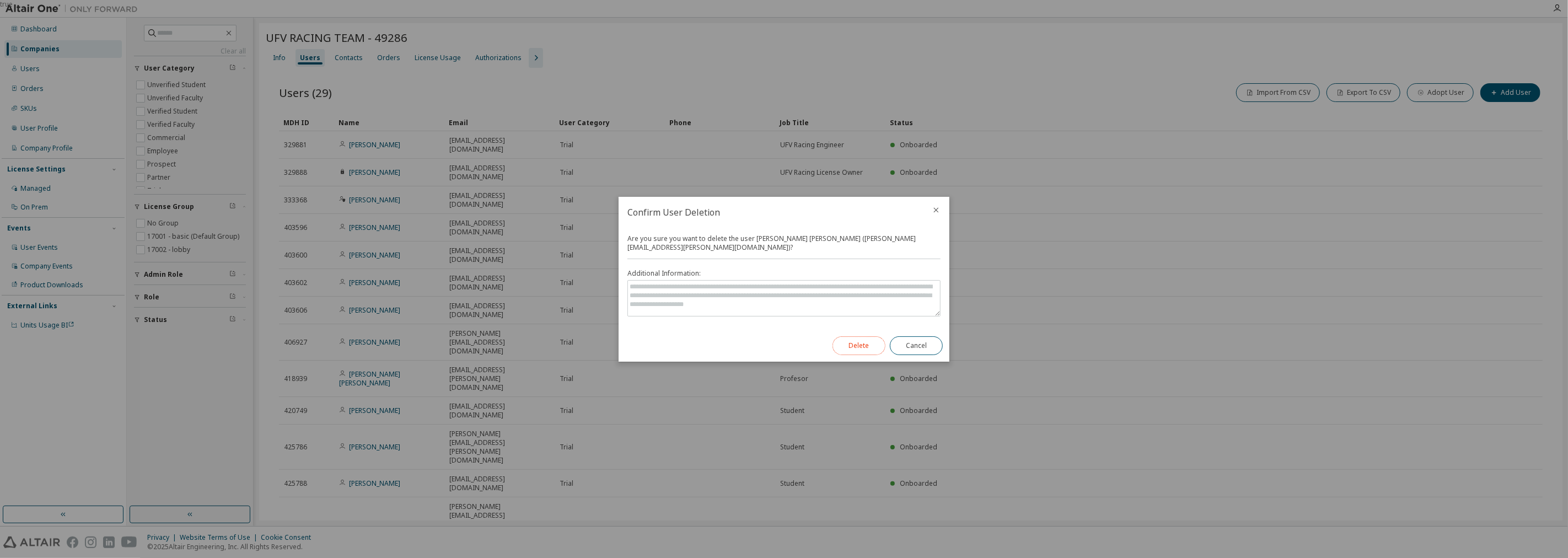
click at [836, 338] on button "Delete" at bounding box center [859, 345] width 53 height 19
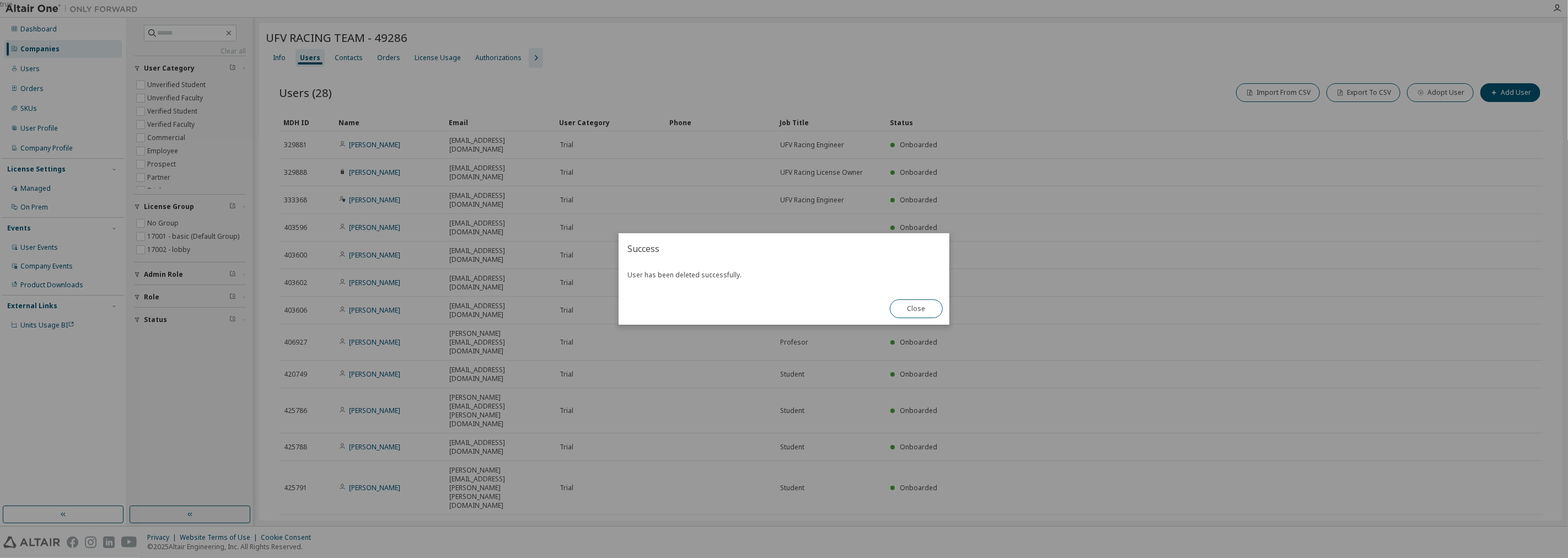
click at [968, 193] on div "true" at bounding box center [784, 279] width 1568 height 558
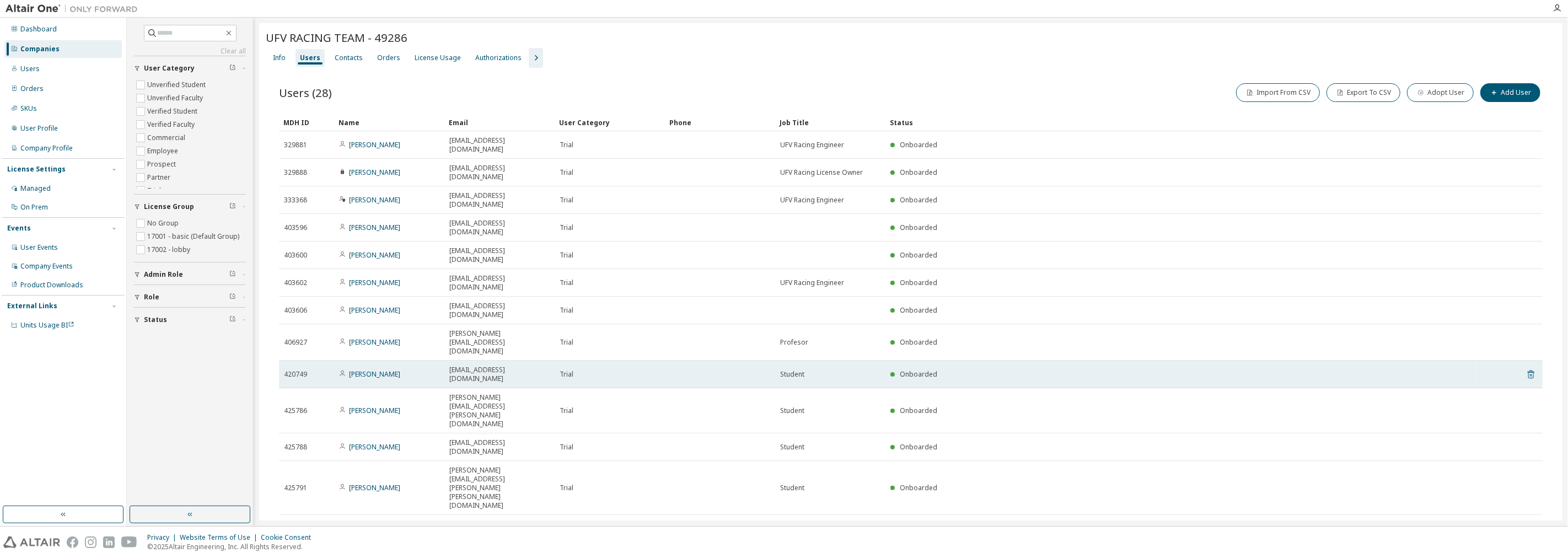
click at [1526, 367] on icon at bounding box center [1531, 374] width 10 height 13
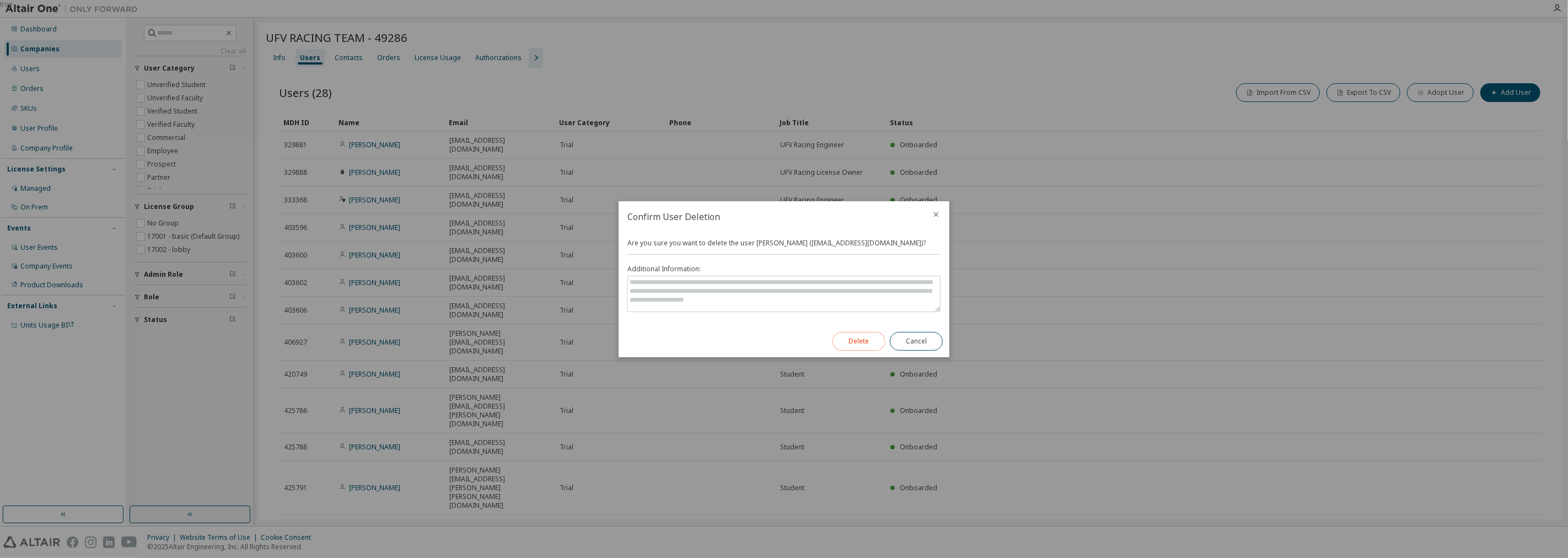
click at [866, 337] on button "Delete" at bounding box center [859, 340] width 53 height 19
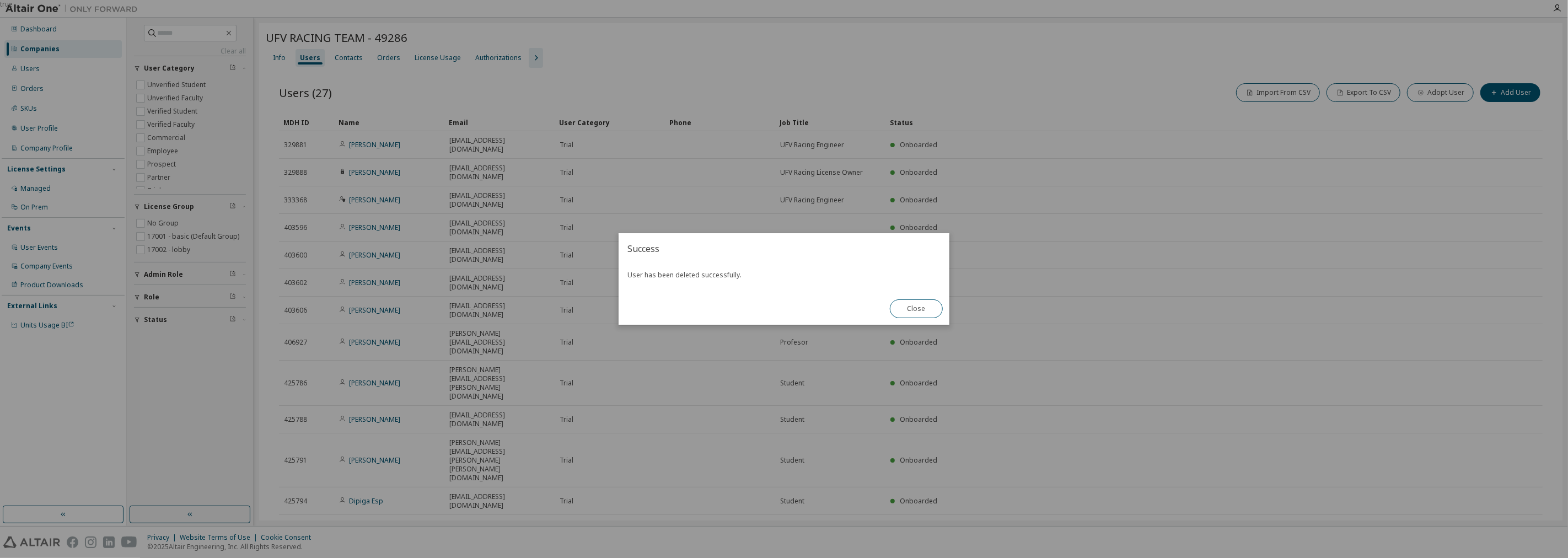
click at [1152, 279] on div "true" at bounding box center [784, 279] width 1568 height 558
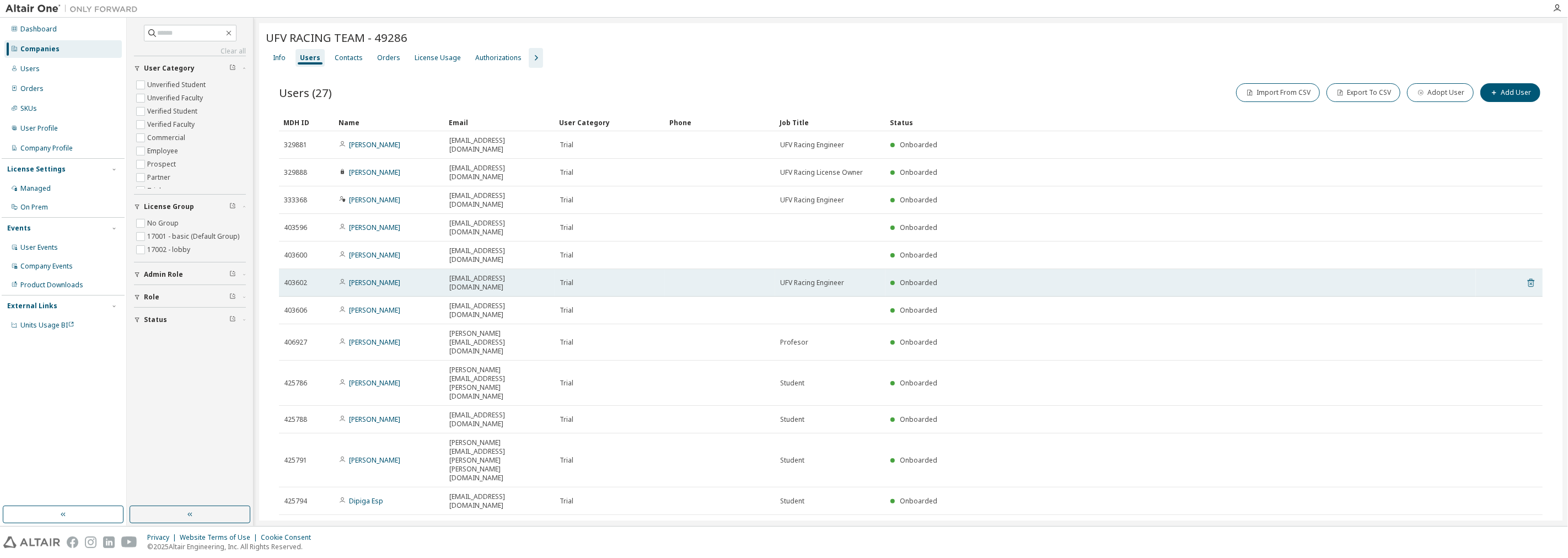
click at [1526, 276] on icon at bounding box center [1531, 282] width 10 height 13
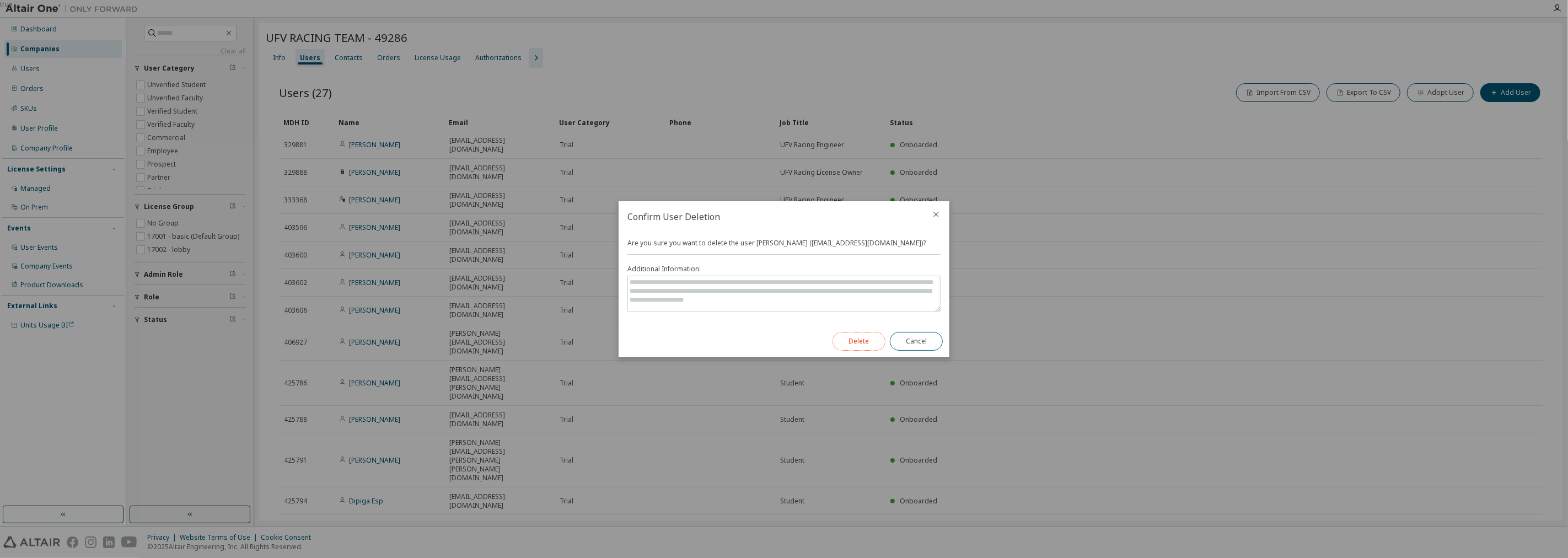
click at [852, 343] on button "Delete" at bounding box center [859, 340] width 53 height 19
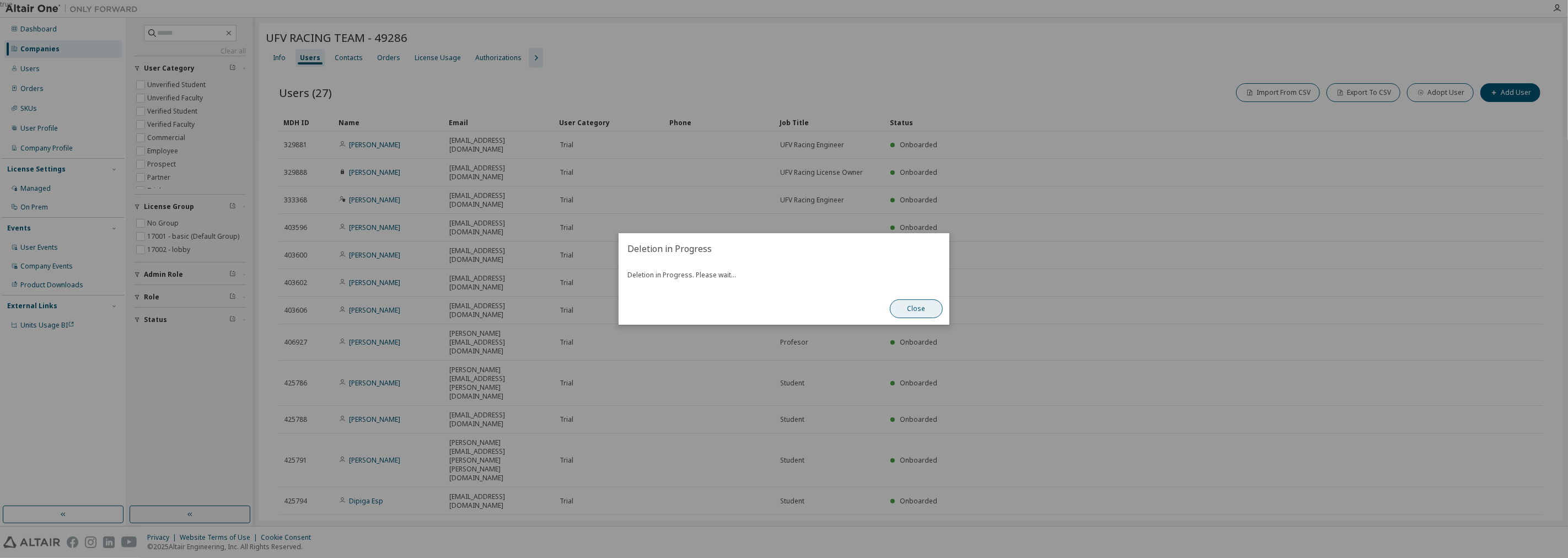
click at [928, 296] on div "Close" at bounding box center [916, 309] width 66 height 32
drag, startPoint x: 916, startPoint y: 312, endPoint x: 905, endPoint y: 315, distance: 11.4
click at [912, 315] on button "Close" at bounding box center [916, 308] width 53 height 19
click at [926, 315] on button "Close" at bounding box center [916, 308] width 53 height 19
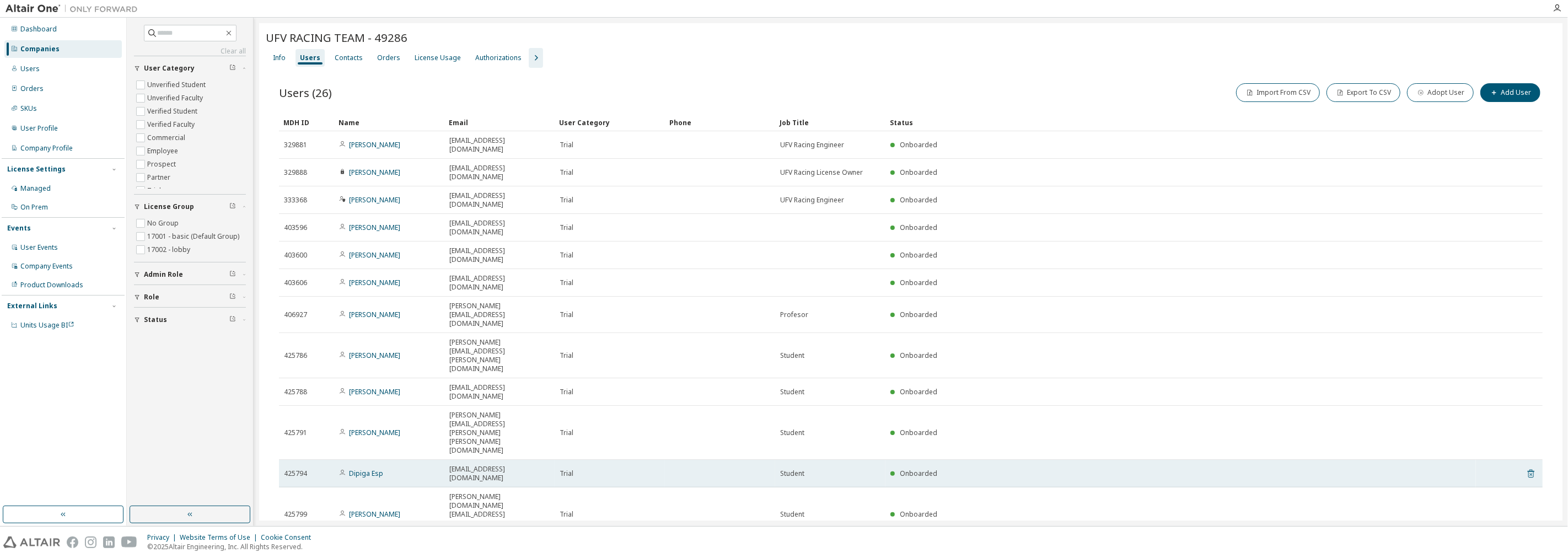
click at [1529, 467] on icon at bounding box center [1531, 473] width 10 height 13
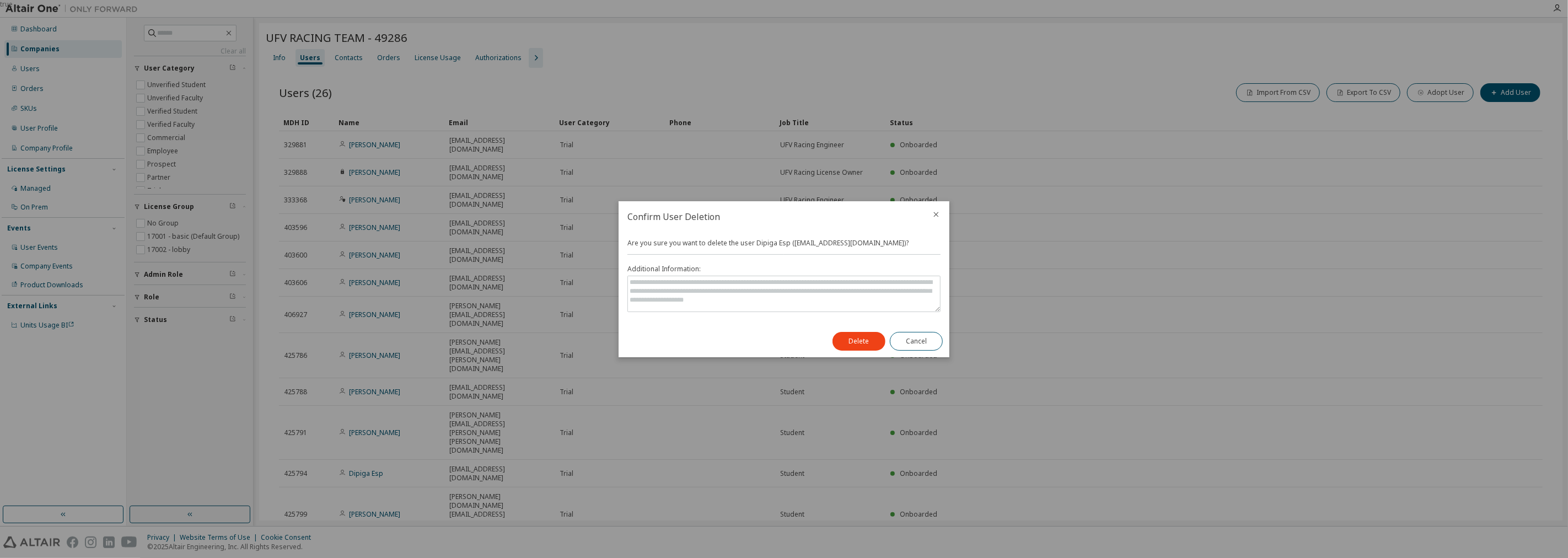
click at [841, 351] on div "Delete Cancel" at bounding box center [887, 341] width 124 height 32
click at [853, 338] on button "Delete" at bounding box center [859, 340] width 53 height 19
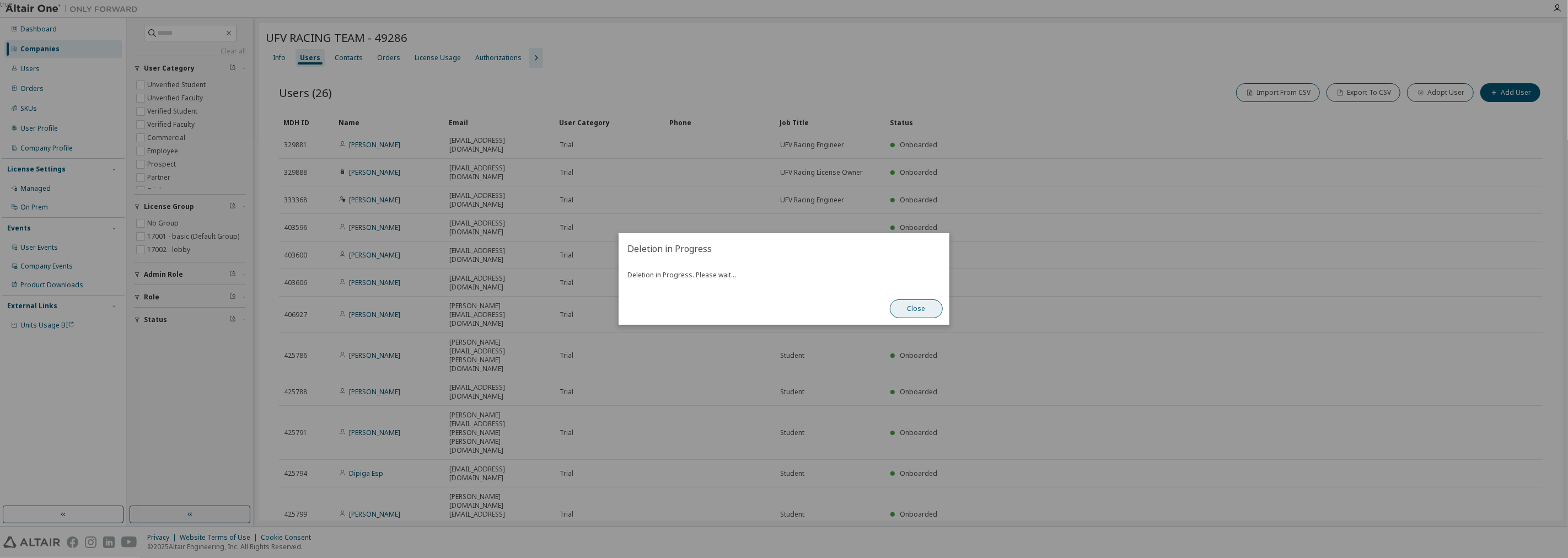
click at [916, 305] on button "Close" at bounding box center [916, 308] width 53 height 19
click at [914, 310] on button "Close" at bounding box center [916, 308] width 53 height 19
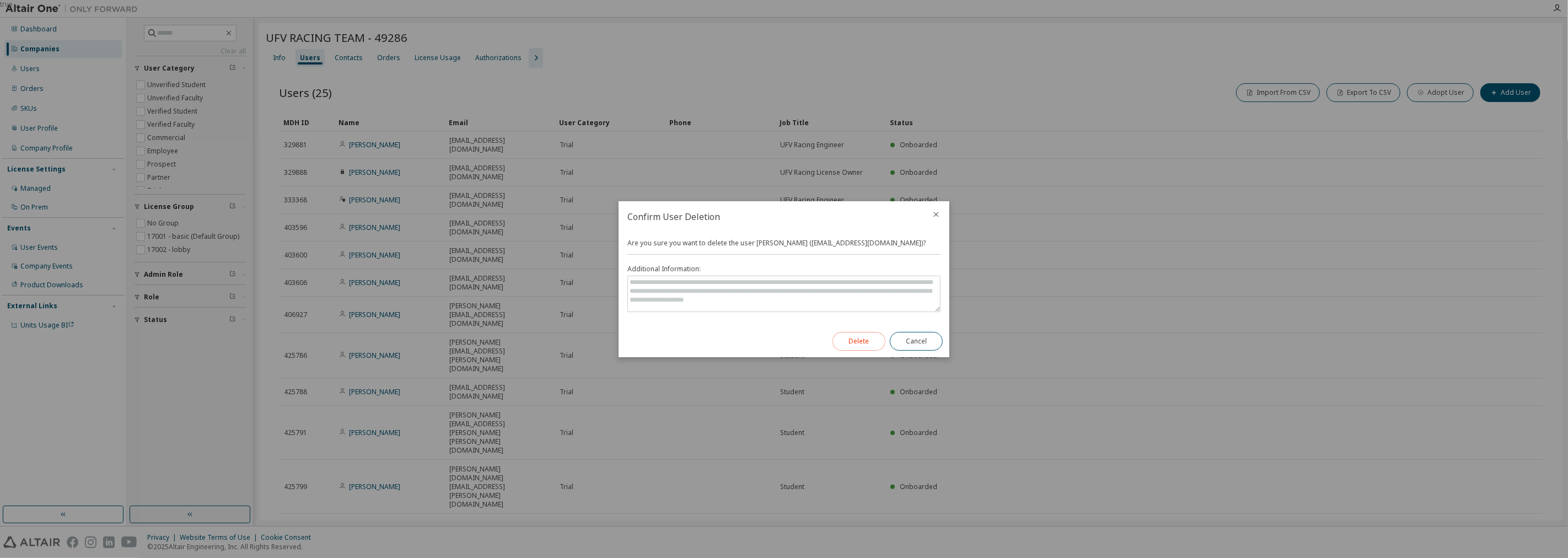
click at [877, 337] on button "Delete" at bounding box center [859, 340] width 53 height 19
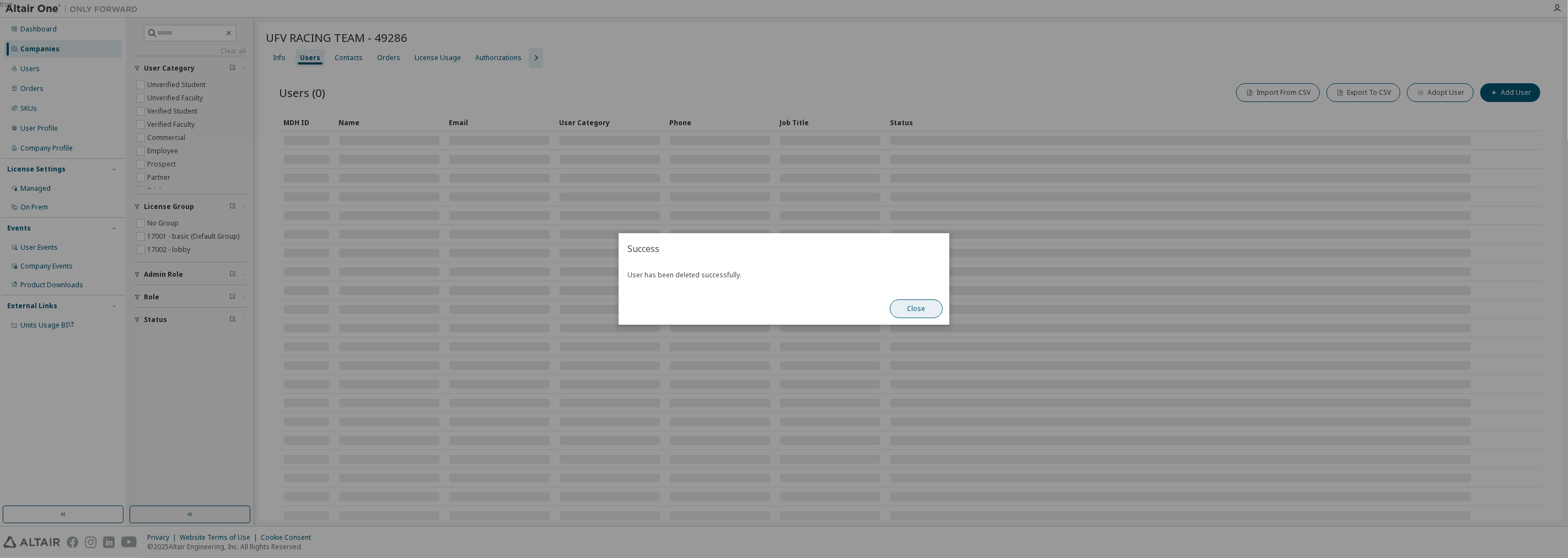
click at [919, 299] on button "Close" at bounding box center [916, 308] width 53 height 19
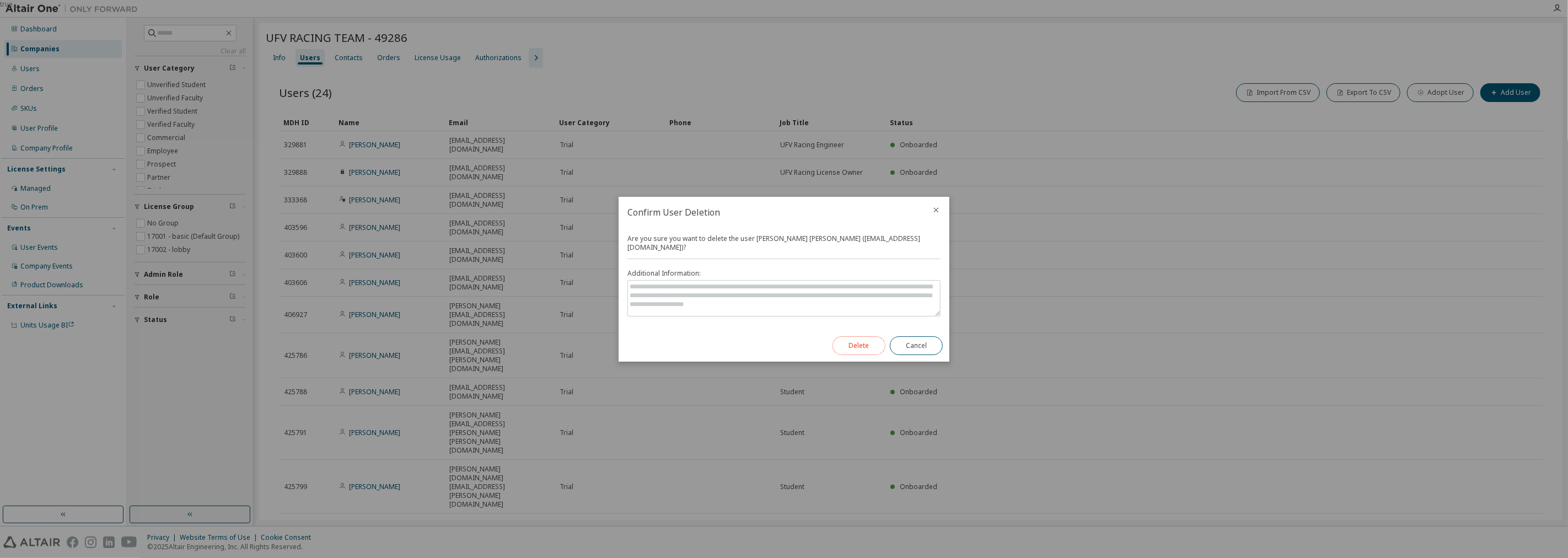
click at [852, 340] on button "Delete" at bounding box center [859, 345] width 53 height 19
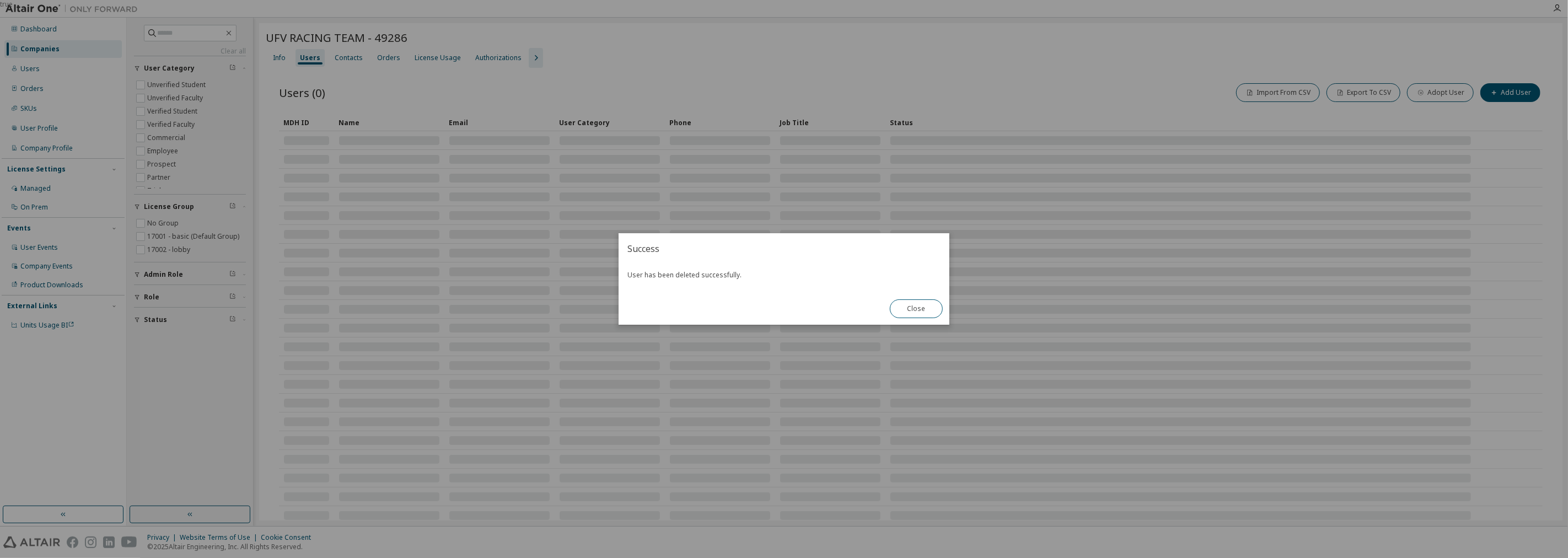
click at [935, 321] on div "Close" at bounding box center [916, 309] width 66 height 32
click at [921, 318] on div "Close" at bounding box center [916, 309] width 66 height 32
click at [913, 305] on button "Close" at bounding box center [916, 308] width 53 height 19
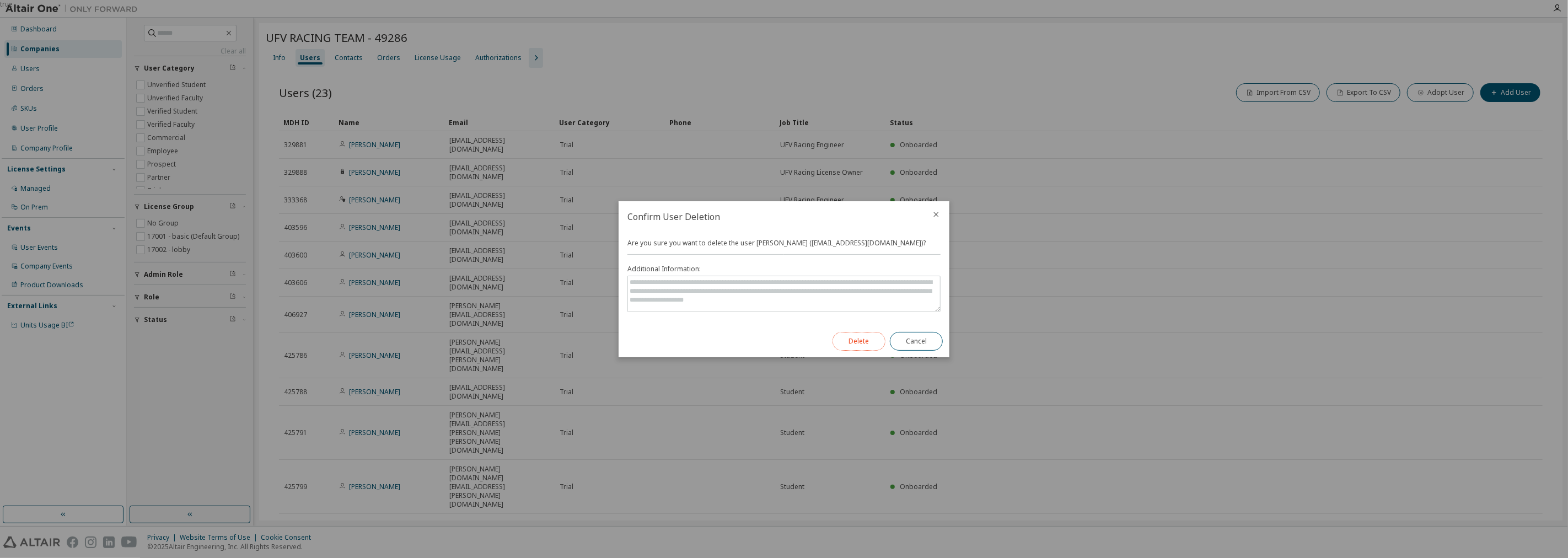
click at [873, 348] on button "Delete" at bounding box center [859, 340] width 53 height 19
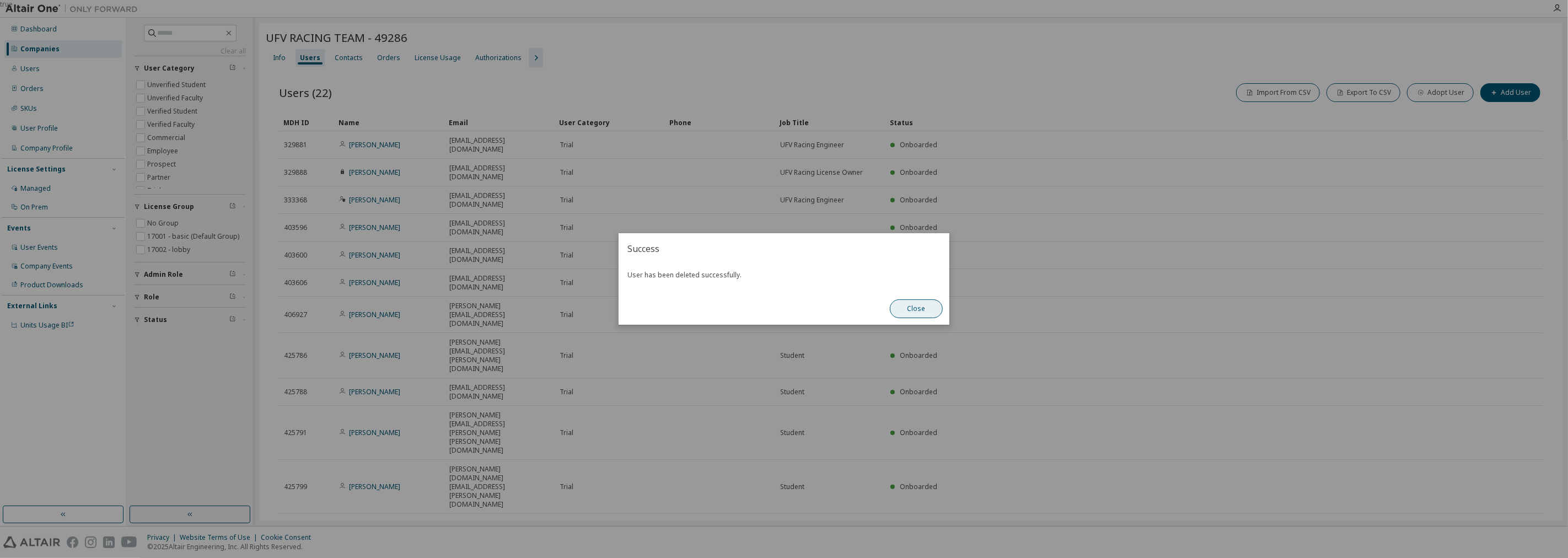
drag, startPoint x: 899, startPoint y: 318, endPoint x: 916, endPoint y: 316, distance: 17.1
click at [901, 317] on div "Close" at bounding box center [916, 309] width 66 height 32
click at [924, 406] on div "true" at bounding box center [784, 279] width 1568 height 558
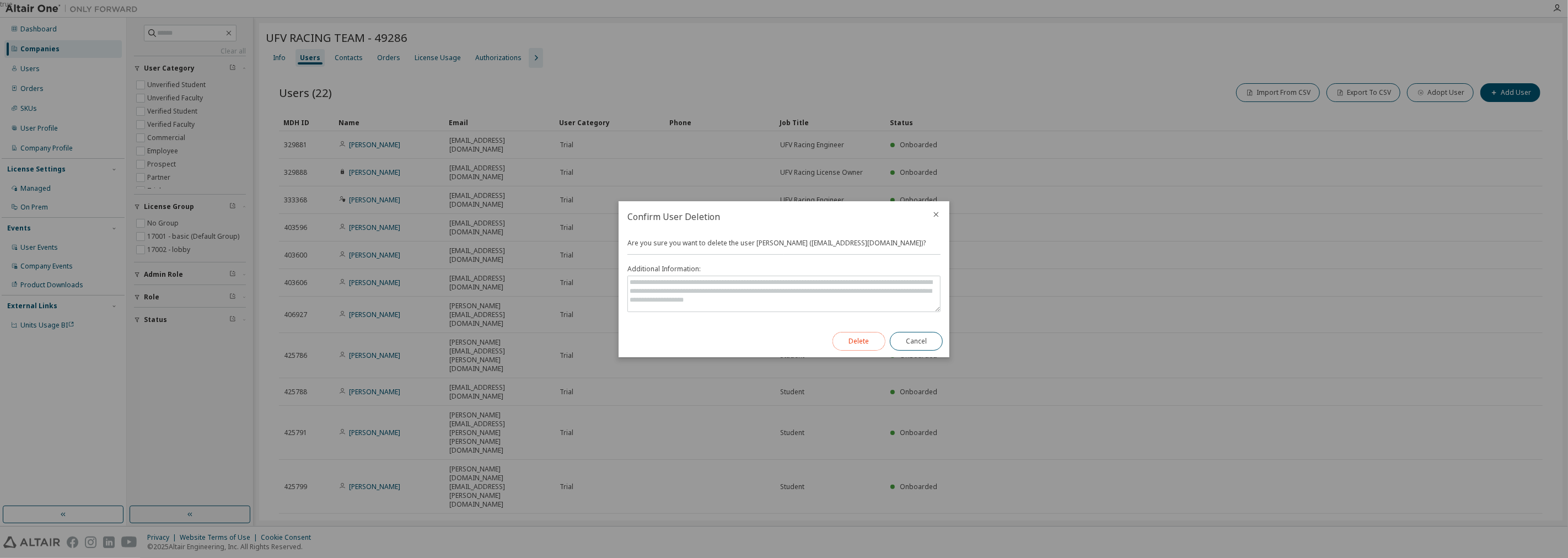
click at [850, 340] on button "Delete" at bounding box center [859, 340] width 53 height 19
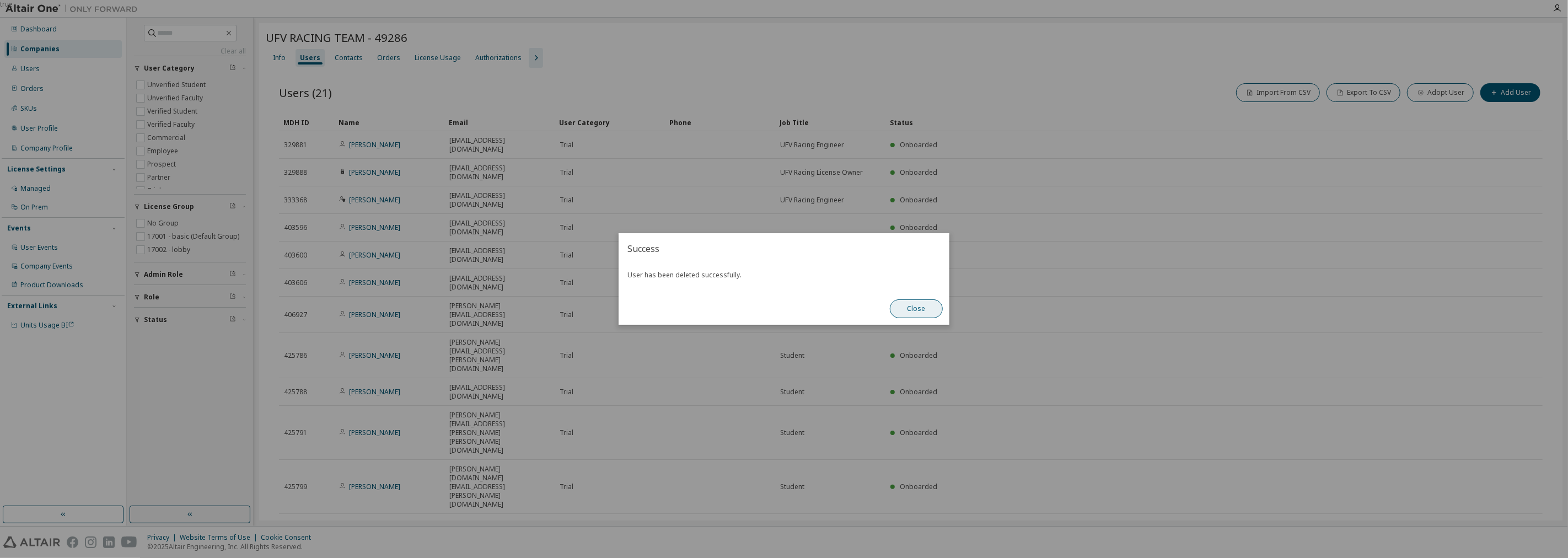
click at [913, 302] on button "Close" at bounding box center [916, 308] width 53 height 19
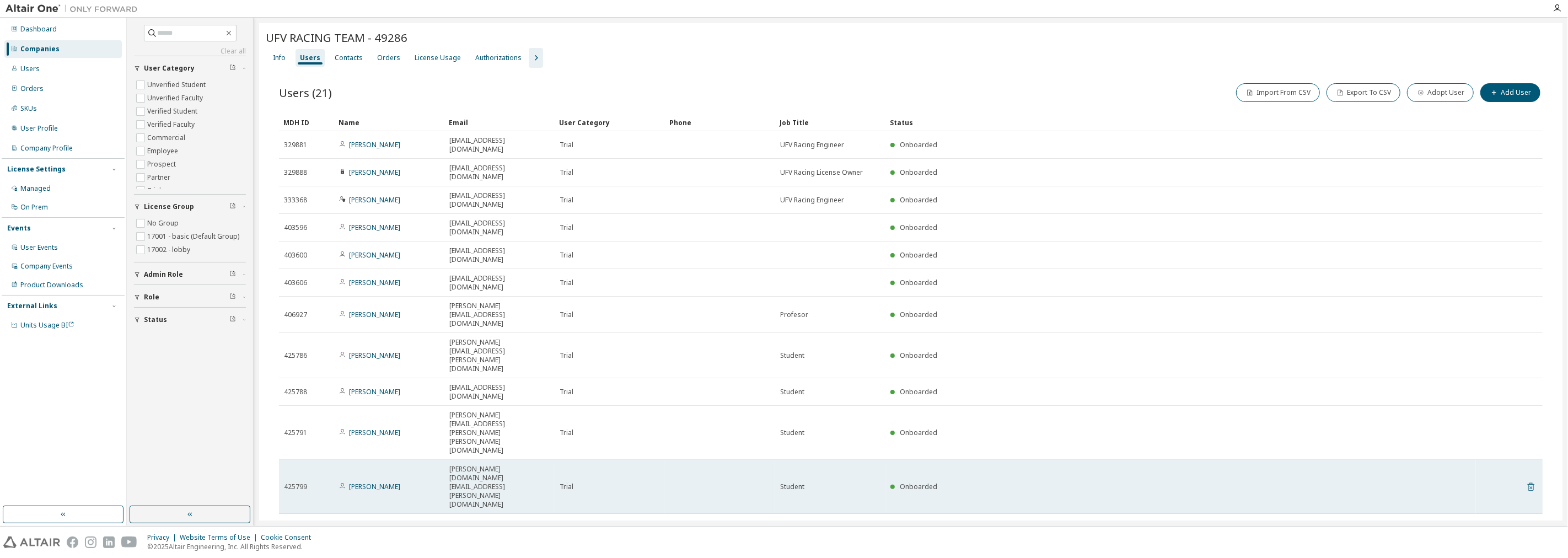
click at [1527, 483] on icon at bounding box center [1531, 487] width 7 height 8
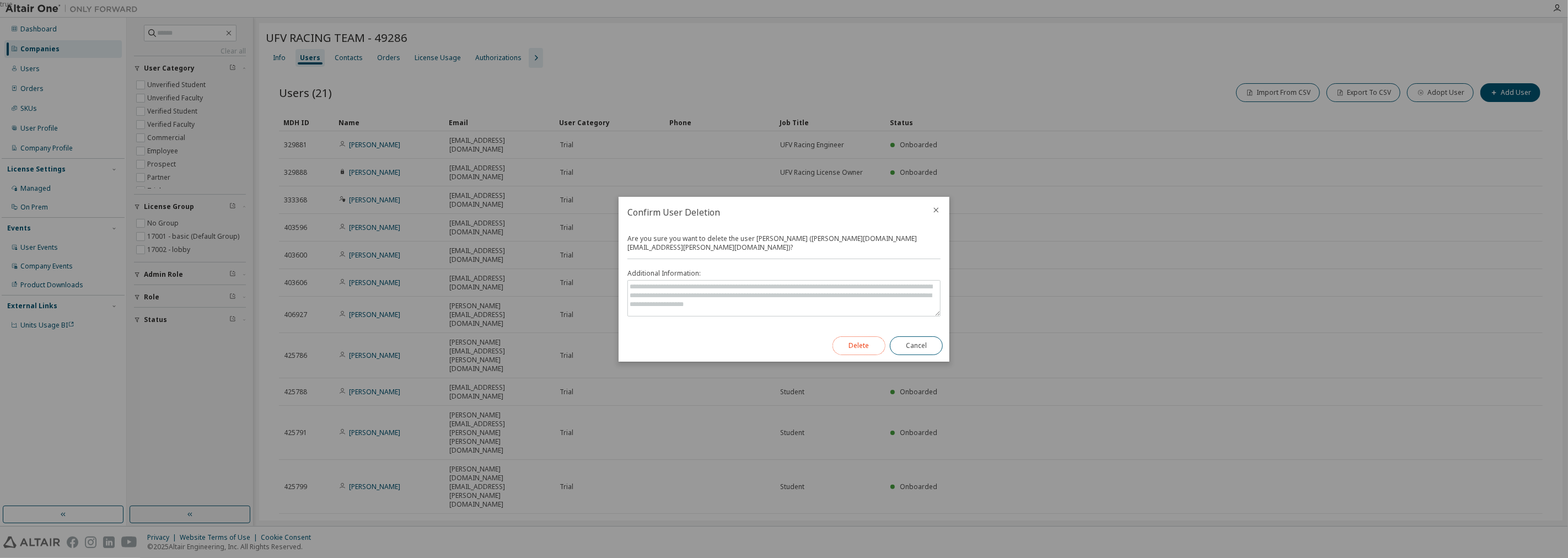
click at [857, 344] on button "Delete" at bounding box center [859, 345] width 53 height 19
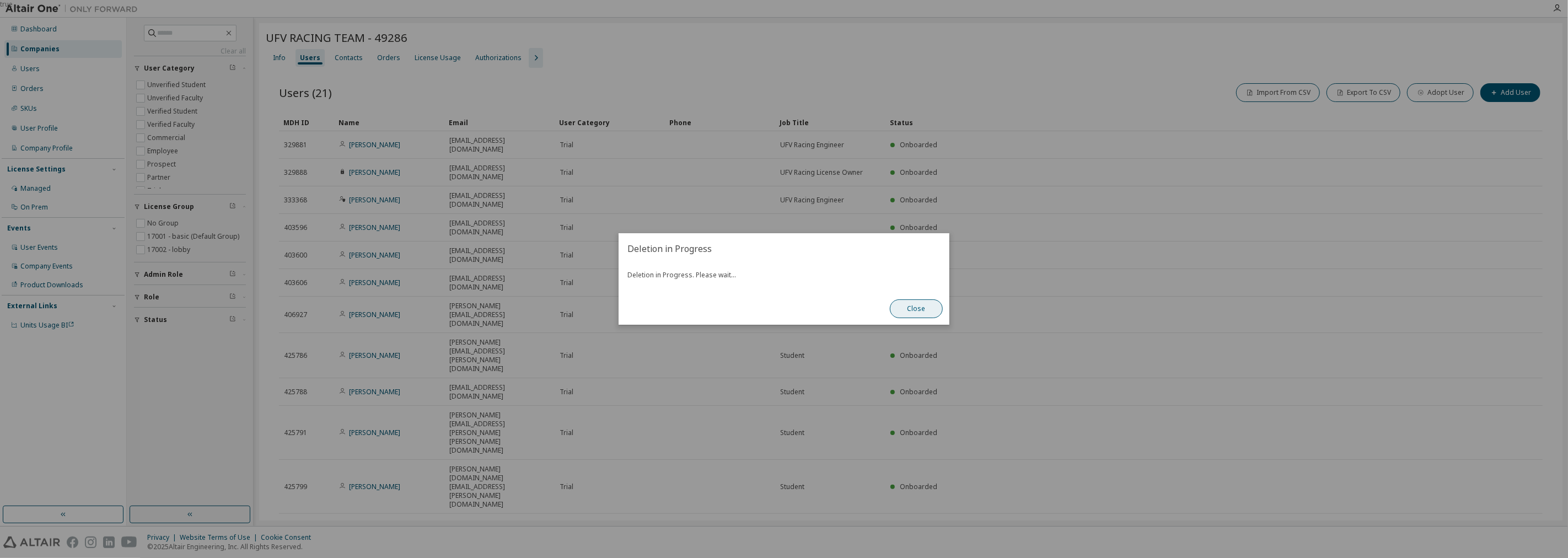
click at [905, 303] on button "Close" at bounding box center [916, 308] width 53 height 19
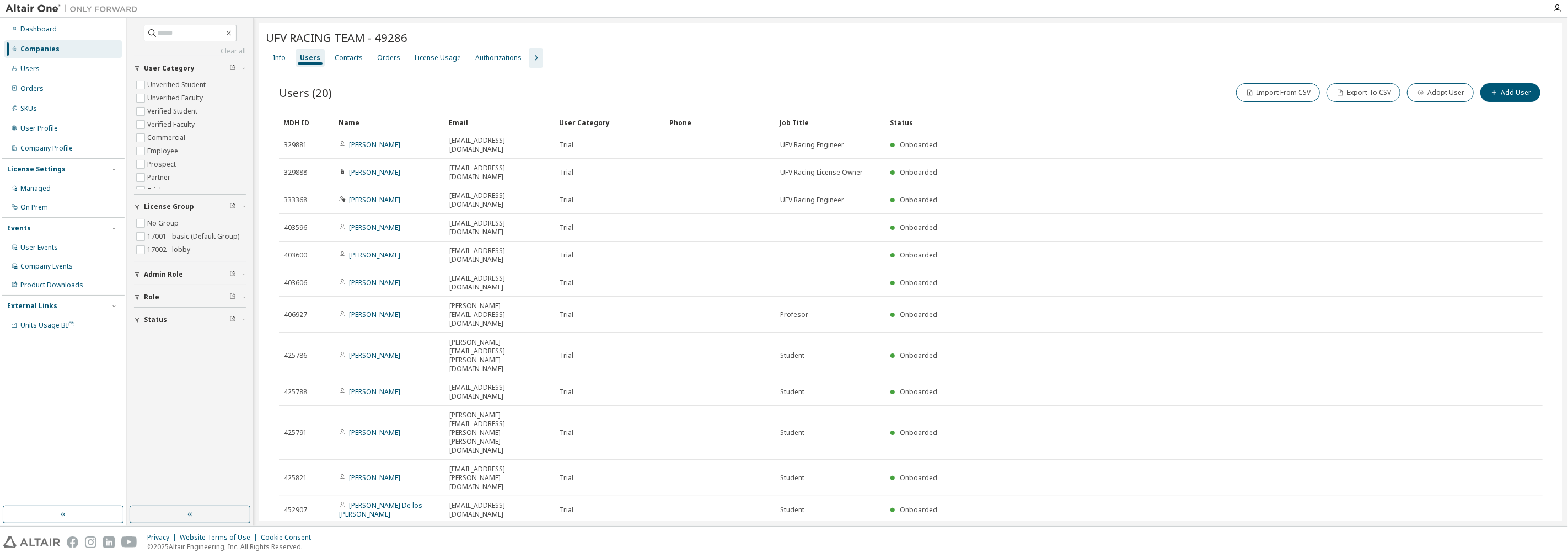
click at [1519, 523] on tr "555068 Andrea Dada 9300239@alumnos.ufv.es Trial UFV Racing Engineer Onboarded" at bounding box center [910, 537] width 1263 height 28
click at [1526, 530] on icon at bounding box center [1531, 537] width 10 height 13
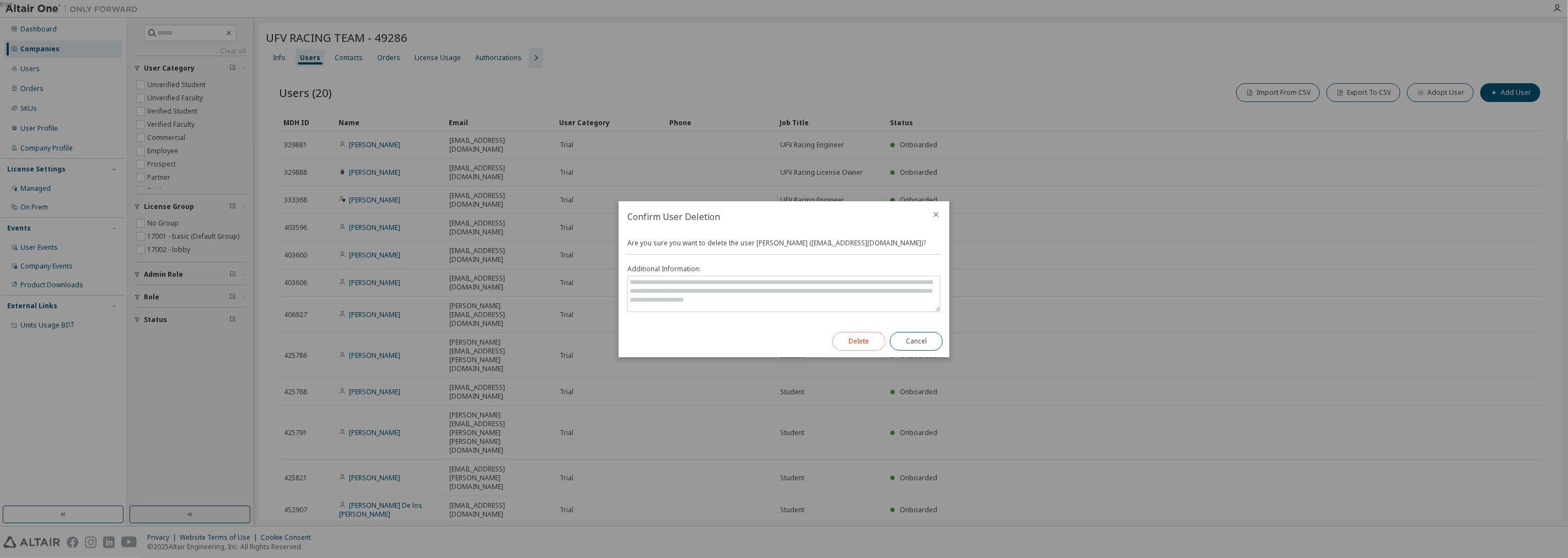
click at [874, 346] on button "Delete" at bounding box center [859, 340] width 53 height 19
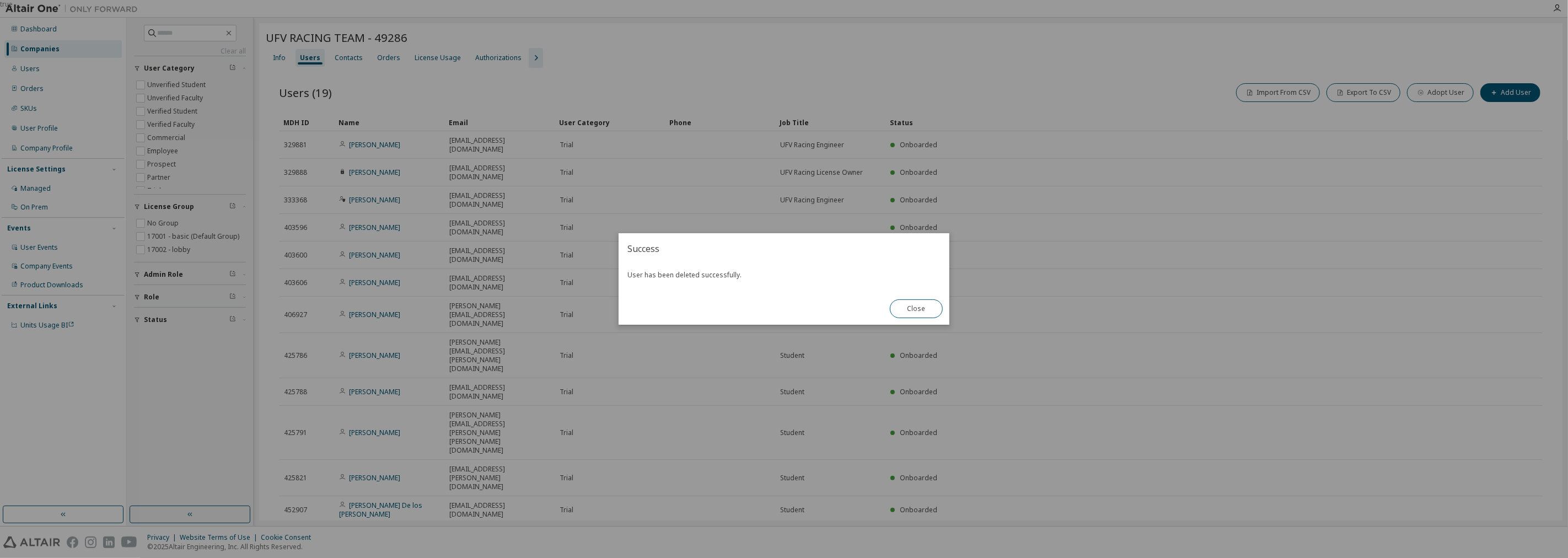
click at [899, 318] on div "Close" at bounding box center [916, 309] width 66 height 32
click at [918, 311] on button "Close" at bounding box center [916, 308] width 53 height 19
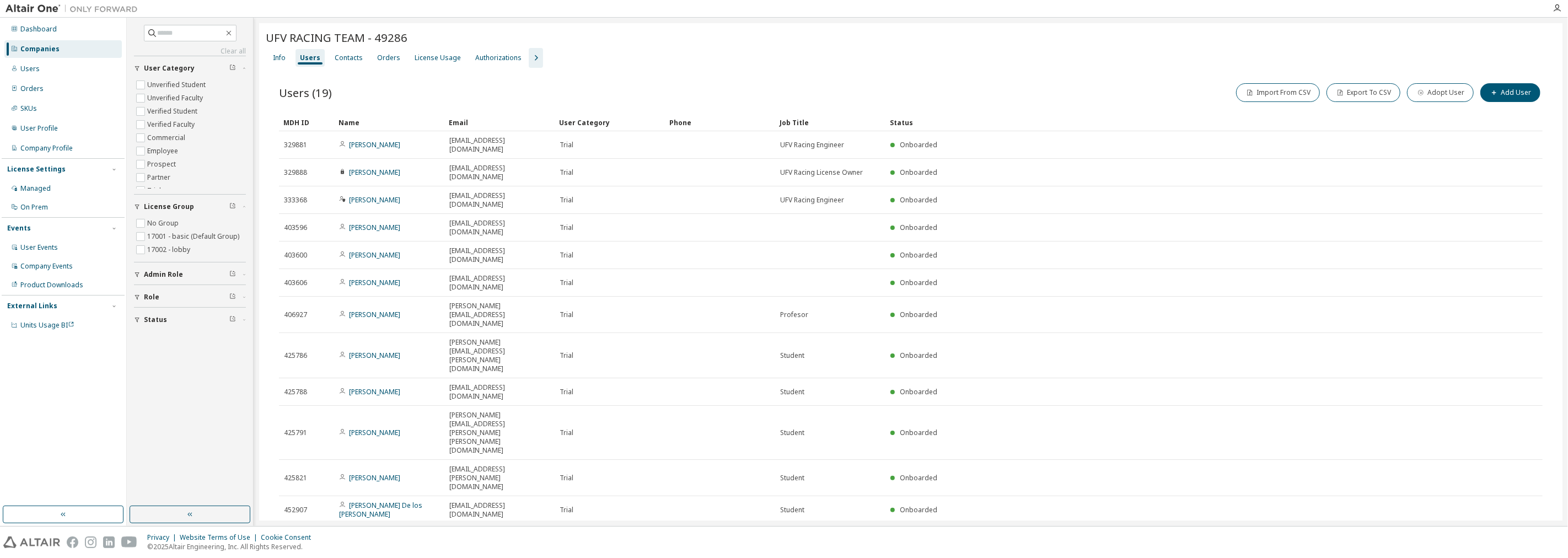
click at [1526, 530] on icon at bounding box center [1531, 537] width 10 height 13
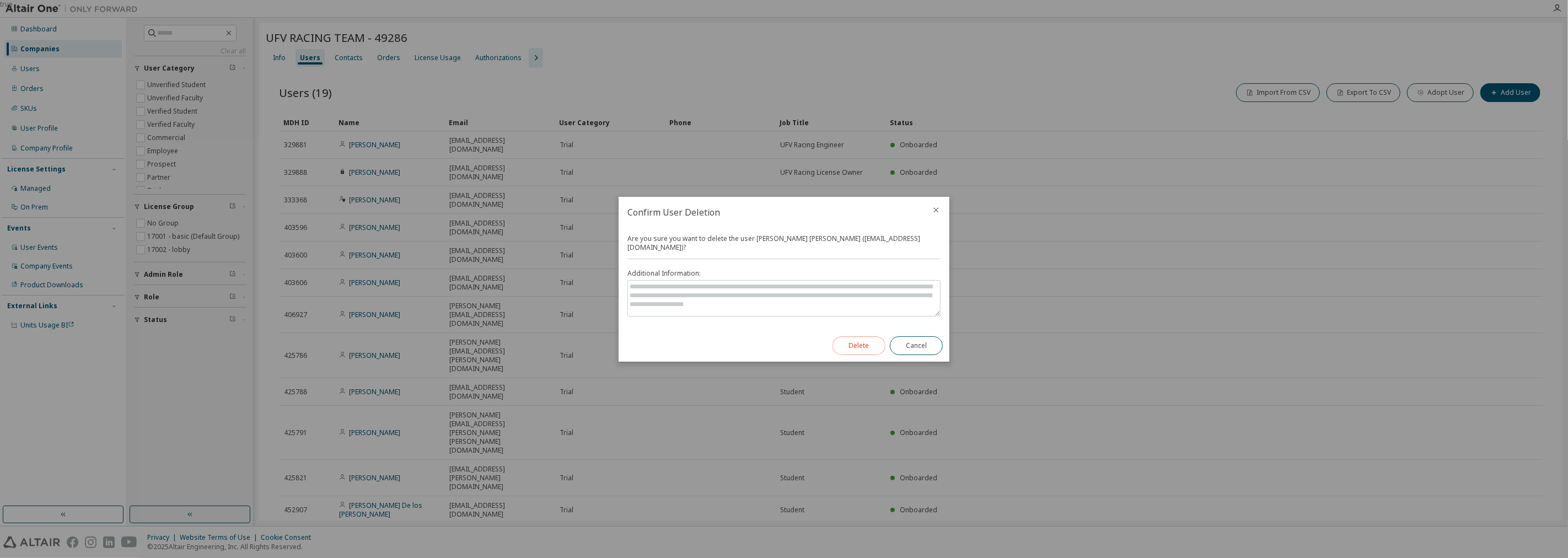
click at [866, 346] on button "Delete" at bounding box center [859, 345] width 53 height 19
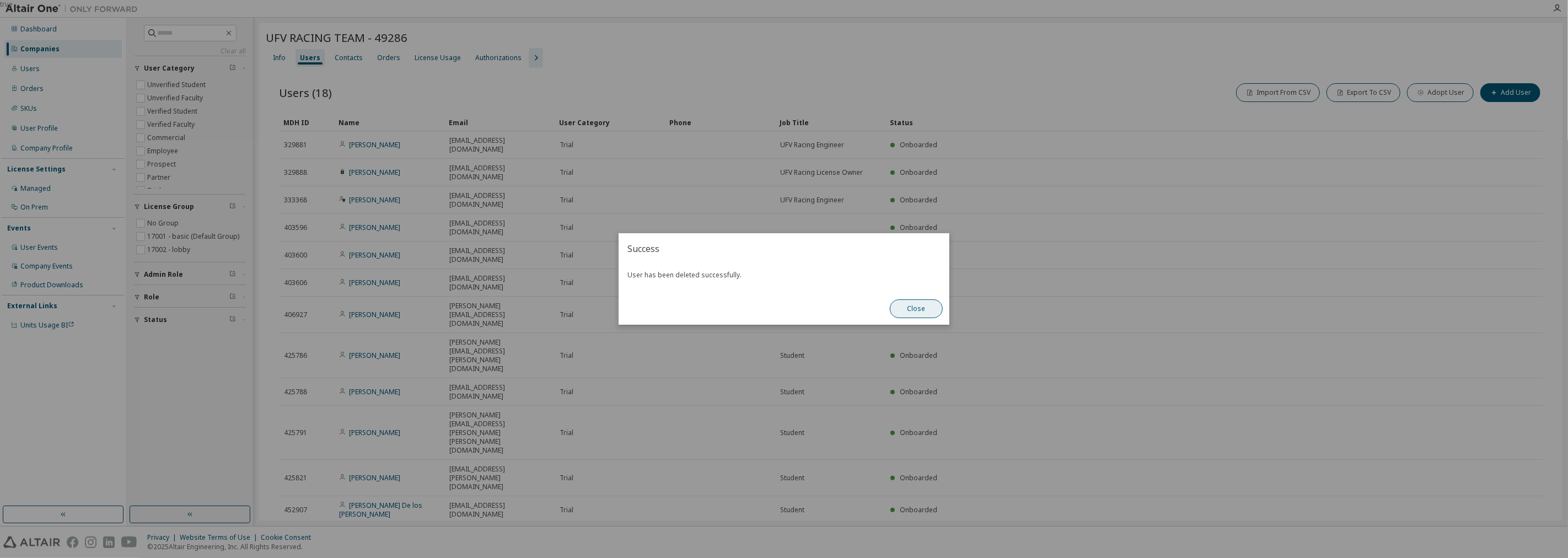
click at [906, 312] on button "Close" at bounding box center [916, 308] width 53 height 19
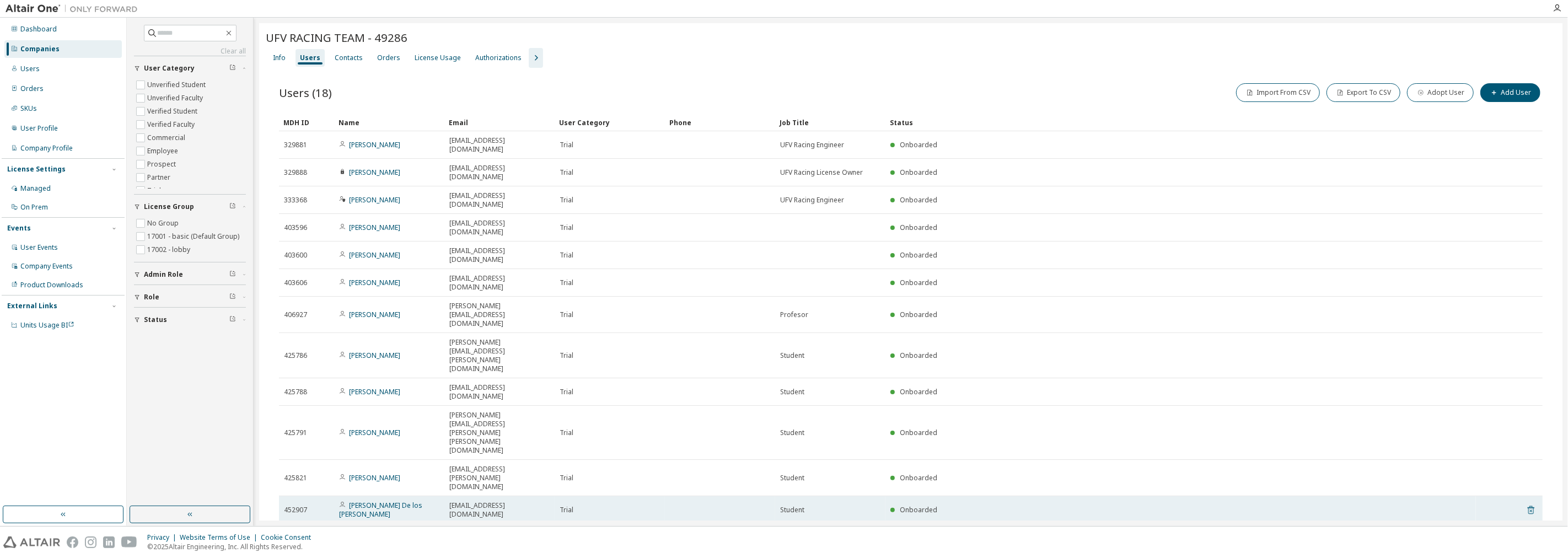
click at [1526, 503] on icon at bounding box center [1531, 510] width 10 height 13
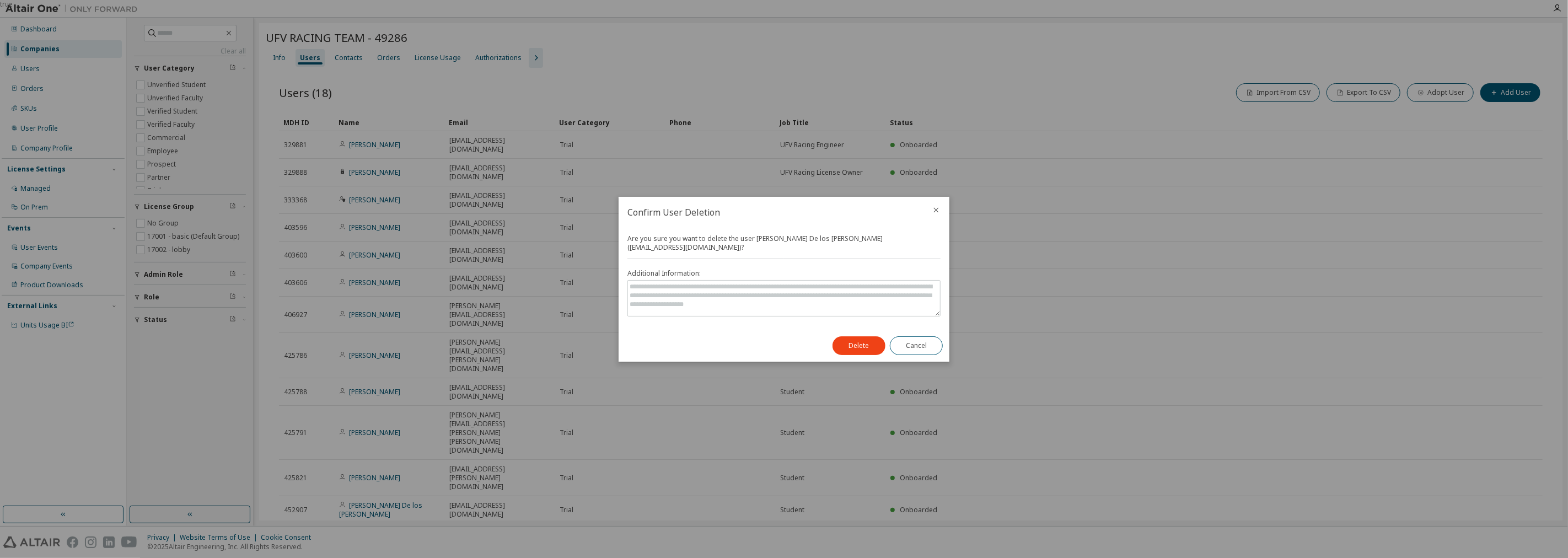
click at [888, 342] on div "Delete Cancel" at bounding box center [887, 345] width 124 height 32
click at [861, 346] on button "Delete" at bounding box center [859, 345] width 53 height 19
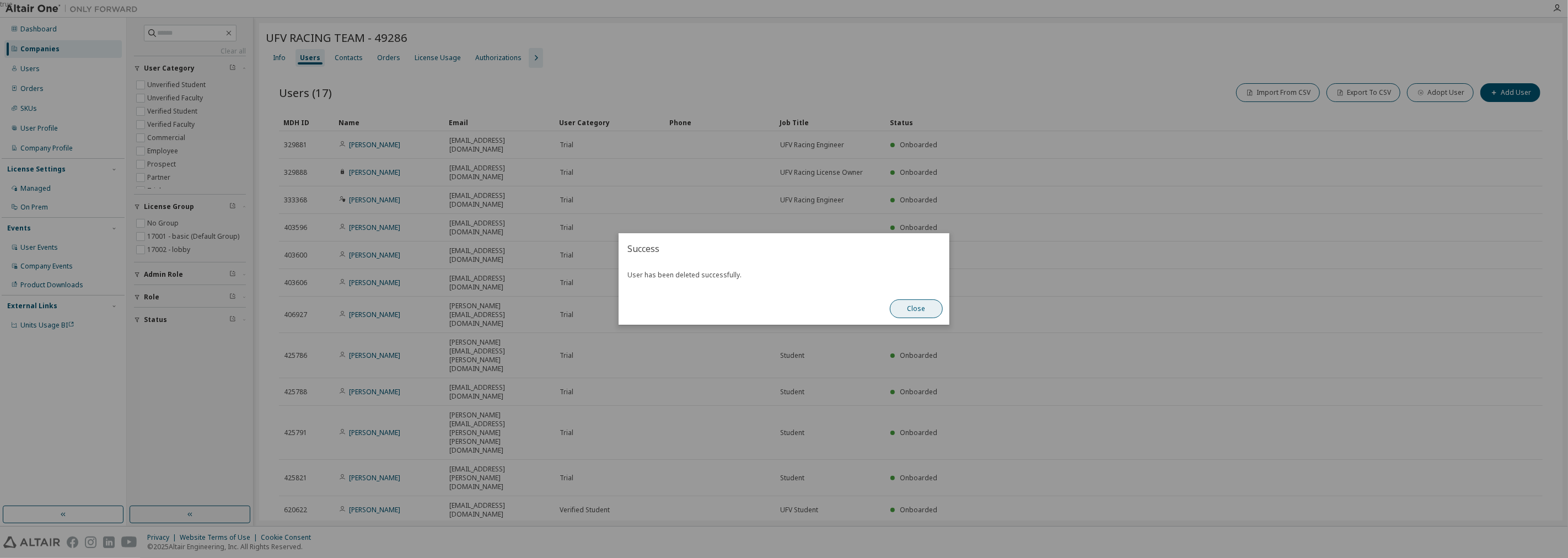
click at [912, 305] on button "Close" at bounding box center [916, 308] width 53 height 19
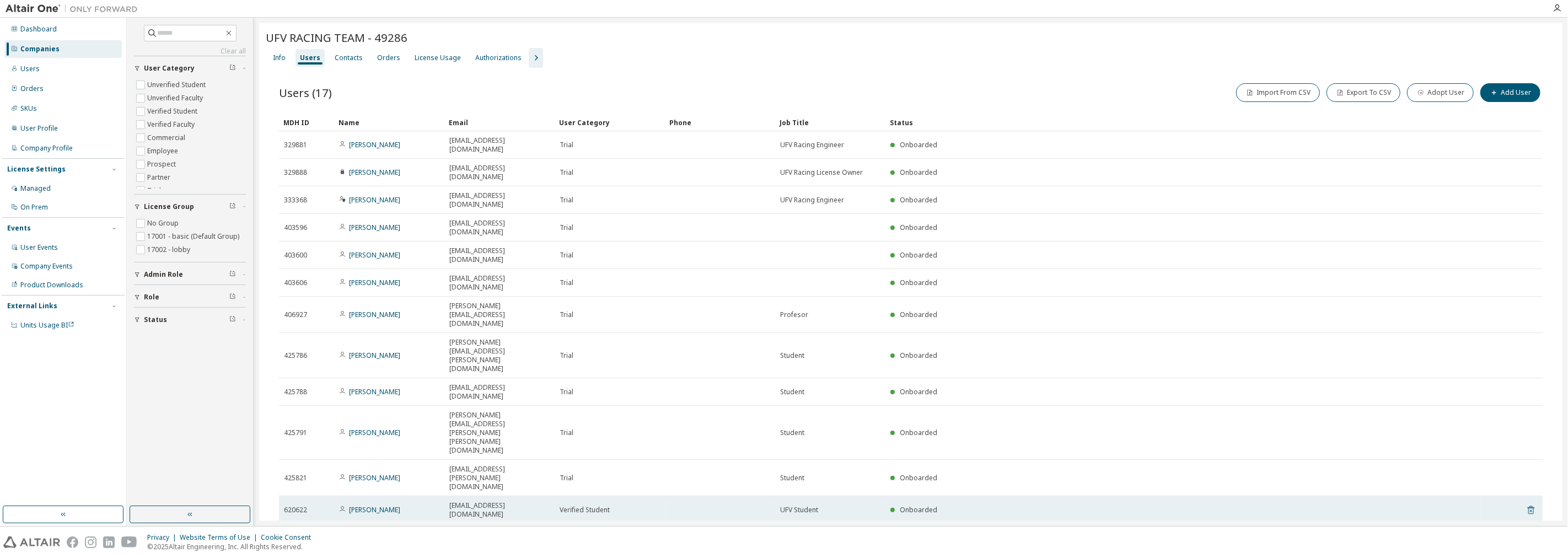
click at [1531, 509] on icon at bounding box center [1531, 510] width 3 height 3
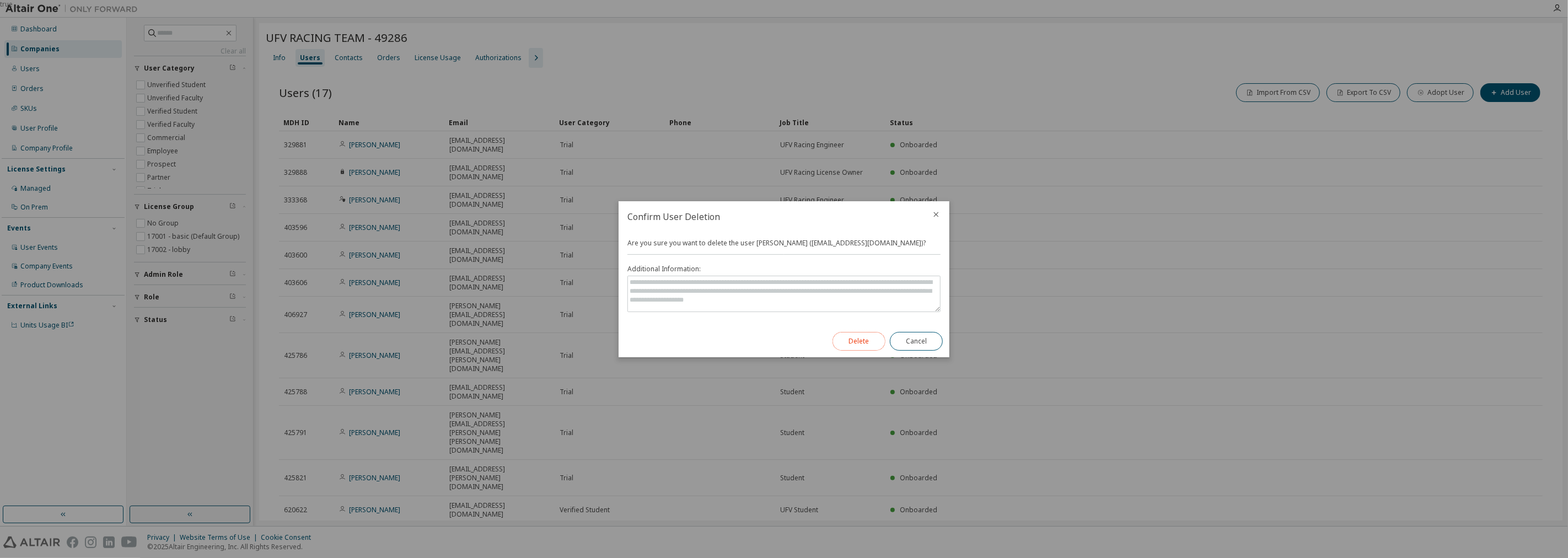
click at [850, 336] on button "Delete" at bounding box center [859, 340] width 53 height 19
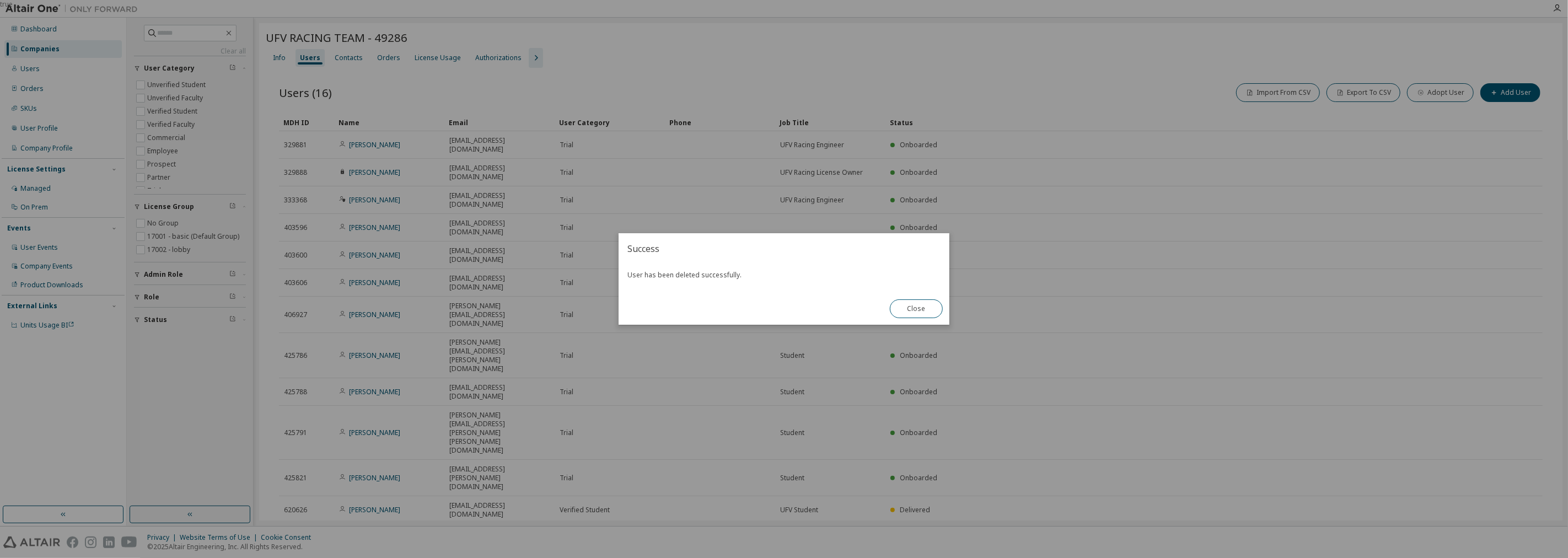
click at [949, 315] on div "true" at bounding box center [784, 279] width 1568 height 558
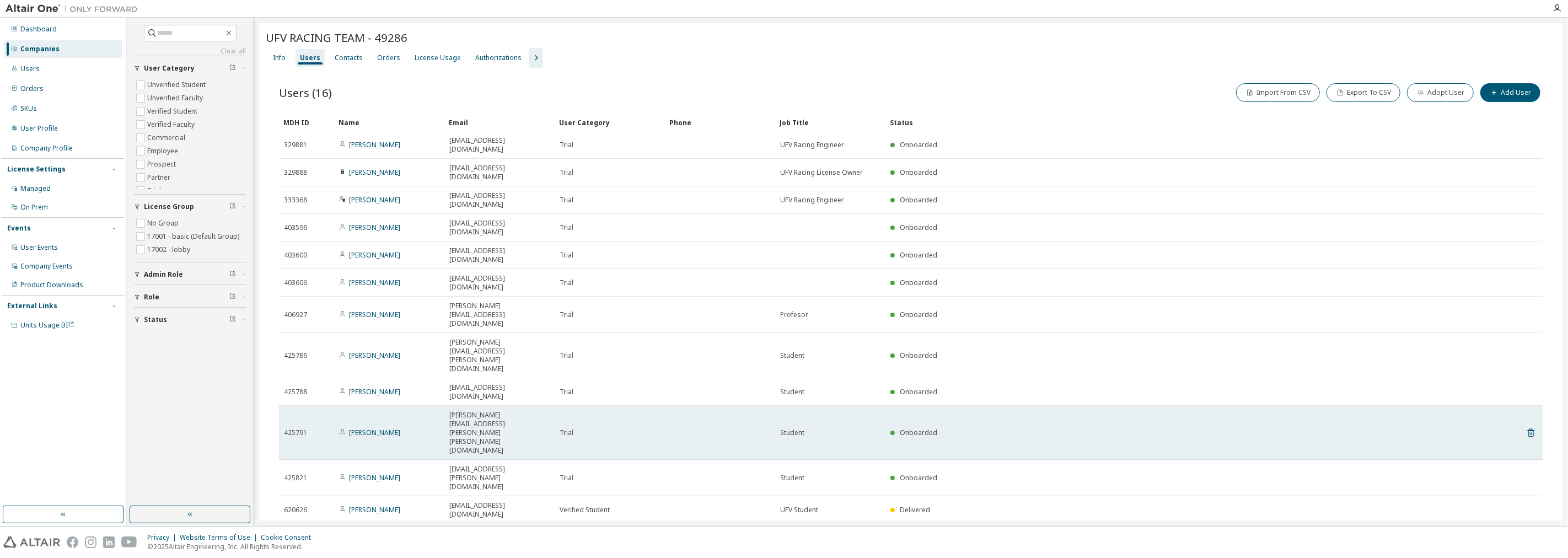
click at [915, 405] on td "Onboarded" at bounding box center [1183, 432] width 596 height 54
click at [1540, 405] on tr "425791 Daniel Soria daniel.soria.franco@gmail.com Trial Student Onboarded" at bounding box center [910, 432] width 1263 height 54
click at [1534, 426] on icon at bounding box center [1531, 432] width 10 height 13
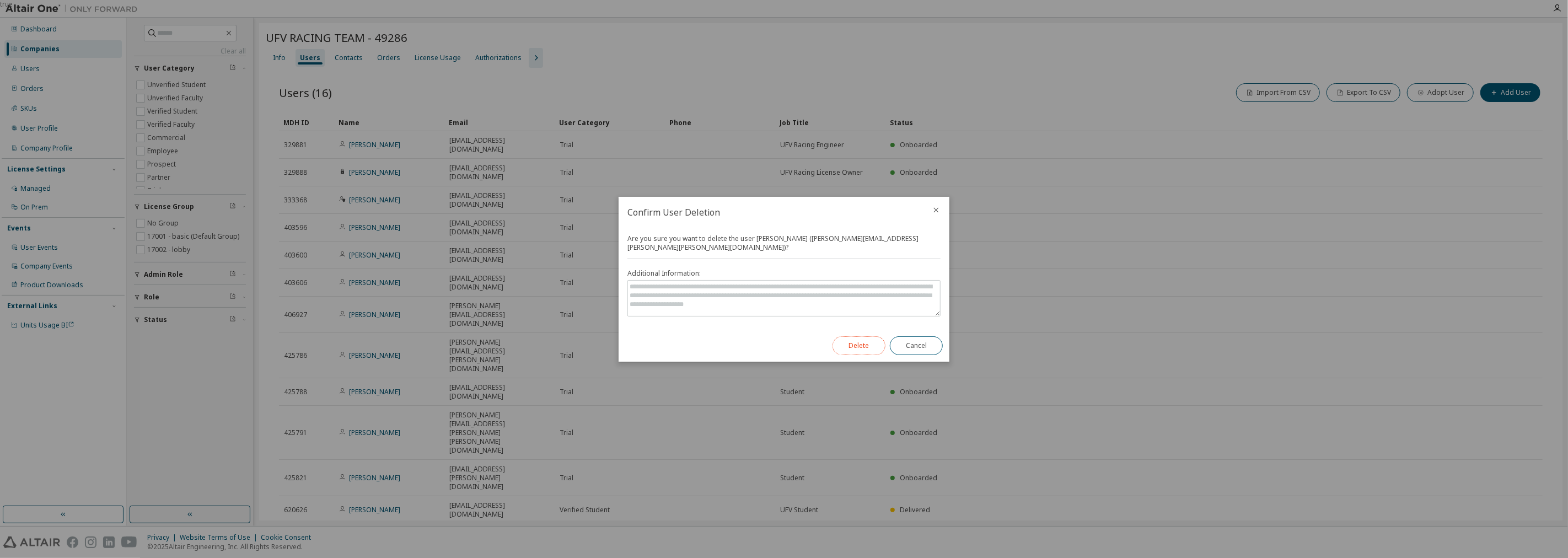
click at [844, 346] on button "Delete" at bounding box center [859, 345] width 53 height 19
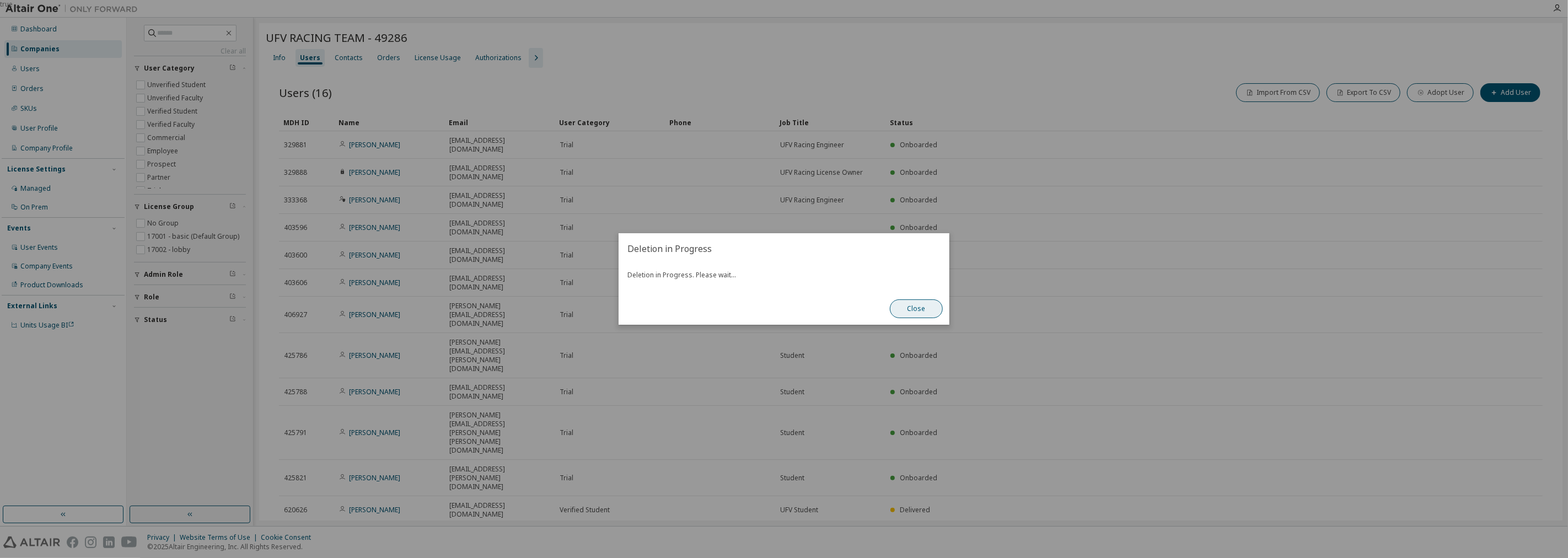
click at [926, 302] on button "Close" at bounding box center [916, 308] width 53 height 19
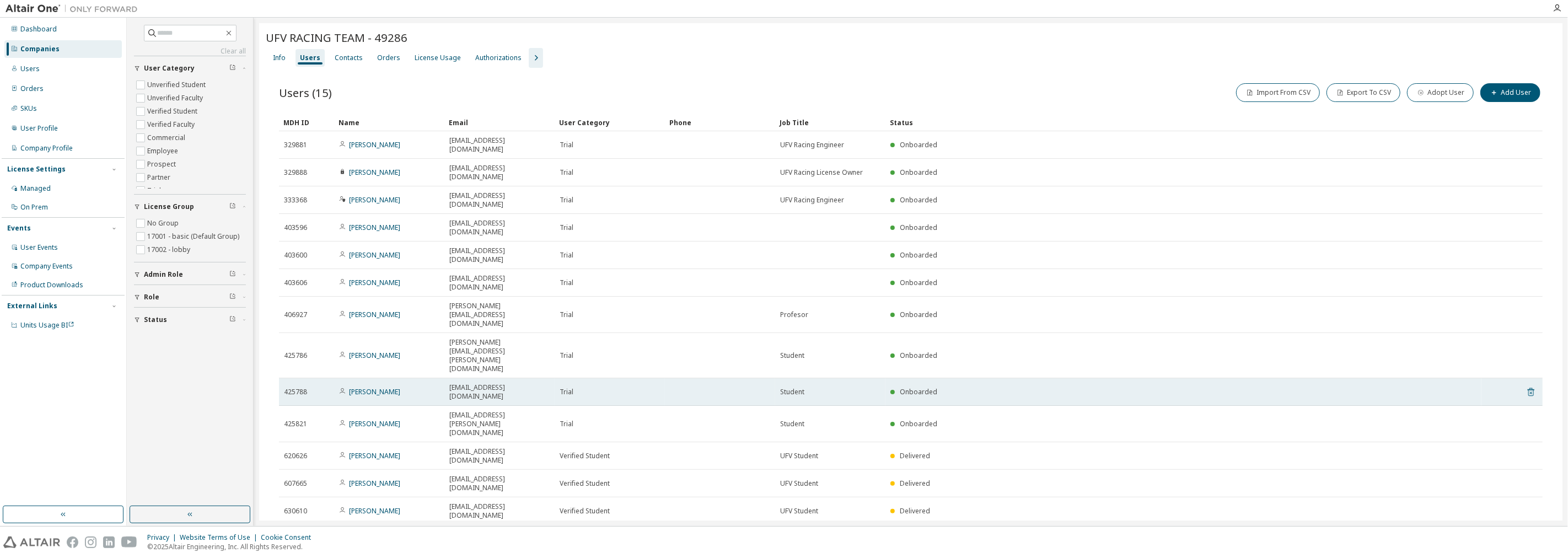
click at [1533, 385] on icon at bounding box center [1531, 392] width 10 height 13
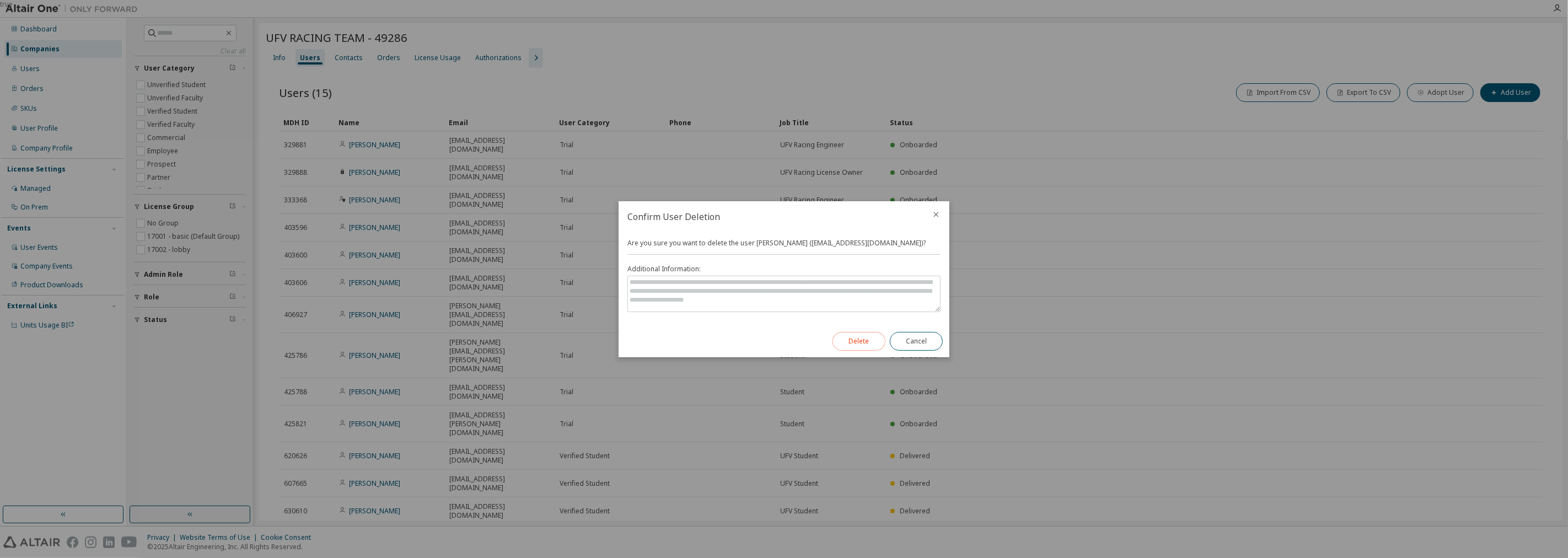
click at [872, 333] on button "Delete" at bounding box center [859, 340] width 53 height 19
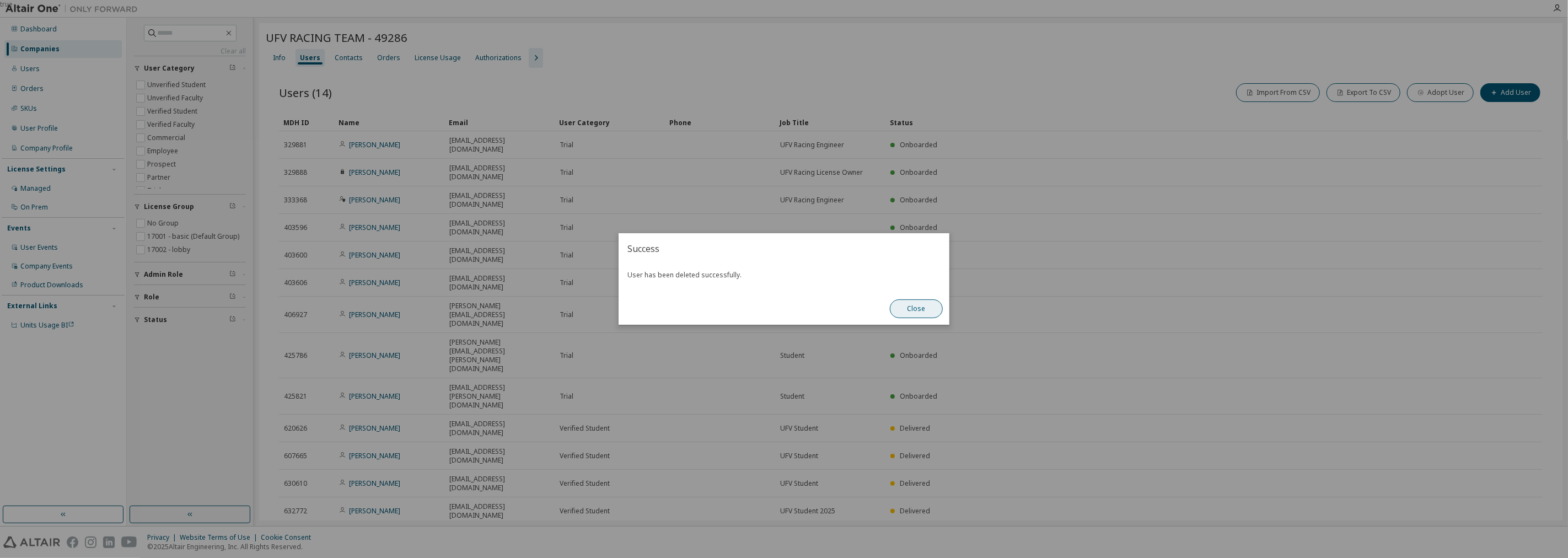
click at [929, 311] on button "Close" at bounding box center [916, 308] width 53 height 19
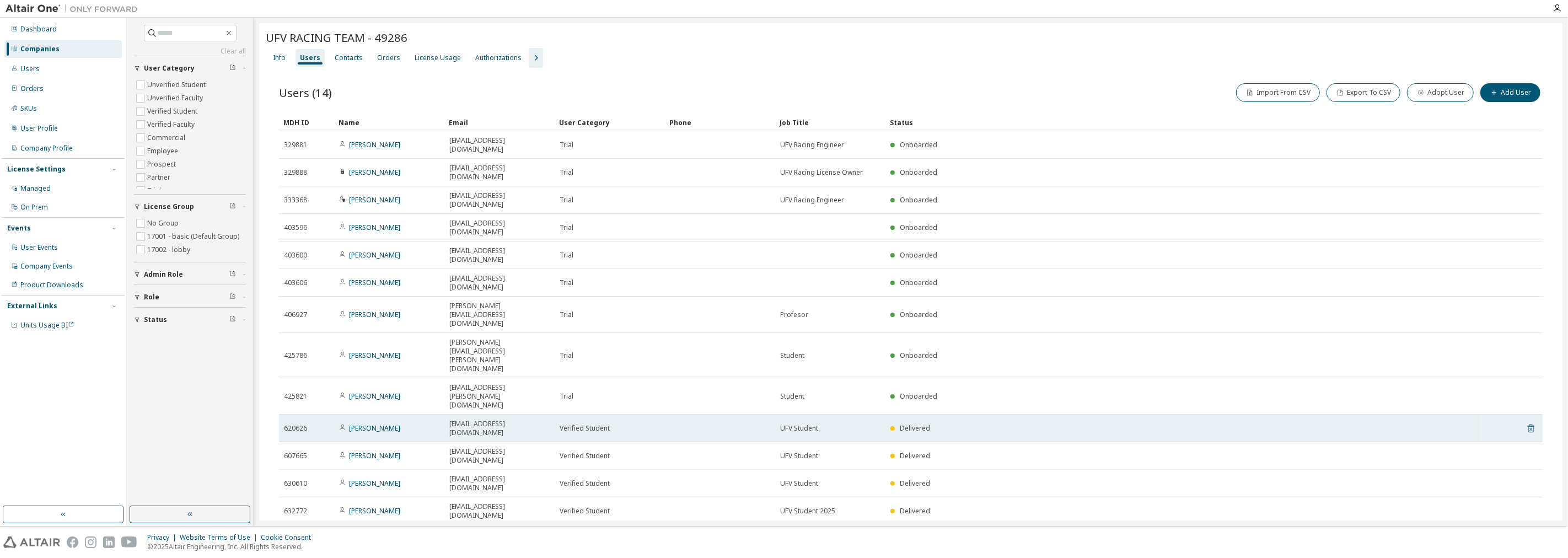
click at [1533, 424] on icon at bounding box center [1531, 428] width 7 height 8
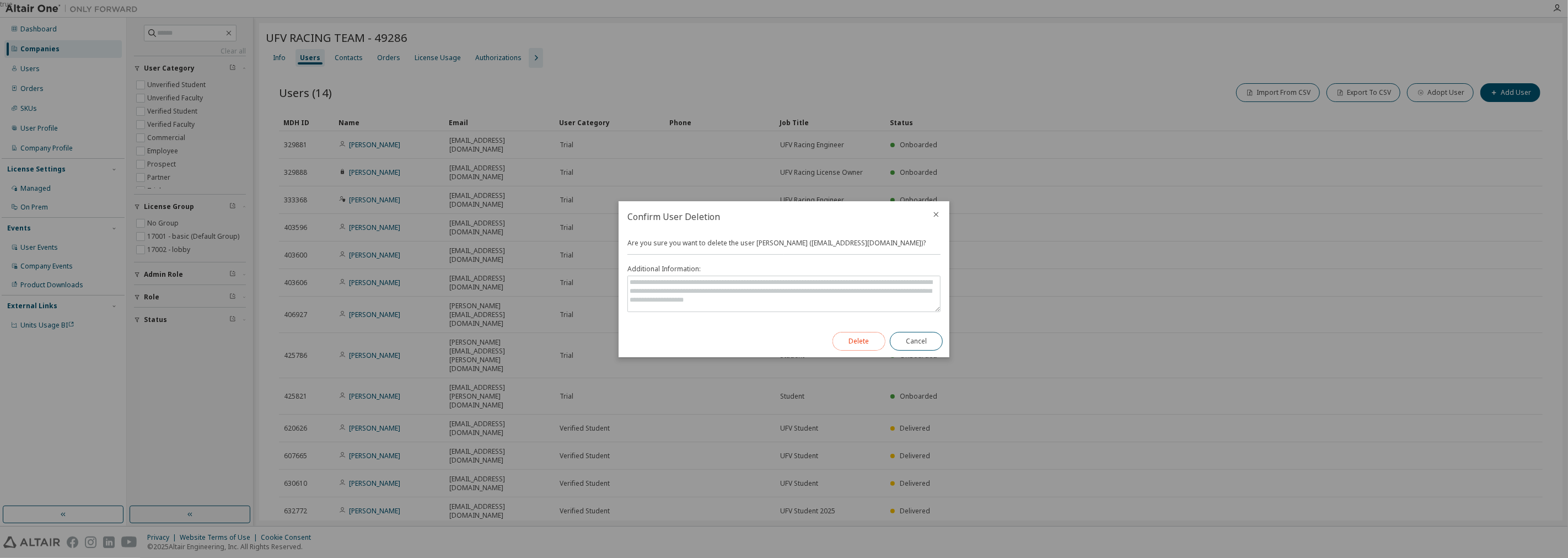
click at [872, 333] on button "Delete" at bounding box center [859, 340] width 53 height 19
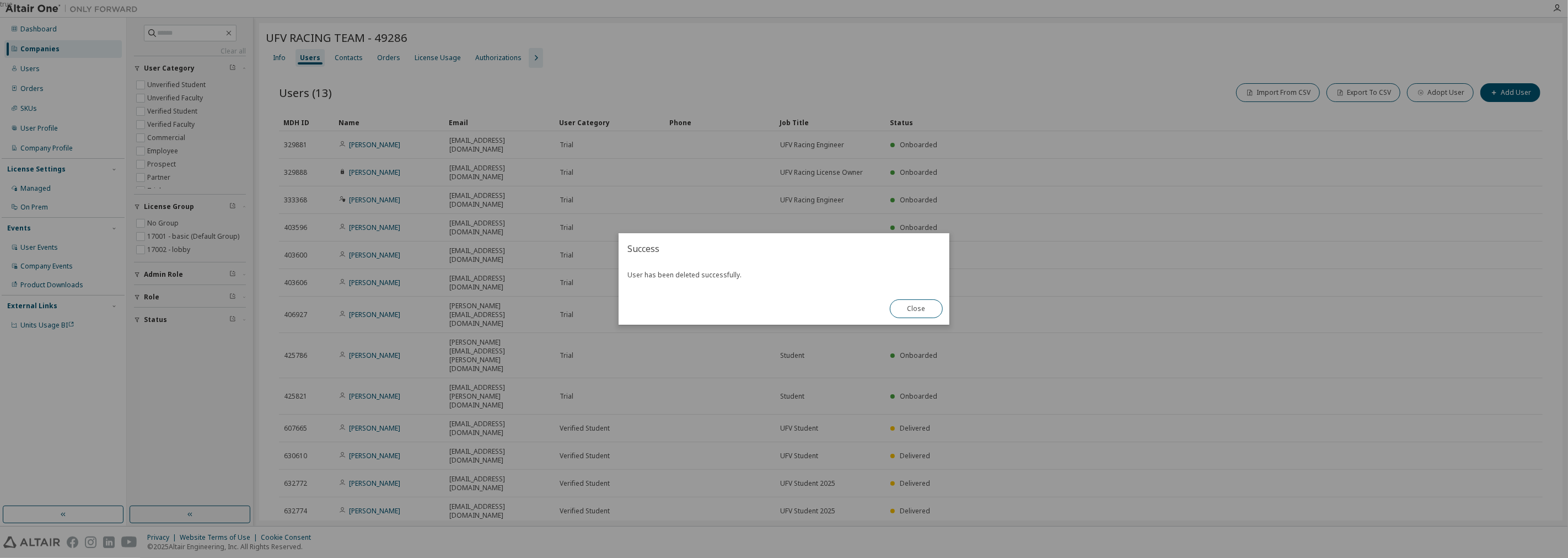
click at [916, 320] on div "Close" at bounding box center [916, 309] width 66 height 32
drag, startPoint x: 921, startPoint y: 296, endPoint x: 929, endPoint y: 300, distance: 8.9
click at [923, 296] on div "Close" at bounding box center [916, 309] width 66 height 32
click at [919, 312] on button "Close" at bounding box center [916, 308] width 53 height 19
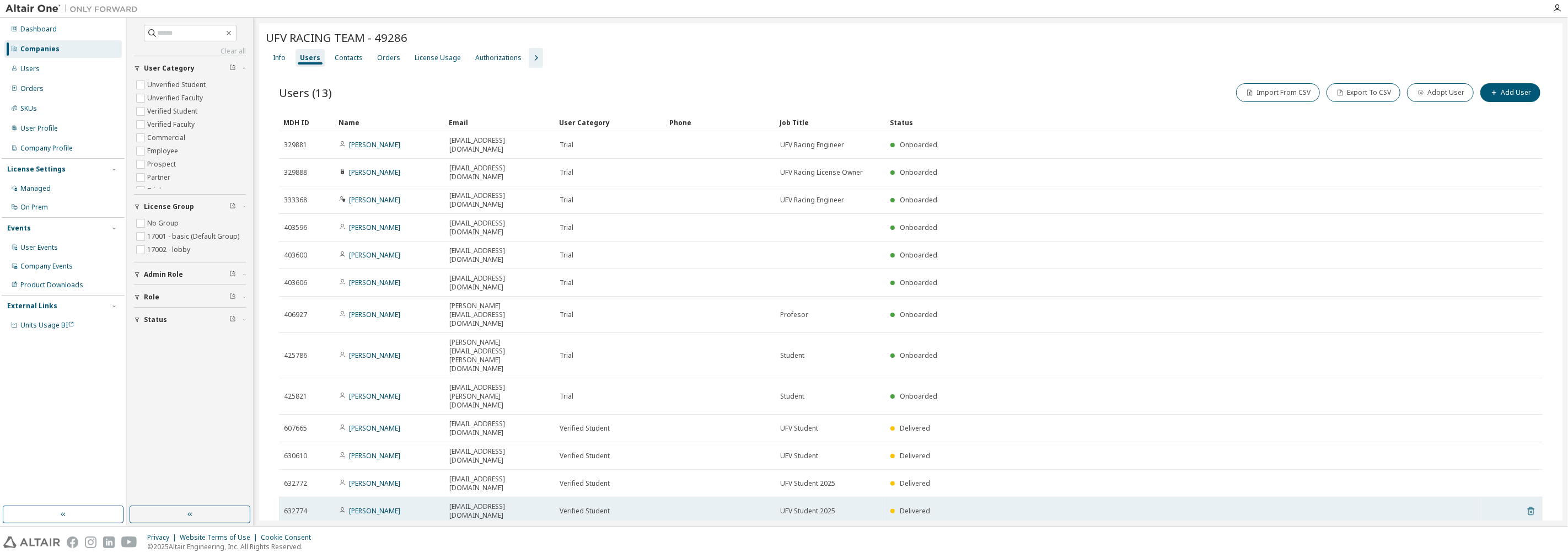
click at [1535, 504] on icon at bounding box center [1531, 510] width 10 height 13
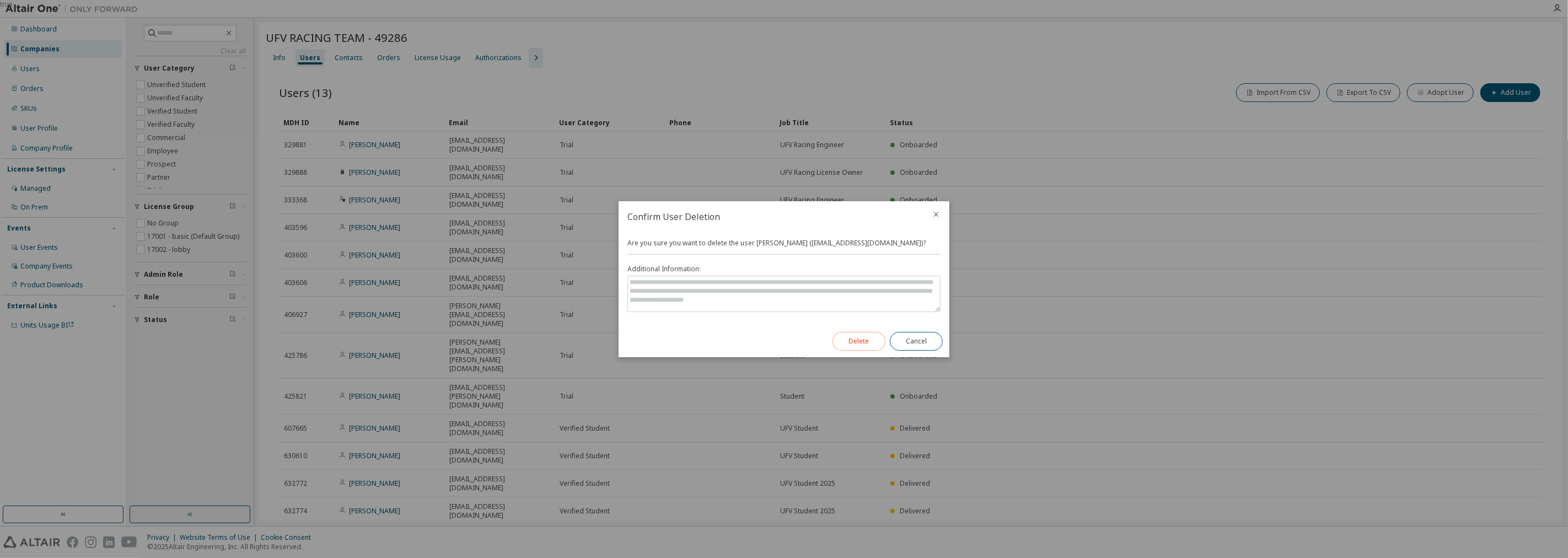
click at [859, 342] on button "Delete" at bounding box center [859, 340] width 53 height 19
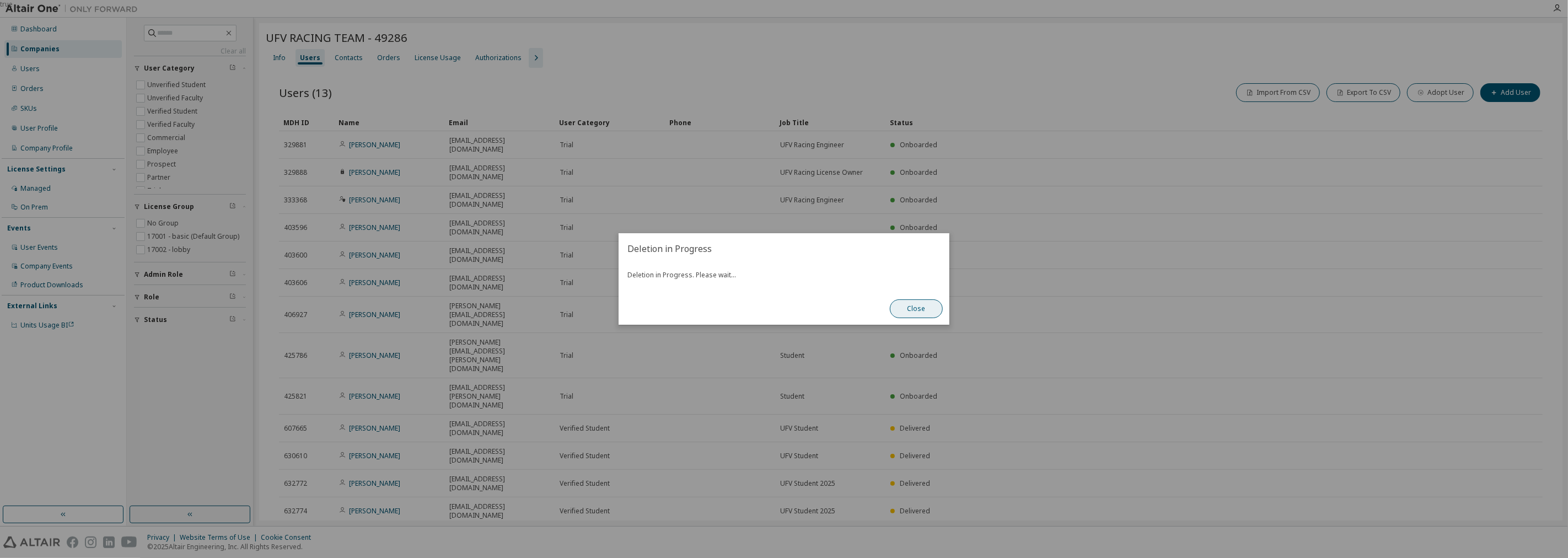
click at [915, 305] on button "Close" at bounding box center [916, 308] width 53 height 19
click at [912, 307] on button "Close" at bounding box center [916, 308] width 53 height 19
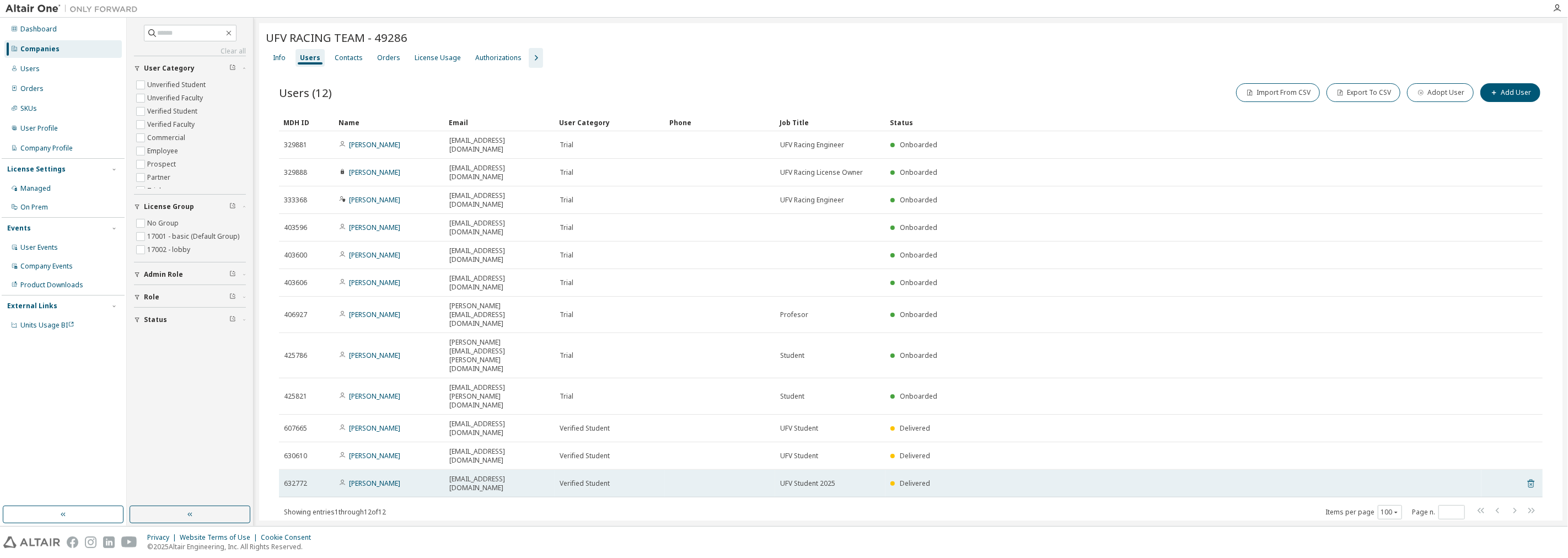
click at [1533, 479] on icon at bounding box center [1531, 483] width 7 height 8
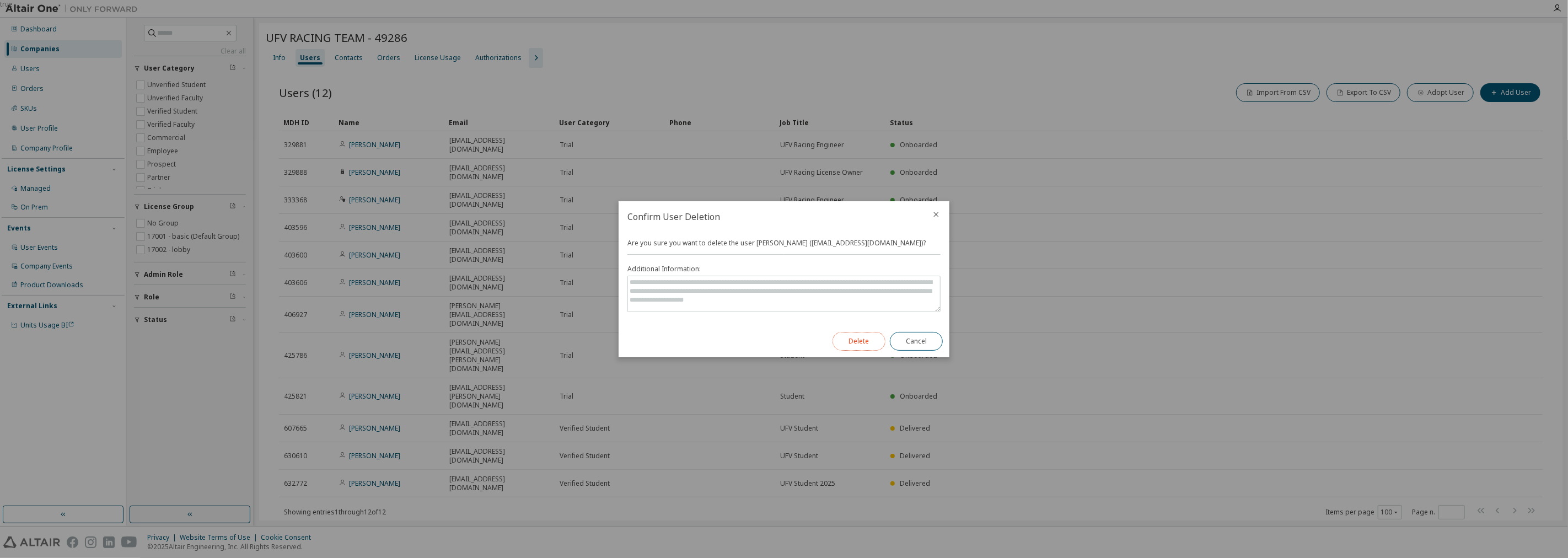
click at [861, 338] on button "Delete" at bounding box center [859, 340] width 53 height 19
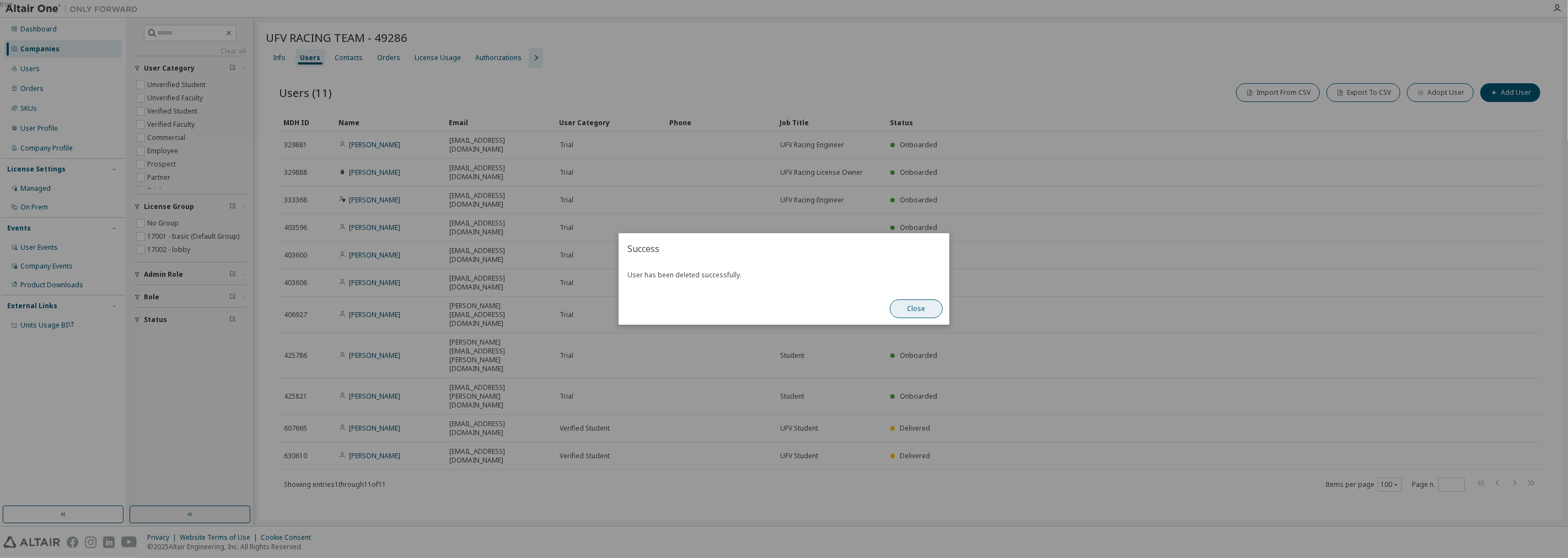
click at [908, 309] on button "Close" at bounding box center [916, 308] width 53 height 19
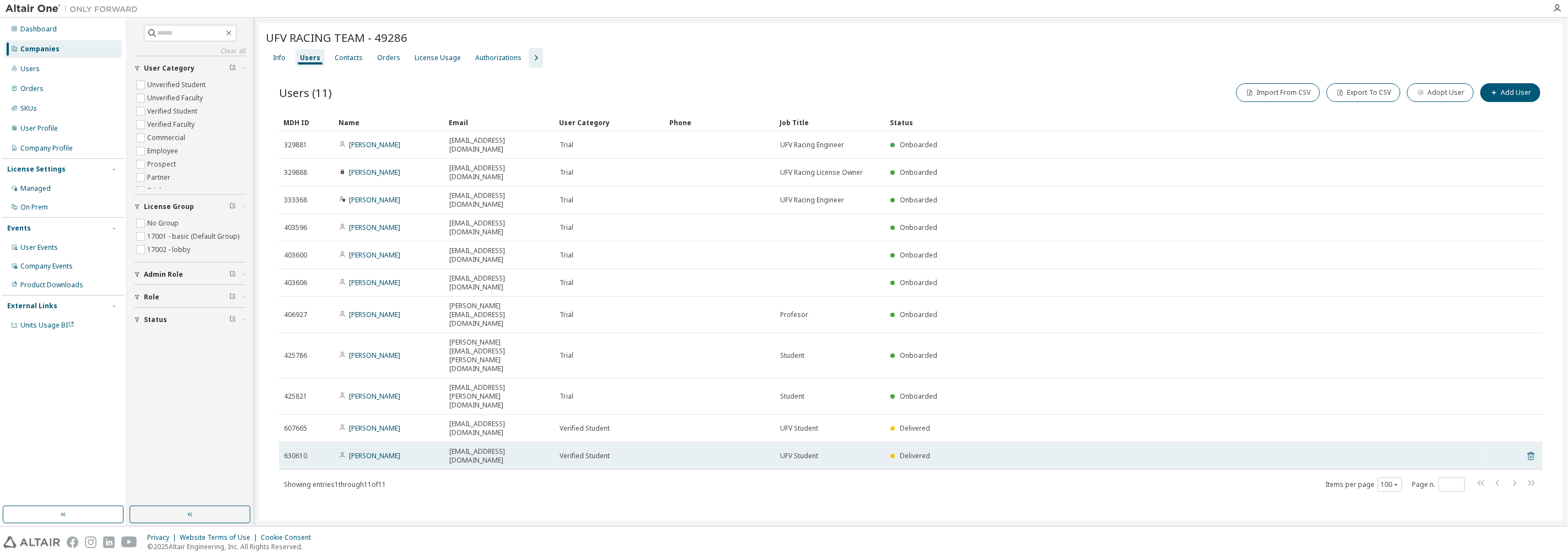
click at [1529, 452] on icon at bounding box center [1531, 456] width 7 height 8
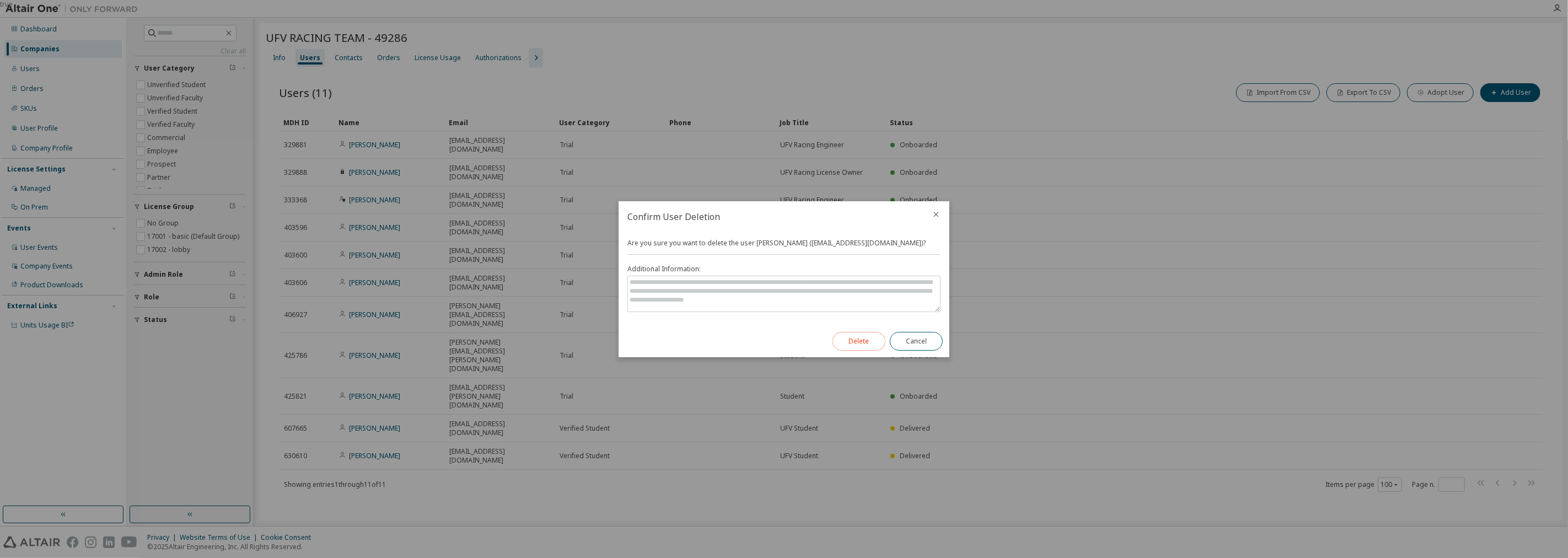
click at [844, 339] on button "Delete" at bounding box center [859, 340] width 53 height 19
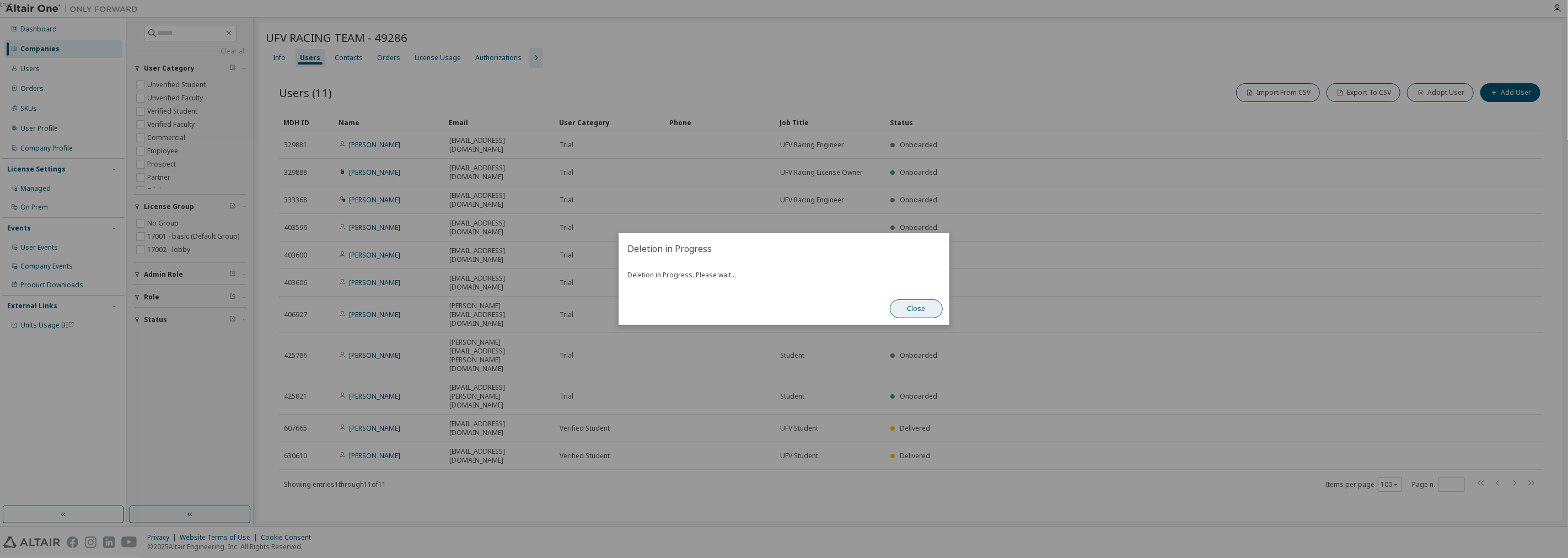
click at [921, 313] on button "Close" at bounding box center [916, 308] width 53 height 19
click at [925, 309] on button "Close" at bounding box center [916, 308] width 53 height 19
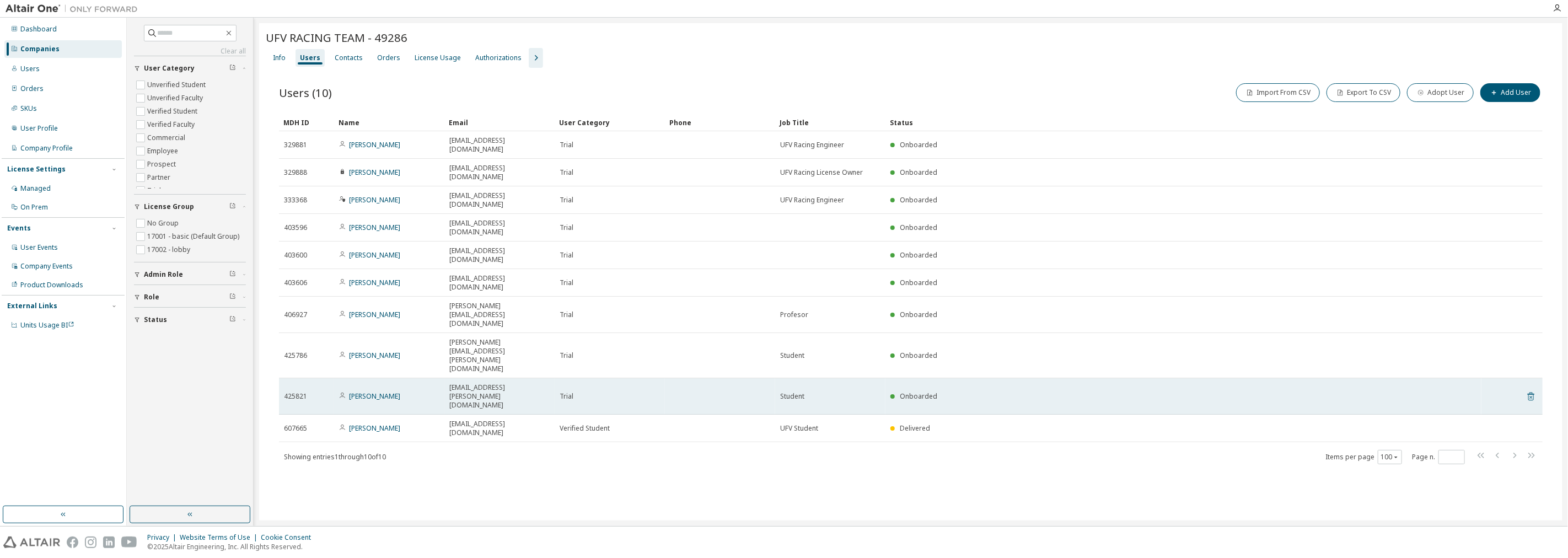
click at [1526, 389] on icon at bounding box center [1531, 396] width 10 height 13
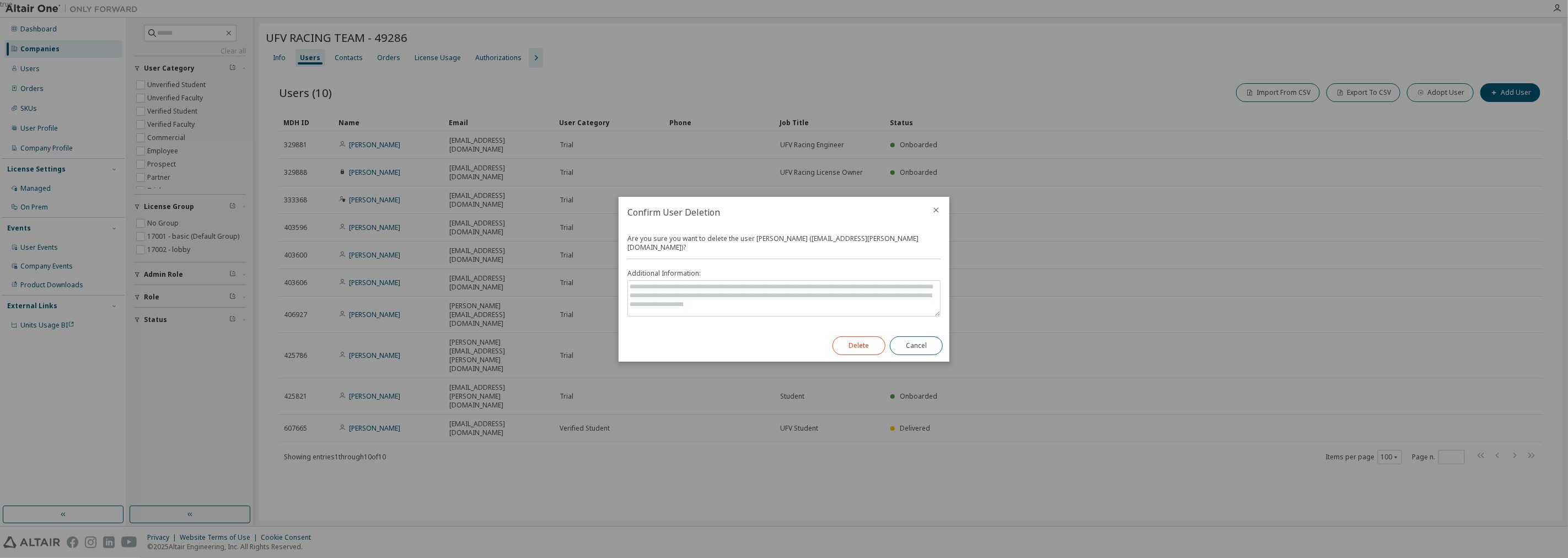
drag, startPoint x: 869, startPoint y: 329, endPoint x: 868, endPoint y: 338, distance: 9.1
click at [868, 331] on div "Delete Cancel" at bounding box center [887, 345] width 124 height 32
click at [868, 338] on button "Delete" at bounding box center [859, 345] width 53 height 19
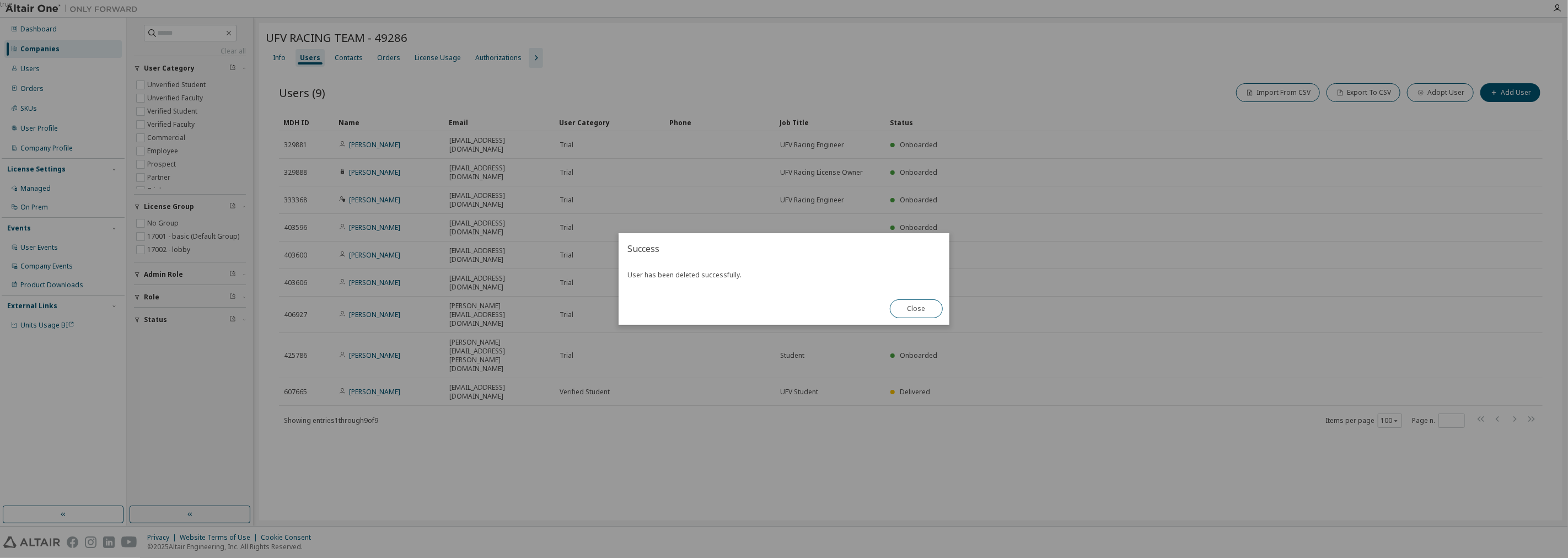
click at [1000, 387] on div "true" at bounding box center [784, 279] width 1568 height 558
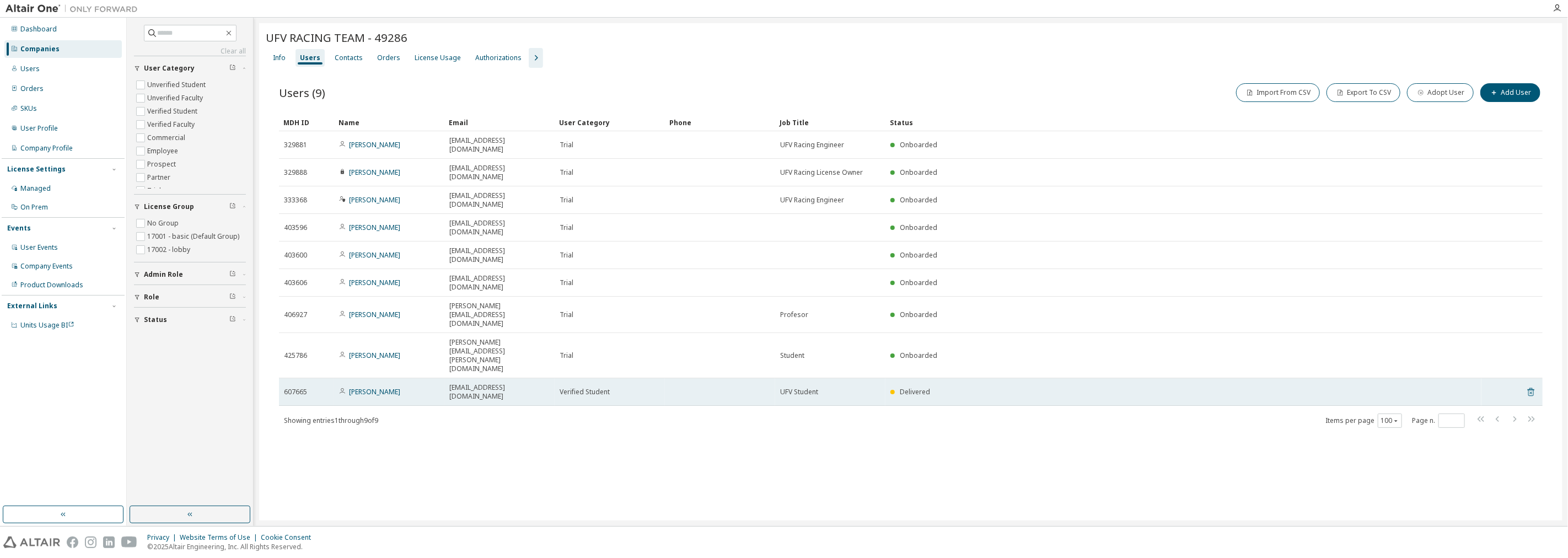
click at [1526, 385] on icon at bounding box center [1531, 392] width 10 height 13
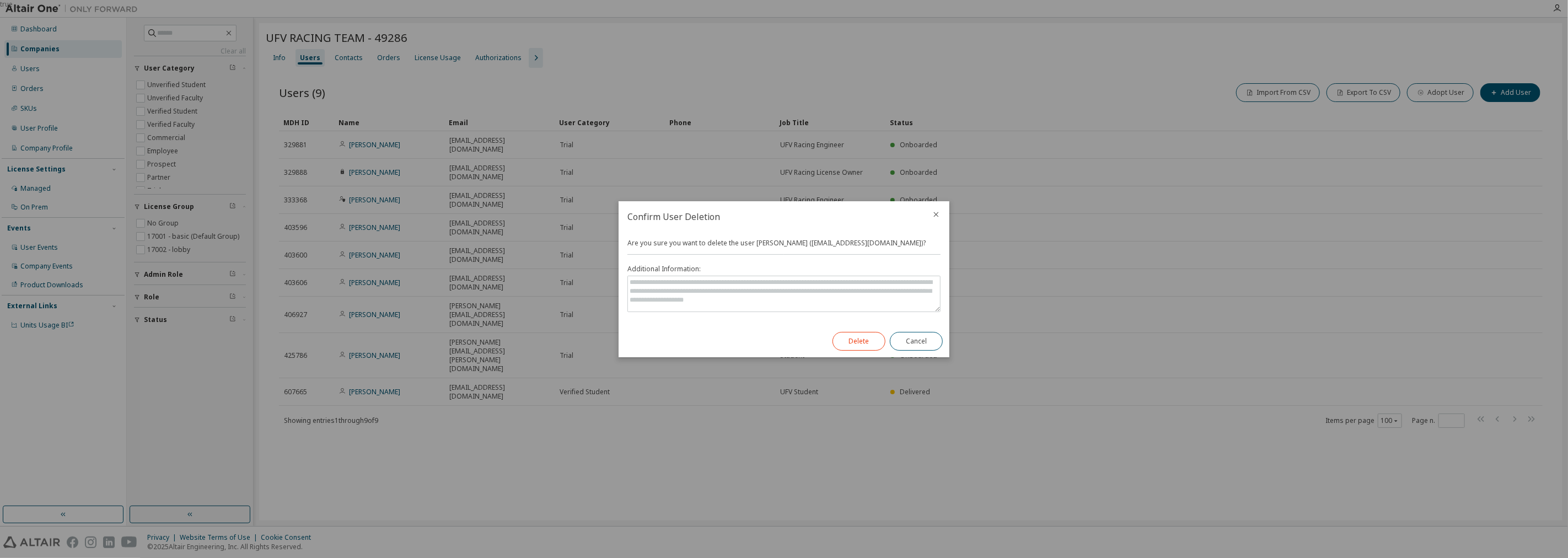
click at [864, 325] on div "Delete Cancel" at bounding box center [887, 341] width 124 height 32
click at [863, 335] on button "Delete" at bounding box center [859, 340] width 53 height 19
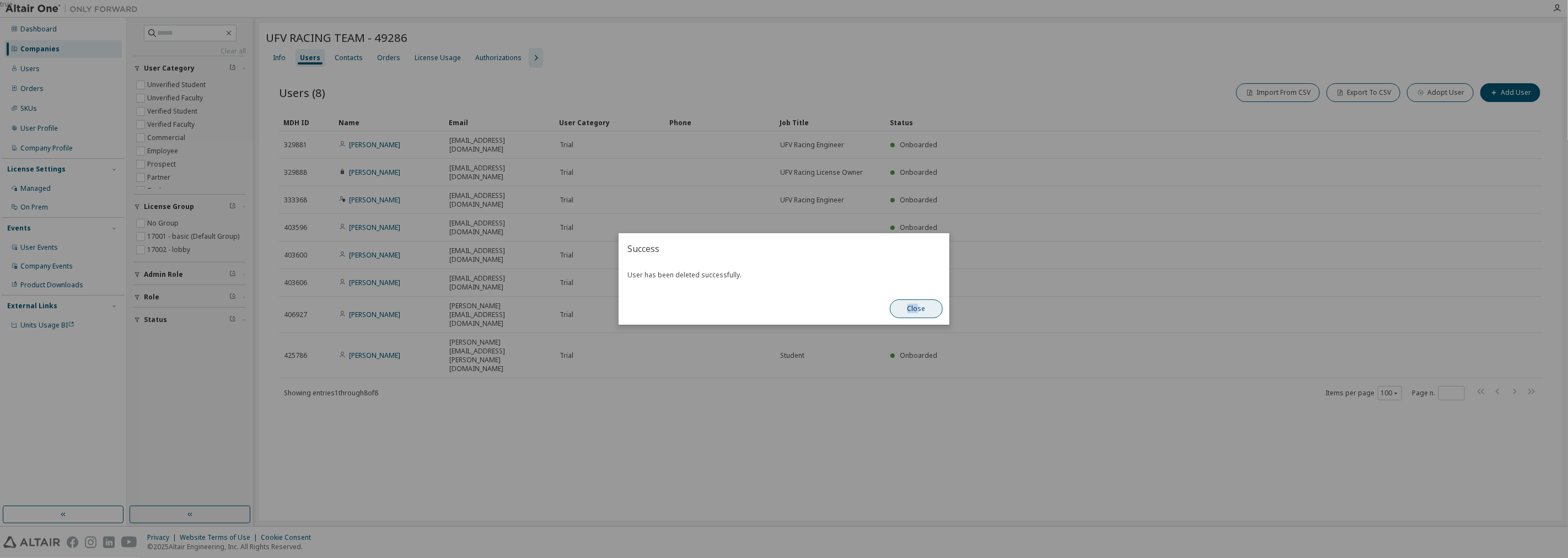
drag, startPoint x: 926, startPoint y: 294, endPoint x: 901, endPoint y: 318, distance: 34.7
click at [901, 318] on div "Success User has been deleted successfully. Close" at bounding box center [783, 279] width 331 height 91
click at [908, 315] on button "Close" at bounding box center [916, 308] width 53 height 19
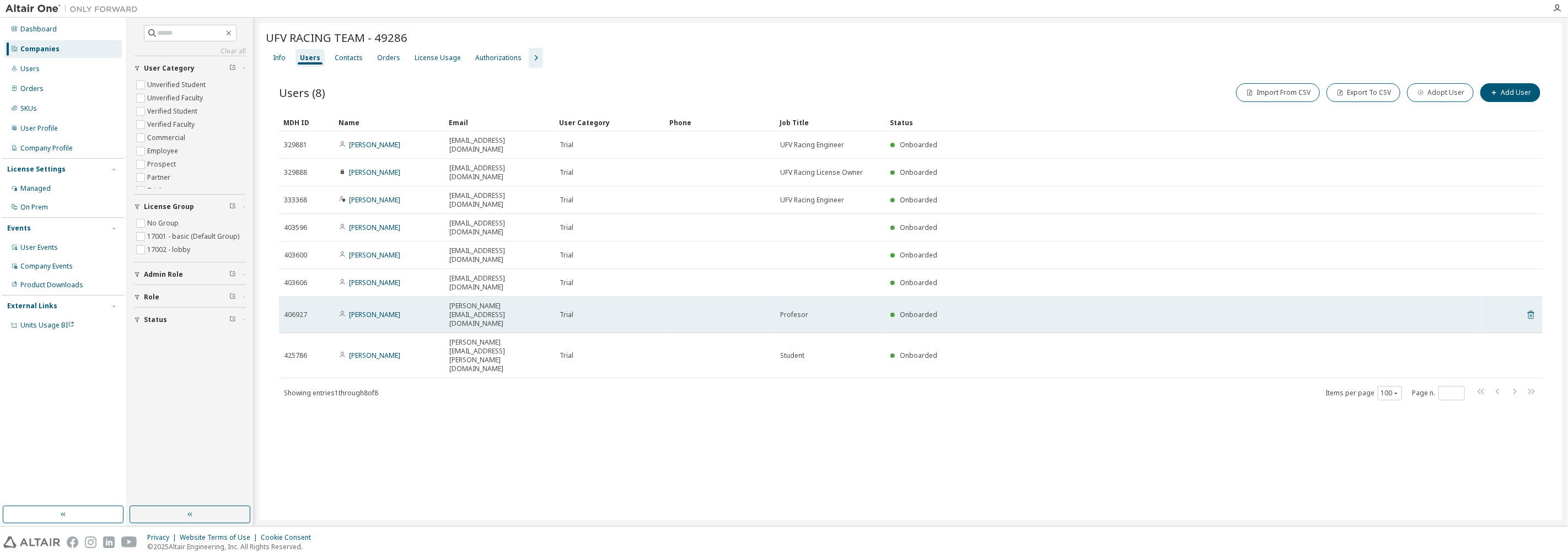
click at [1531, 314] on icon at bounding box center [1531, 316] width 3 height 3
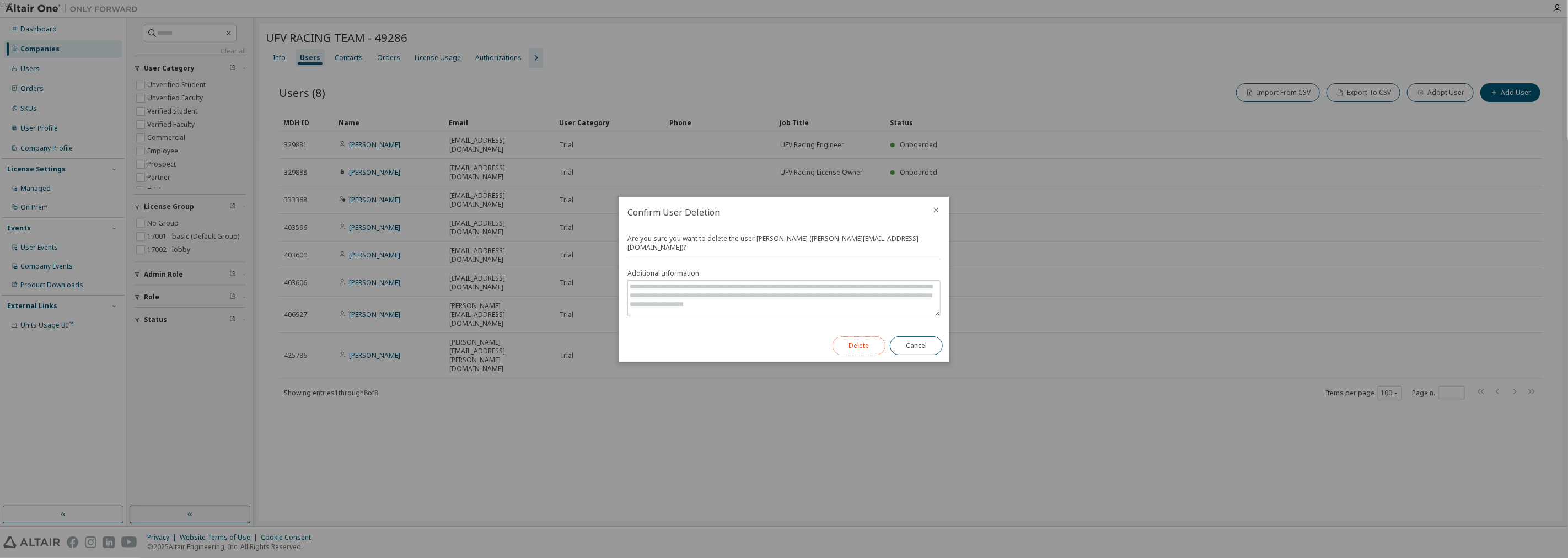
click at [859, 336] on button "Delete" at bounding box center [859, 345] width 53 height 19
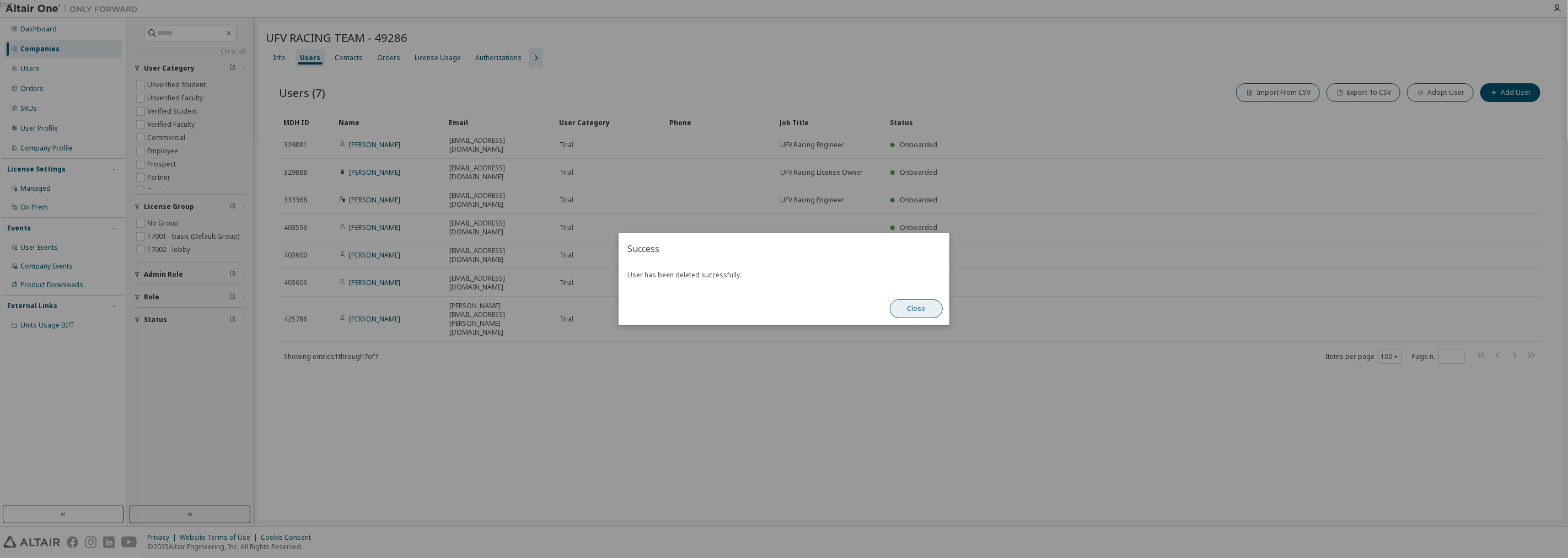
click at [928, 318] on div "Close" at bounding box center [916, 309] width 66 height 32
click at [941, 306] on button "Close" at bounding box center [916, 308] width 53 height 19
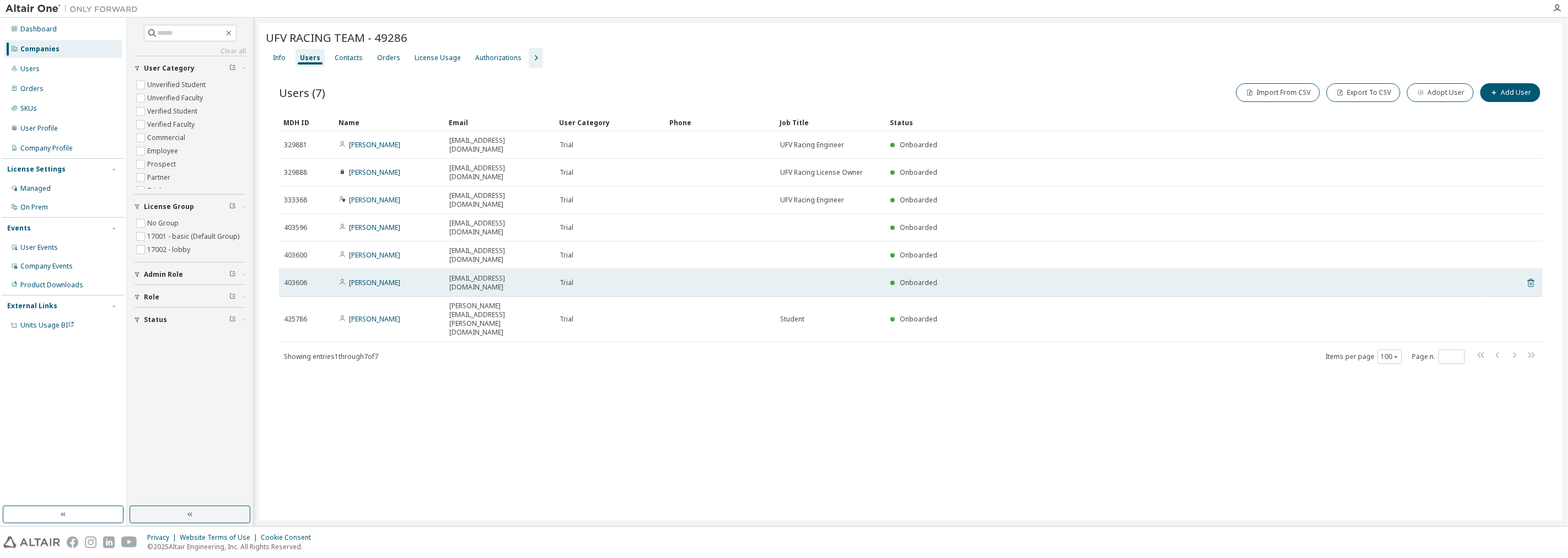
click at [1530, 279] on icon at bounding box center [1531, 283] width 7 height 8
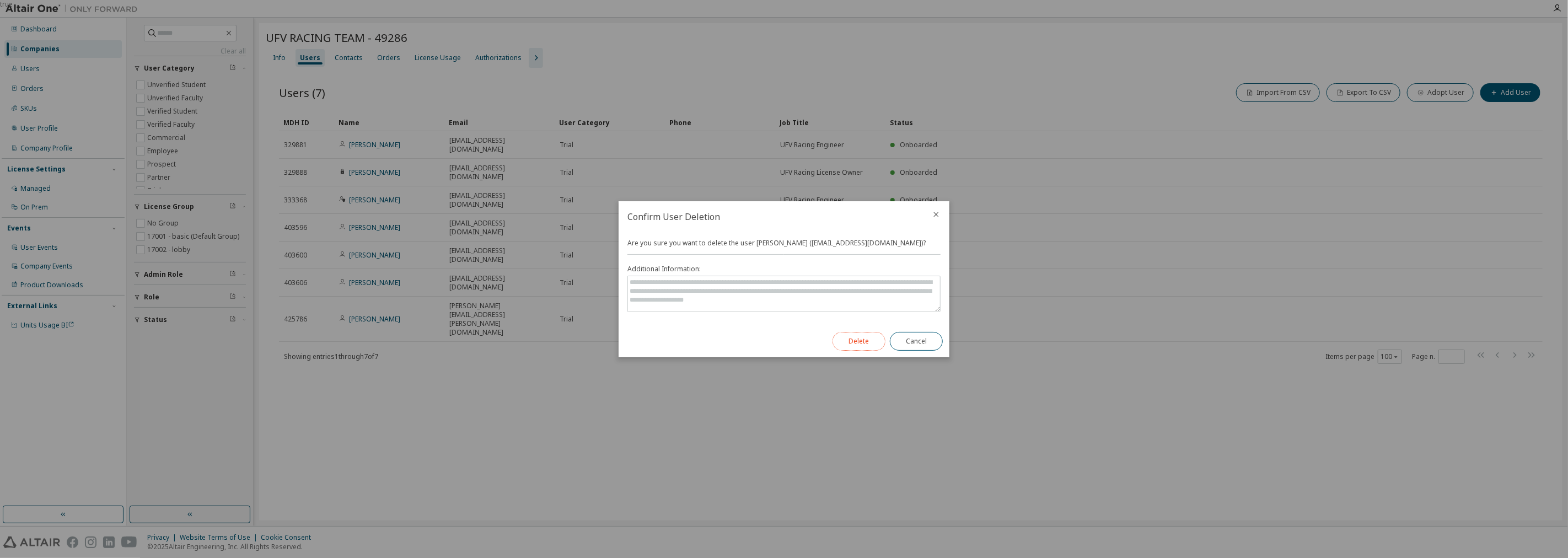
click at [852, 342] on button "Delete" at bounding box center [859, 340] width 53 height 19
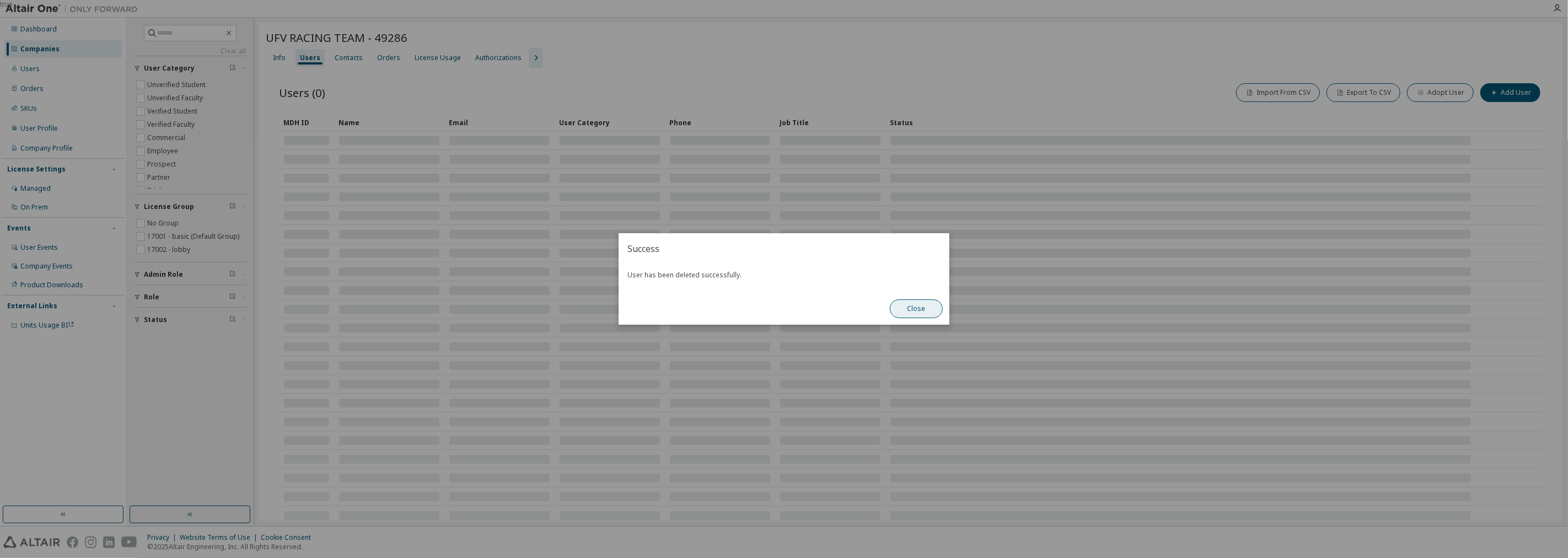
click at [917, 309] on button "Close" at bounding box center [916, 308] width 53 height 19
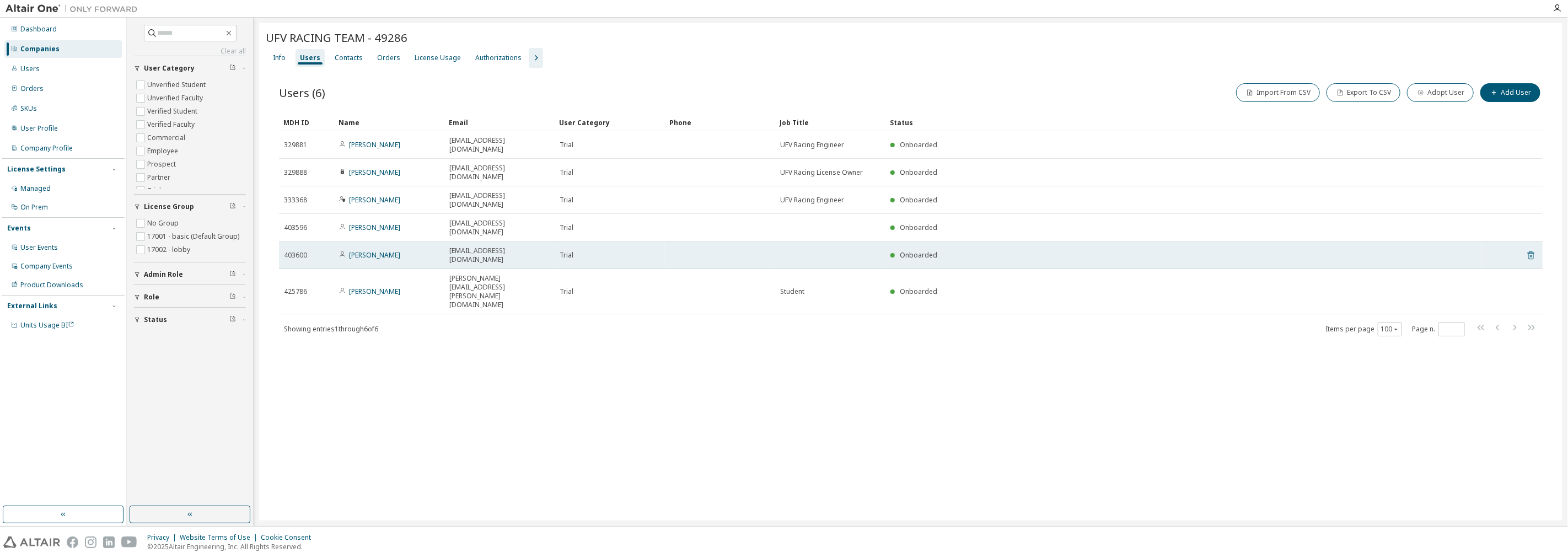
click at [1530, 249] on icon at bounding box center [1531, 255] width 10 height 13
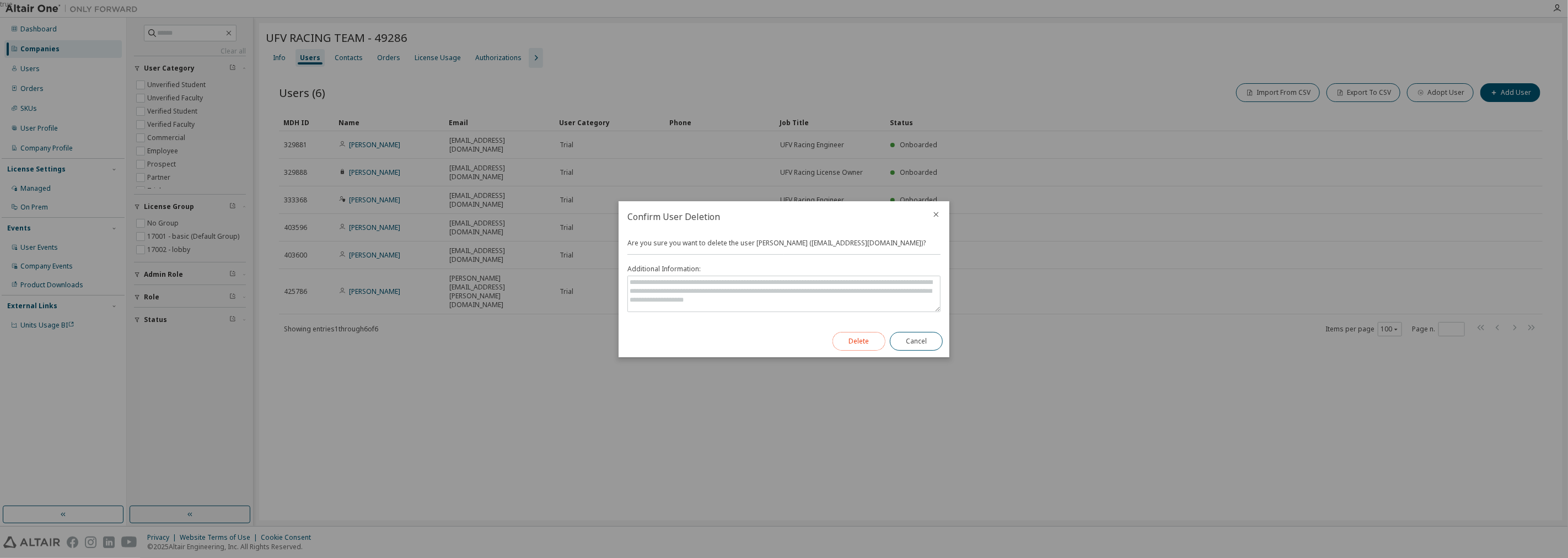
click at [858, 345] on button "Delete" at bounding box center [859, 340] width 53 height 19
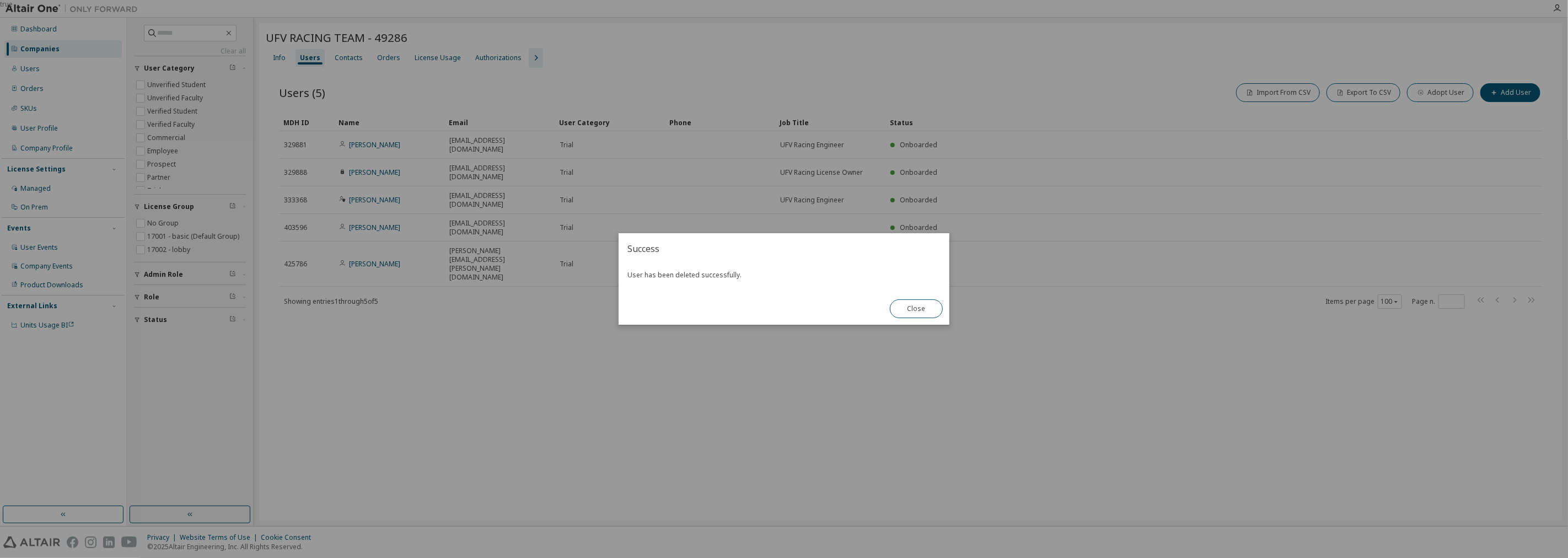
drag, startPoint x: 913, startPoint y: 296, endPoint x: 943, endPoint y: 310, distance: 33.1
click at [914, 296] on div "Close" at bounding box center [916, 309] width 66 height 32
click at [930, 306] on button "Close" at bounding box center [916, 308] width 53 height 19
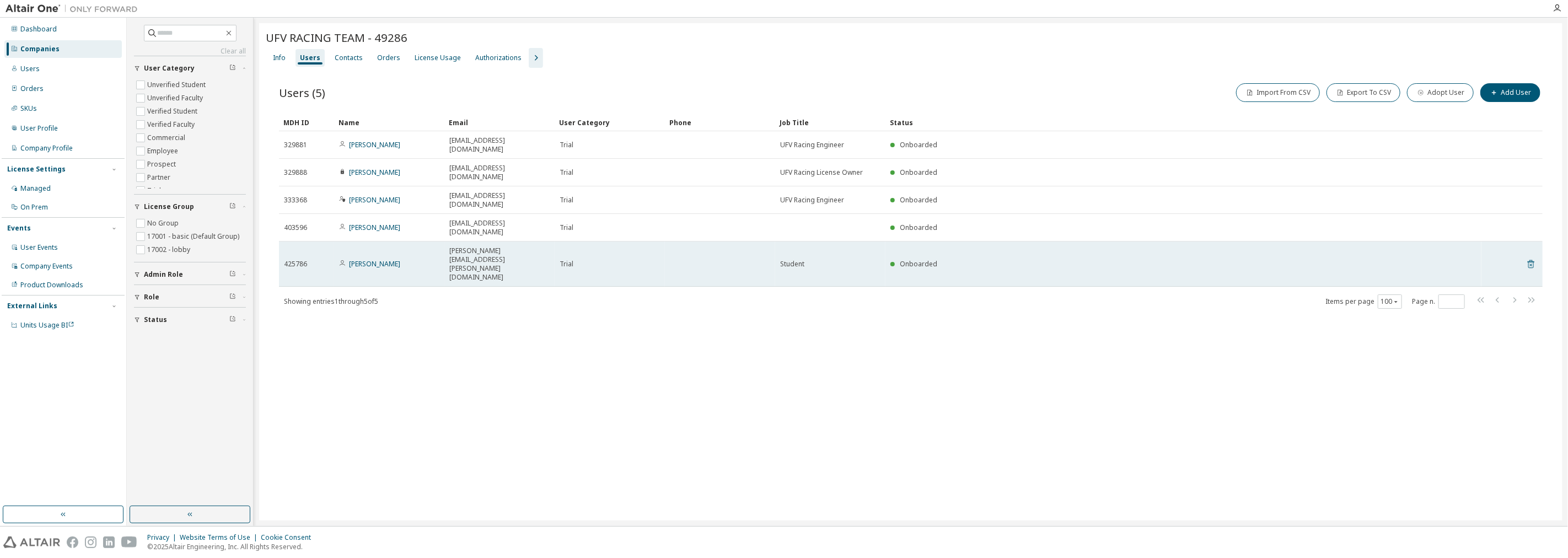
click at [1530, 258] on icon at bounding box center [1531, 264] width 10 height 13
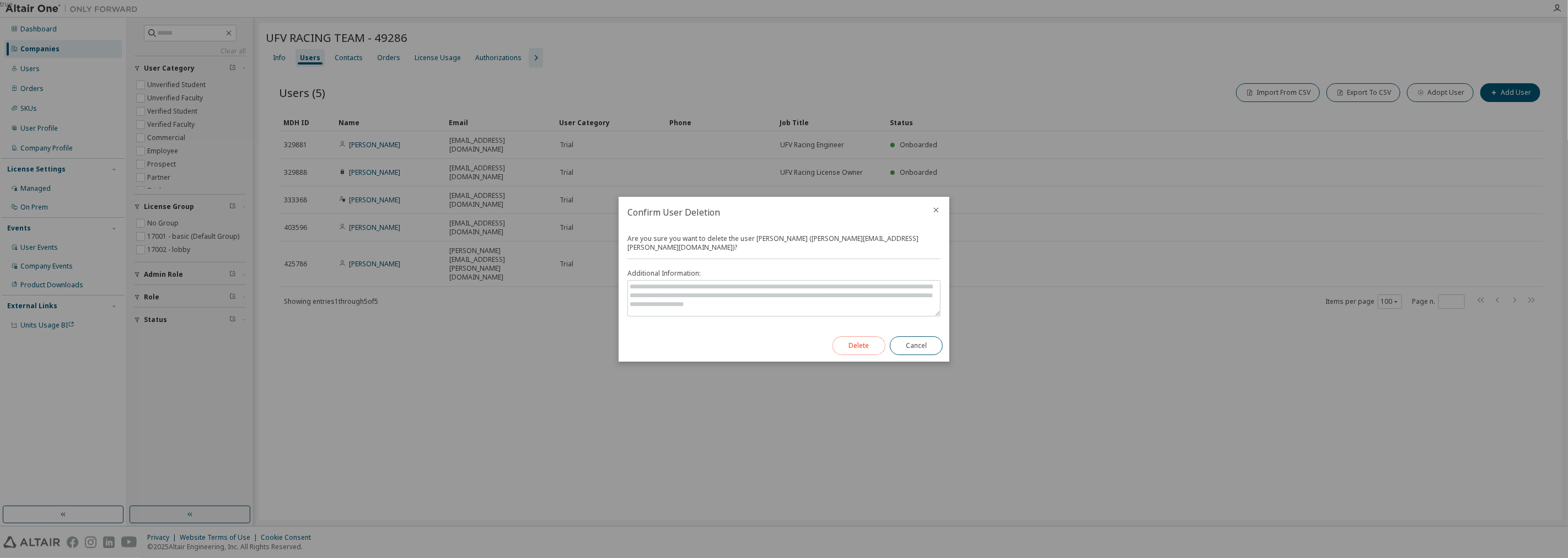
click at [848, 340] on button "Delete" at bounding box center [859, 345] width 53 height 19
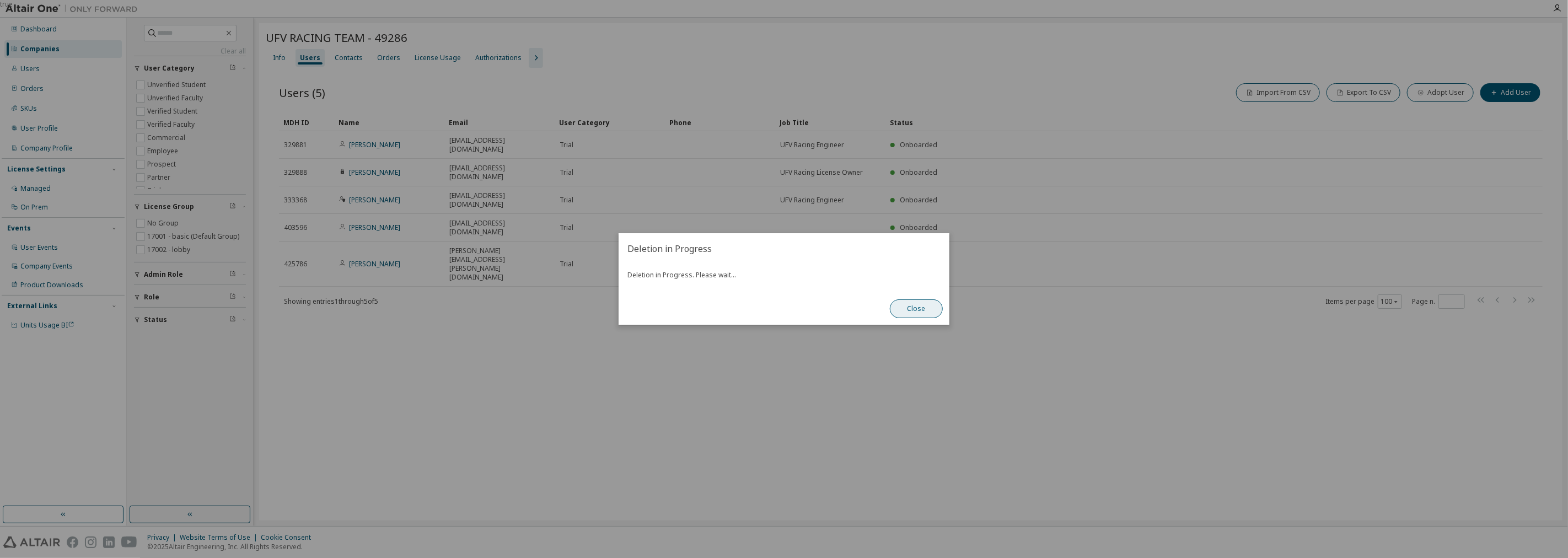
click at [919, 309] on button "Close" at bounding box center [916, 308] width 53 height 19
click at [922, 312] on button "Close" at bounding box center [916, 308] width 53 height 19
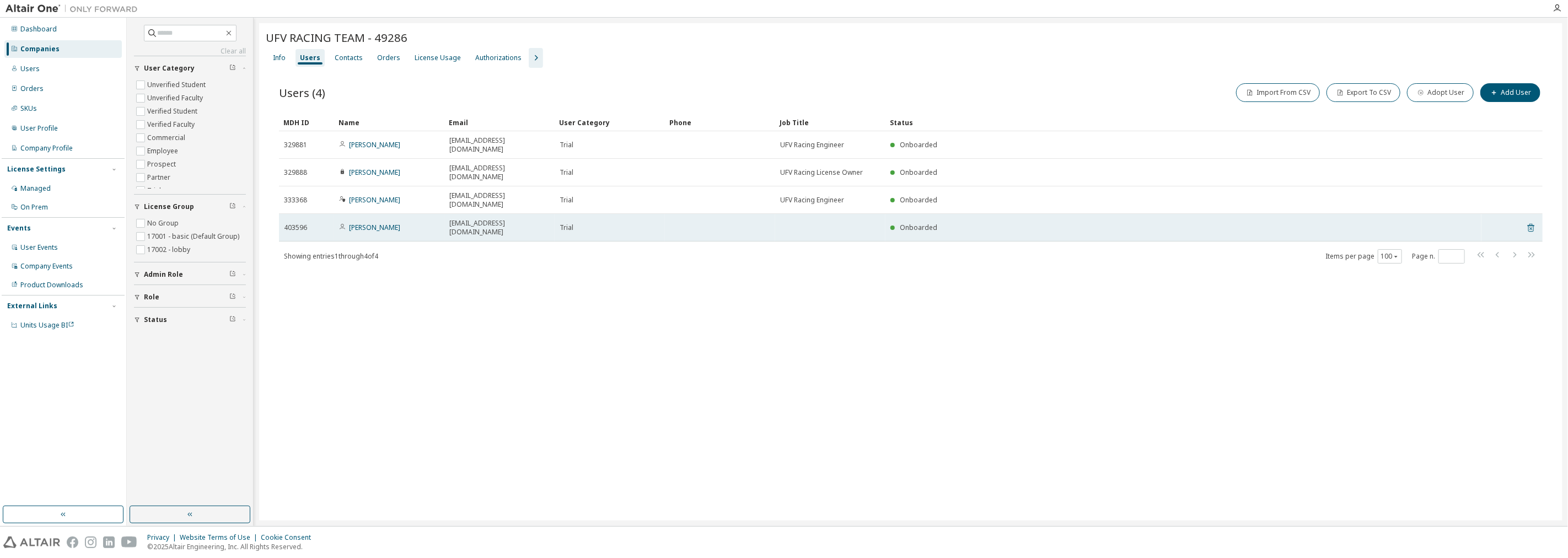
click at [1529, 221] on icon at bounding box center [1531, 227] width 10 height 13
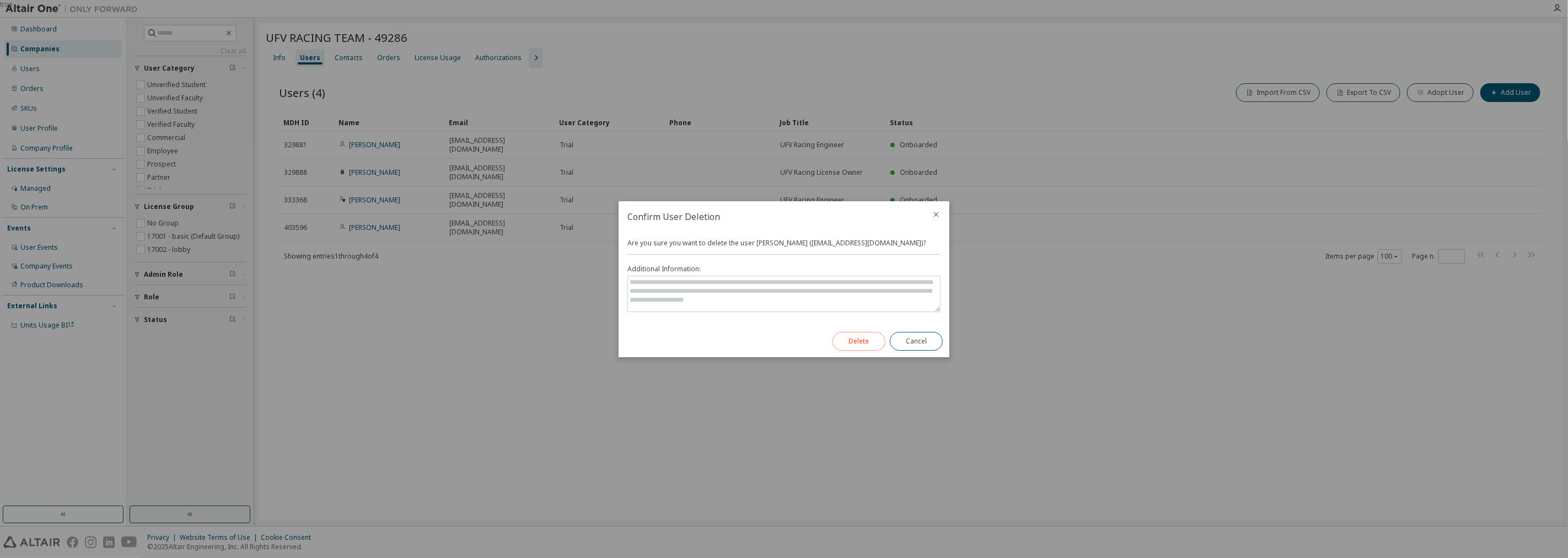
click at [860, 339] on button "Delete" at bounding box center [859, 340] width 53 height 19
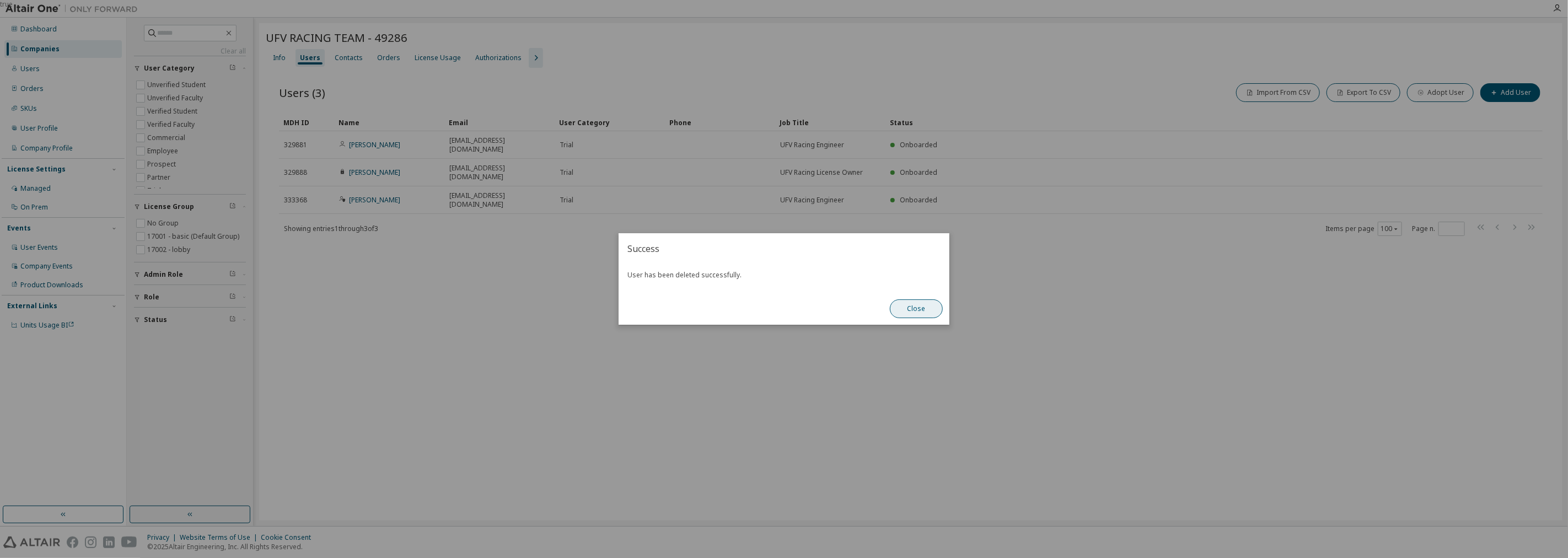
drag, startPoint x: 901, startPoint y: 283, endPoint x: 925, endPoint y: 313, distance: 38.4
click at [901, 284] on div "User has been deleted successfully." at bounding box center [783, 278] width 331 height 28
drag, startPoint x: 925, startPoint y: 313, endPoint x: 890, endPoint y: 332, distance: 39.8
click at [925, 312] on button "Close" at bounding box center [916, 308] width 53 height 19
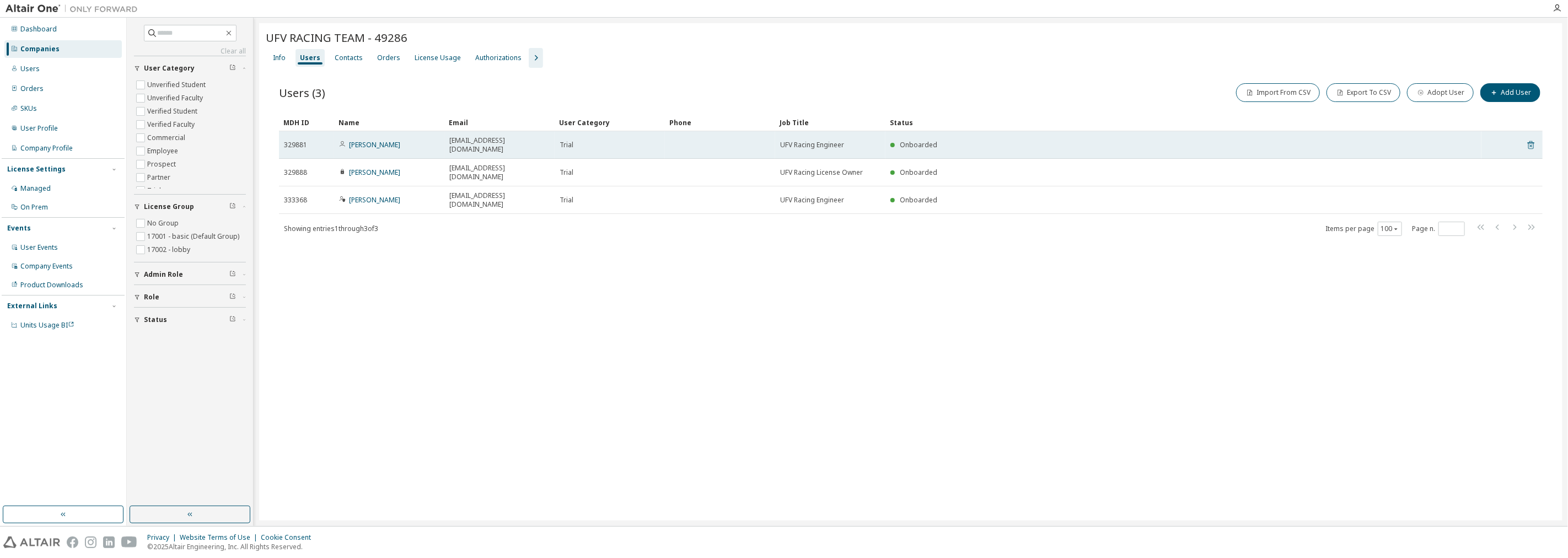
drag, startPoint x: 1536, startPoint y: 138, endPoint x: 1529, endPoint y: 141, distance: 7.6
click at [1535, 138] on tr "329881 Alvaro de Santos 9102038@alumnos.ufv.es Trial UFV Racing Engineer Onboar…" at bounding box center [910, 145] width 1263 height 28
click at [1529, 141] on icon at bounding box center [1531, 145] width 7 height 8
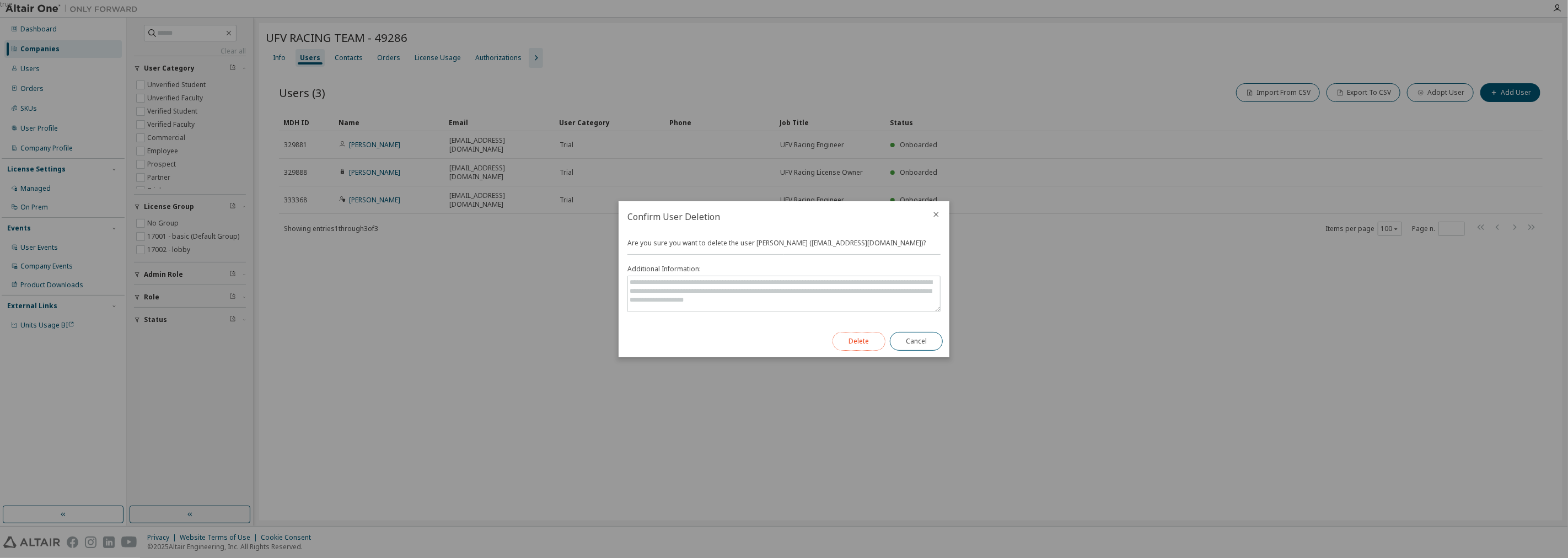
click at [866, 335] on button "Delete" at bounding box center [859, 340] width 53 height 19
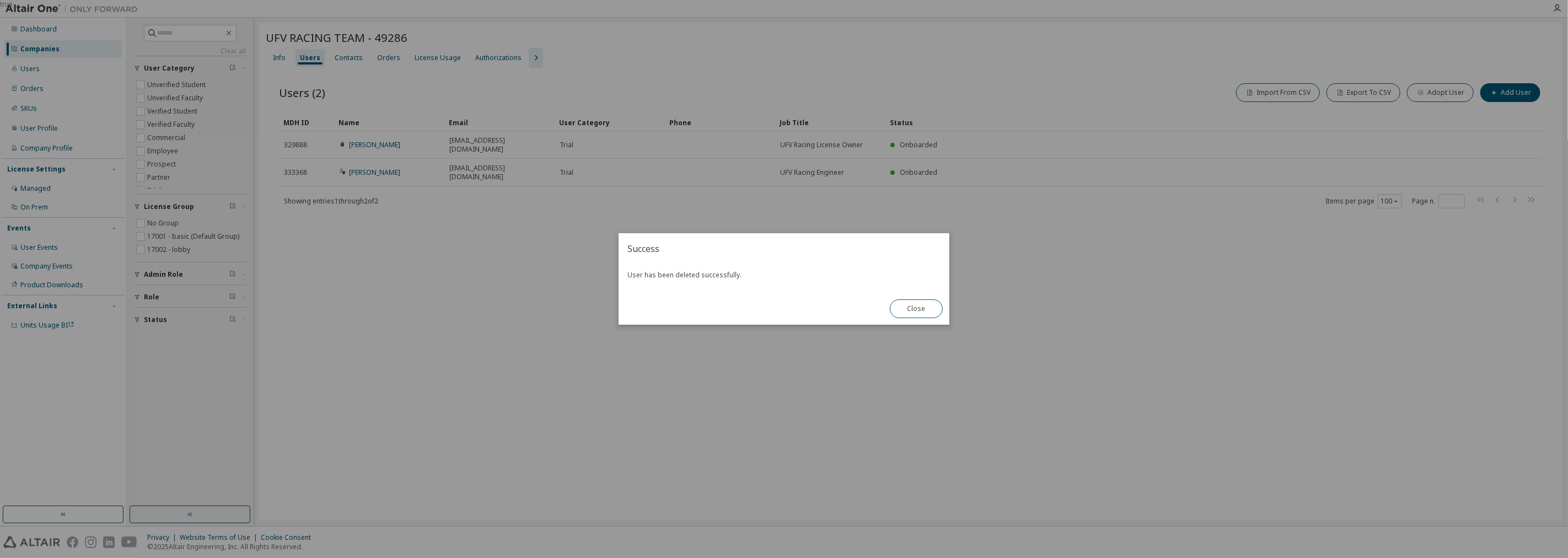
click at [1023, 338] on div "true" at bounding box center [784, 279] width 1568 height 558
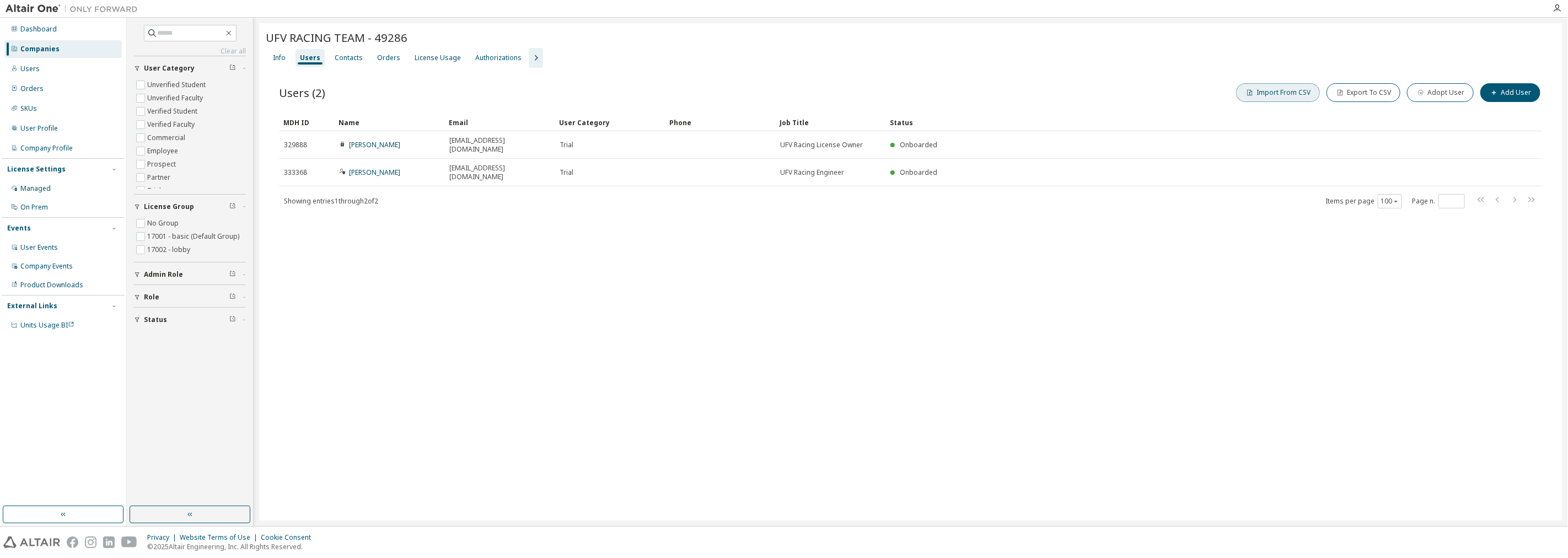
click at [1285, 92] on button "Import From CSV" at bounding box center [1277, 93] width 84 height 19
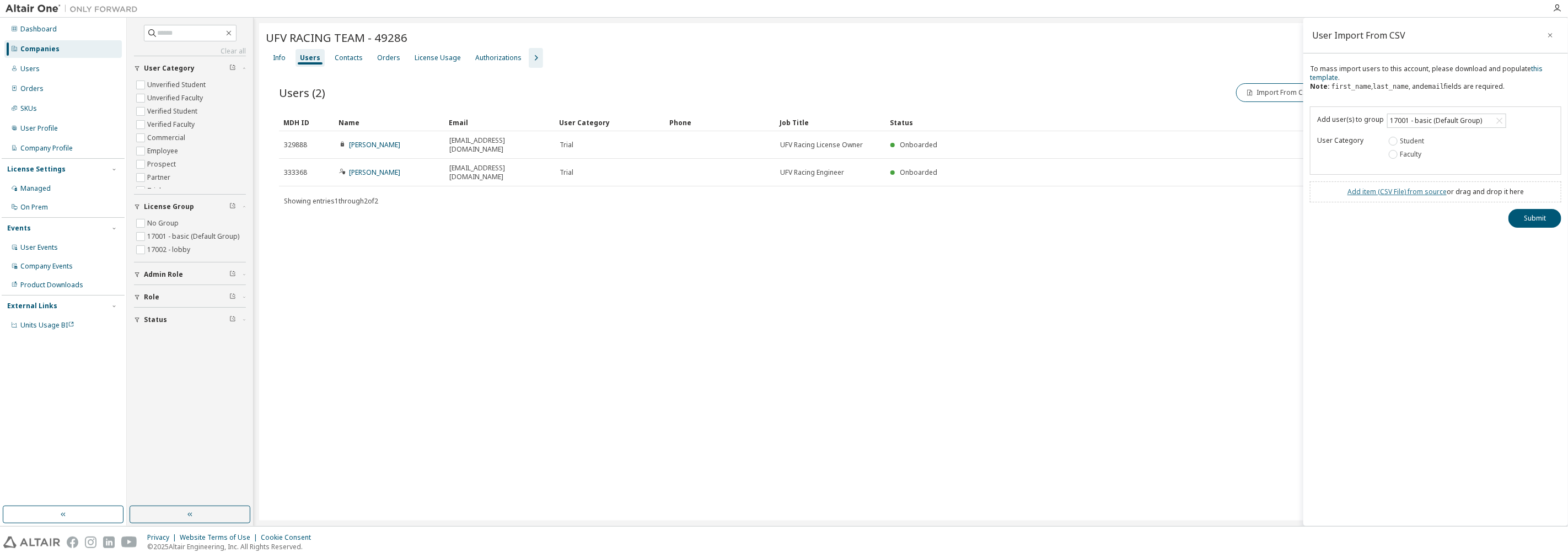
click at [1391, 192] on link "Add item ( CSV File ) from source" at bounding box center [1397, 192] width 99 height 10
click at [1528, 235] on button "Submit" at bounding box center [1534, 238] width 53 height 19
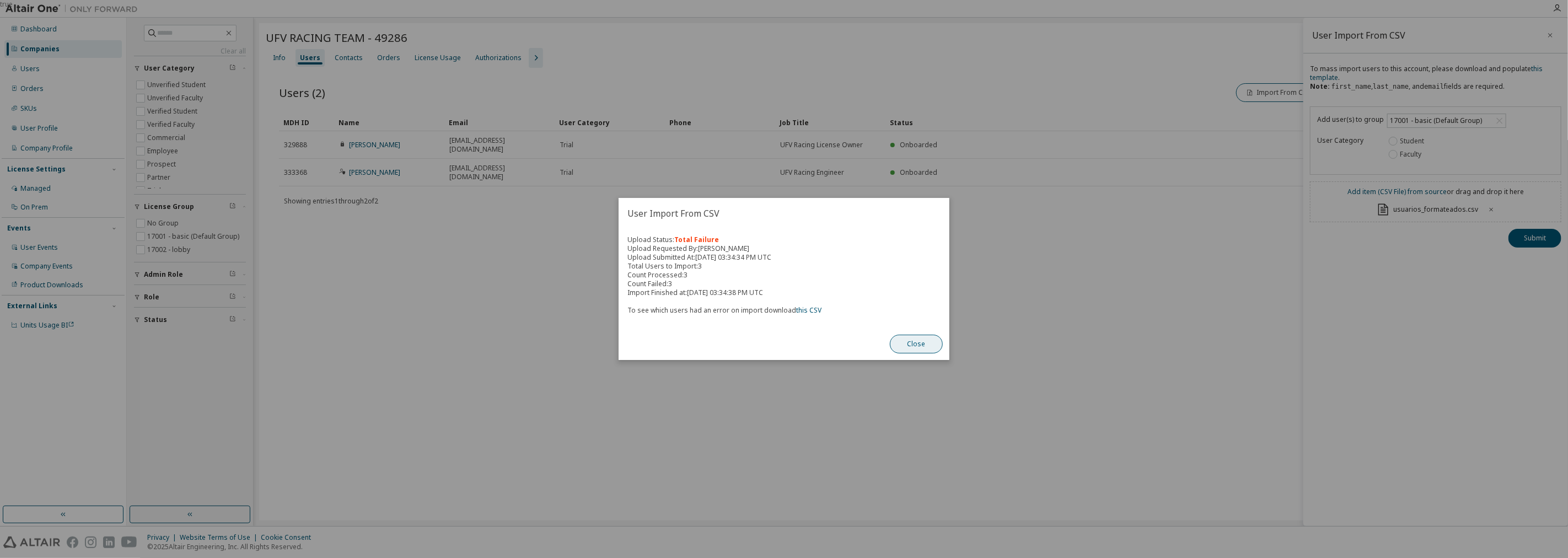
click at [921, 346] on button "Close" at bounding box center [916, 343] width 53 height 19
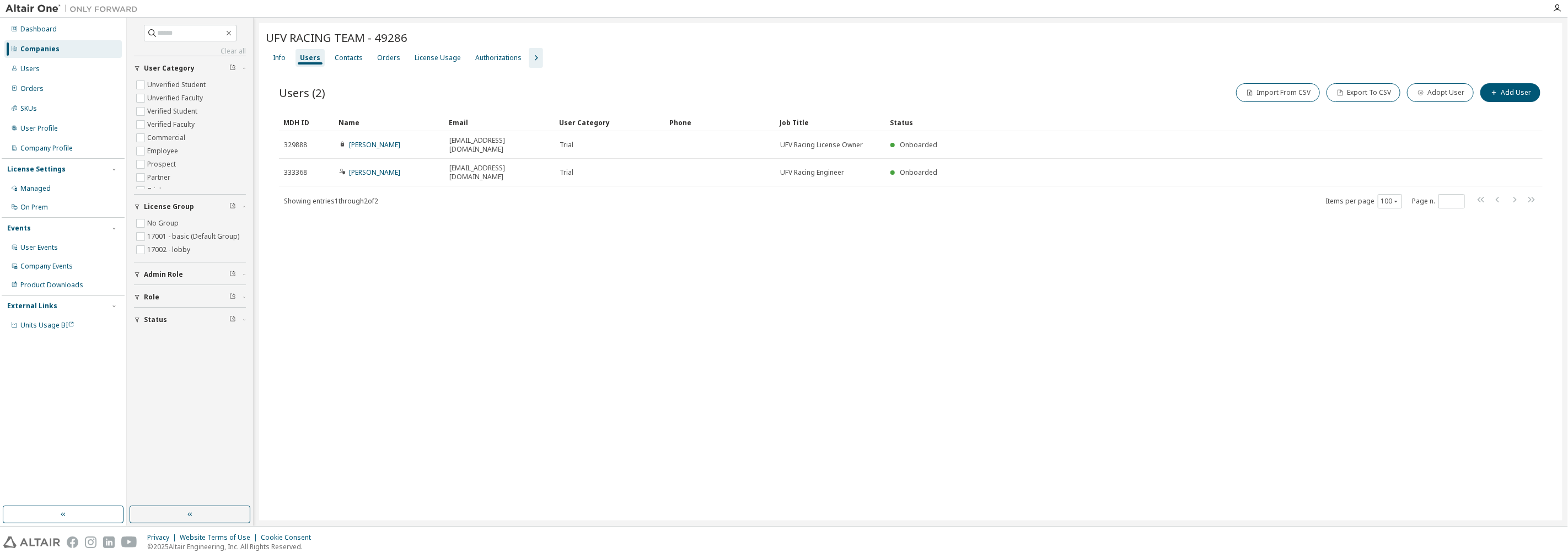
click at [921, 398] on div "UFV RACING TEAM - 49286 Clear Load Save Save As Field Operator Value Select fil…" at bounding box center [910, 272] width 1303 height 497
click at [1285, 97] on button "Import From CSV" at bounding box center [1277, 93] width 84 height 19
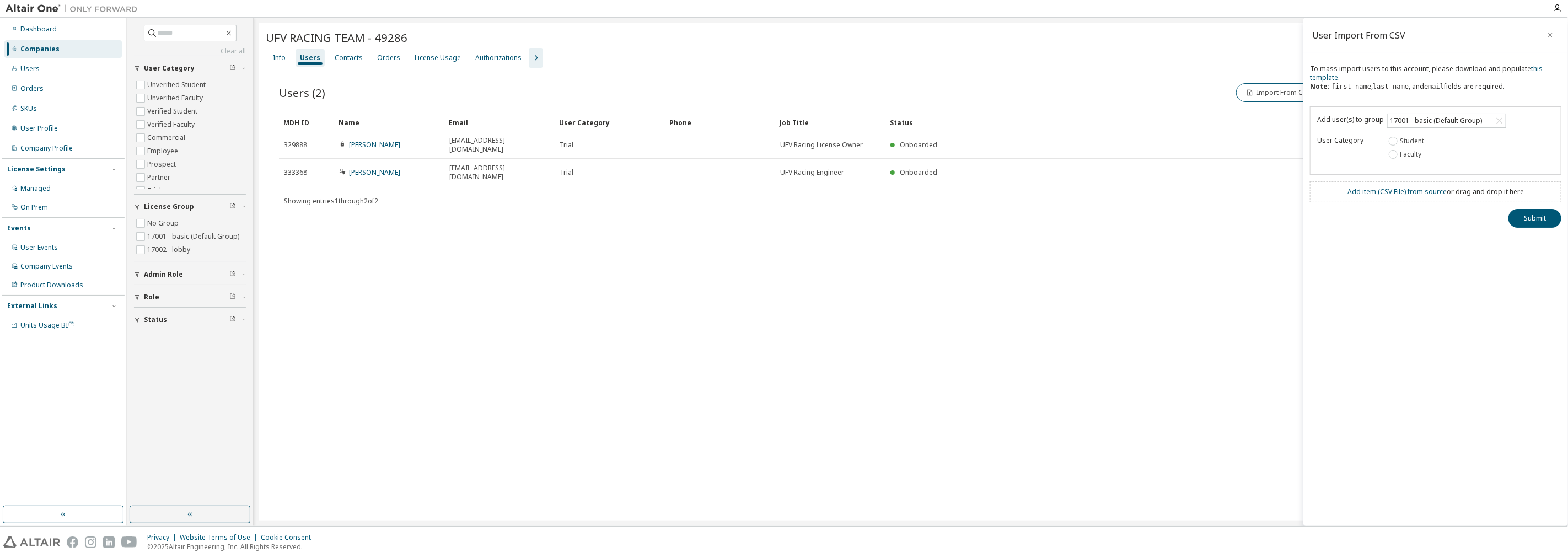
drag, startPoint x: 1387, startPoint y: 189, endPoint x: 1378, endPoint y: 200, distance: 14.2
click at [1387, 184] on div "Add item ( CSV File ) from source or drag and drop it here" at bounding box center [1435, 192] width 251 height 21
click at [1375, 195] on link "Add item ( CSV File ) from source" at bounding box center [1397, 192] width 99 height 10
click at [1527, 234] on button "Submit" at bounding box center [1534, 238] width 53 height 19
